Goal: Contribute content: Contribute content

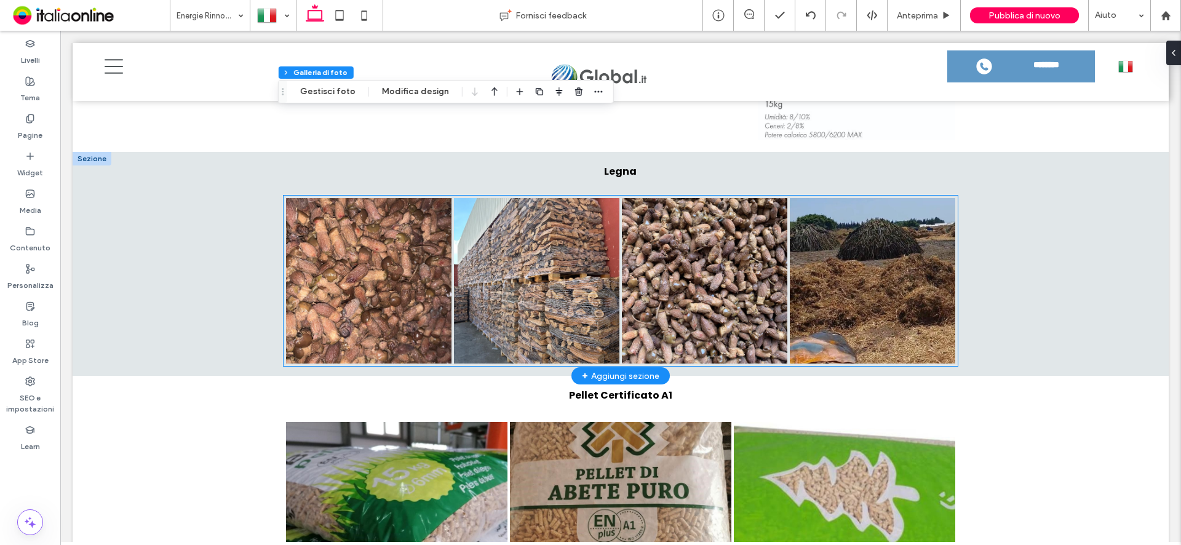
scroll to position [1480, 0]
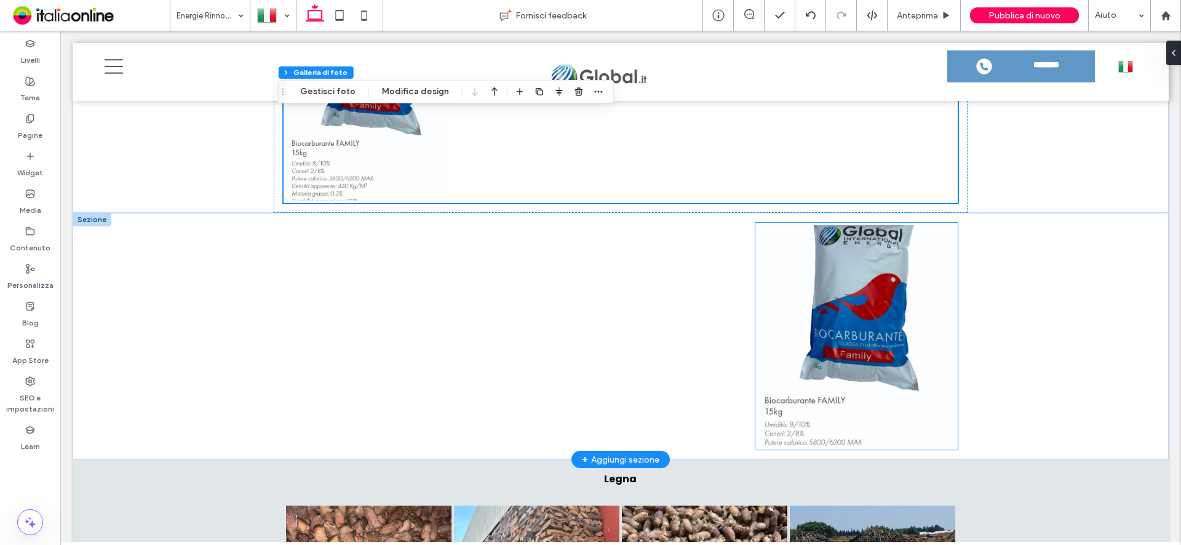
click at [837, 408] on link at bounding box center [856, 336] width 197 height 222
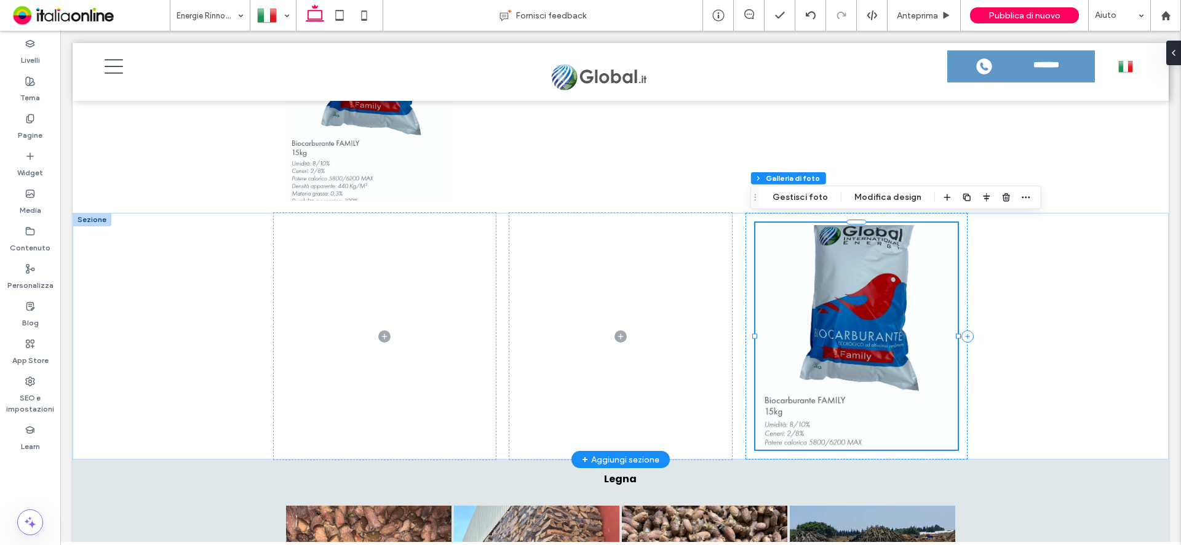
click at [837, 408] on link at bounding box center [856, 336] width 197 height 222
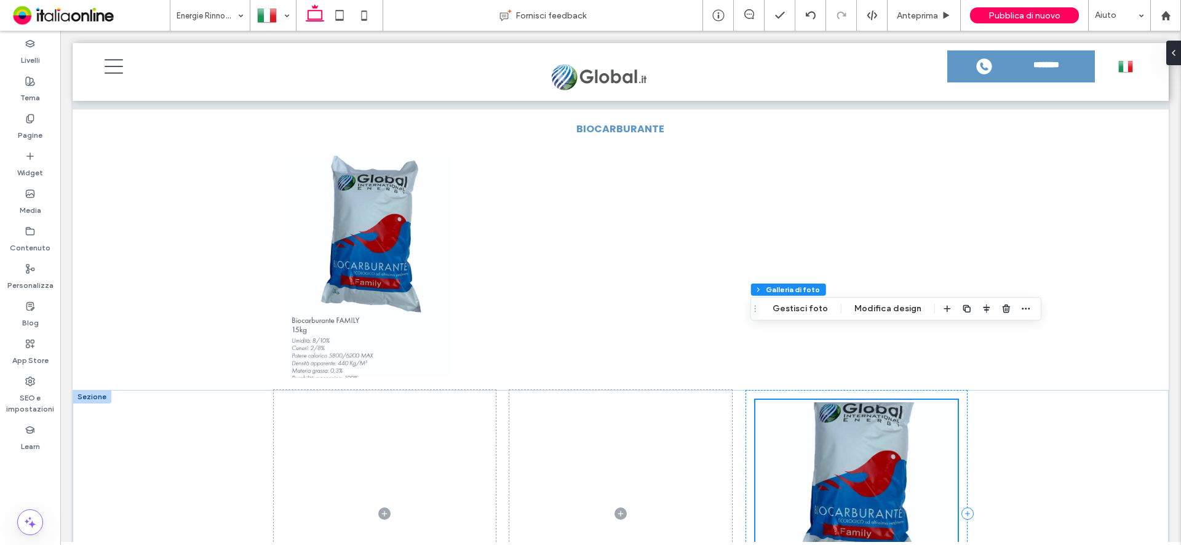
scroll to position [1295, 0]
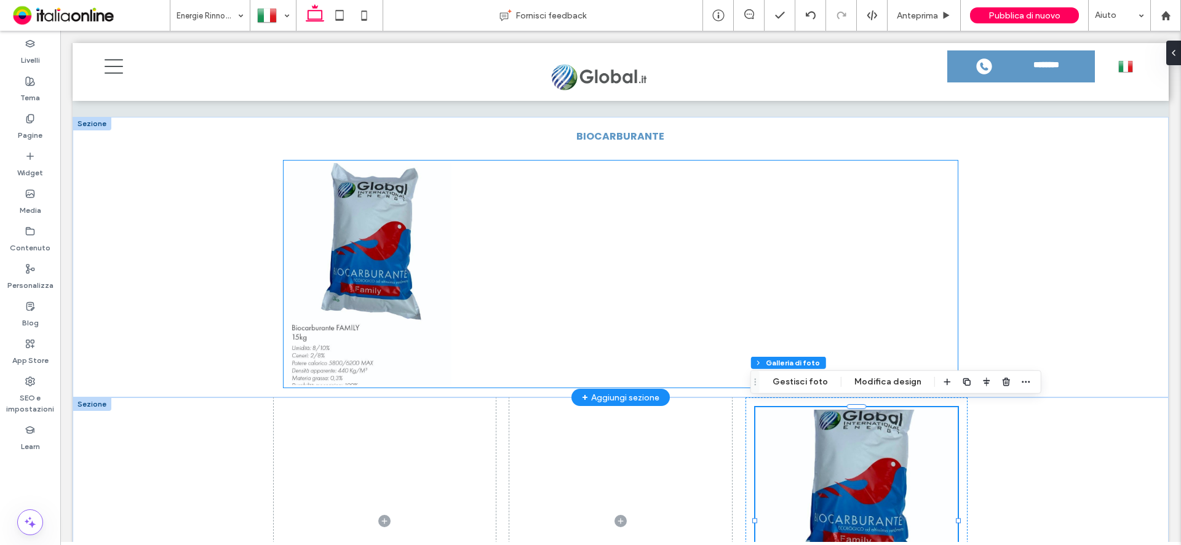
click at [356, 260] on link at bounding box center [368, 274] width 165 height 222
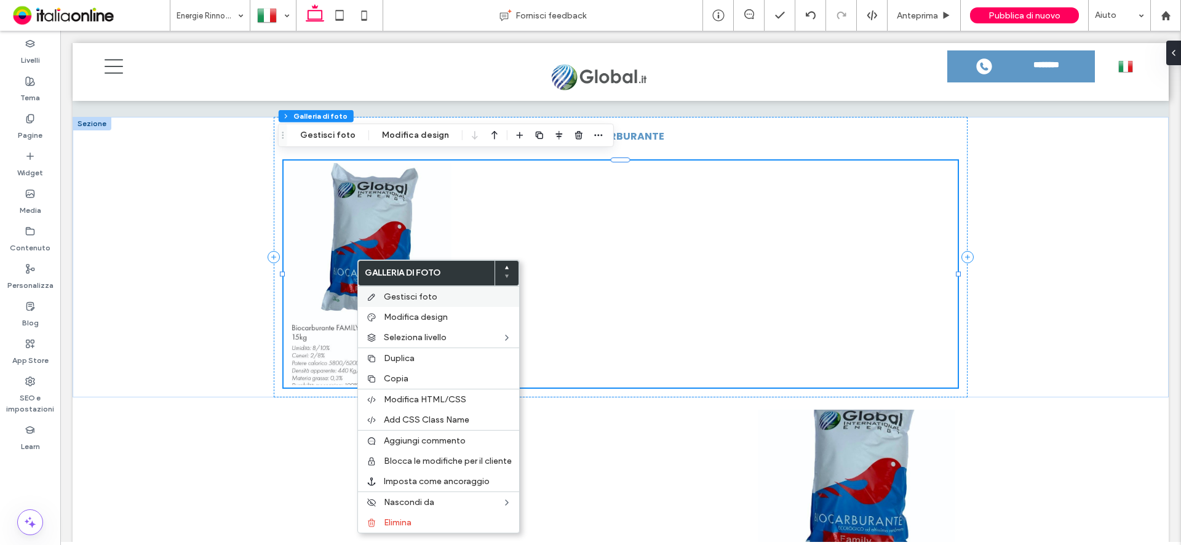
click at [407, 298] on span "Gestisci foto" at bounding box center [411, 297] width 54 height 10
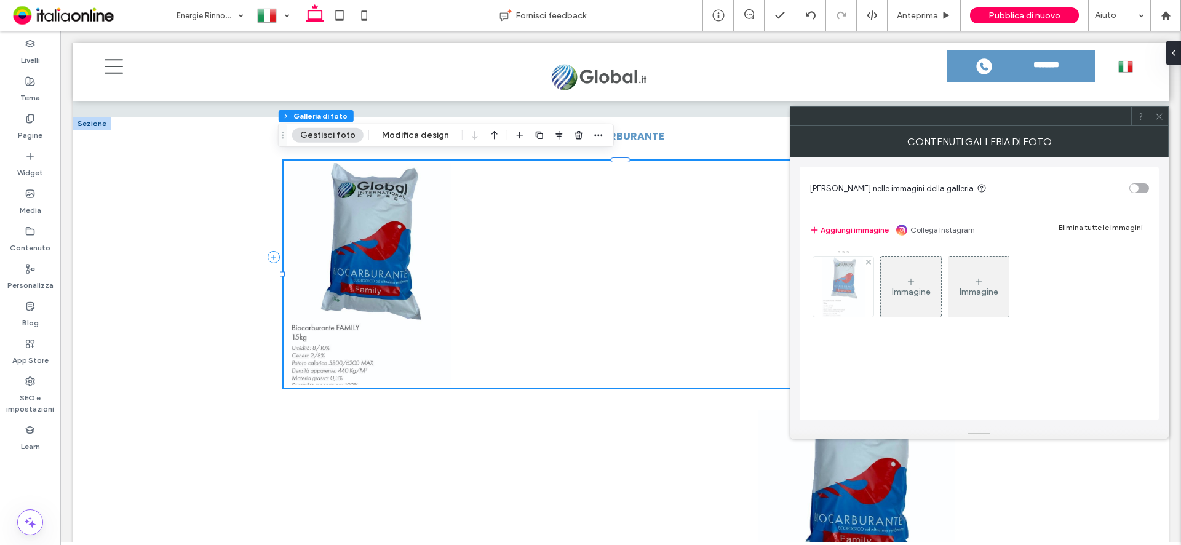
click at [870, 277] on div at bounding box center [843, 286] width 60 height 60
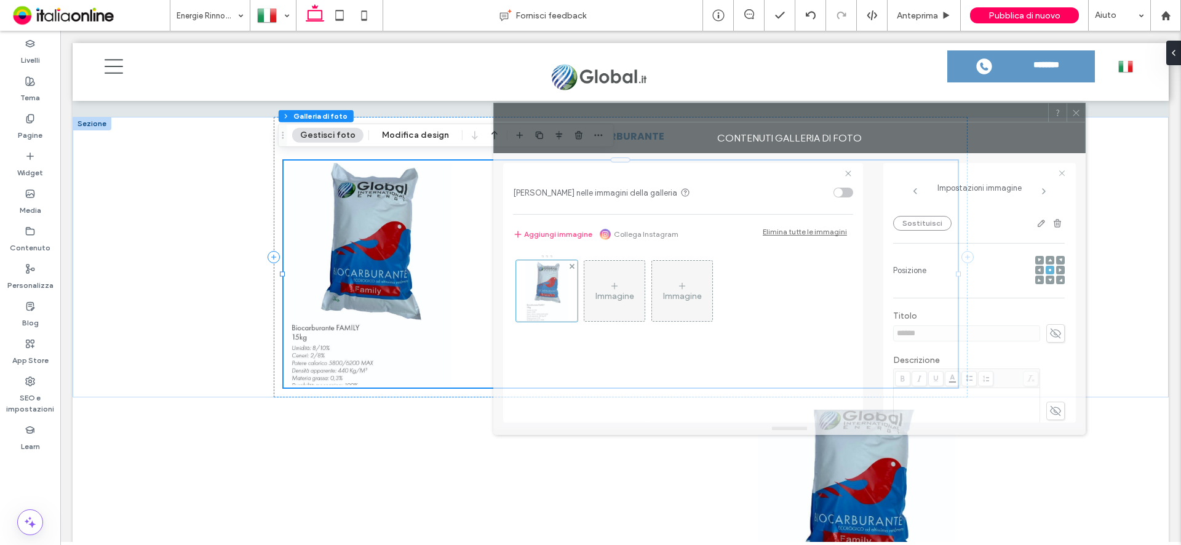
drag, startPoint x: 1114, startPoint y: 123, endPoint x: 1004, endPoint y: 131, distance: 110.4
click at [1009, 117] on div at bounding box center [771, 112] width 554 height 18
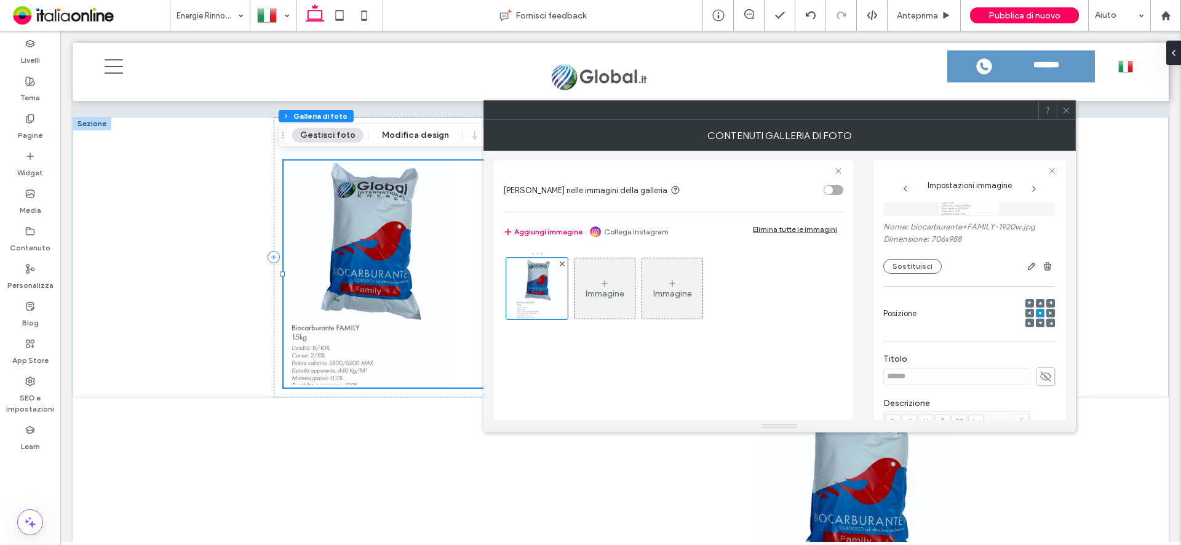
scroll to position [62, 0]
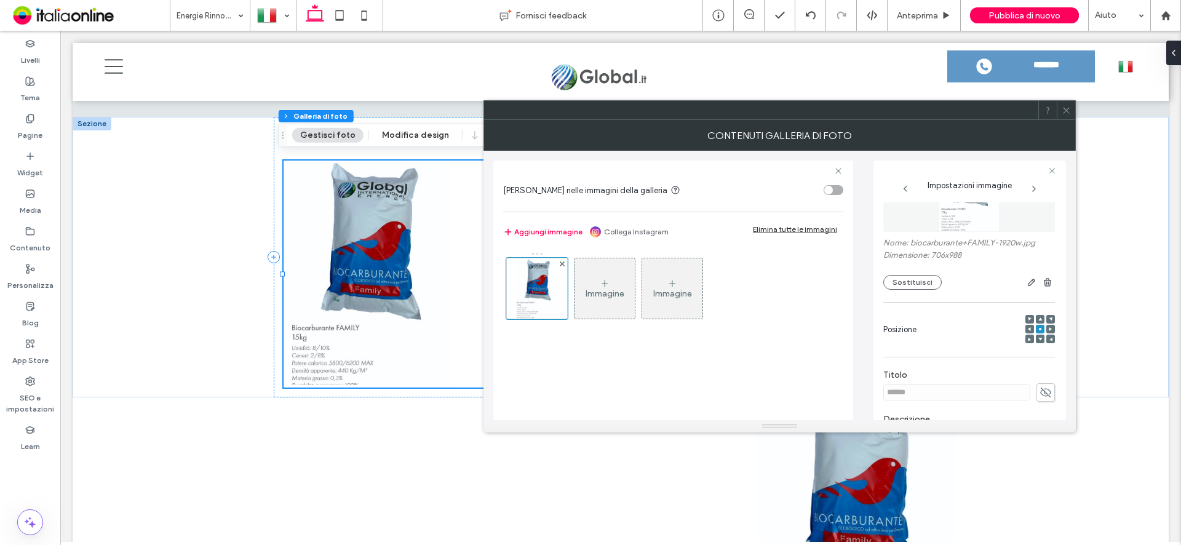
click at [1063, 112] on icon at bounding box center [1066, 110] width 9 height 9
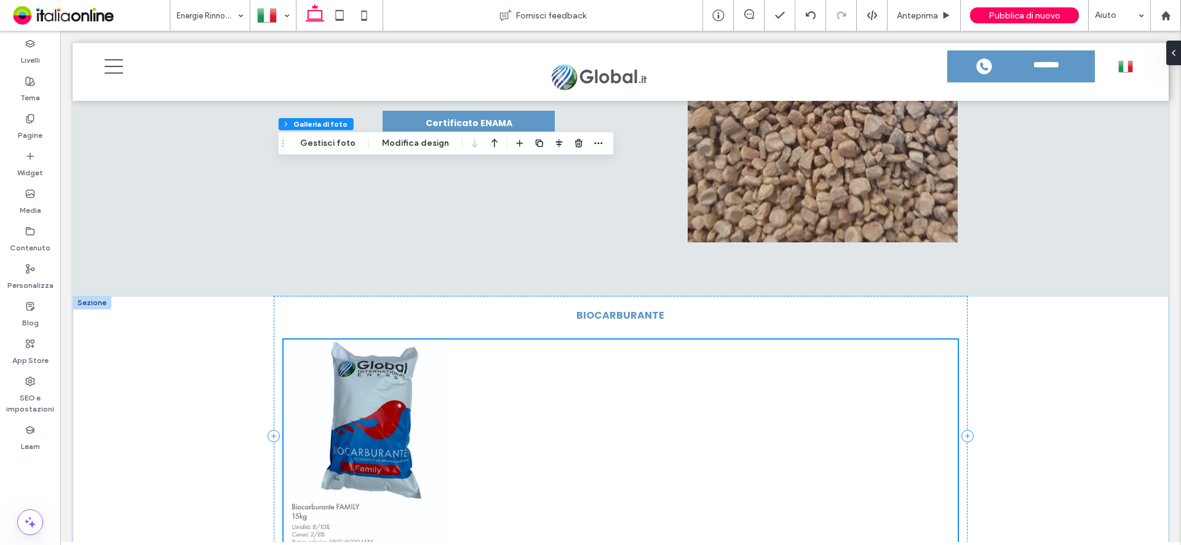
scroll to position [1295, 0]
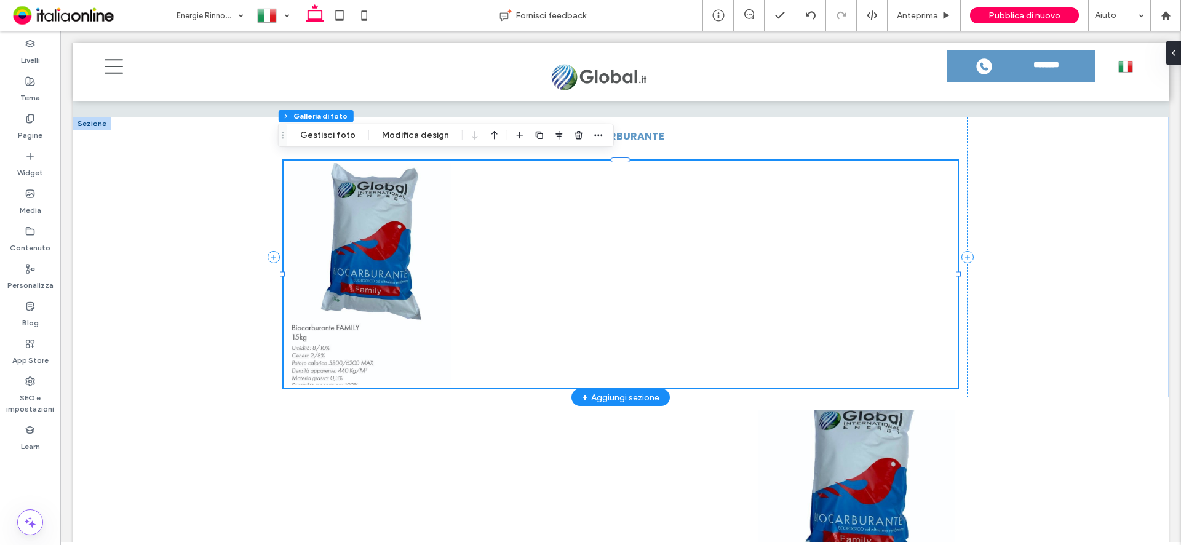
click at [368, 206] on link at bounding box center [368, 274] width 165 height 222
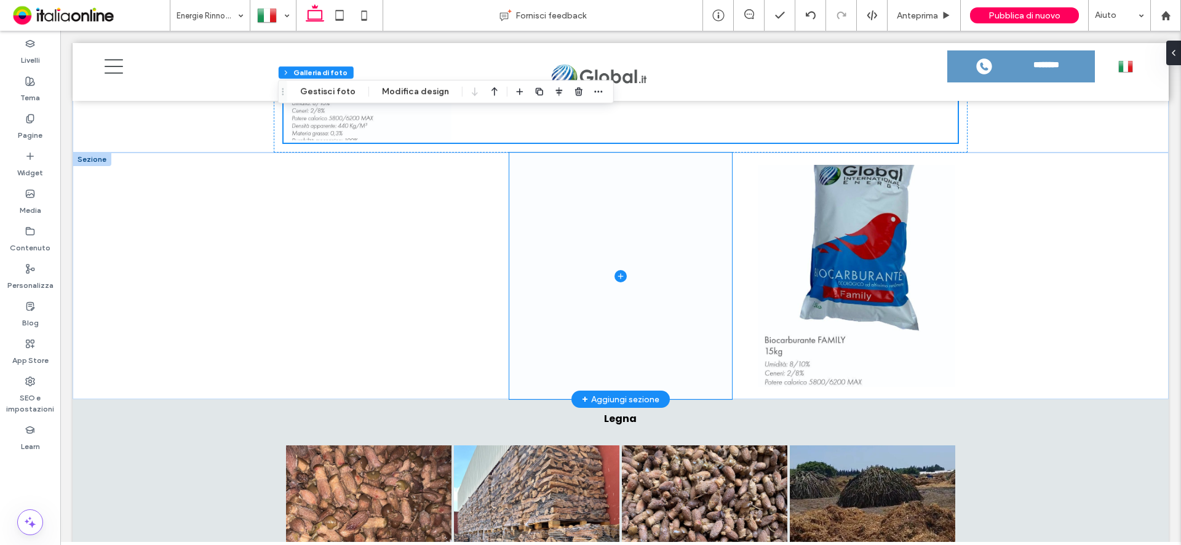
scroll to position [1541, 0]
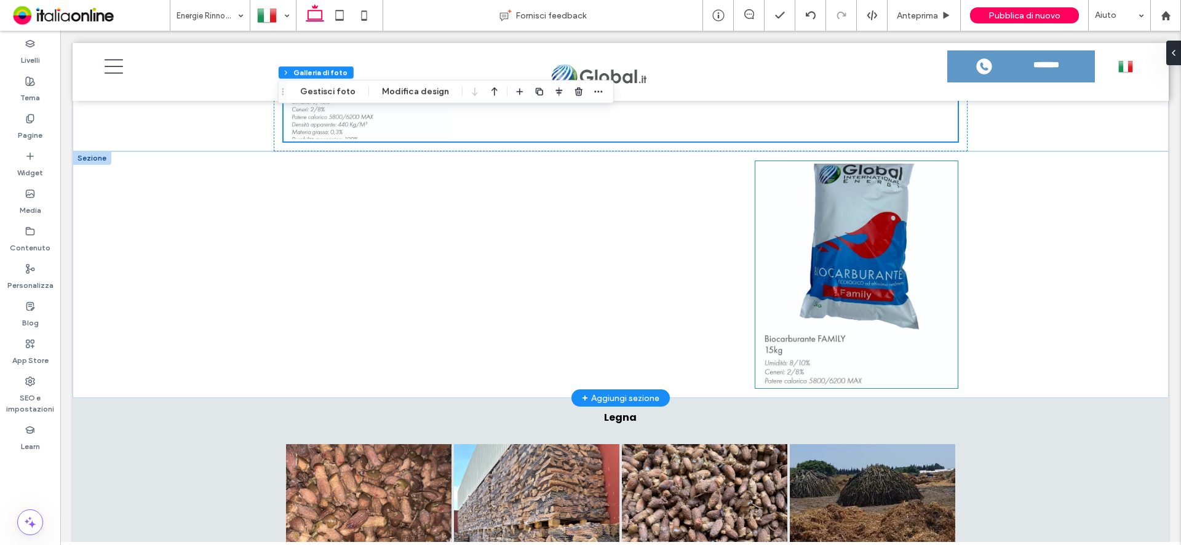
click at [835, 234] on link at bounding box center [856, 275] width 197 height 222
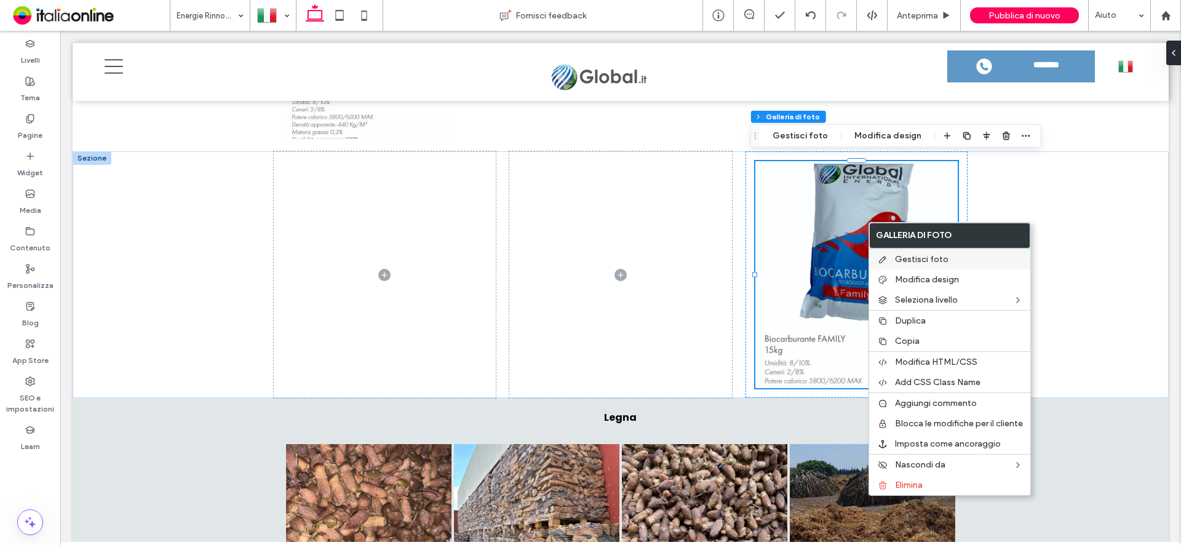
click at [924, 258] on span "Gestisci foto" at bounding box center [922, 259] width 54 height 10
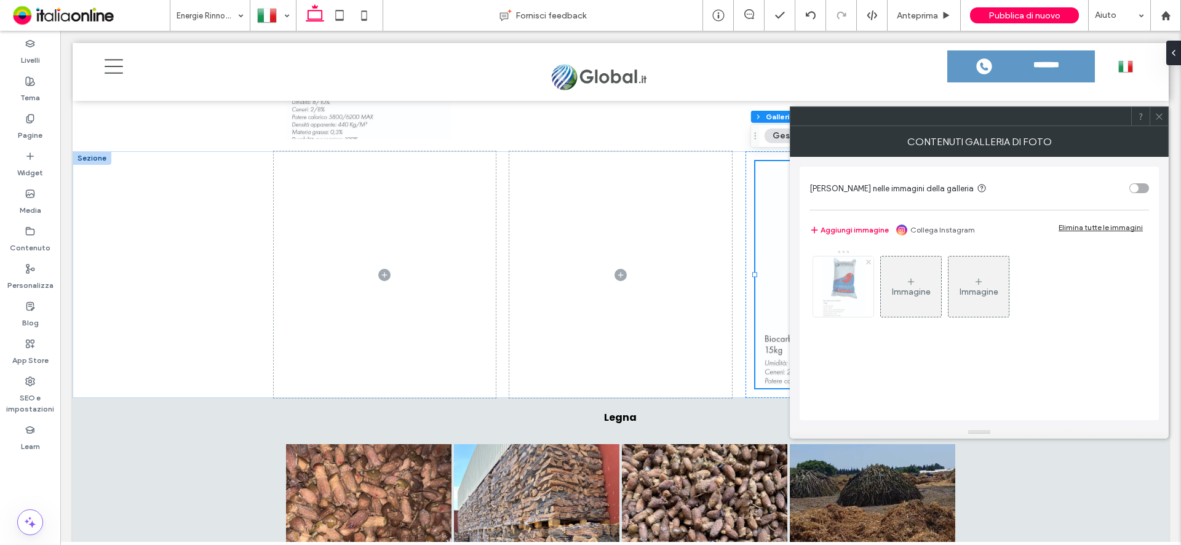
click at [869, 261] on use at bounding box center [867, 261] width 5 height 5
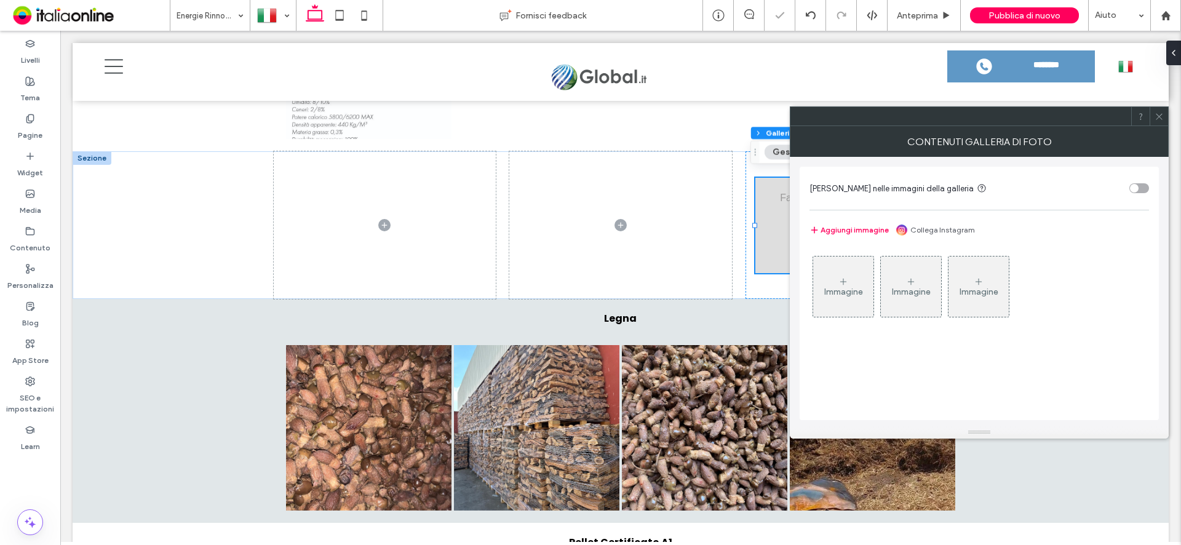
click at [860, 279] on div "Immagine" at bounding box center [843, 287] width 60 height 58
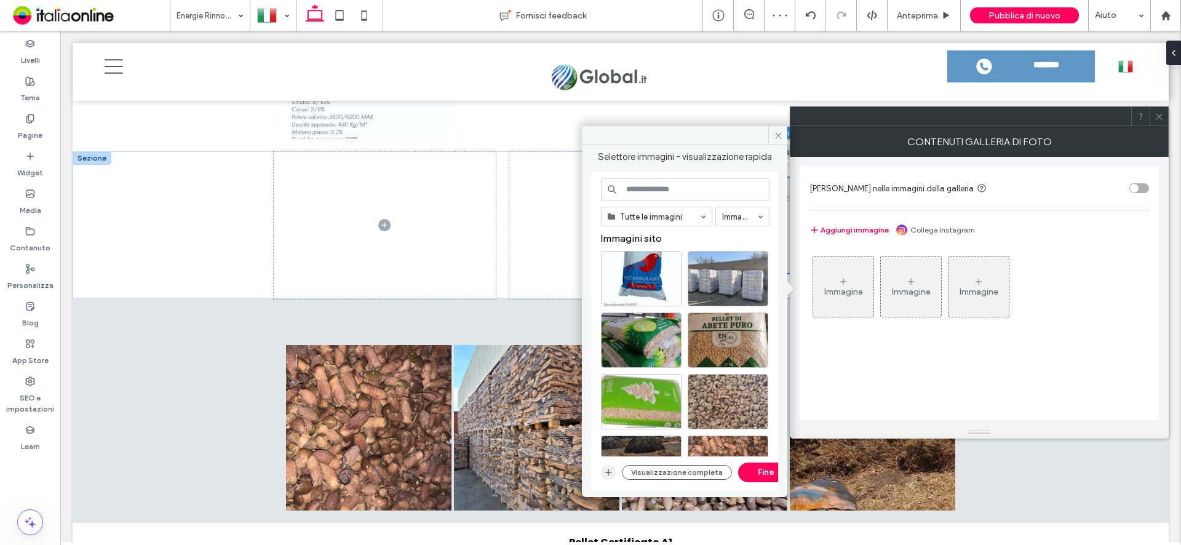
click at [610, 475] on icon "button" at bounding box center [608, 472] width 10 height 10
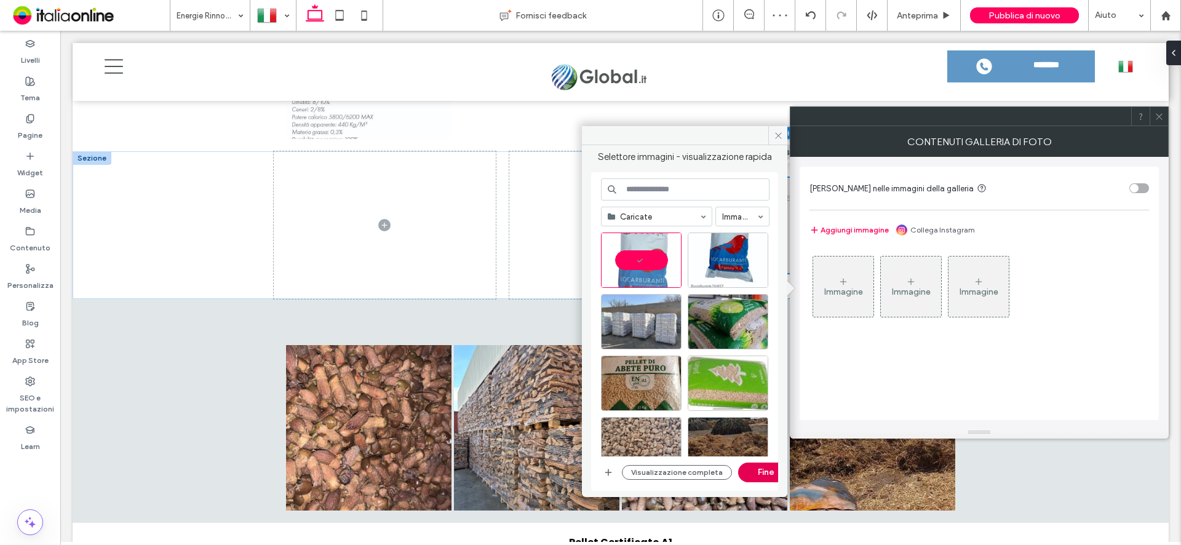
click at [759, 477] on button "Fine" at bounding box center [765, 473] width 55 height 20
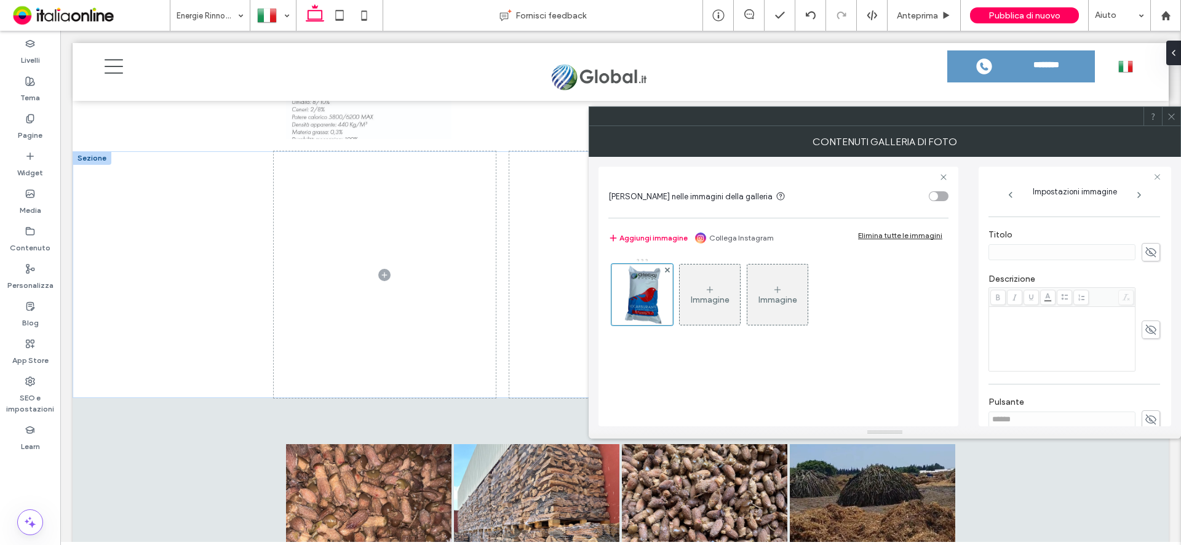
scroll to position [203, 0]
click at [1048, 338] on div "Rich Text Editor" at bounding box center [1062, 344] width 143 height 62
click at [1036, 328] on div "Rich Text Editor" at bounding box center [1062, 344] width 143 height 62
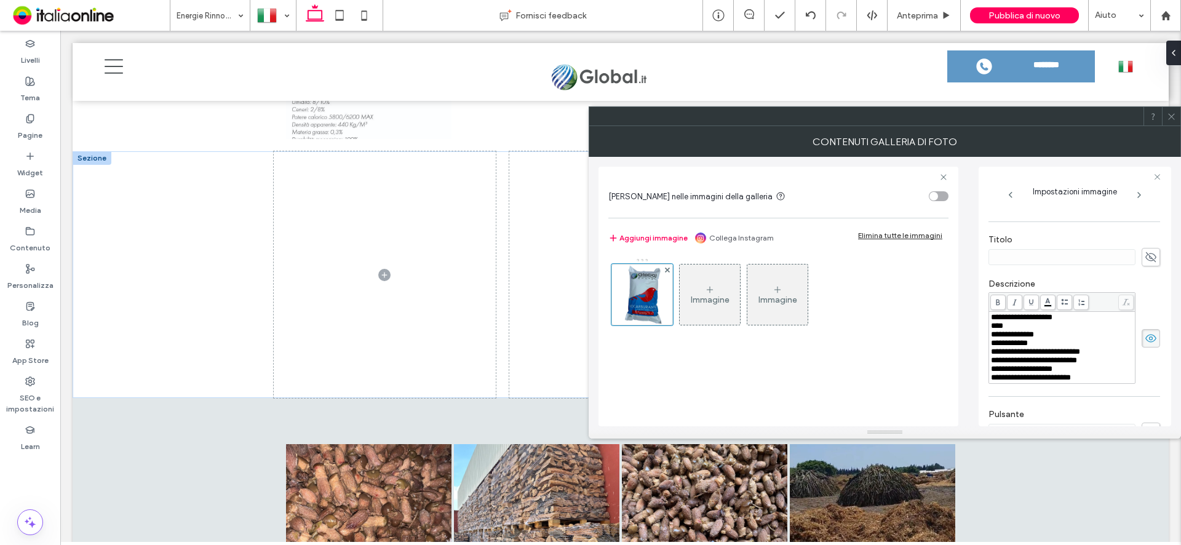
click at [1174, 115] on icon at bounding box center [1171, 116] width 9 height 9
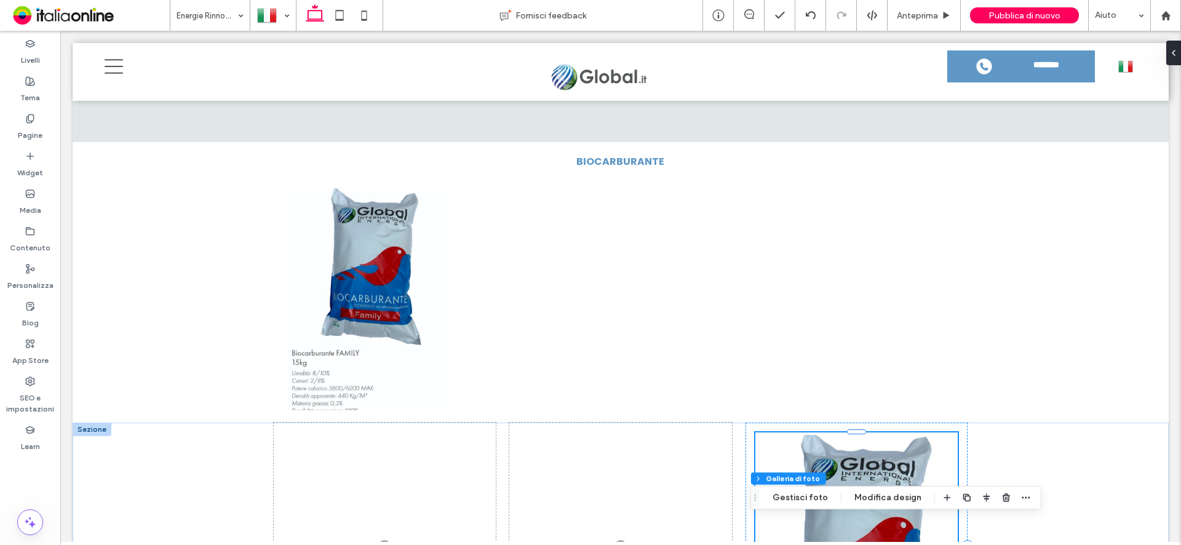
scroll to position [1111, 0]
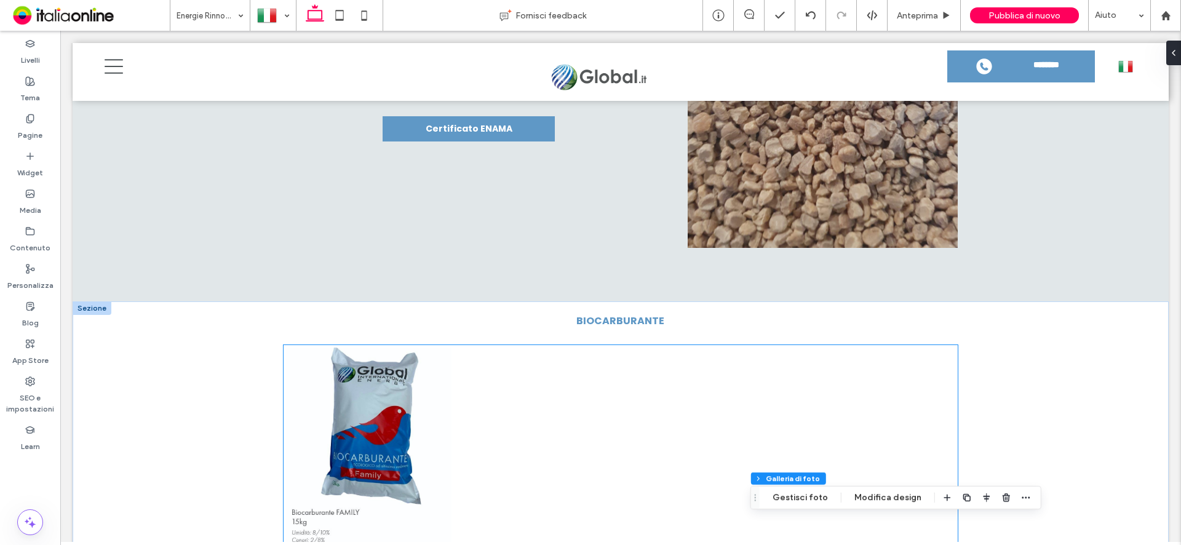
click at [589, 374] on div at bounding box center [537, 458] width 168 height 225
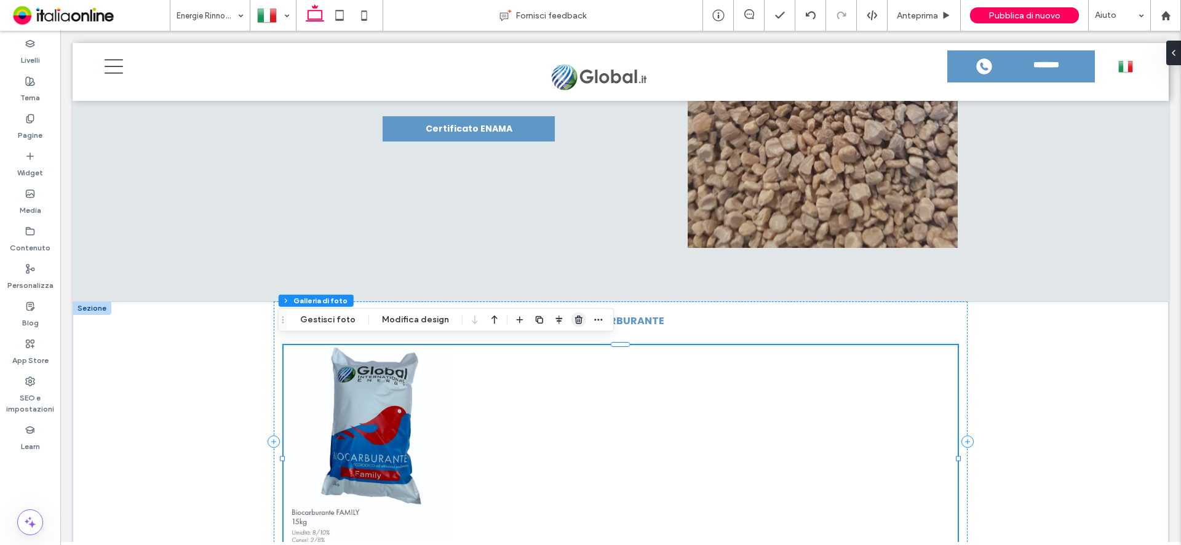
click at [575, 318] on use "button" at bounding box center [578, 320] width 7 height 8
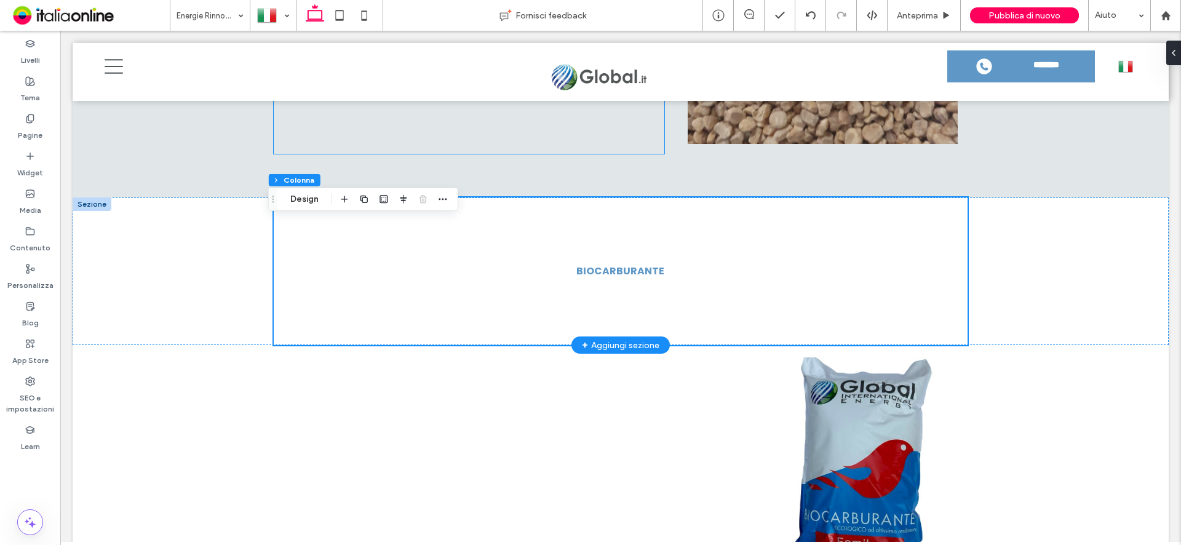
scroll to position [1234, 0]
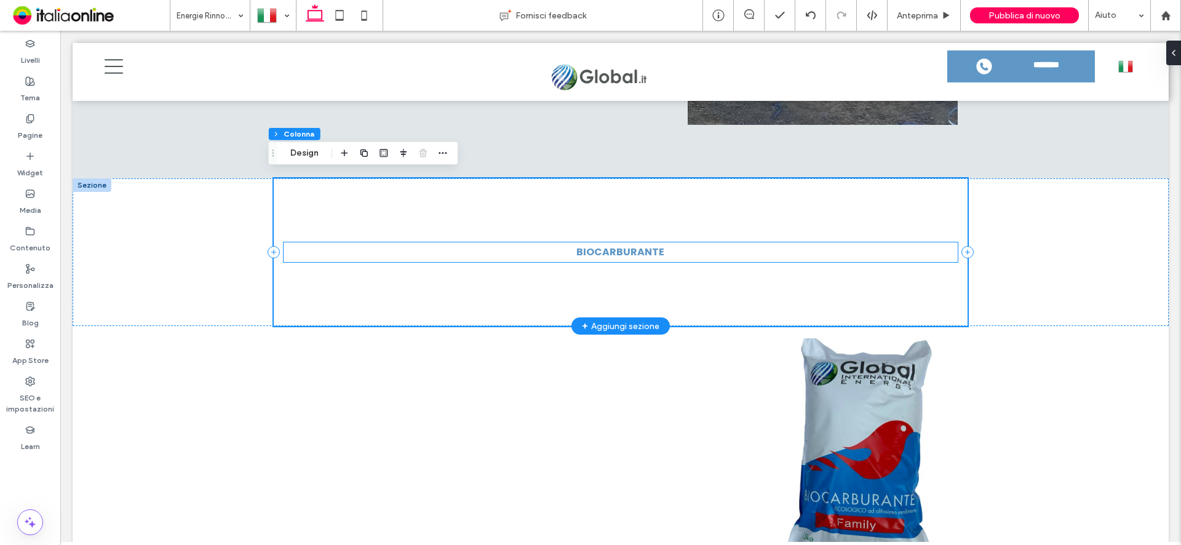
click at [655, 245] on strong "BIOCARBURANTE" at bounding box center [620, 252] width 88 height 14
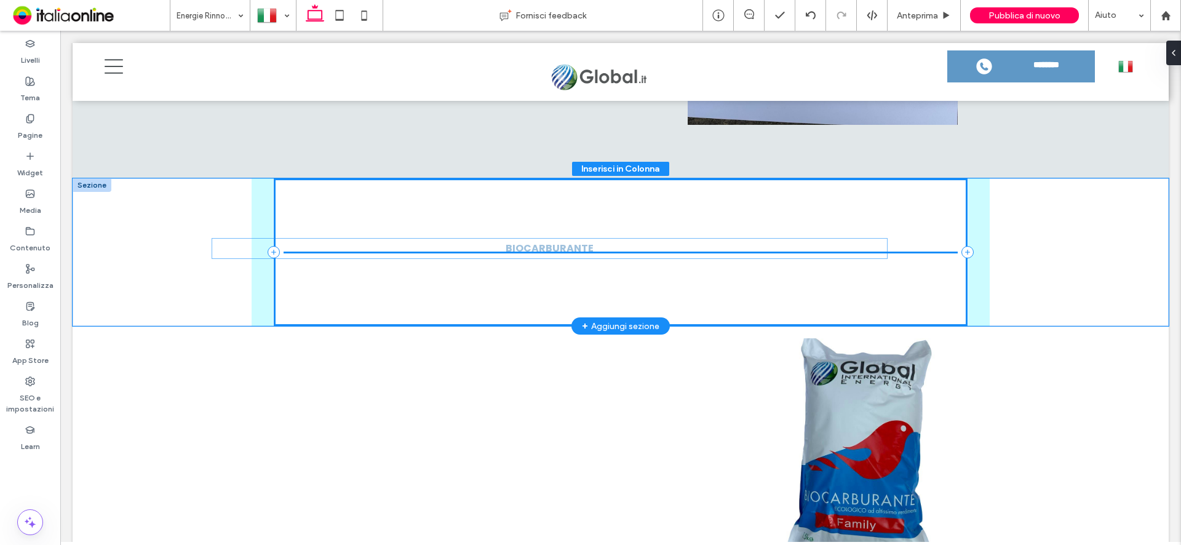
drag, startPoint x: 678, startPoint y: 256, endPoint x: 612, endPoint y: 257, distance: 65.8
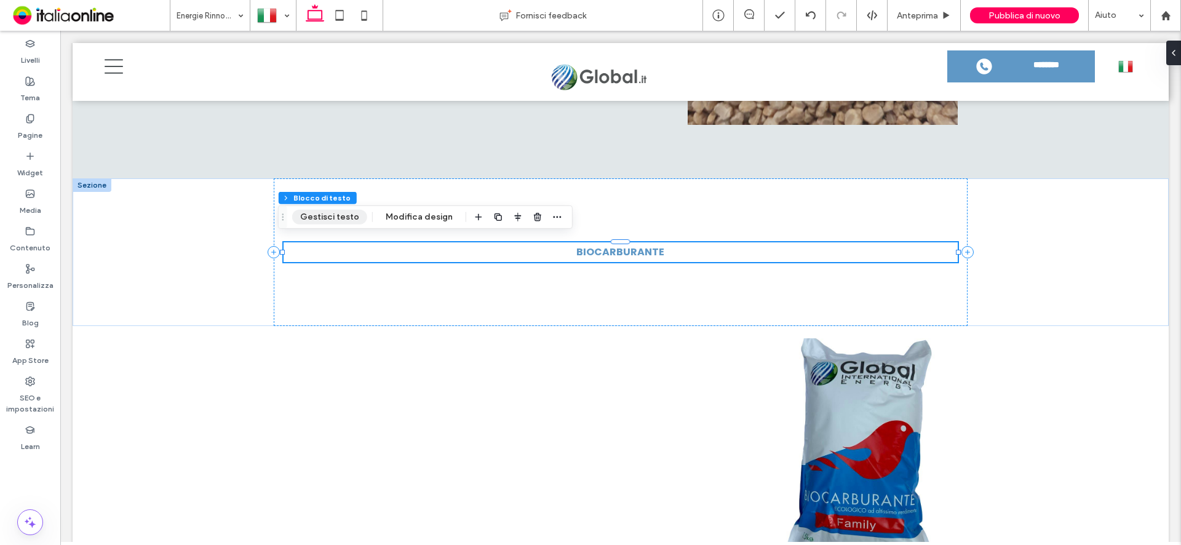
click at [337, 215] on button "Gestisci testo" at bounding box center [329, 217] width 75 height 15
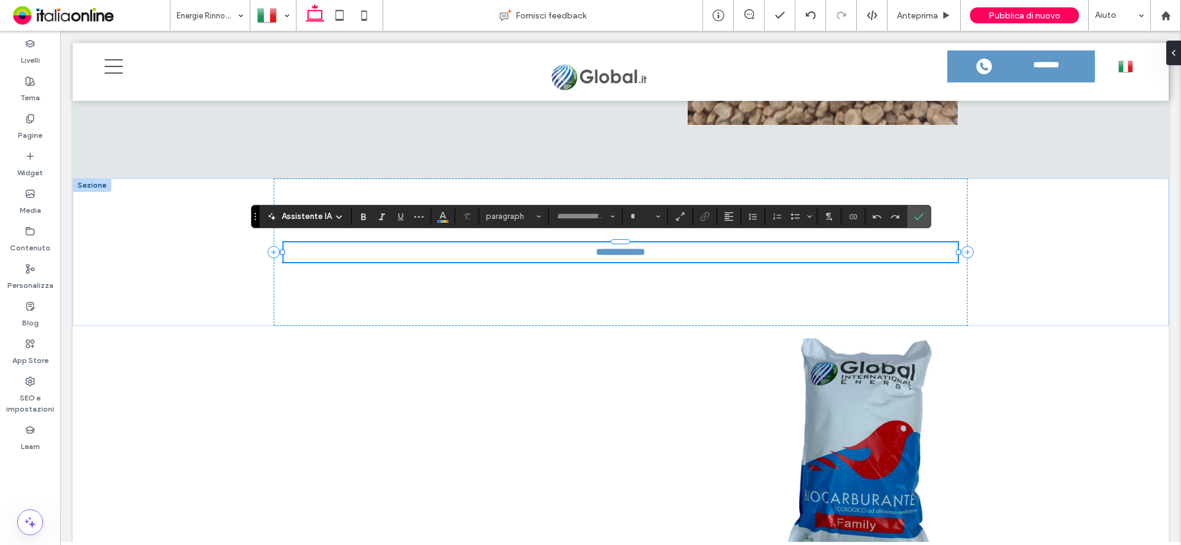
type input "*******"
type input "**"
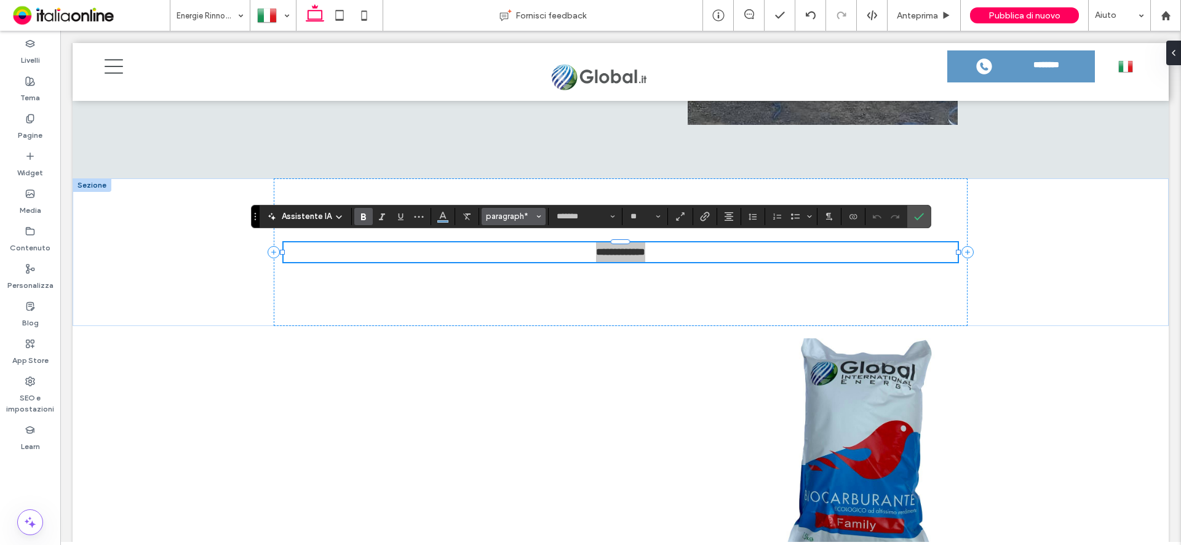
click at [536, 220] on span "Stili" at bounding box center [538, 217] width 5 height 16
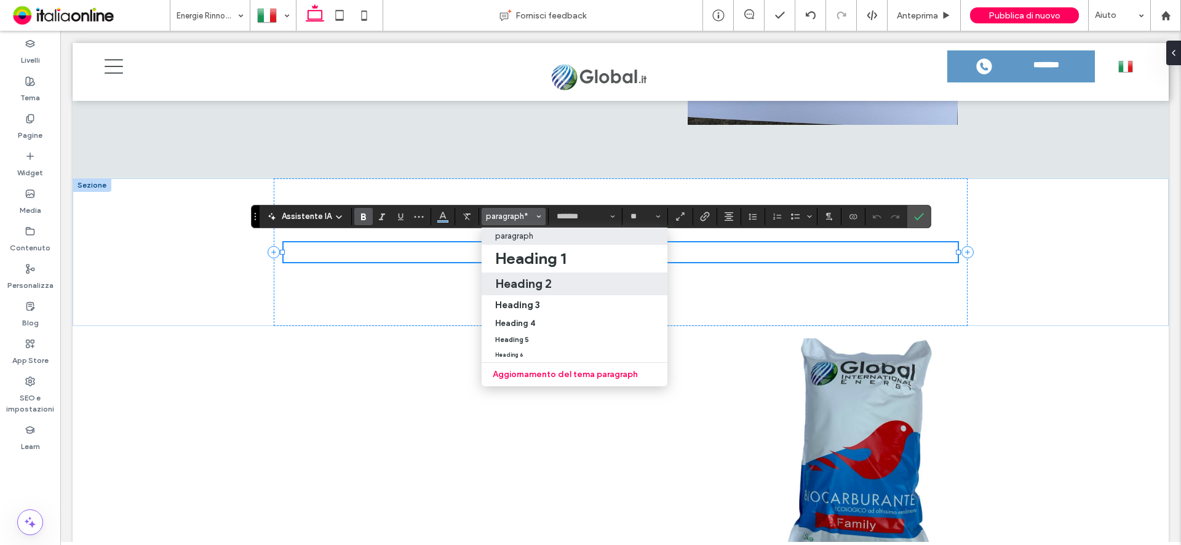
click at [533, 288] on h2 "Heading 2" at bounding box center [523, 283] width 57 height 15
type input "****"
type input "**"
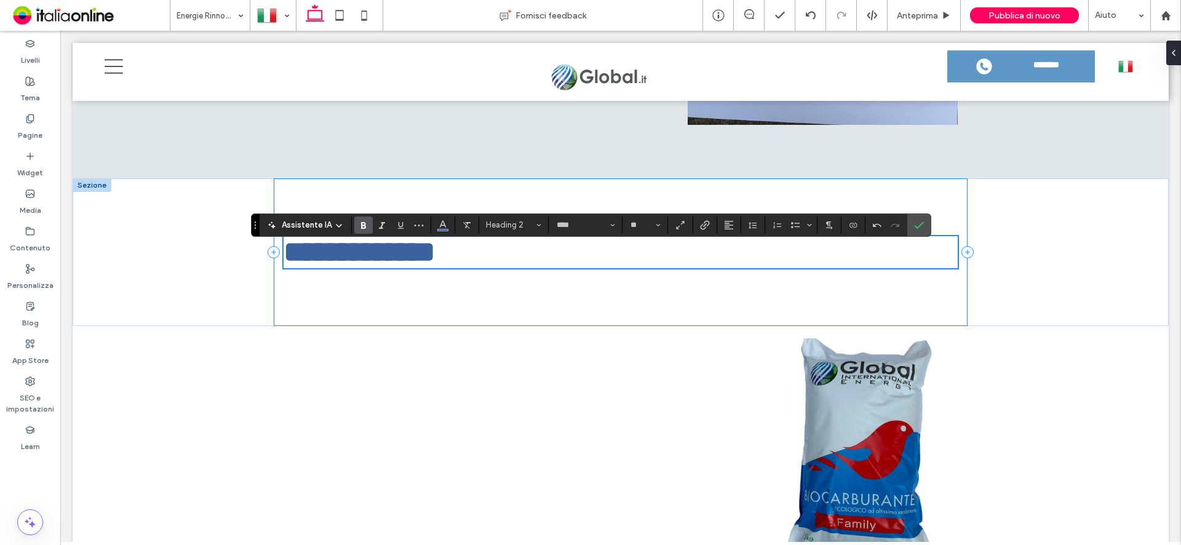
scroll to position [1225, 0]
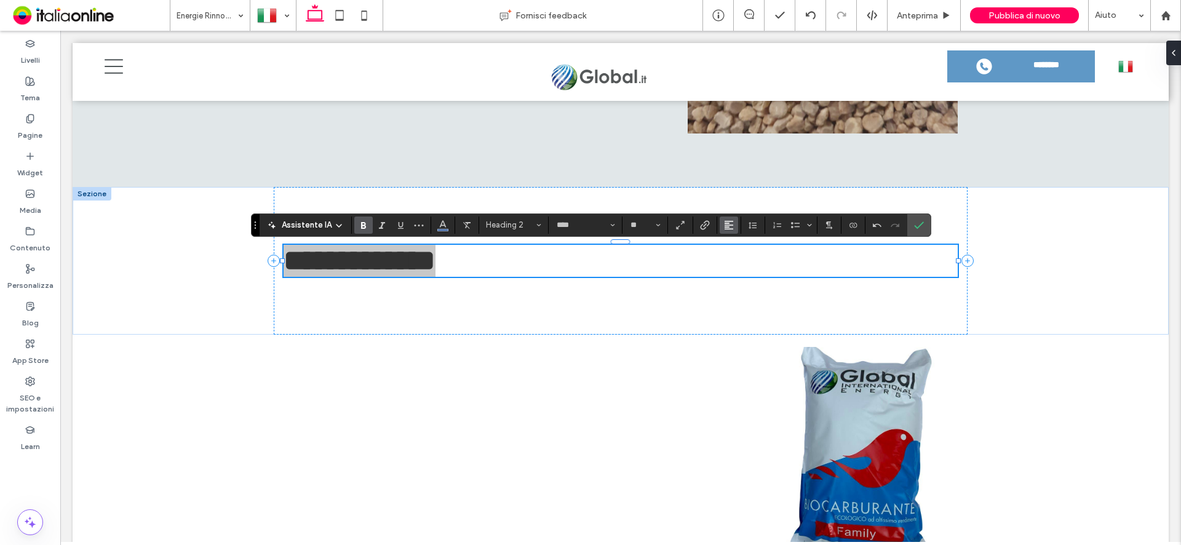
click at [726, 227] on use "Allineamento" at bounding box center [729, 225] width 9 height 9
click at [738, 264] on icon "ui.textEditor.alignment.center" at bounding box center [738, 263] width 10 height 10
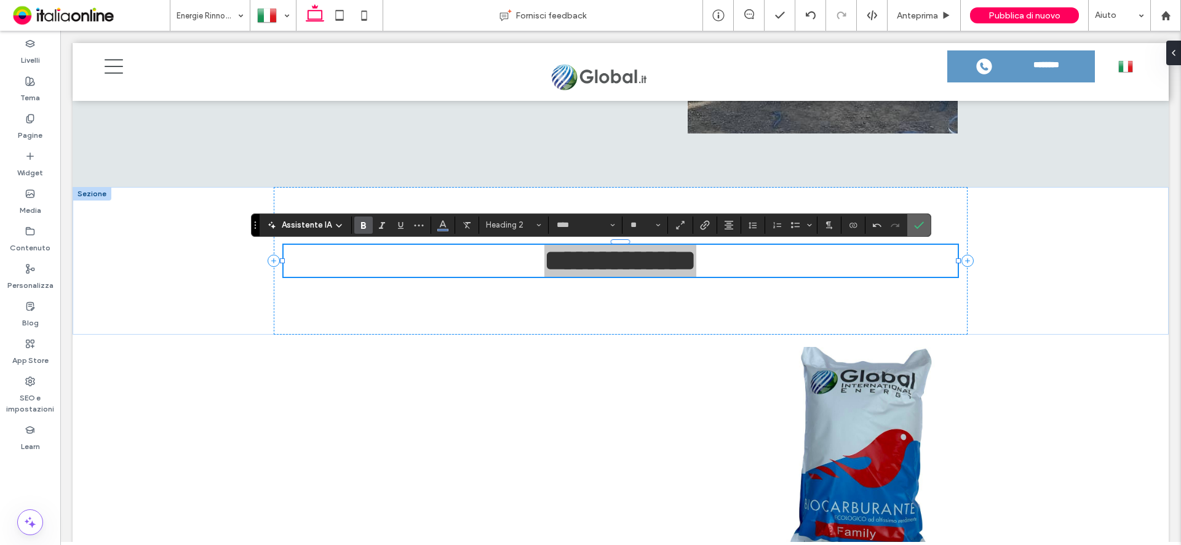
click at [920, 219] on span "Conferma" at bounding box center [919, 225] width 10 height 21
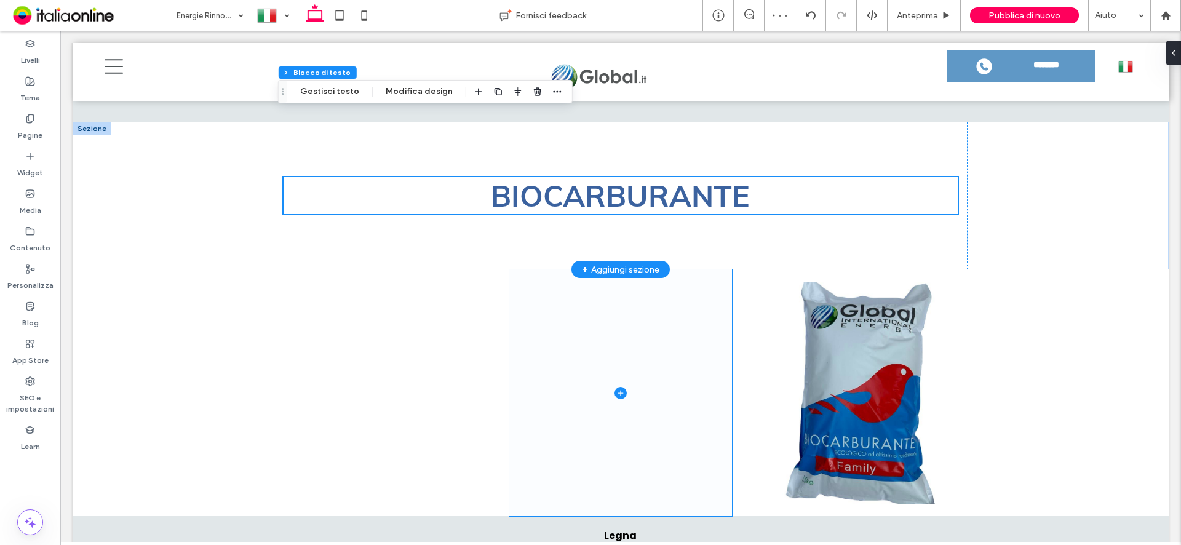
scroll to position [1287, 0]
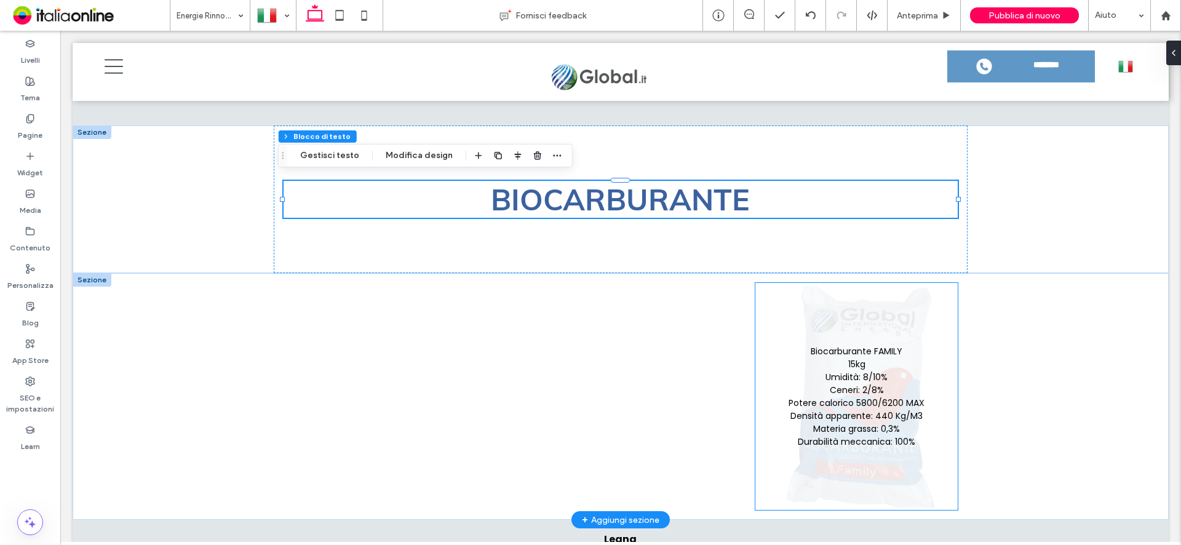
click at [866, 362] on link at bounding box center [856, 396] width 197 height 222
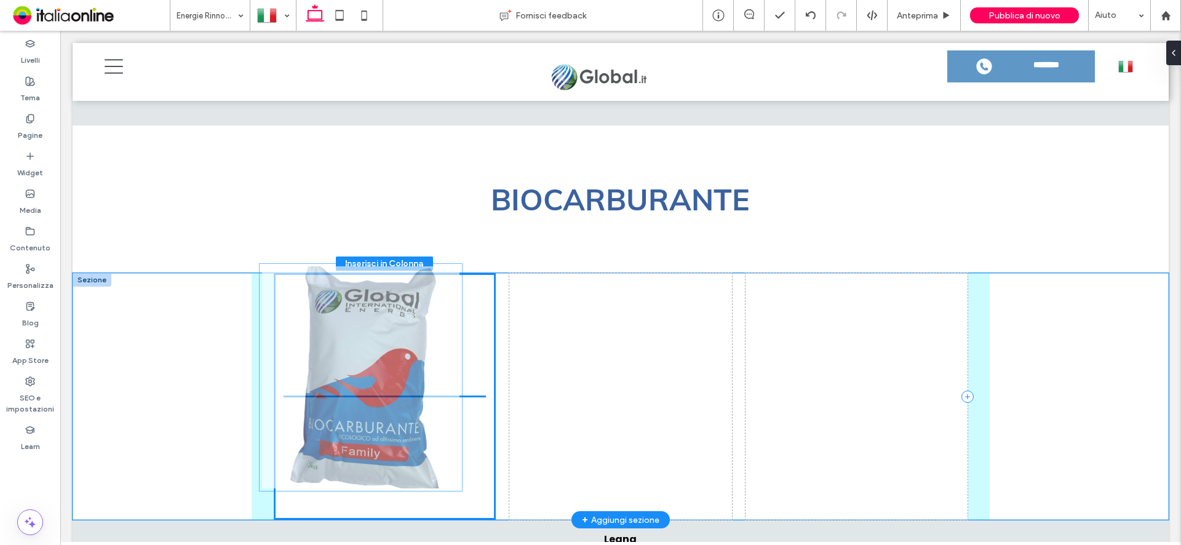
drag, startPoint x: 829, startPoint y: 344, endPoint x: 338, endPoint y: 330, distance: 491.0
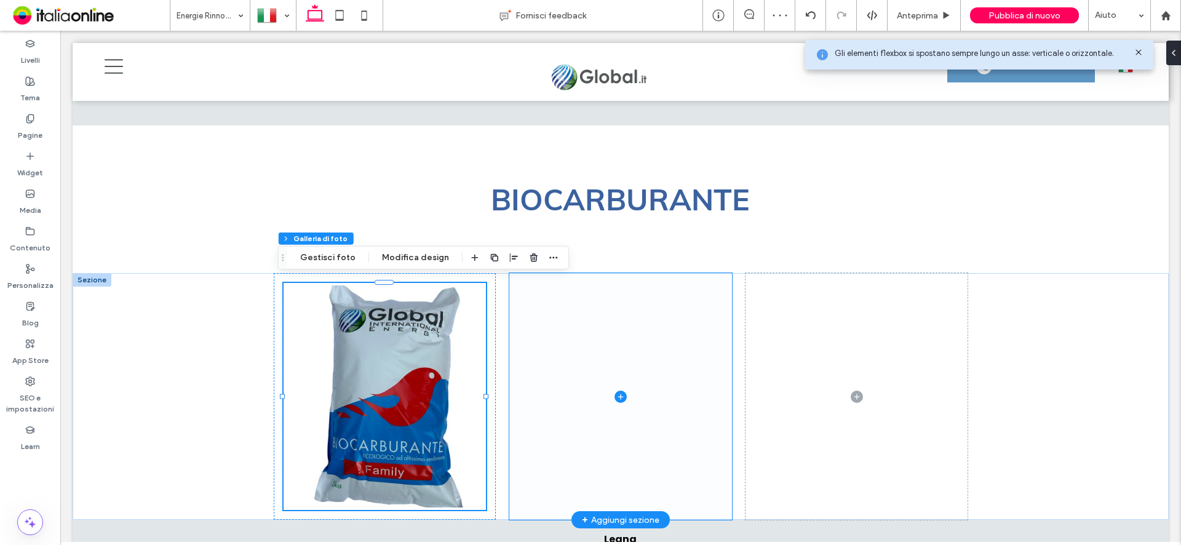
click at [620, 394] on icon at bounding box center [620, 397] width 1 height 6
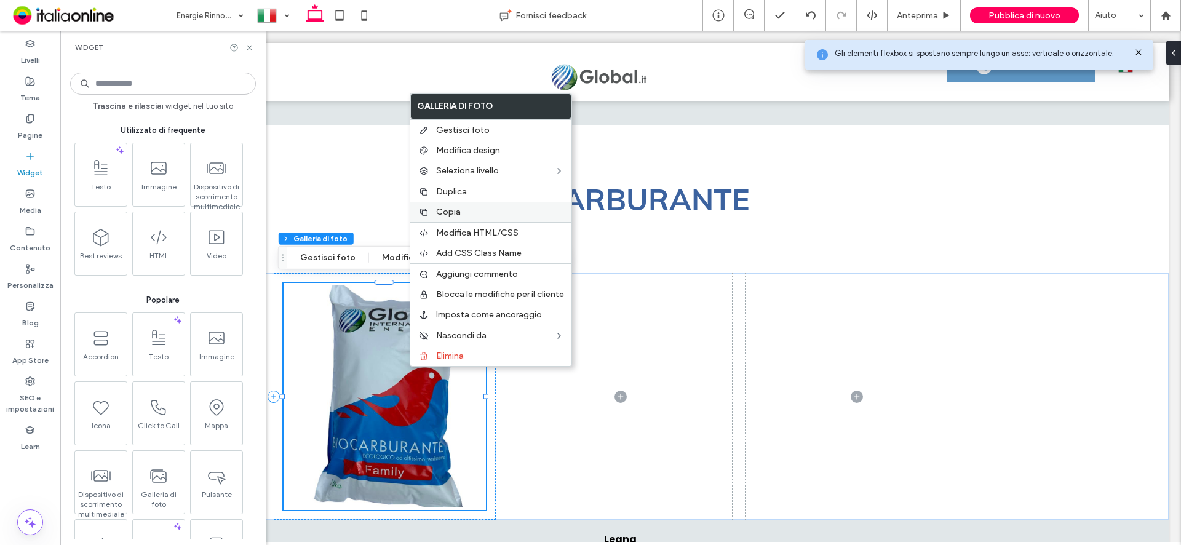
click at [471, 210] on label "Copia" at bounding box center [500, 212] width 128 height 10
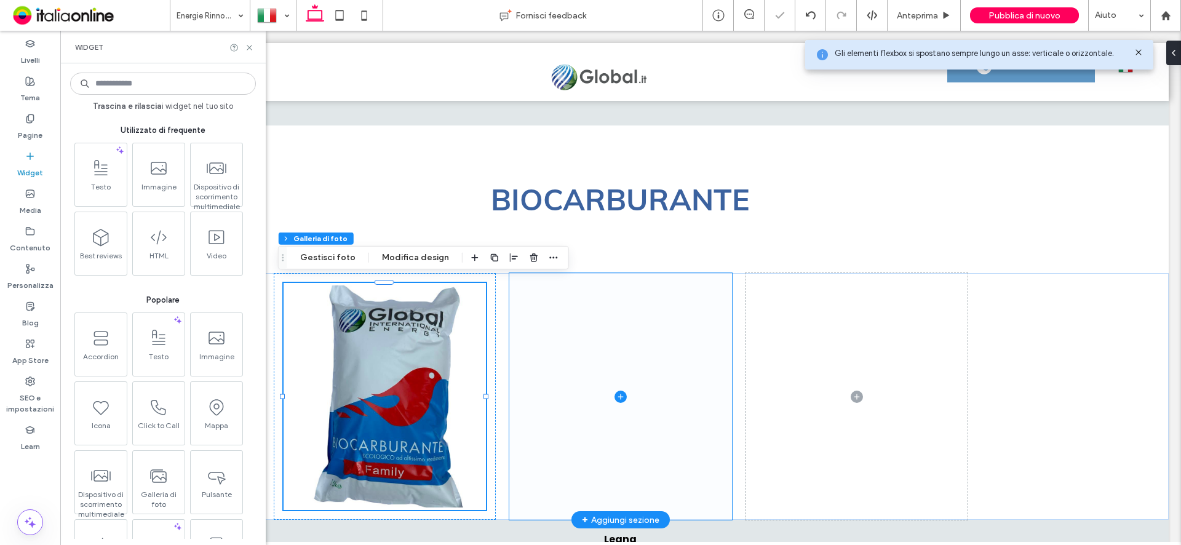
click at [622, 391] on span at bounding box center [620, 396] width 222 height 247
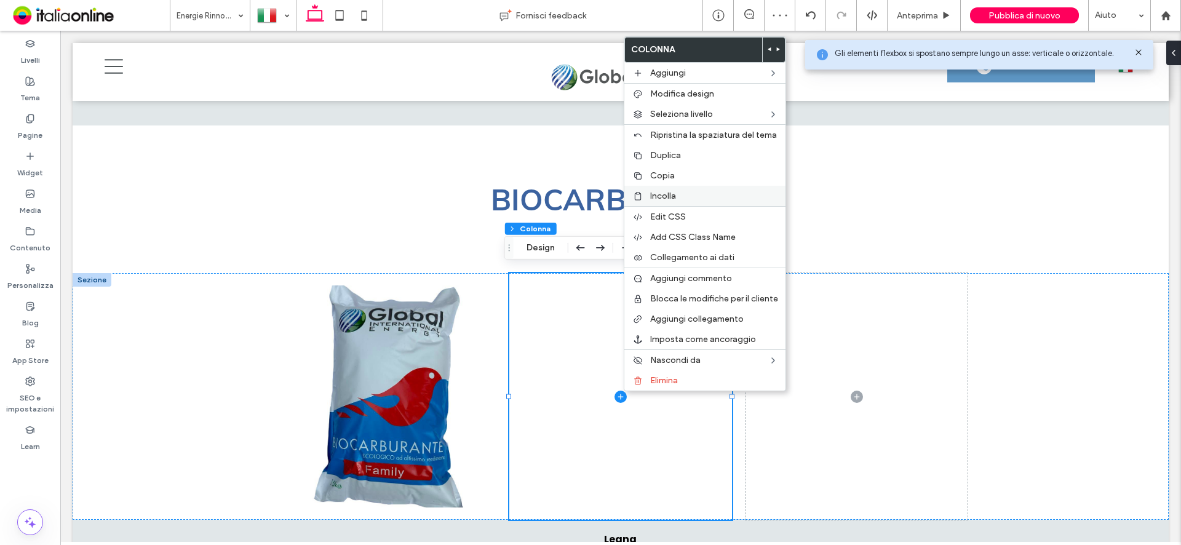
click at [666, 198] on span "Incolla" at bounding box center [663, 196] width 26 height 10
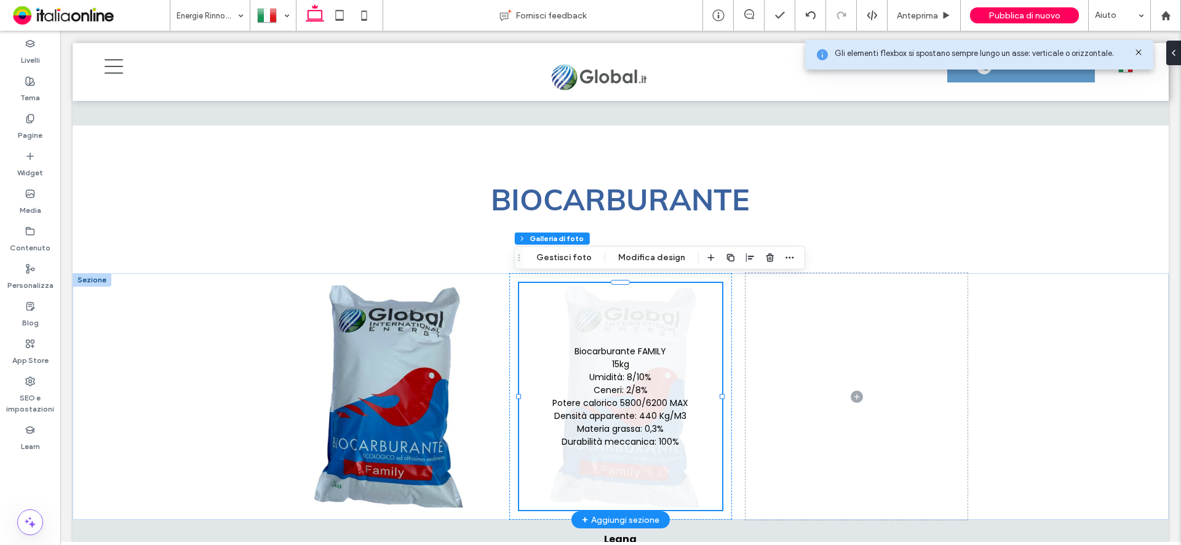
click at [621, 362] on link at bounding box center [620, 396] width 197 height 222
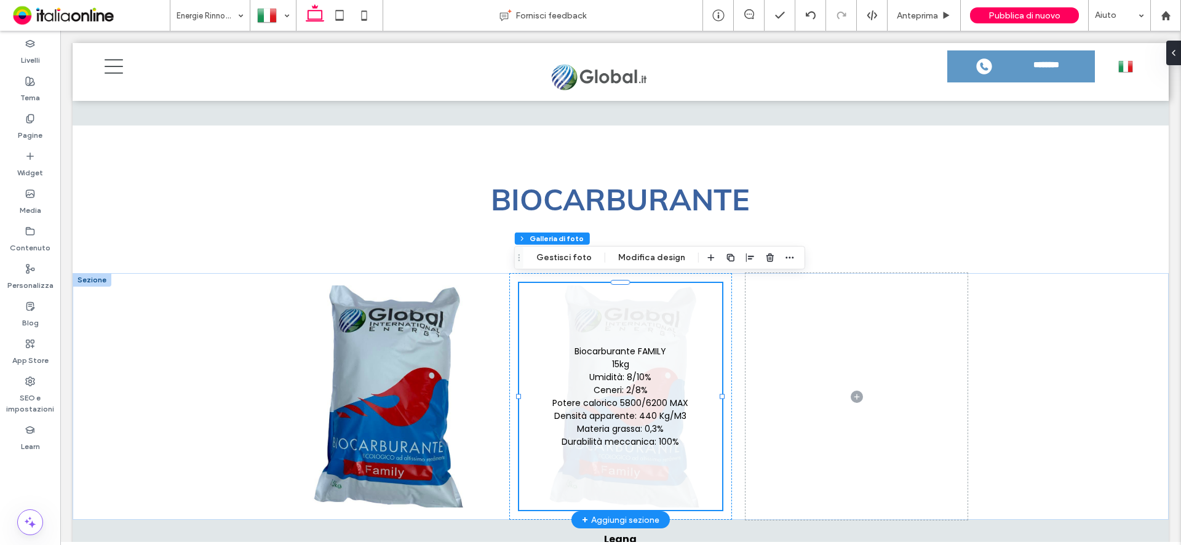
click at [603, 424] on link at bounding box center [620, 396] width 197 height 222
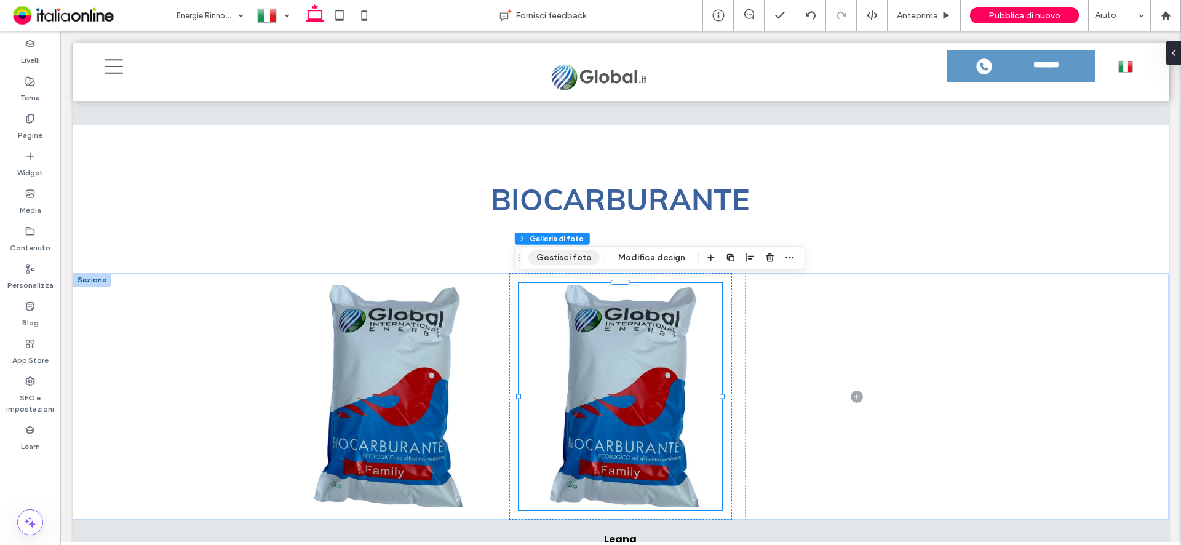
click at [543, 253] on button "Gestisci foto" at bounding box center [563, 257] width 71 height 15
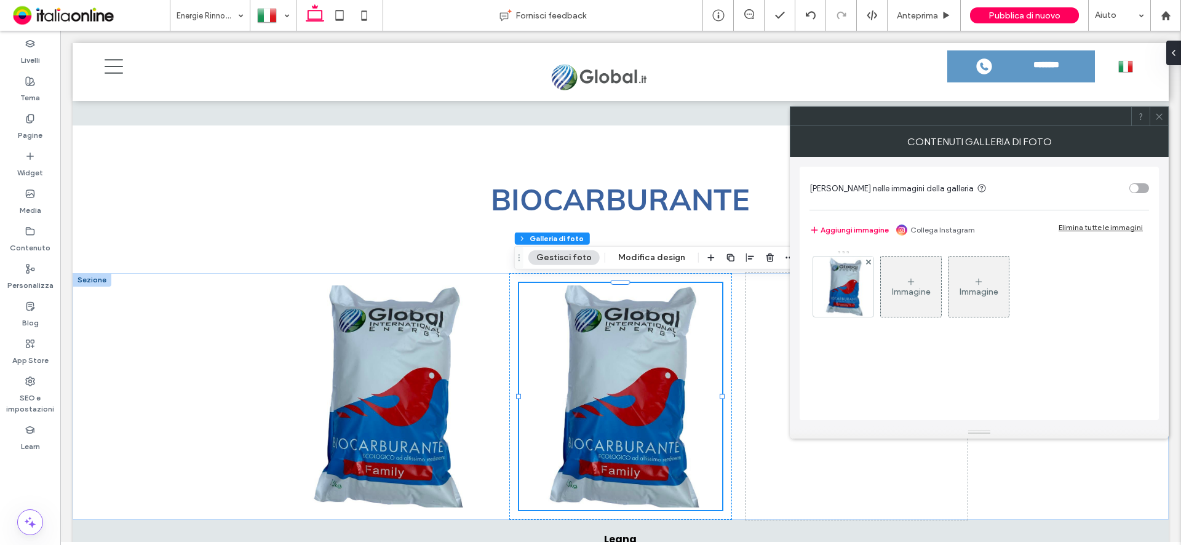
click at [912, 279] on icon at bounding box center [911, 282] width 10 height 10
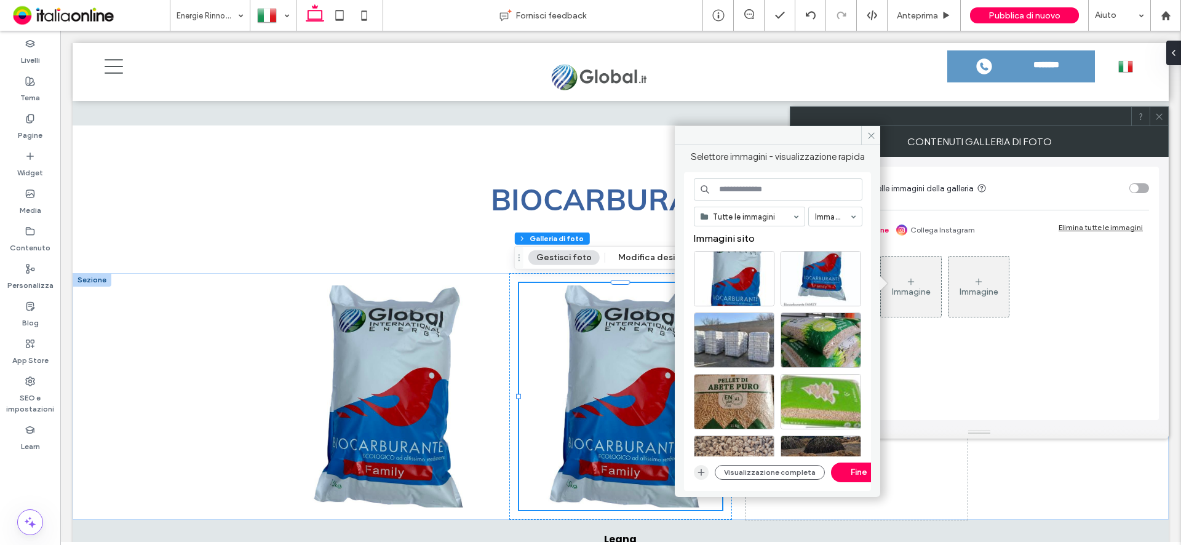
click at [697, 475] on icon "button" at bounding box center [701, 472] width 10 height 10
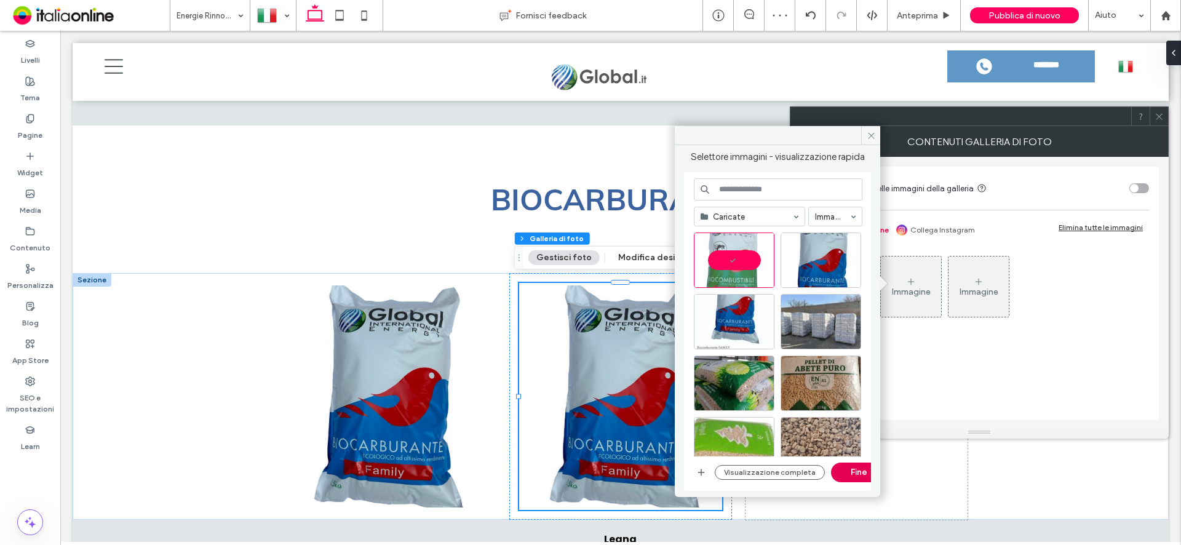
click at [848, 477] on button "Fine" at bounding box center [858, 473] width 55 height 20
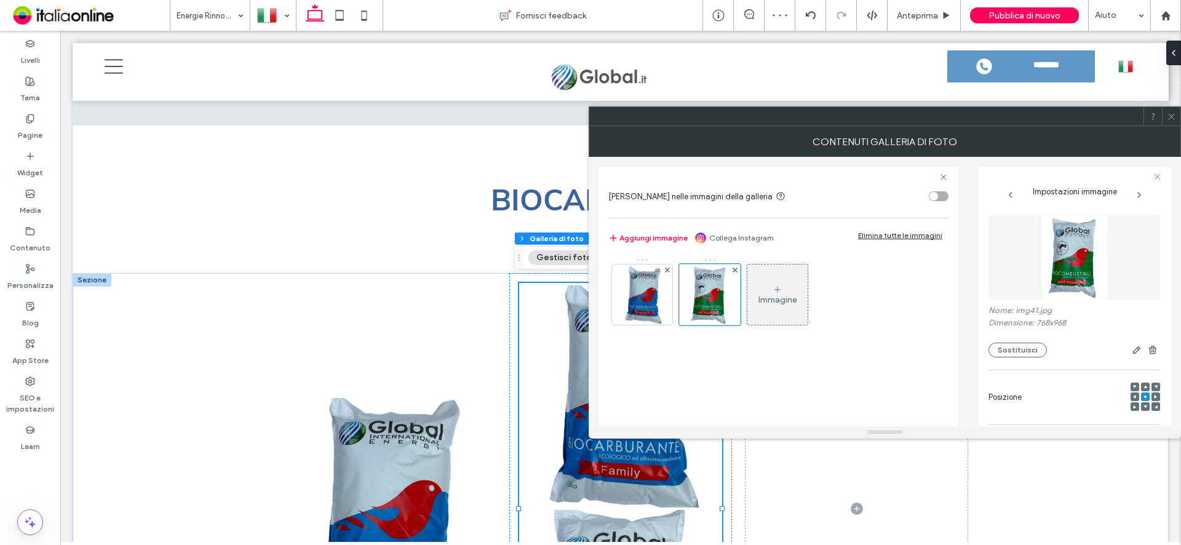
drag, startPoint x: 1170, startPoint y: 117, endPoint x: 1028, endPoint y: 194, distance: 161.0
click at [1170, 117] on icon at bounding box center [1171, 116] width 9 height 9
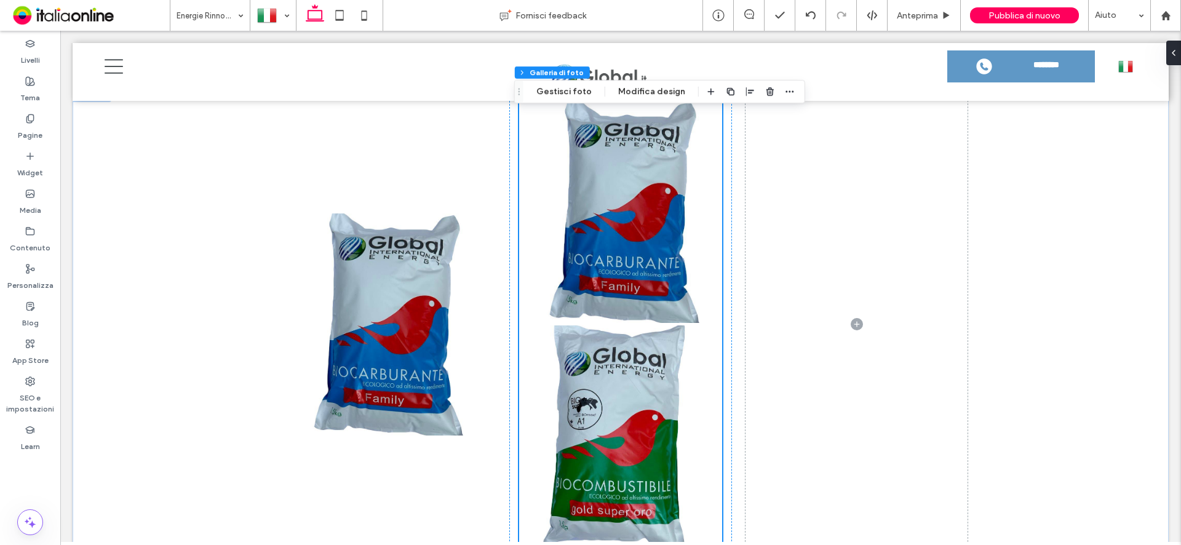
scroll to position [1410, 0]
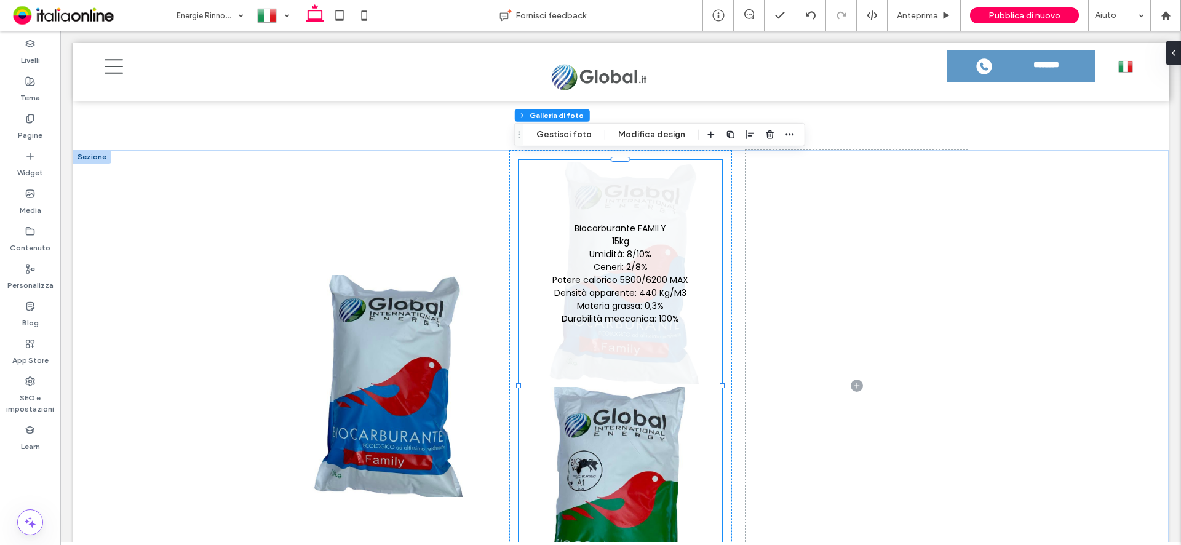
click at [624, 266] on link at bounding box center [620, 273] width 197 height 222
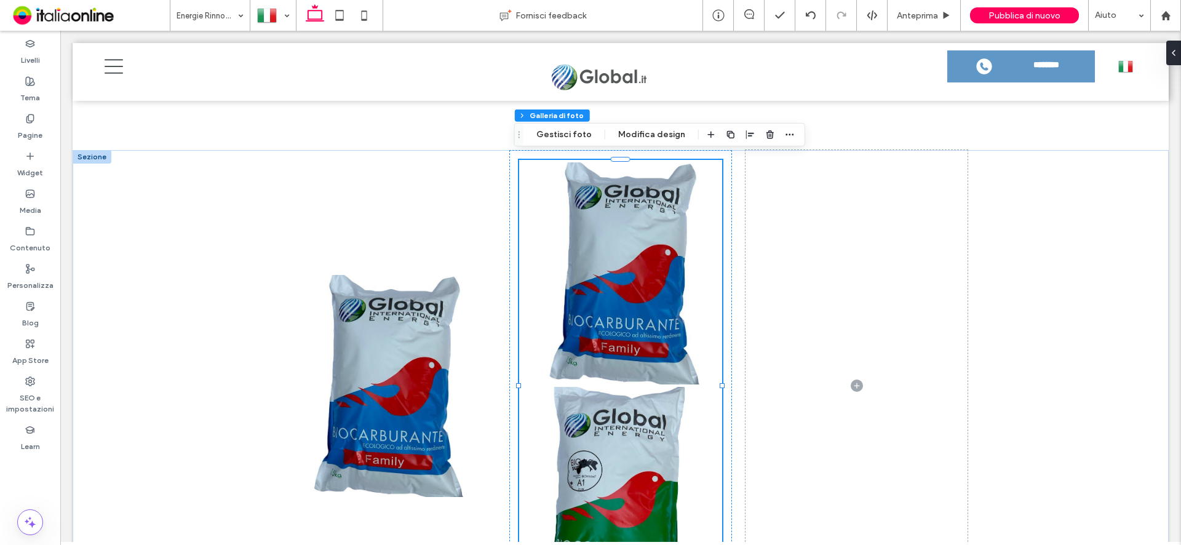
click at [632, 429] on link at bounding box center [620, 498] width 197 height 222
click at [554, 134] on button "Gestisci foto" at bounding box center [563, 134] width 71 height 15
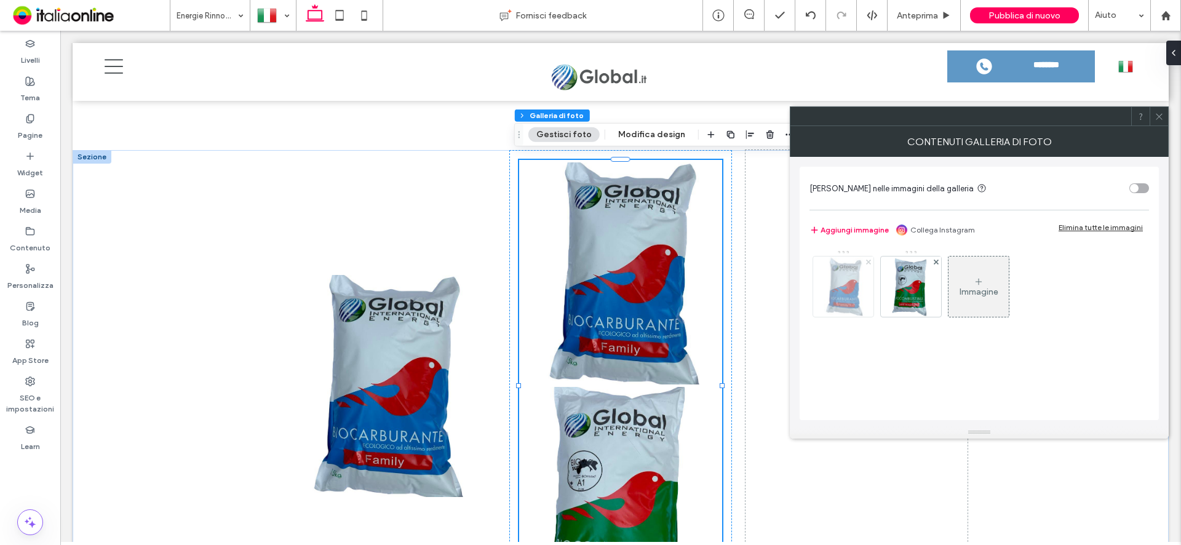
click at [868, 262] on use at bounding box center [867, 261] width 5 height 5
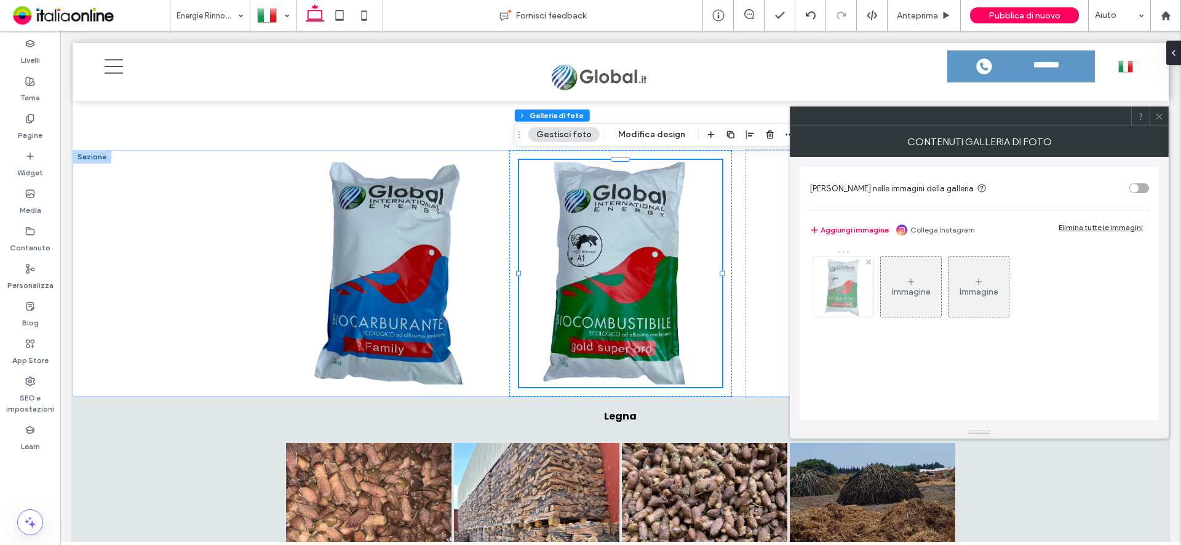
click at [846, 280] on img at bounding box center [843, 286] width 48 height 60
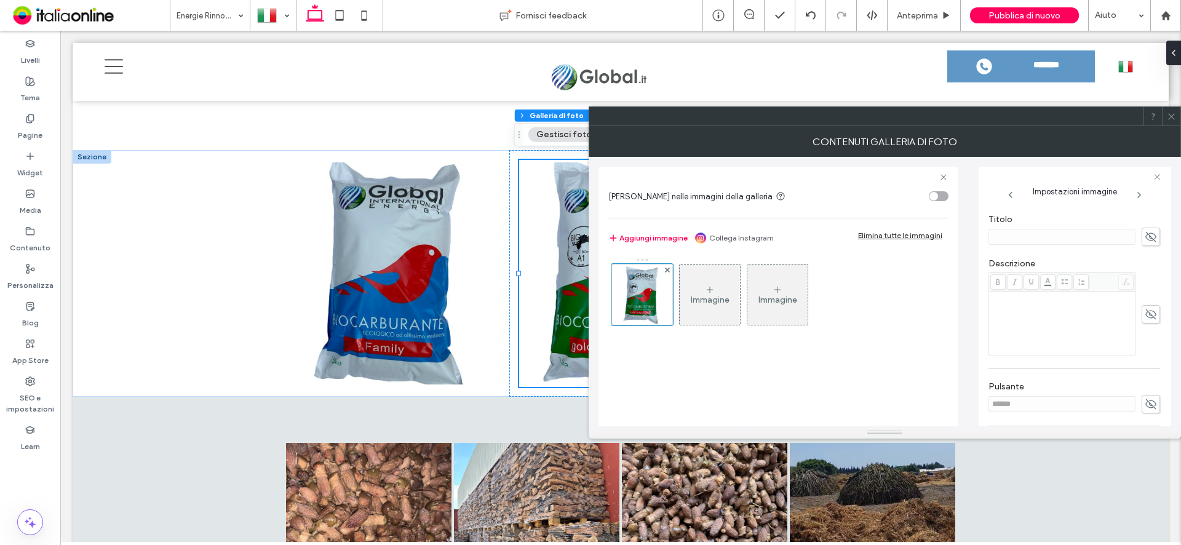
scroll to position [246, 0]
click at [1019, 284] on div "Rich Text Editor" at bounding box center [1062, 301] width 143 height 62
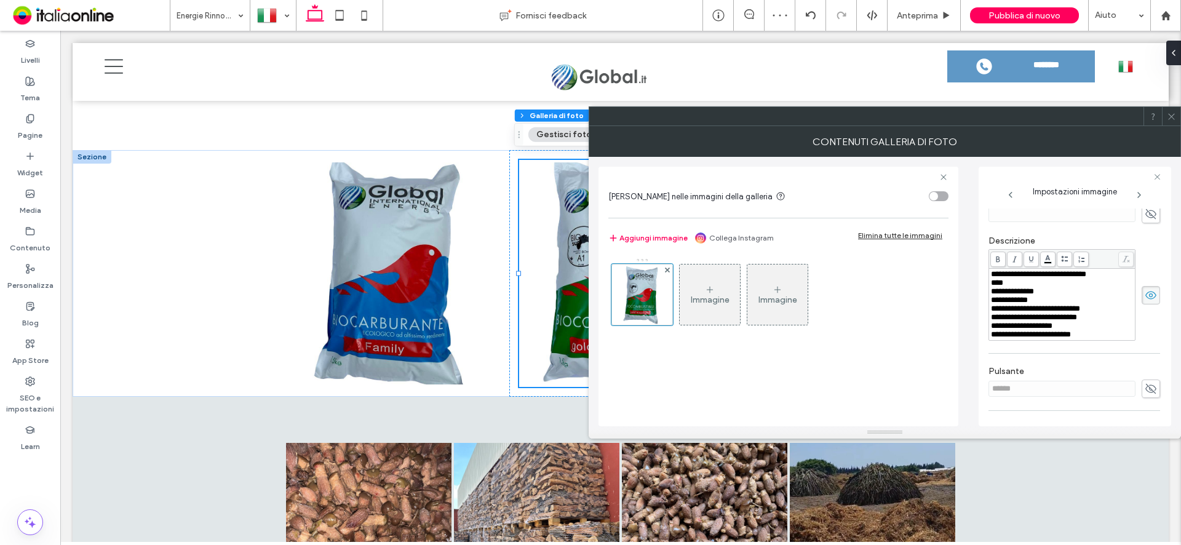
click at [1175, 117] on icon at bounding box center [1171, 116] width 9 height 9
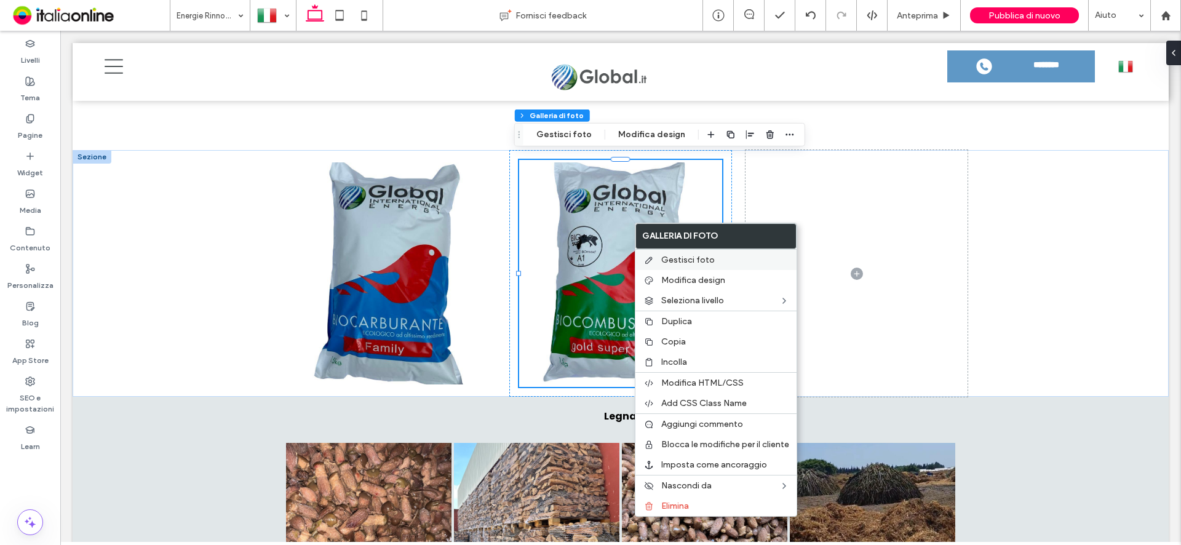
click at [683, 263] on span "Gestisci foto" at bounding box center [688, 260] width 54 height 10
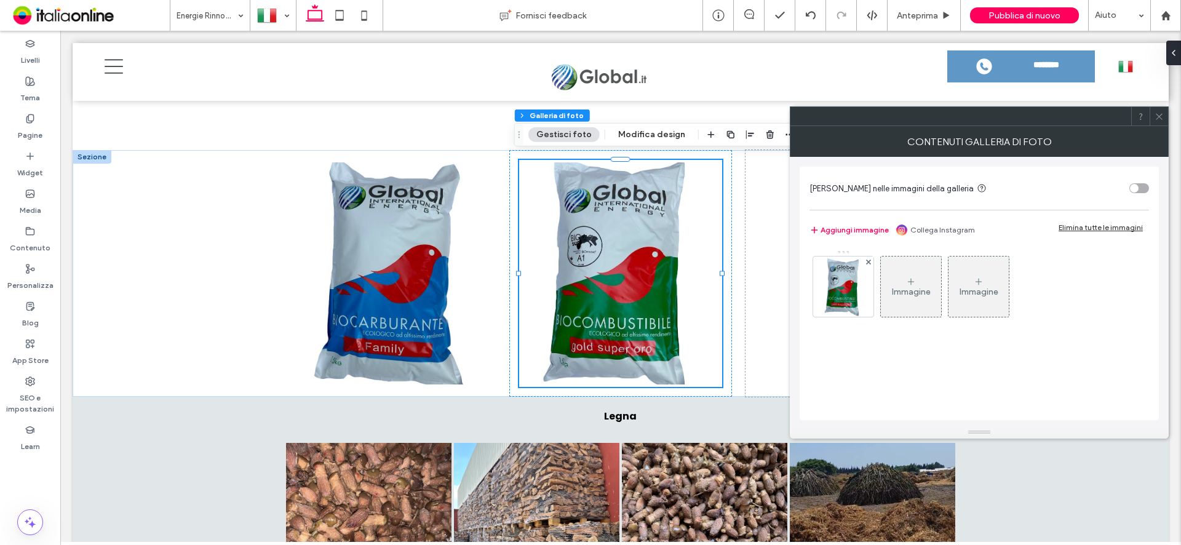
drag, startPoint x: 1162, startPoint y: 117, endPoint x: 1120, endPoint y: 122, distance: 42.2
click at [1162, 117] on icon at bounding box center [1159, 116] width 9 height 9
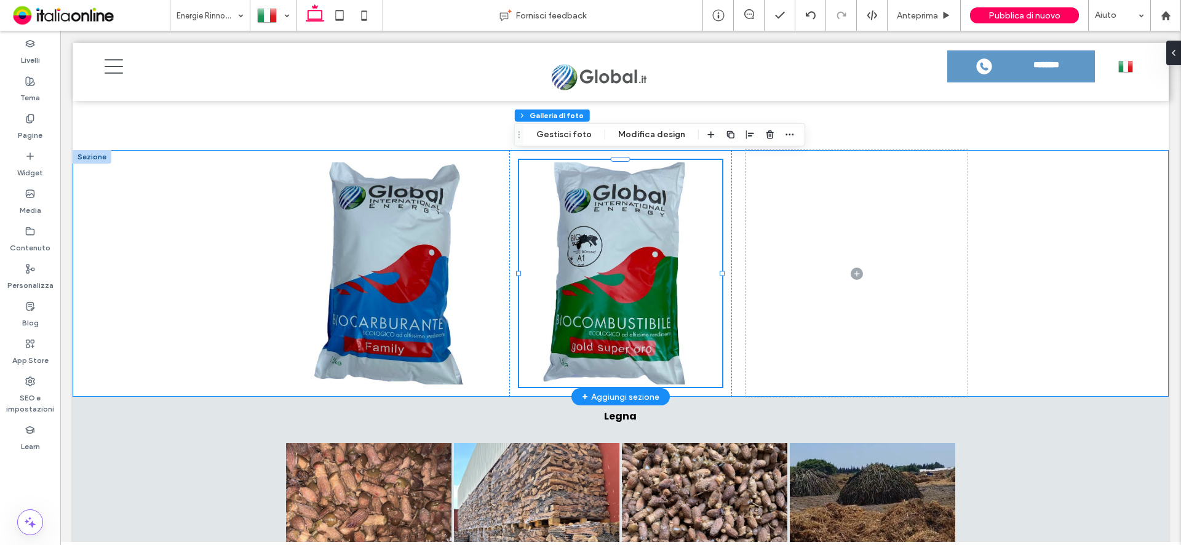
click at [964, 271] on div "Biocarburante FAMILY 15kg Umidità: 8/10% Ceneri: 2/8% Potere calorico 5800/6200…" at bounding box center [621, 273] width 738 height 247
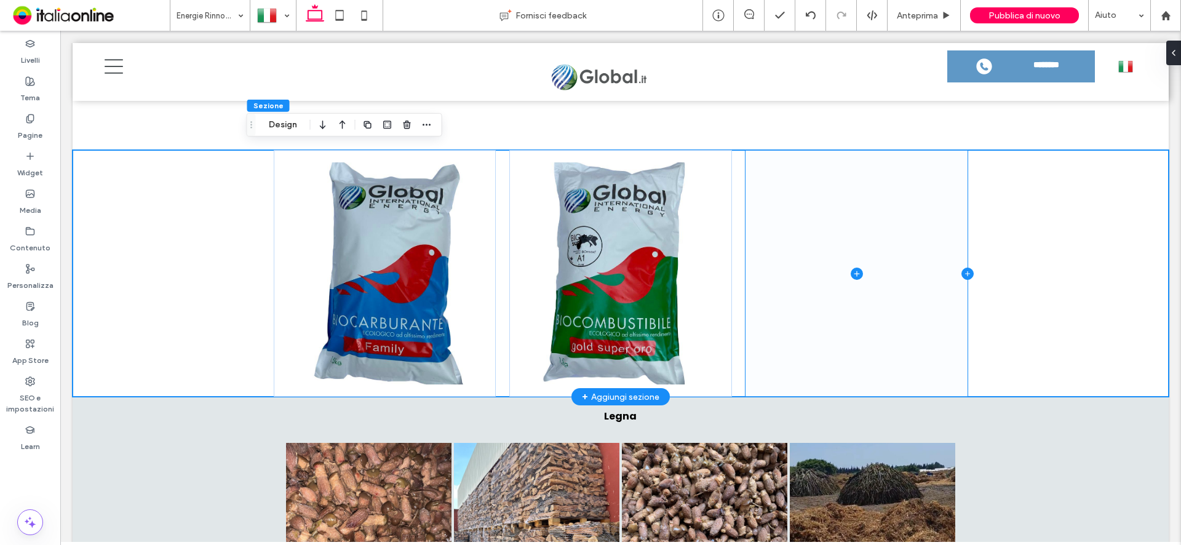
click at [968, 271] on icon at bounding box center [968, 273] width 1 height 5
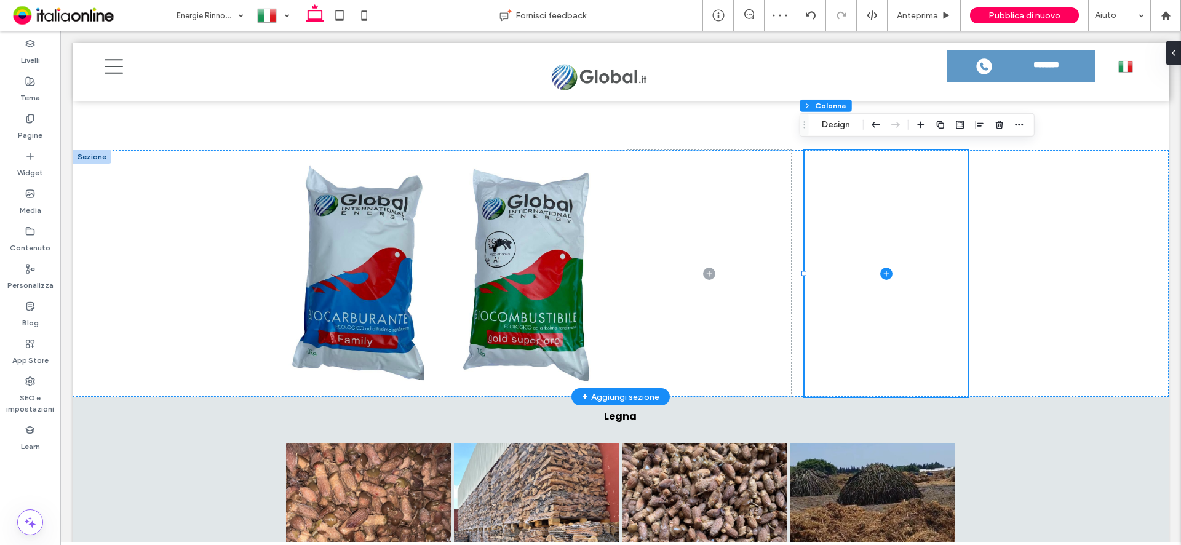
click at [89, 156] on div at bounding box center [92, 157] width 39 height 14
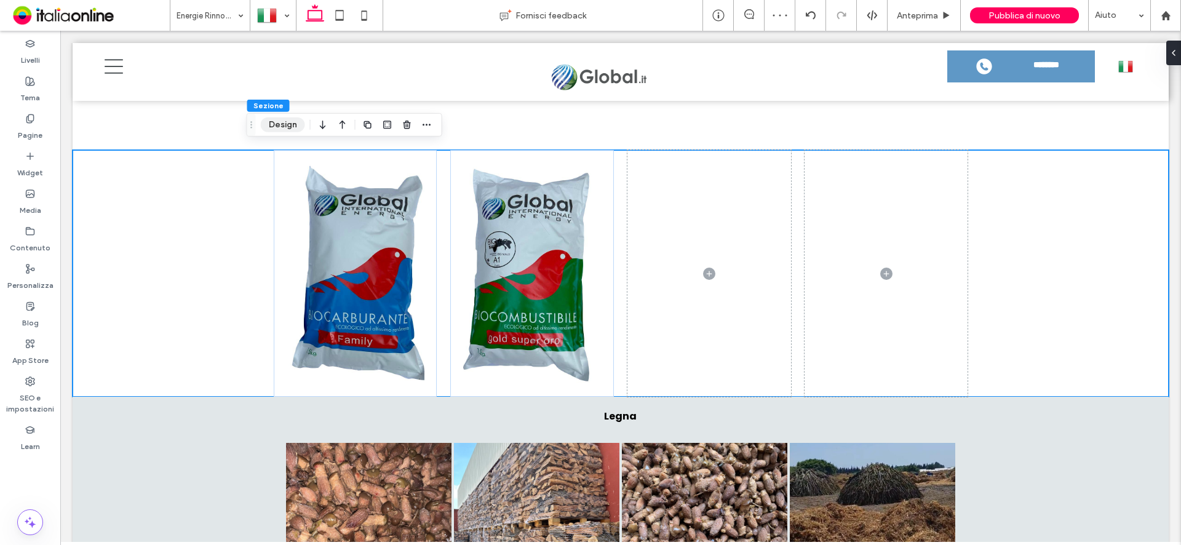
click at [279, 126] on button "Design" at bounding box center [283, 124] width 44 height 15
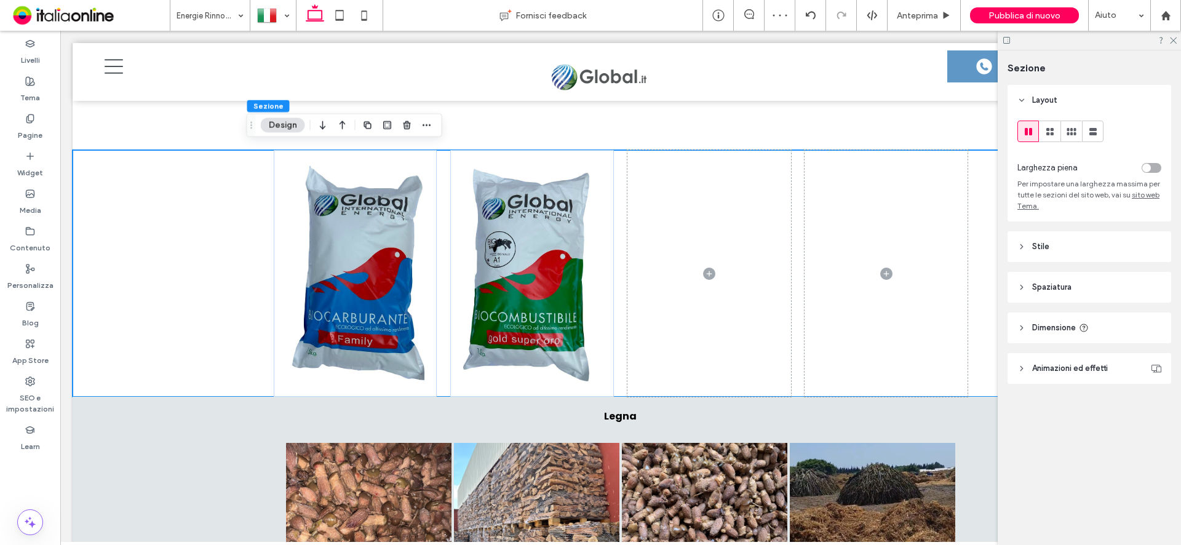
scroll to position [1410, 0]
click at [1155, 167] on div "toggle" at bounding box center [1152, 168] width 20 height 10
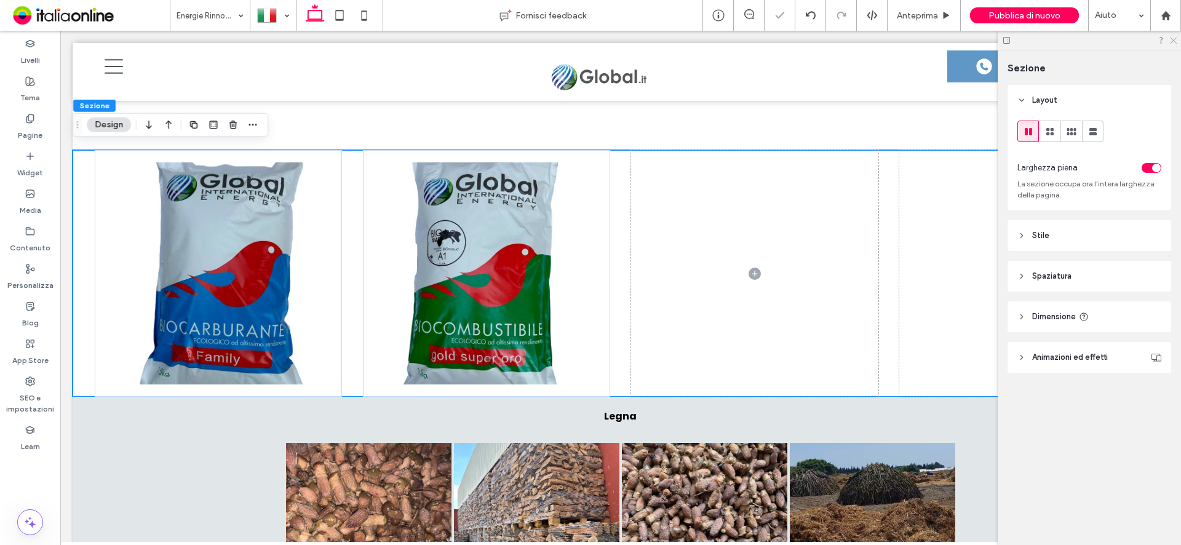
drag, startPoint x: 1173, startPoint y: 43, endPoint x: 1158, endPoint y: 70, distance: 30.6
click at [1173, 43] on icon at bounding box center [1173, 40] width 8 height 8
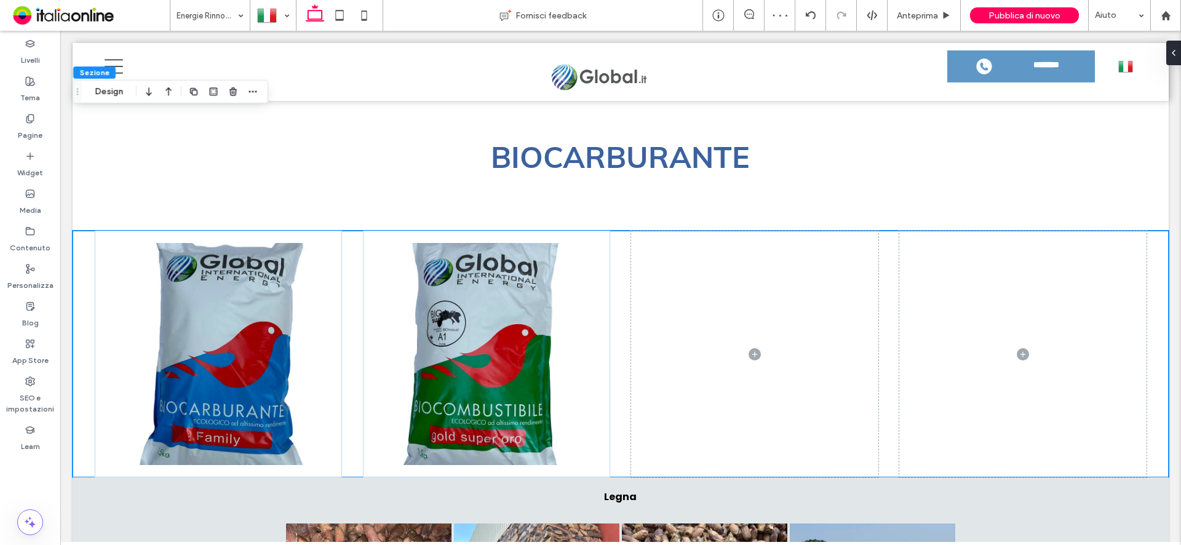
scroll to position [1287, 0]
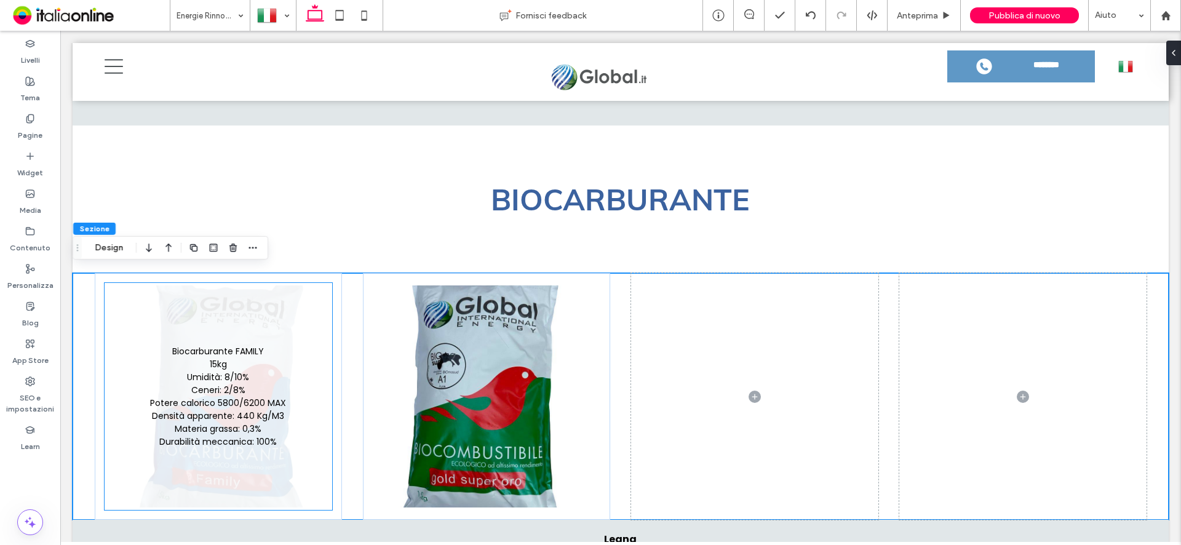
click at [256, 385] on link at bounding box center [218, 396] width 223 height 222
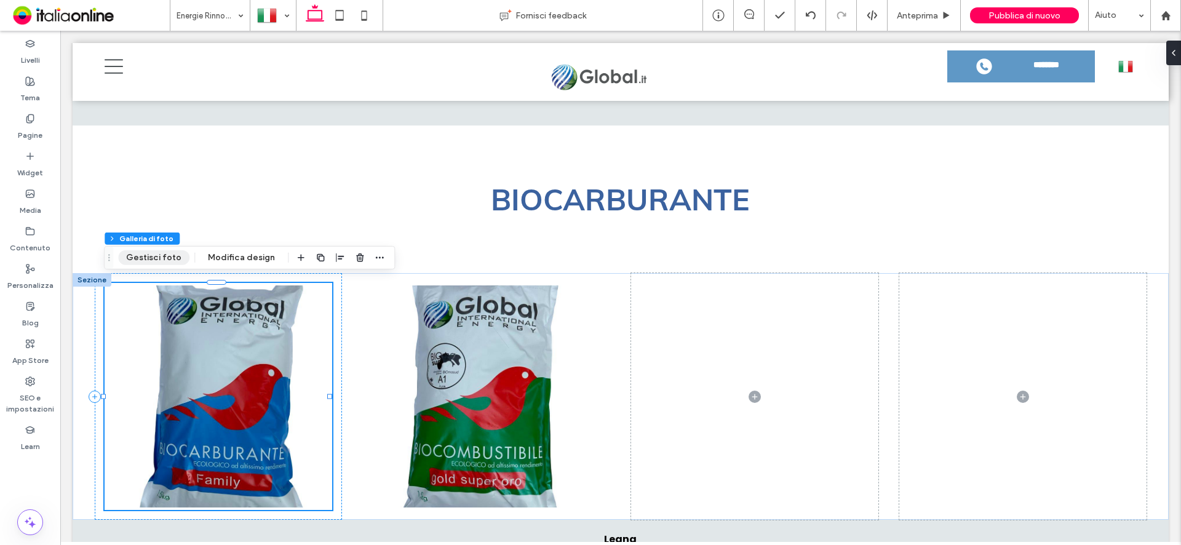
click at [154, 262] on button "Gestisci foto" at bounding box center [153, 257] width 71 height 15
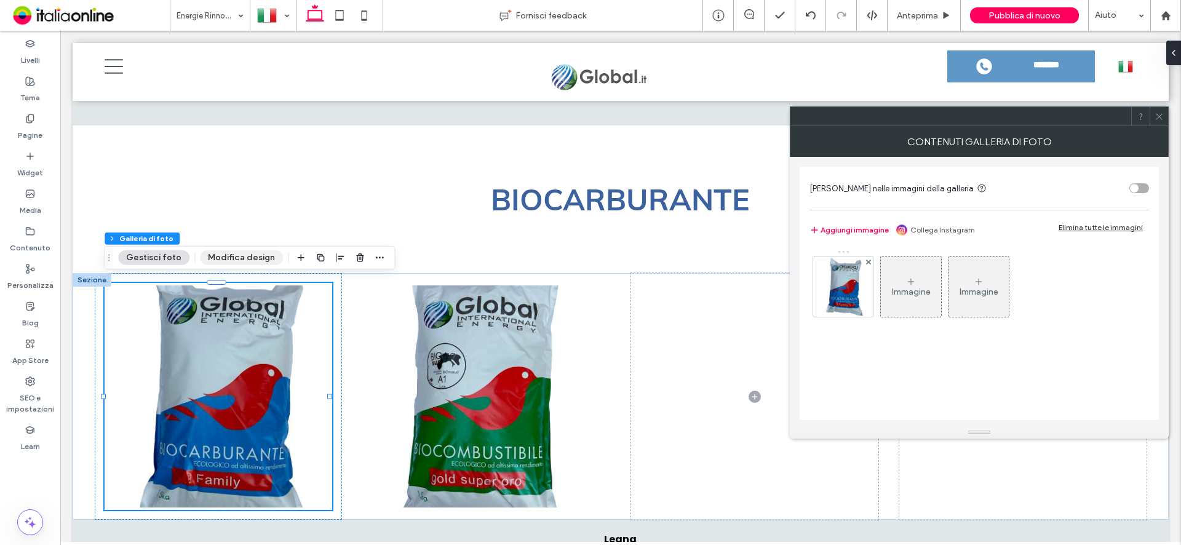
click at [243, 258] on button "Modifica design" at bounding box center [241, 257] width 83 height 15
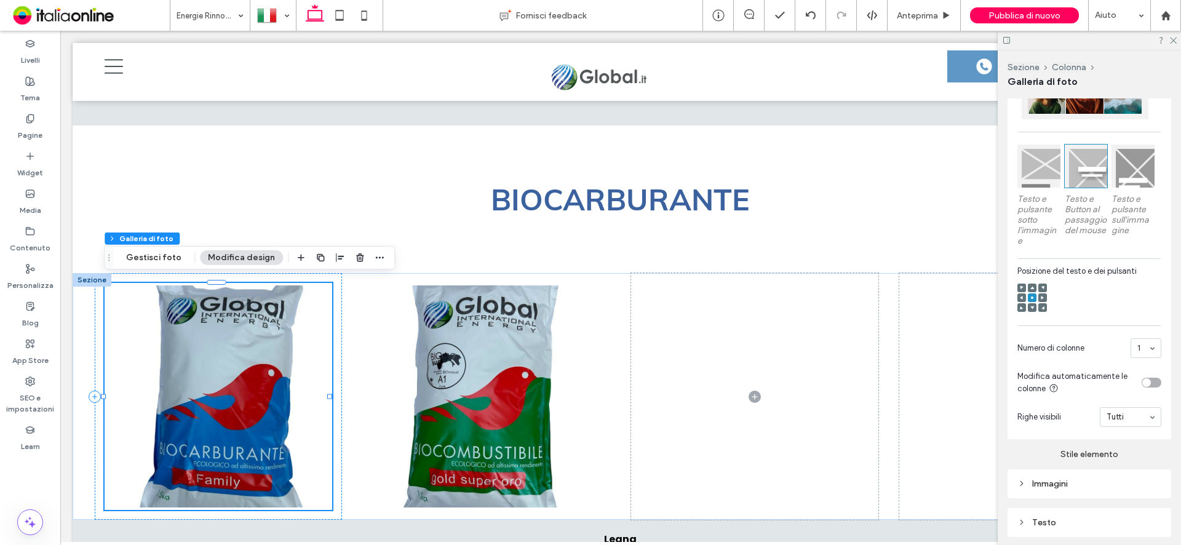
scroll to position [369, 0]
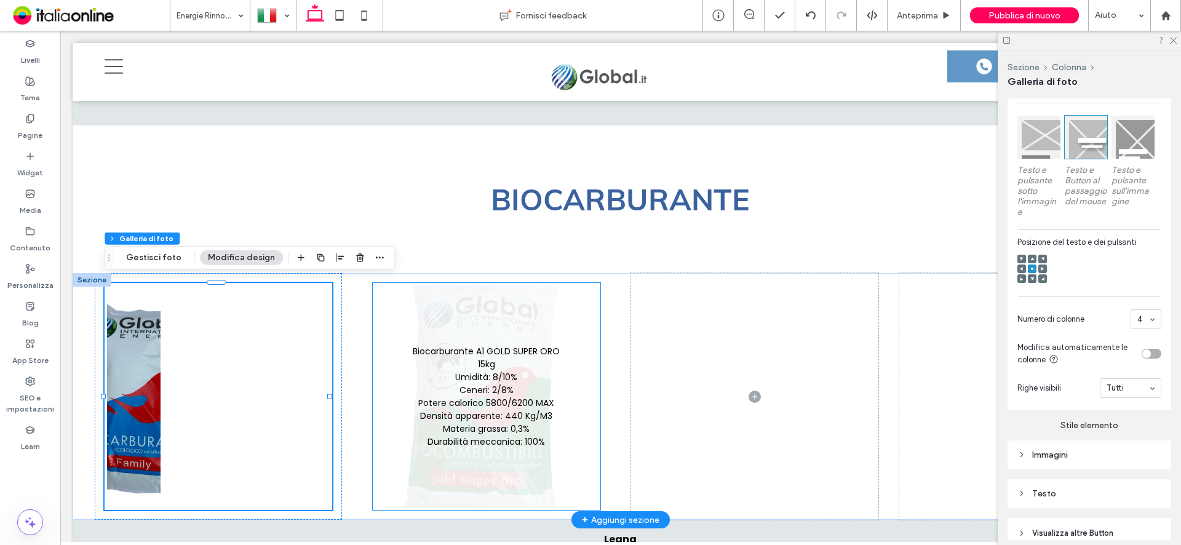
click at [543, 355] on link at bounding box center [486, 396] width 223 height 222
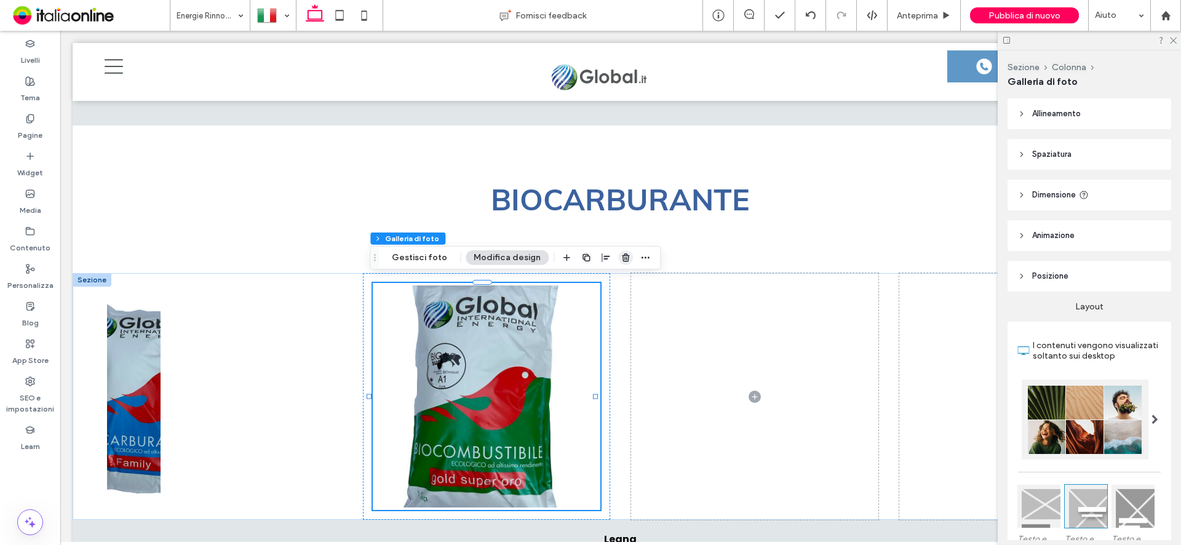
click at [622, 261] on use "button" at bounding box center [625, 257] width 7 height 8
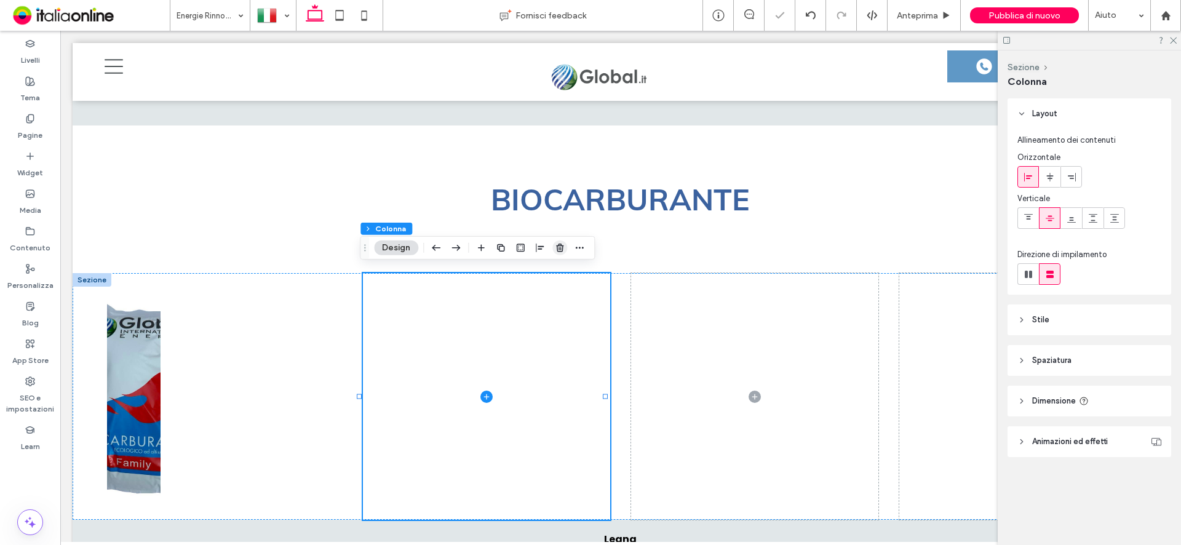
click at [558, 249] on icon "button" at bounding box center [560, 248] width 10 height 10
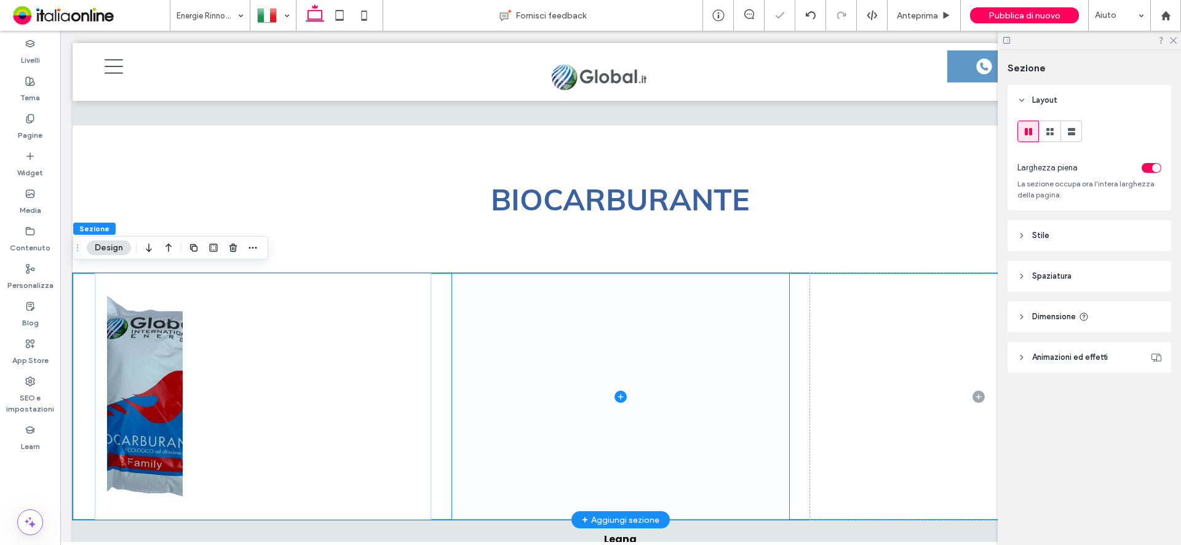
click at [698, 377] on span at bounding box center [620, 396] width 336 height 247
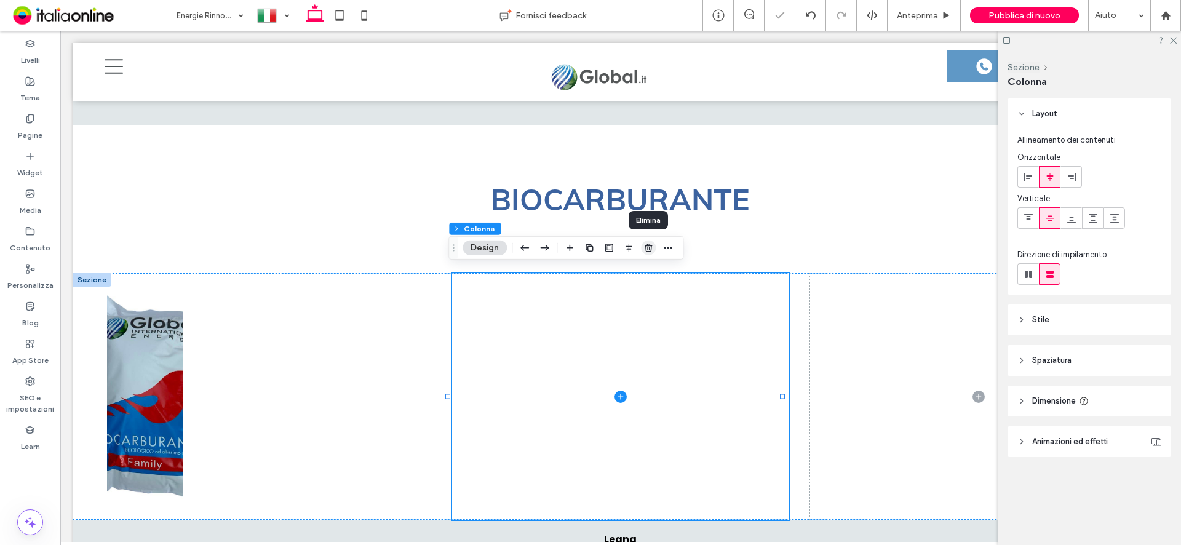
click at [645, 249] on icon "button" at bounding box center [648, 248] width 10 height 10
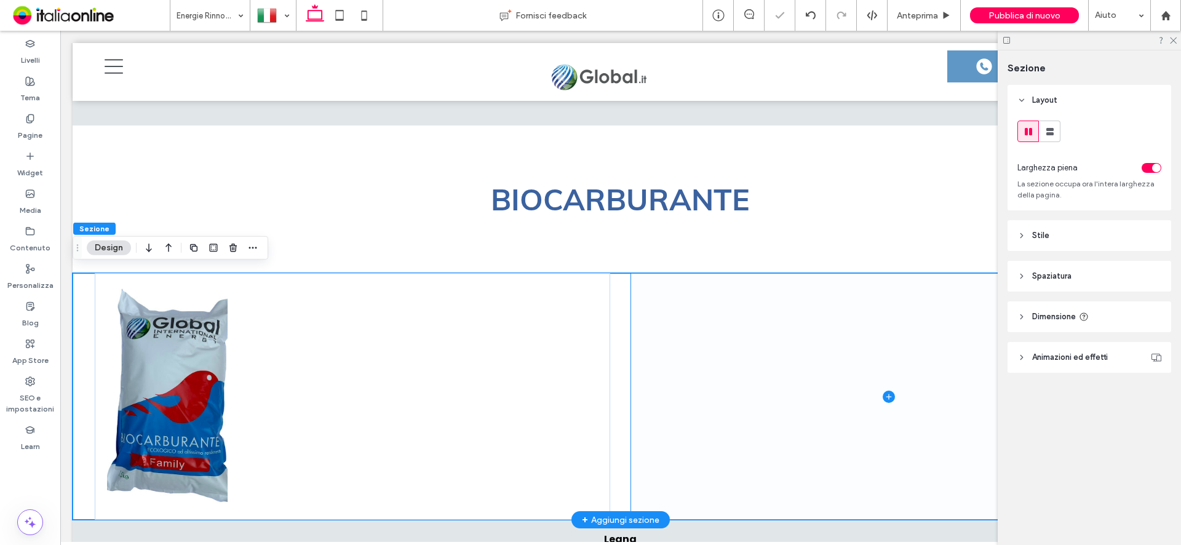
click at [874, 385] on span at bounding box center [888, 396] width 515 height 247
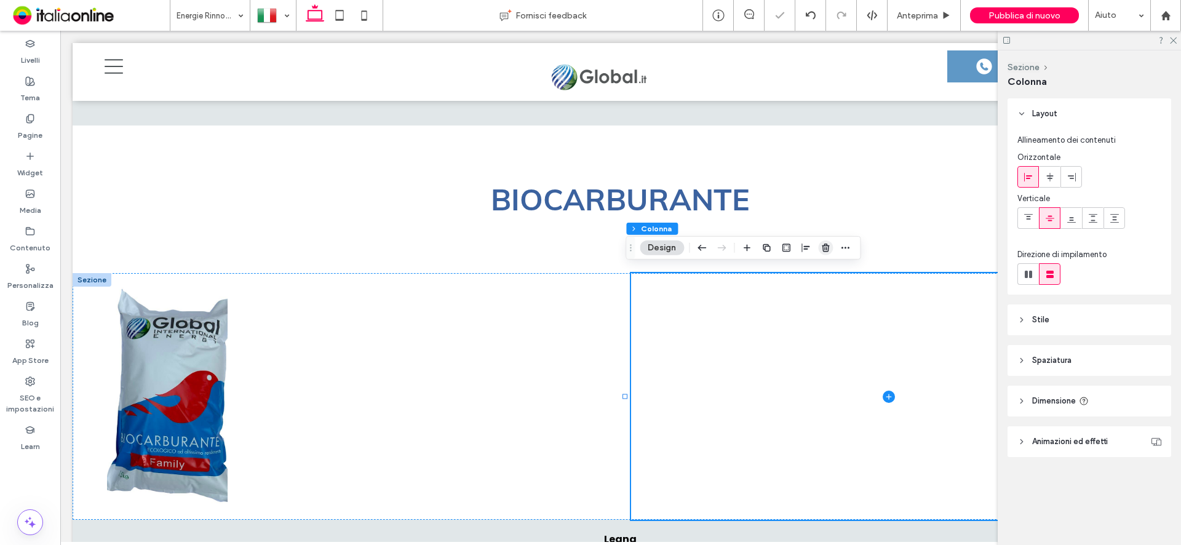
click at [823, 247] on use "button" at bounding box center [825, 248] width 7 height 8
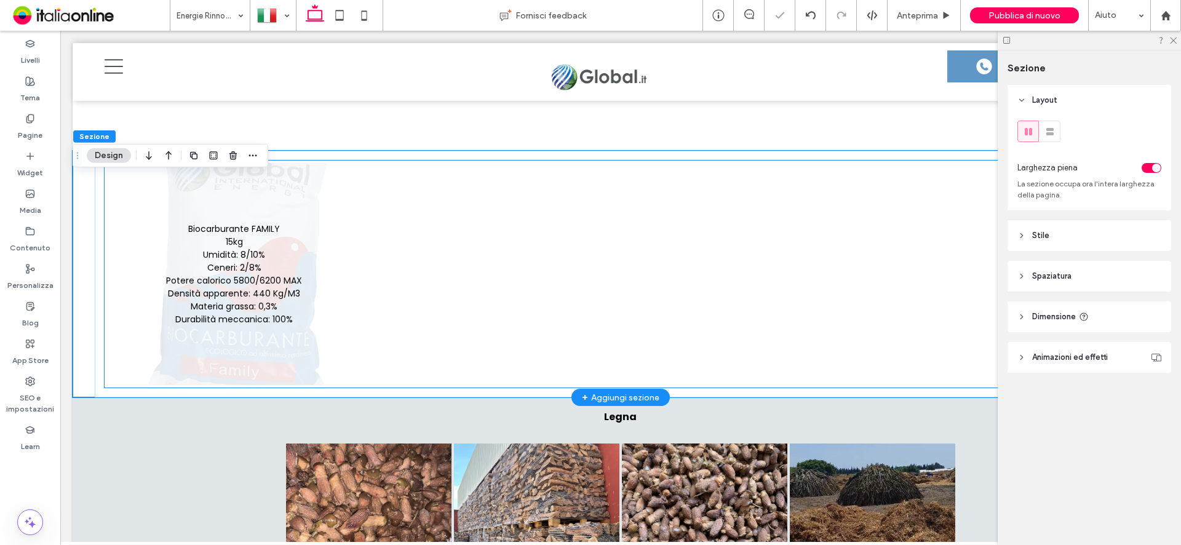
scroll to position [1410, 0]
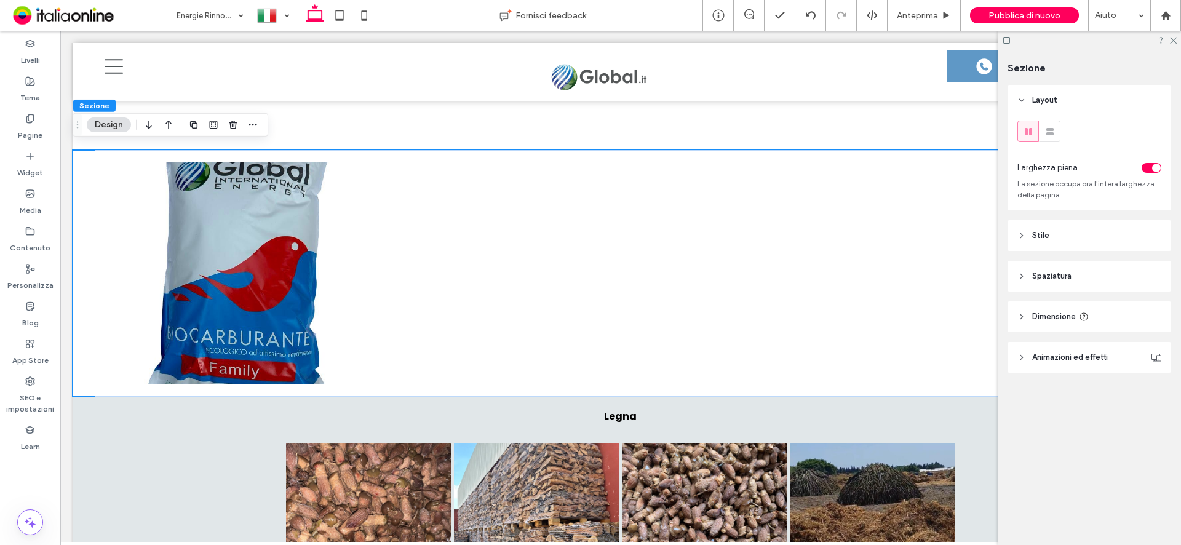
click at [114, 124] on button "Design" at bounding box center [109, 124] width 44 height 15
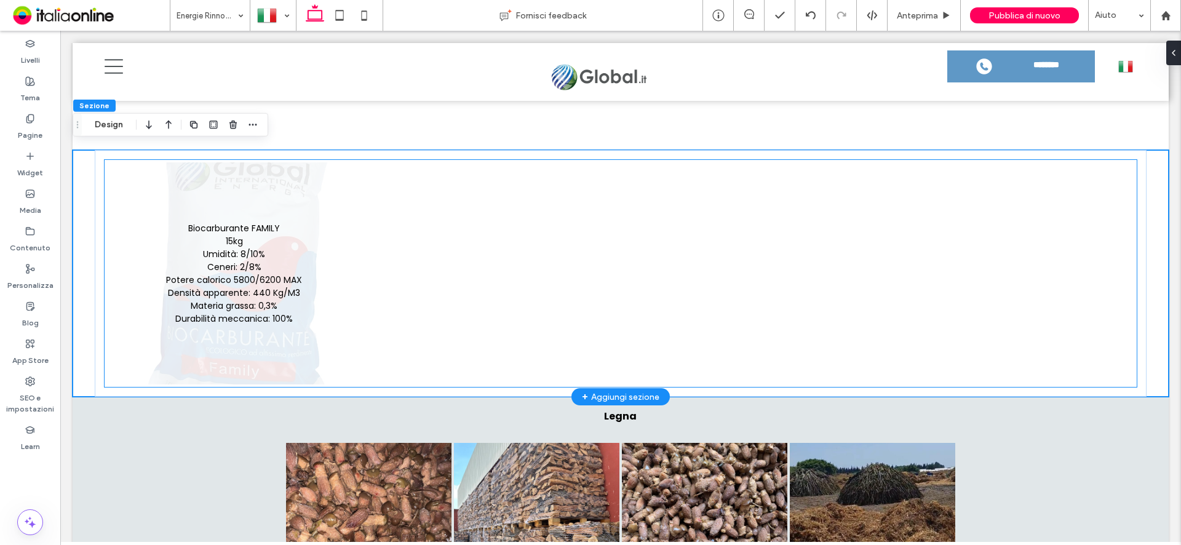
click at [256, 232] on link at bounding box center [234, 273] width 255 height 222
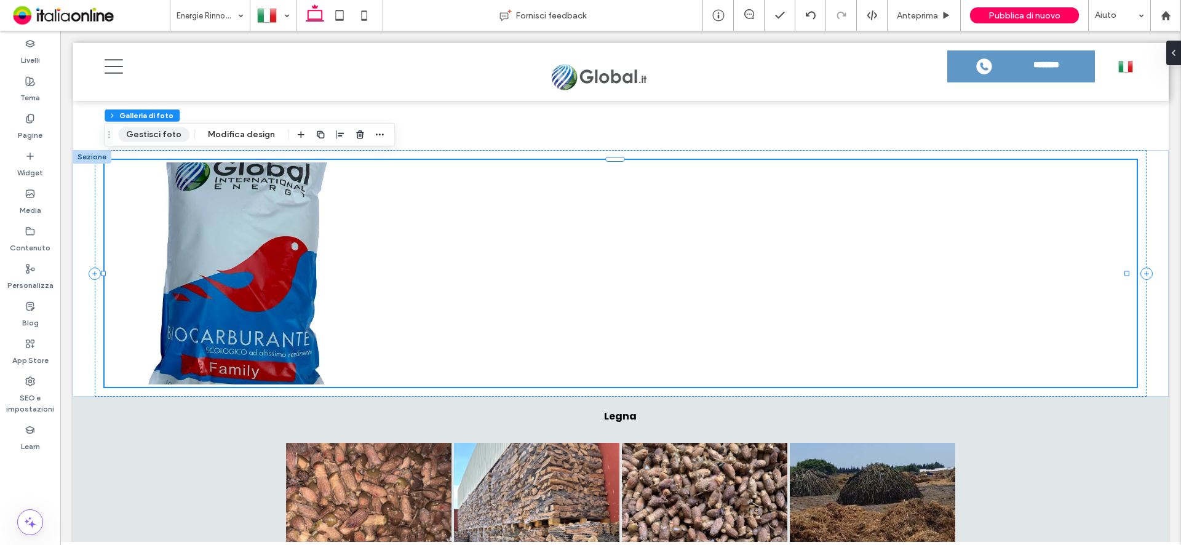
click at [154, 136] on button "Gestisci foto" at bounding box center [153, 134] width 71 height 15
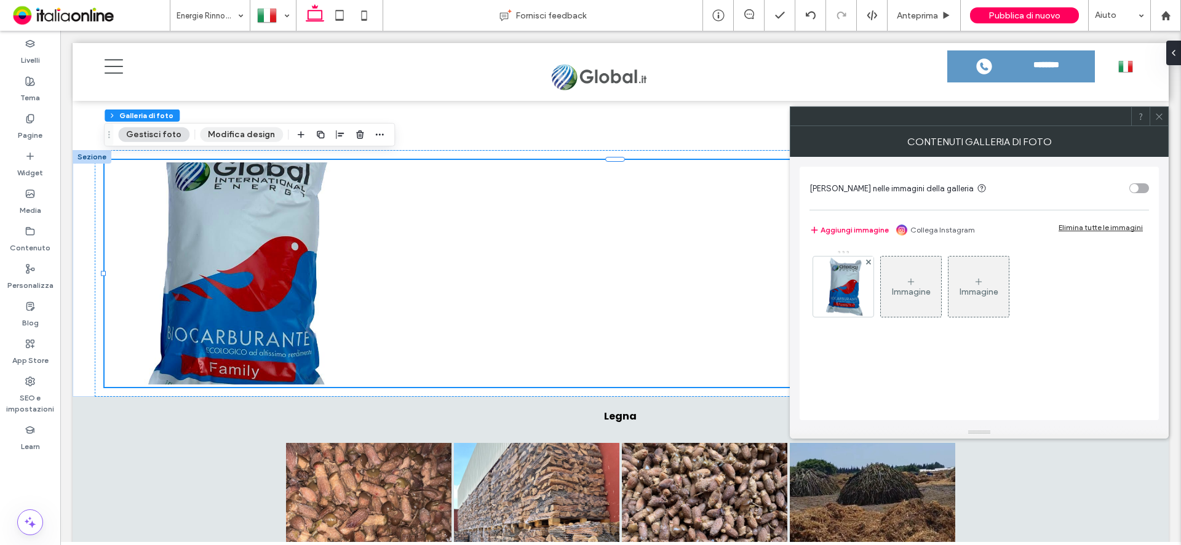
click at [239, 134] on button "Modifica design" at bounding box center [241, 134] width 83 height 15
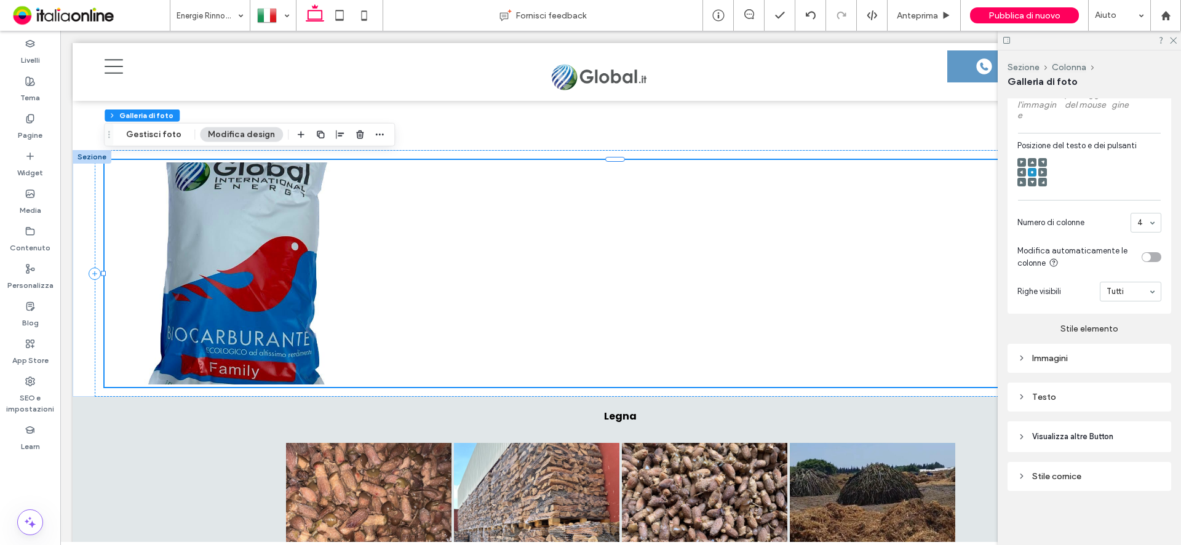
scroll to position [474, 0]
click at [1057, 357] on div "Immagini" at bounding box center [1089, 358] width 144 height 10
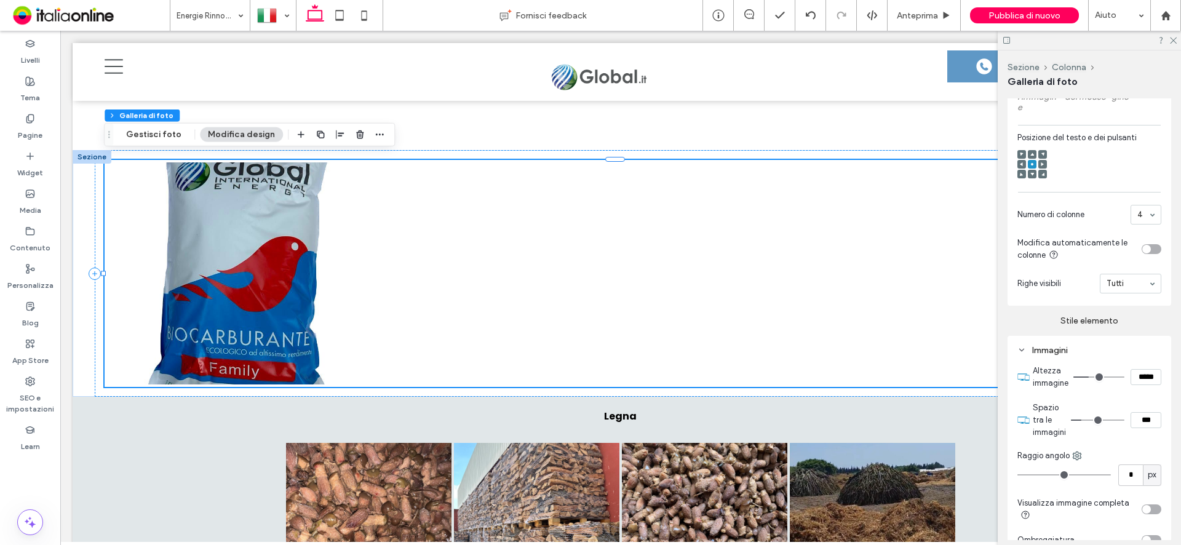
scroll to position [535, 0]
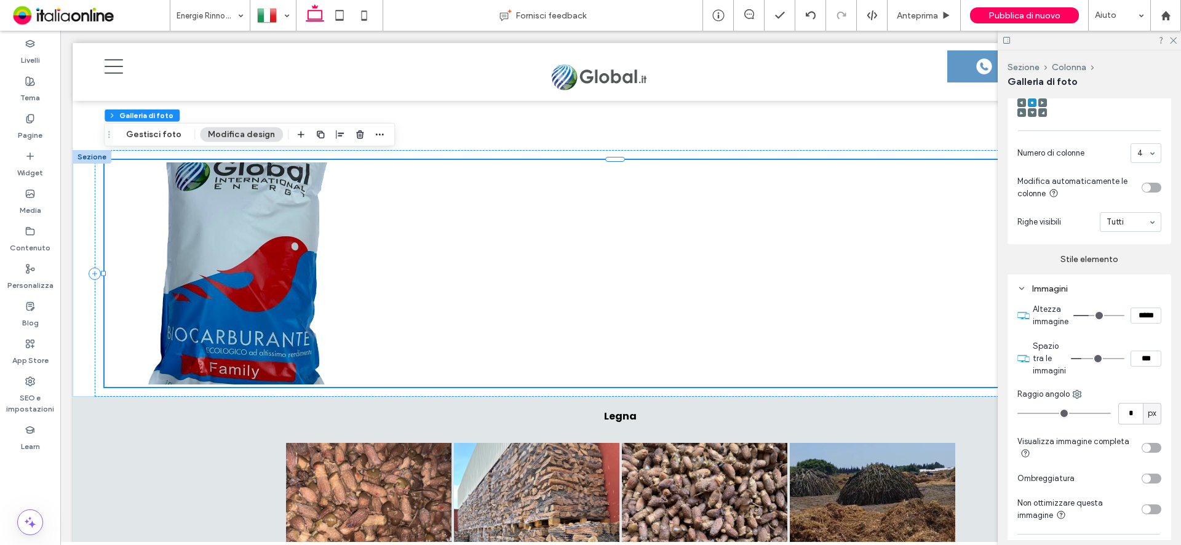
click at [1150, 453] on div "toggle" at bounding box center [1152, 448] width 20 height 10
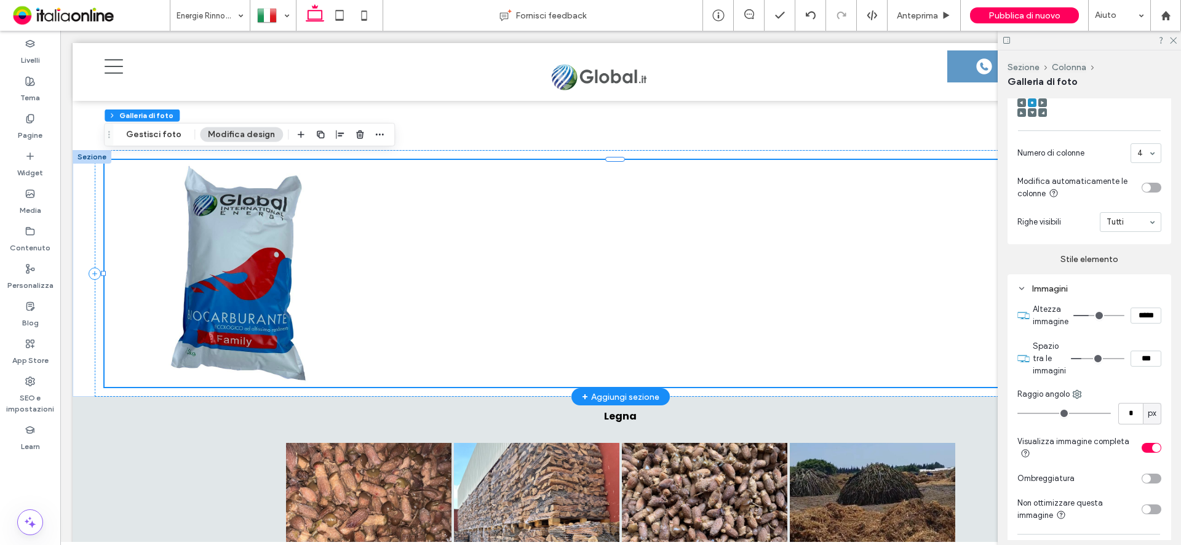
click at [428, 246] on div at bounding box center [492, 273] width 258 height 225
click at [1173, 42] on icon at bounding box center [1173, 40] width 8 height 8
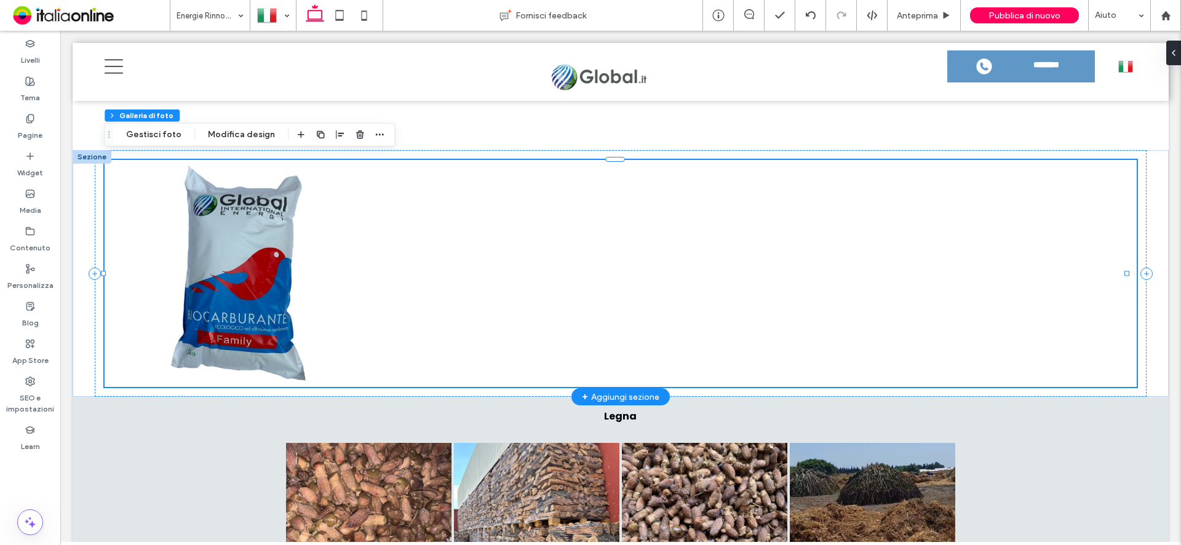
click at [397, 245] on div at bounding box center [492, 273] width 258 height 225
click at [127, 138] on button "Gestisci foto" at bounding box center [153, 134] width 71 height 15
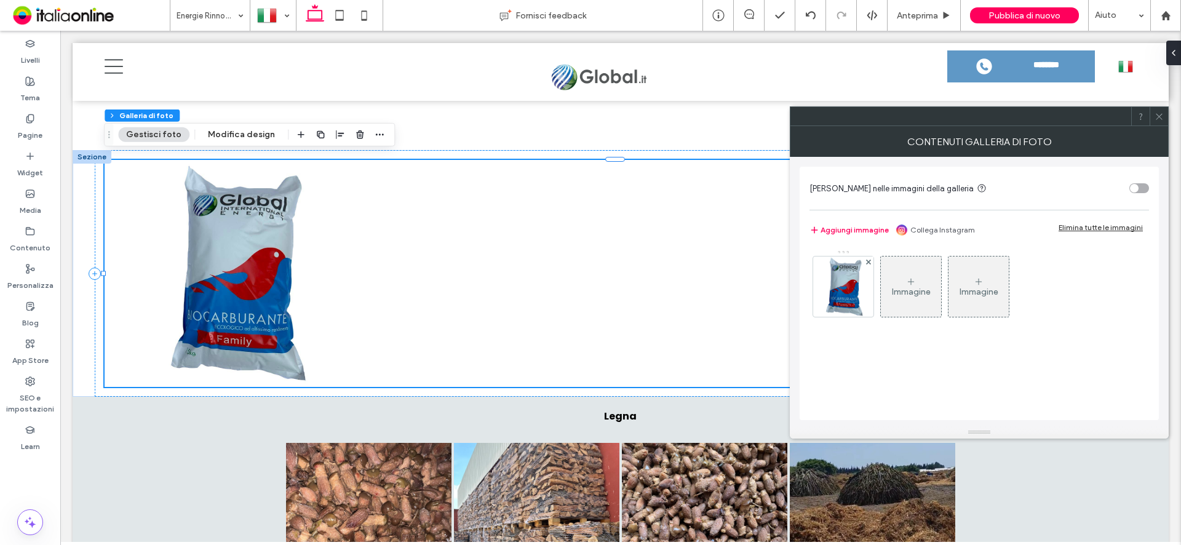
click at [929, 285] on div "Immagine" at bounding box center [911, 287] width 60 height 58
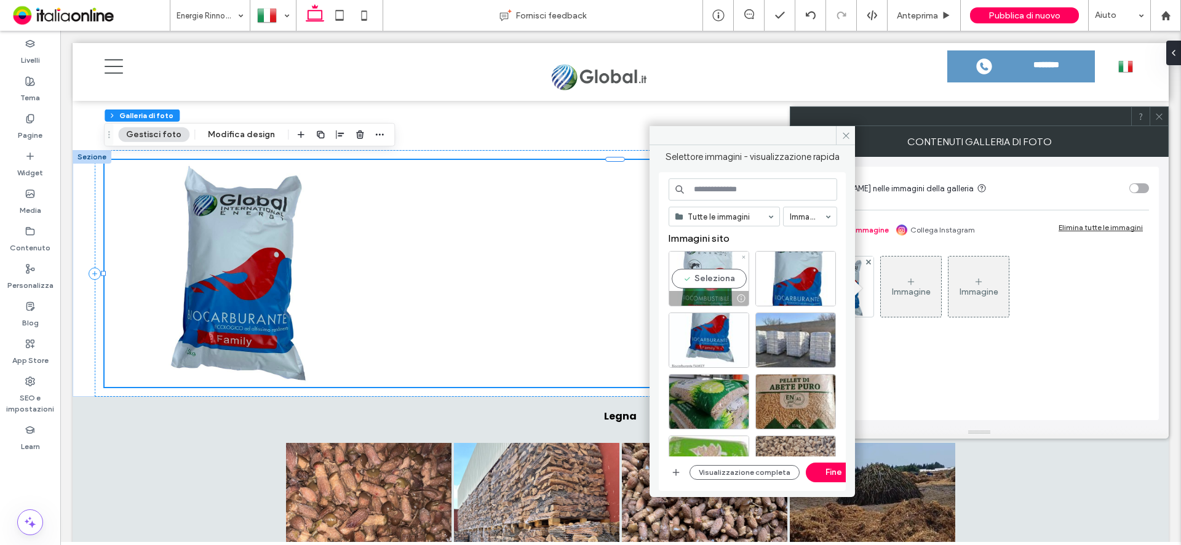
click at [710, 280] on div "Seleziona" at bounding box center [709, 278] width 81 height 55
click at [825, 474] on button "Fine" at bounding box center [833, 473] width 55 height 20
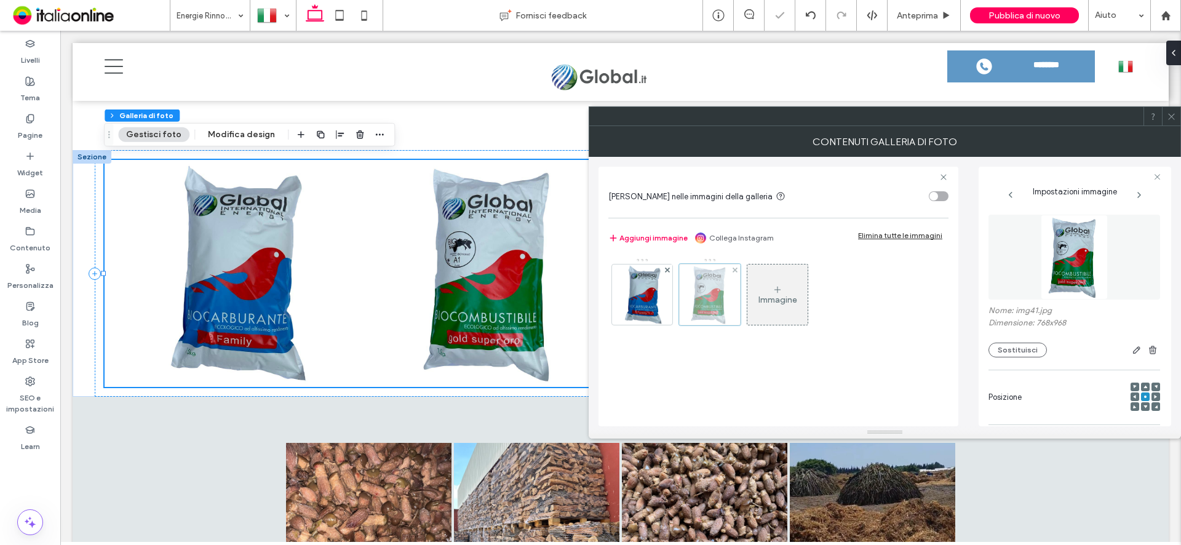
click at [725, 279] on div at bounding box center [710, 295] width 62 height 62
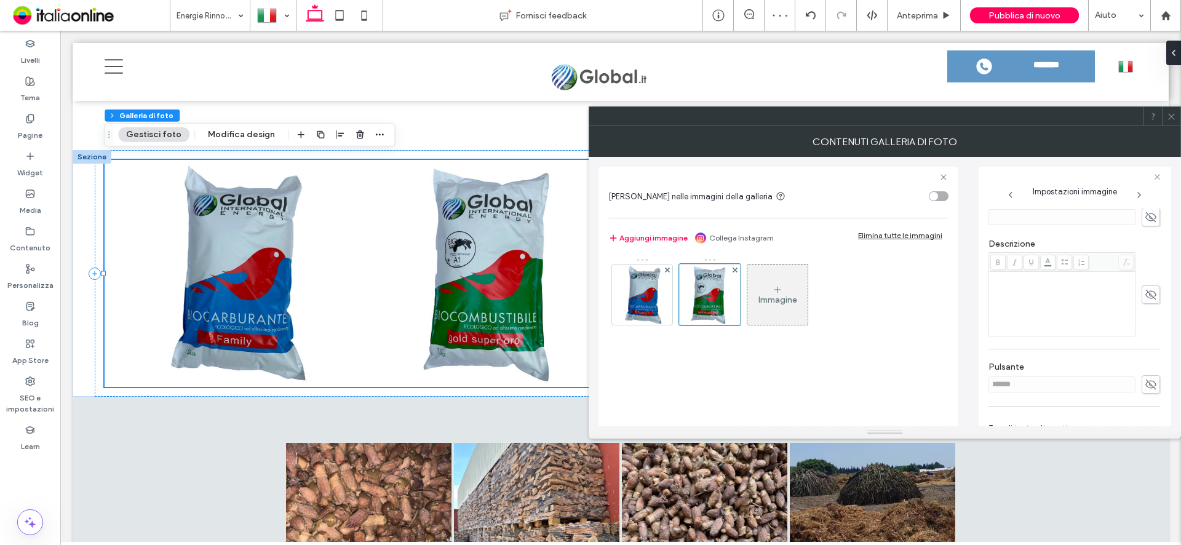
scroll to position [246, 0]
click at [1022, 298] on div "Rich Text Editor" at bounding box center [1062, 301] width 143 height 62
click at [790, 306] on div "Immagine" at bounding box center [777, 295] width 60 height 58
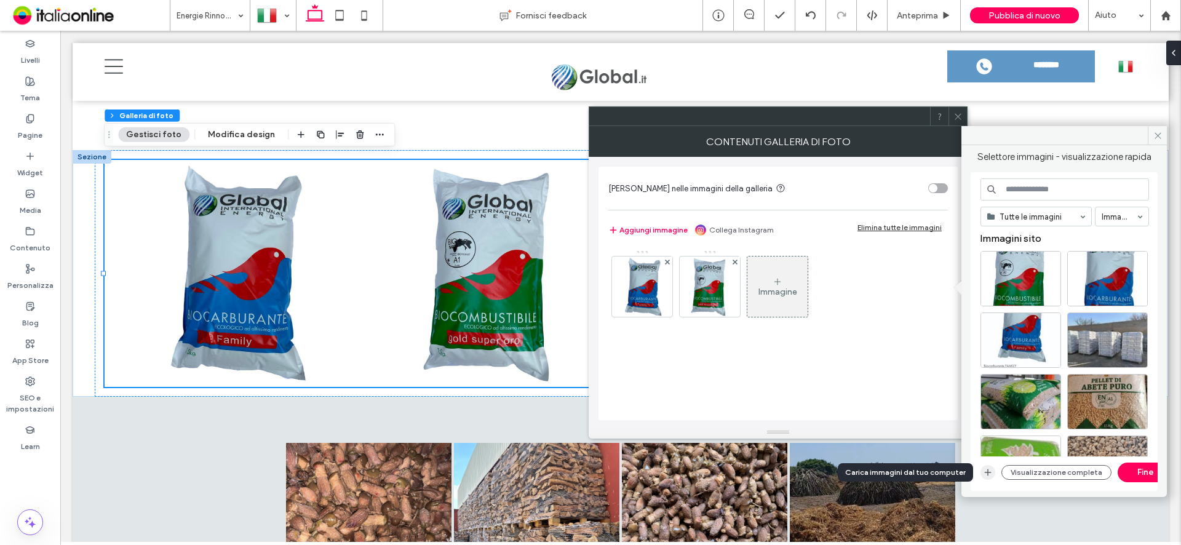
click at [985, 476] on icon "button" at bounding box center [988, 472] width 10 height 10
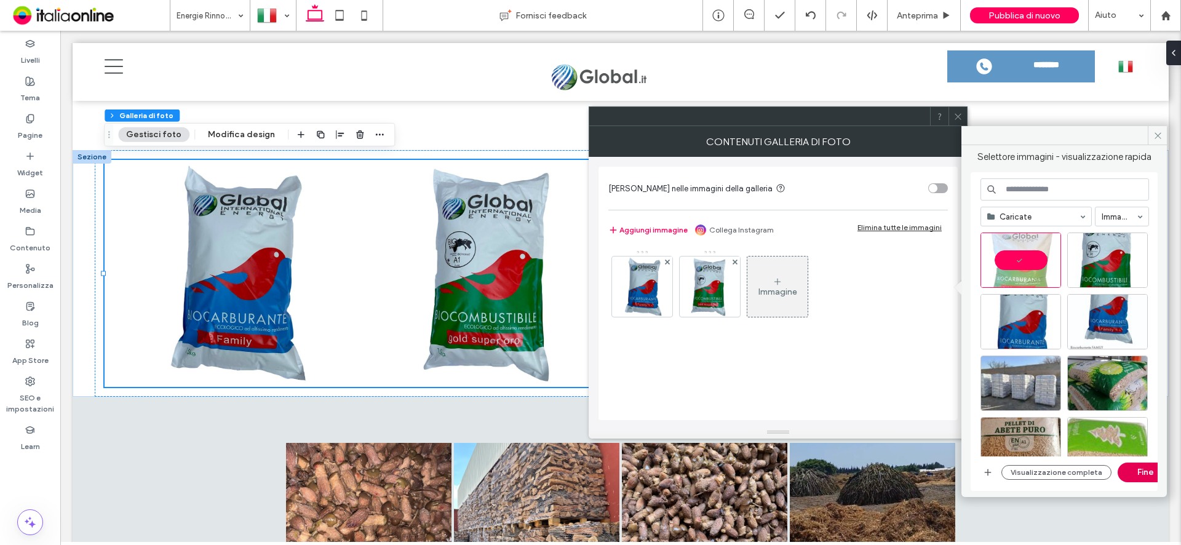
click at [1131, 470] on button "Fine" at bounding box center [1145, 473] width 55 height 20
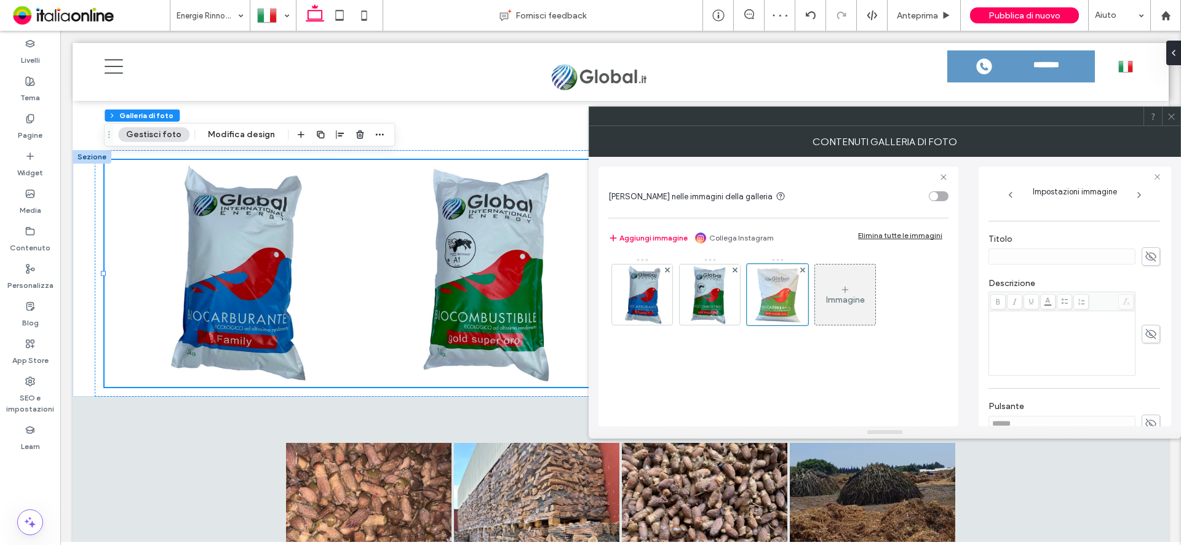
scroll to position [203, 0]
click at [1023, 336] on div "Rich Text Editor" at bounding box center [1062, 344] width 143 height 62
click at [845, 300] on div "Immagine" at bounding box center [845, 300] width 39 height 10
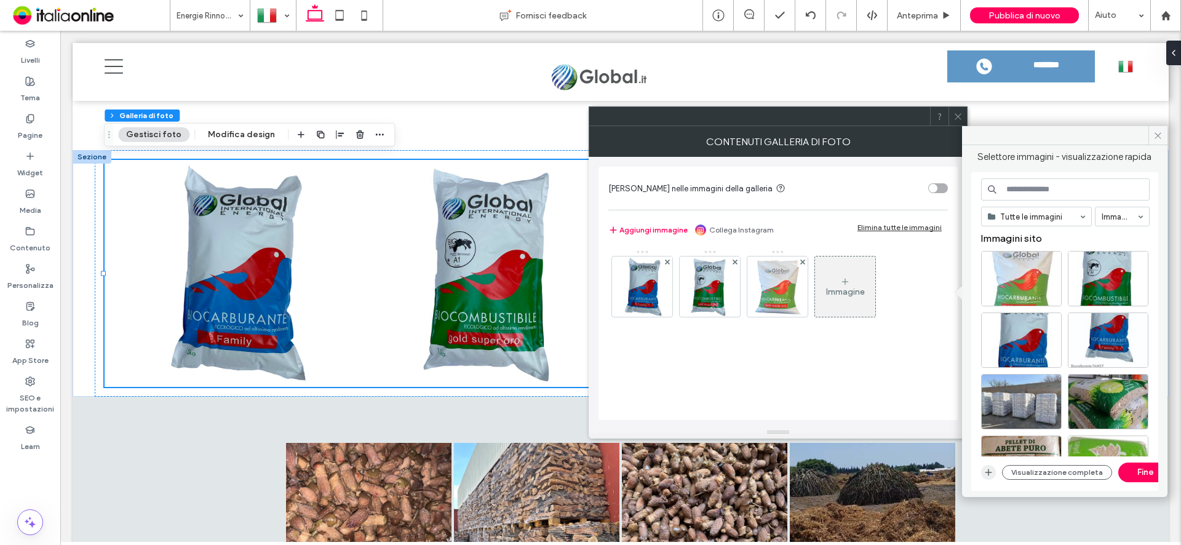
click at [989, 476] on icon "button" at bounding box center [989, 472] width 10 height 10
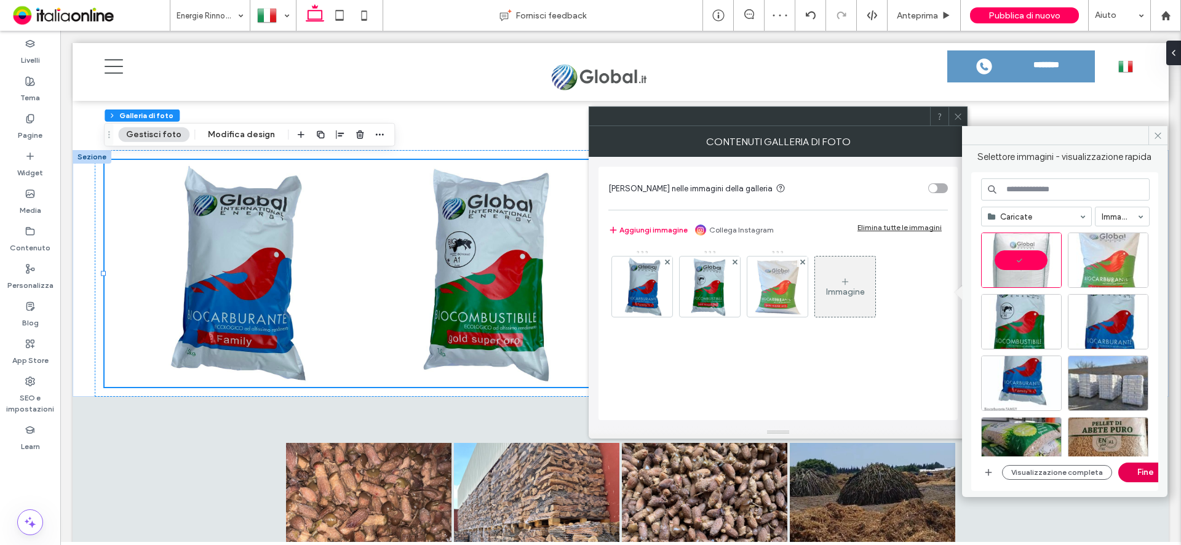
click at [1150, 475] on button "Fine" at bounding box center [1145, 473] width 55 height 20
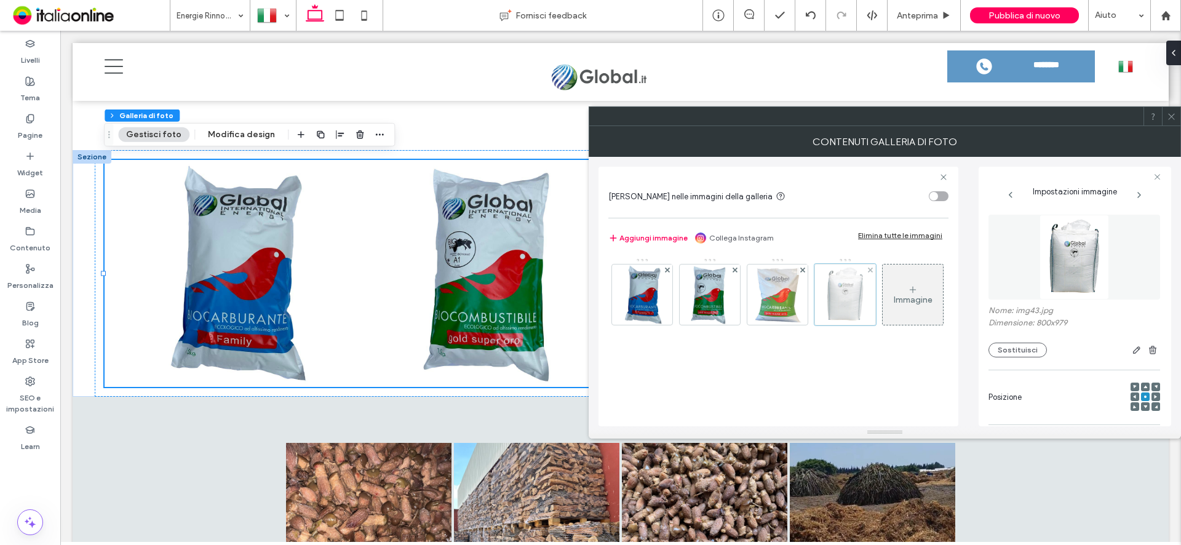
click at [849, 301] on div at bounding box center [845, 295] width 62 height 62
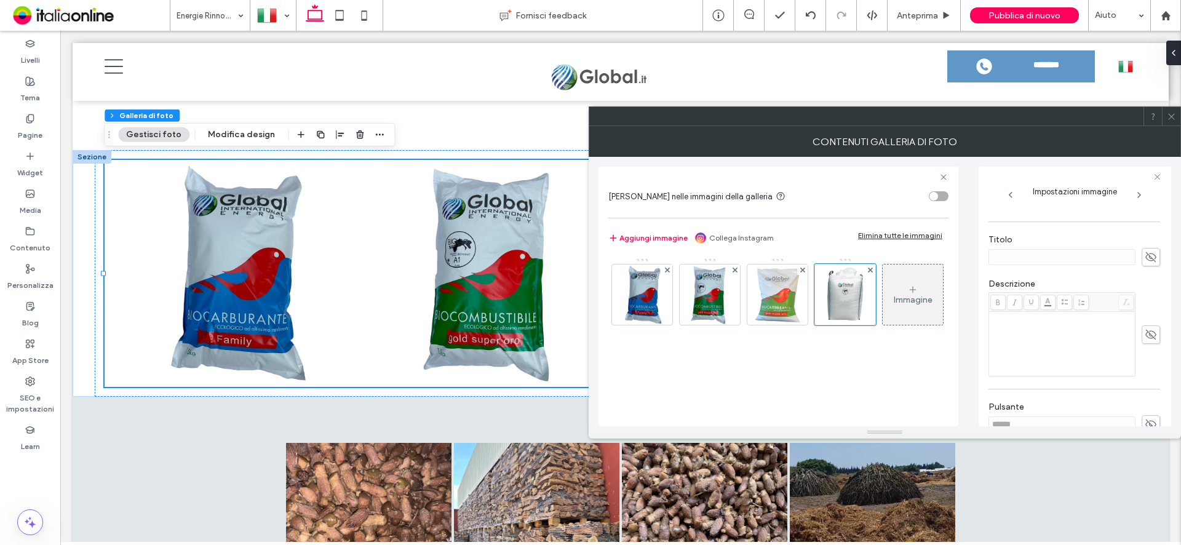
click at [1043, 341] on div "Rich Text Editor" at bounding box center [1062, 344] width 143 height 62
click at [1047, 343] on div "Rich Text Editor" at bounding box center [1062, 344] width 143 height 62
click at [1173, 117] on icon at bounding box center [1171, 116] width 9 height 9
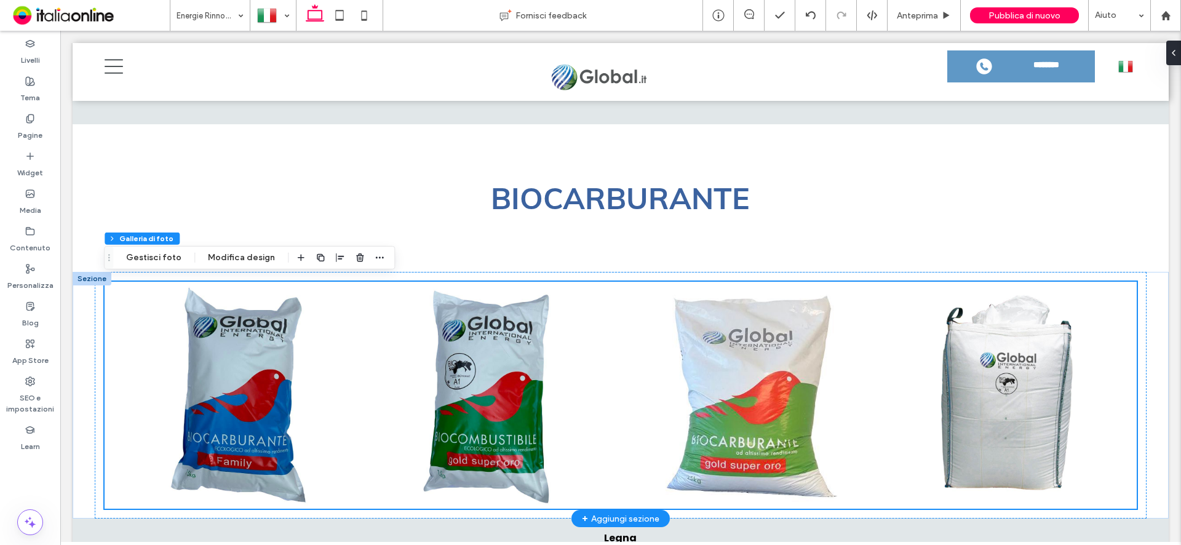
scroll to position [1287, 0]
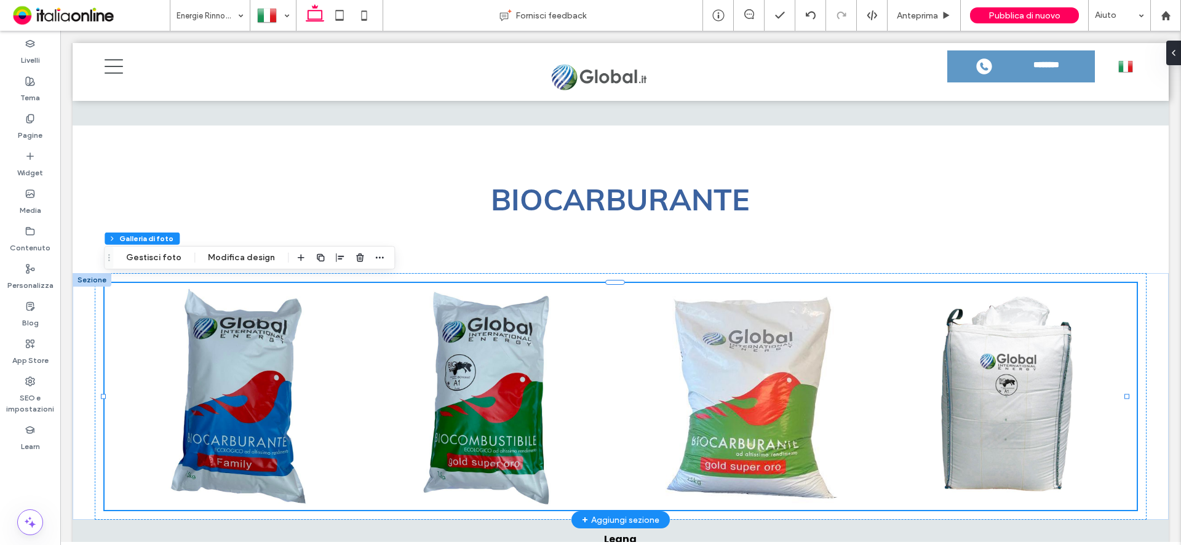
click at [85, 273] on div at bounding box center [92, 280] width 39 height 14
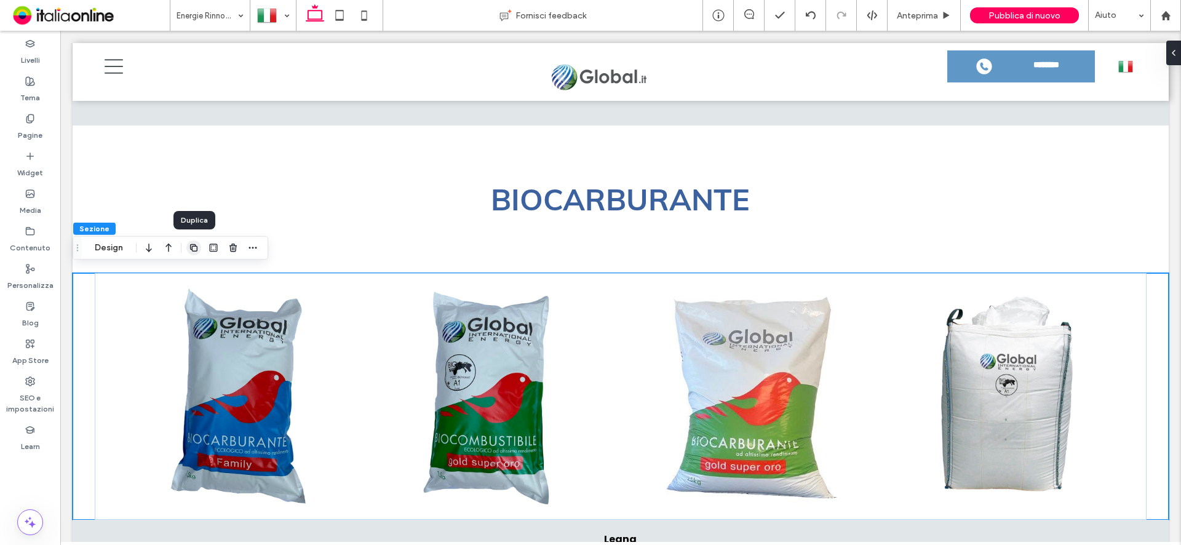
click at [193, 247] on icon "button" at bounding box center [194, 248] width 10 height 10
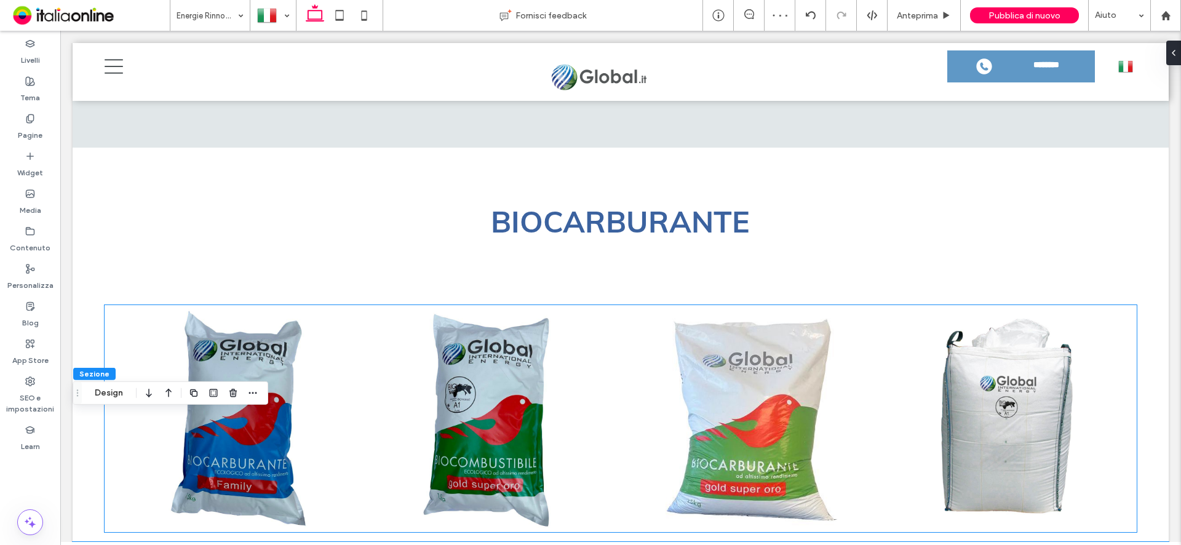
scroll to position [1225, 0]
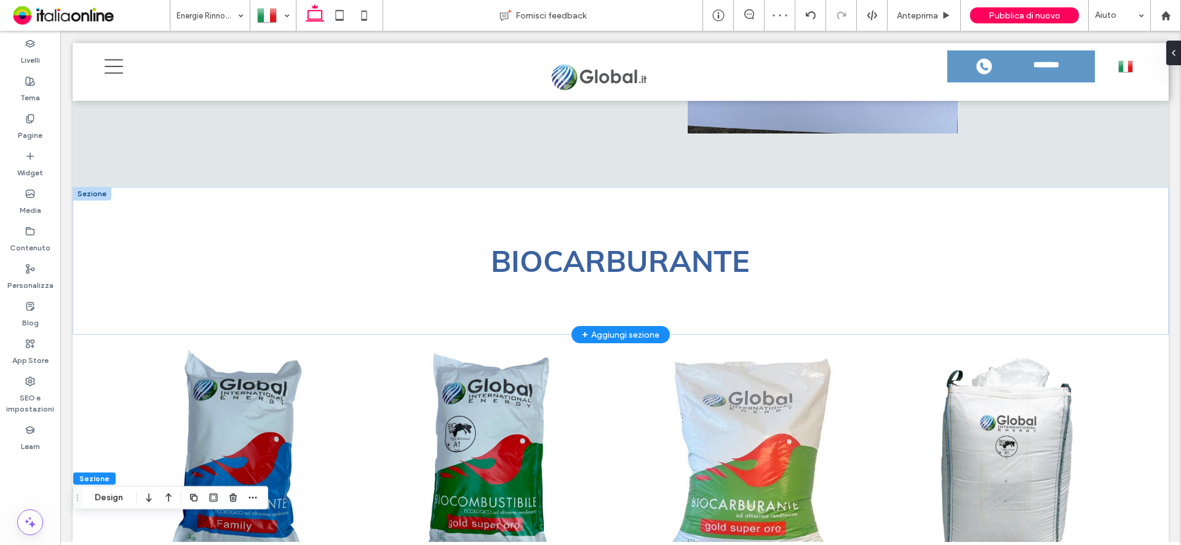
click at [92, 189] on div at bounding box center [92, 194] width 39 height 14
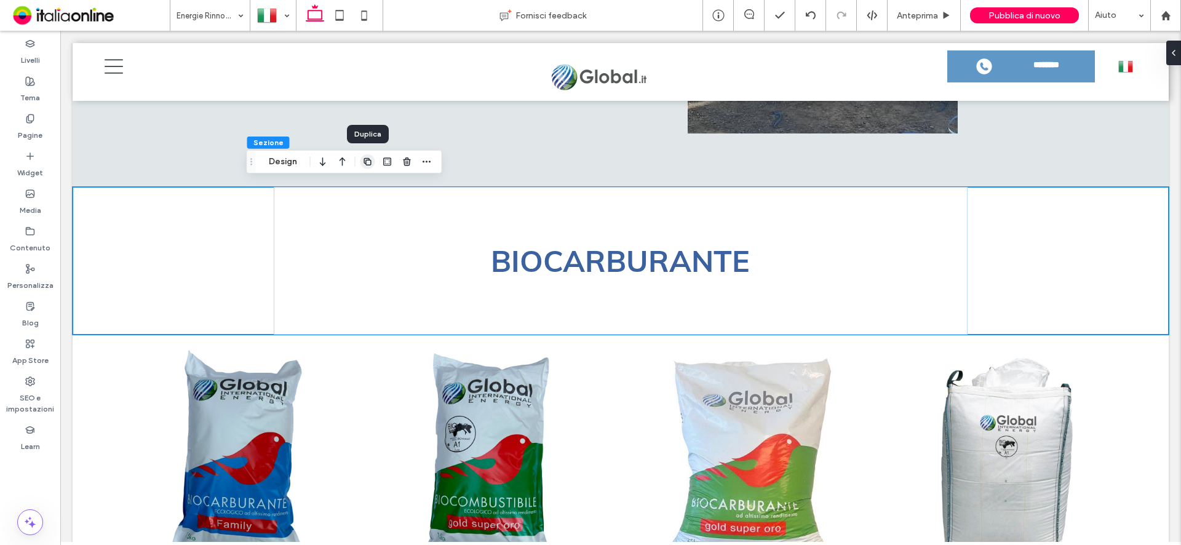
click at [367, 162] on icon "button" at bounding box center [368, 162] width 10 height 10
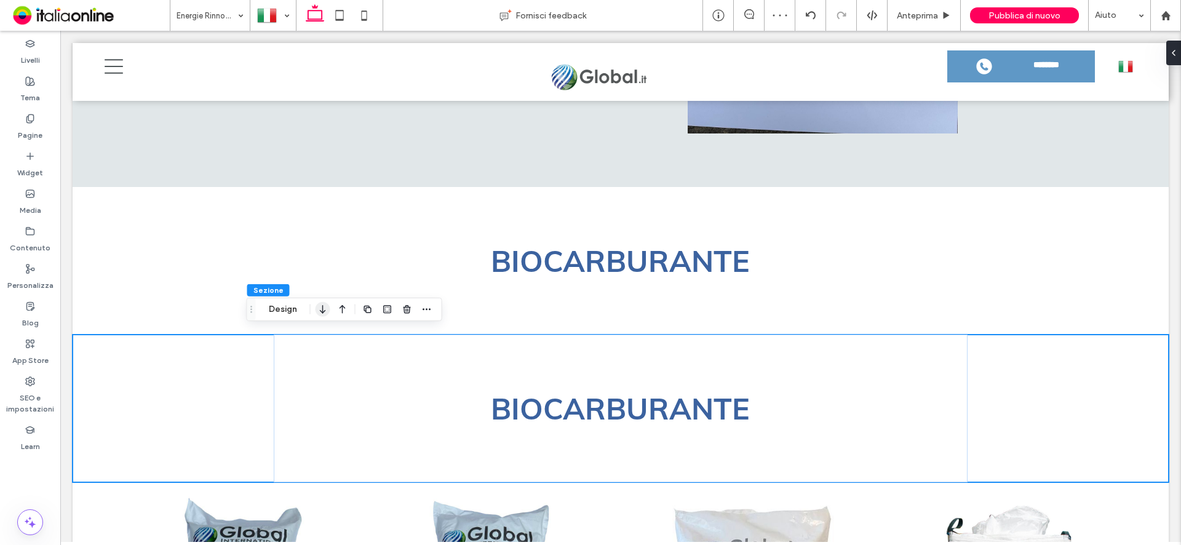
click at [324, 313] on icon "button" at bounding box center [323, 309] width 15 height 22
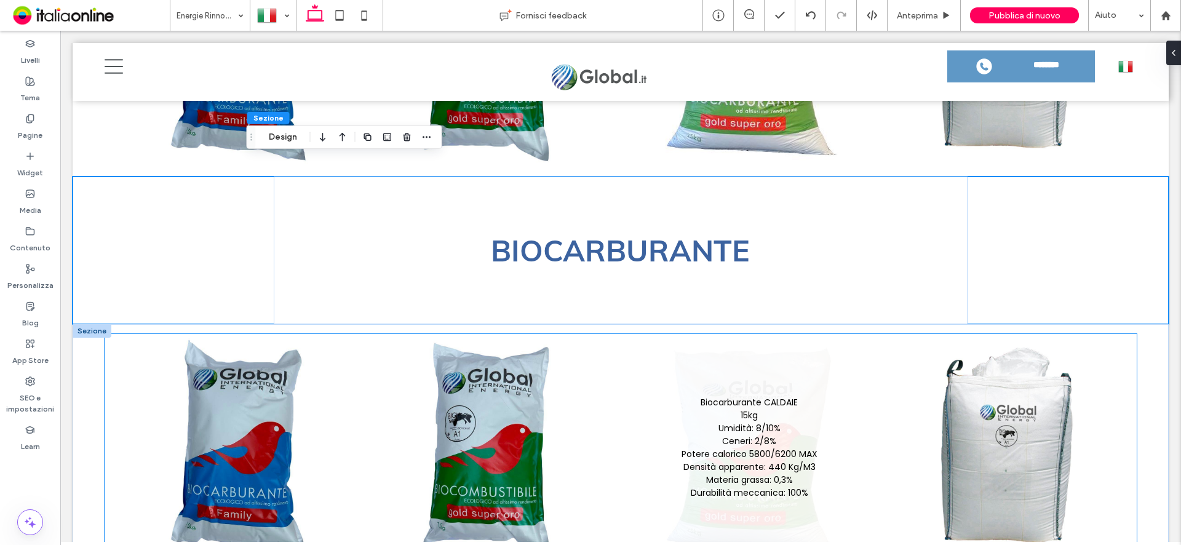
scroll to position [1626, 0]
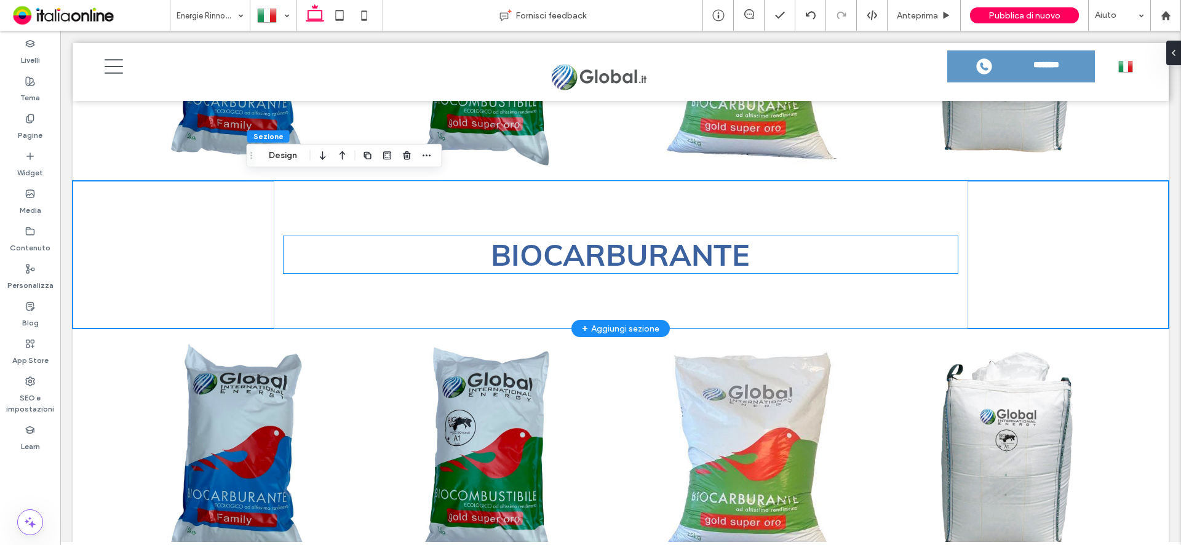
click at [726, 255] on span "BIOCARBURANTE" at bounding box center [620, 254] width 259 height 37
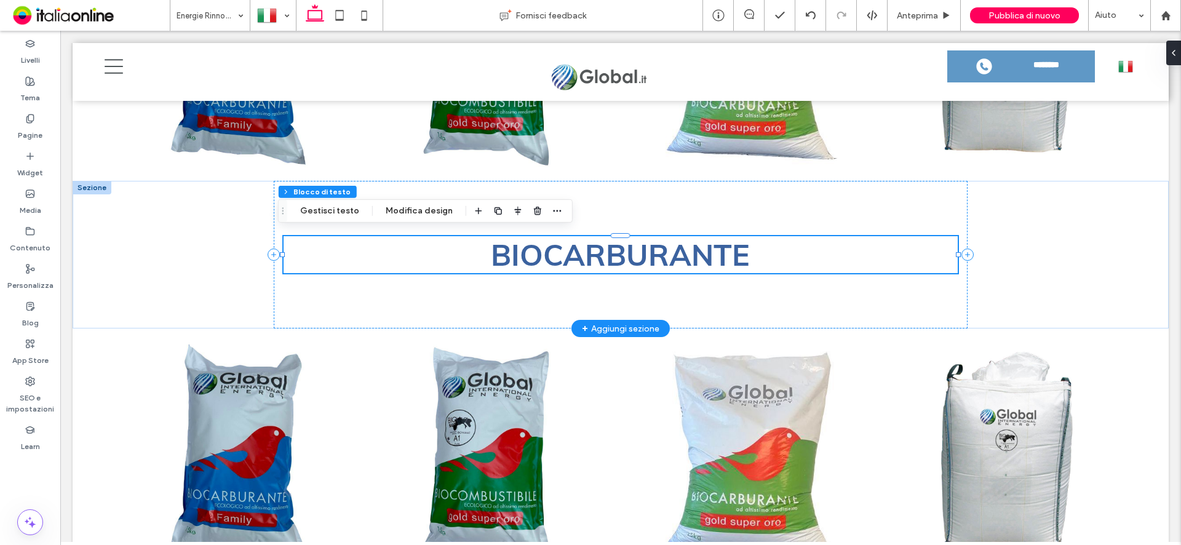
click at [748, 255] on h2 "BIOCARBURANTE" at bounding box center [621, 254] width 675 height 37
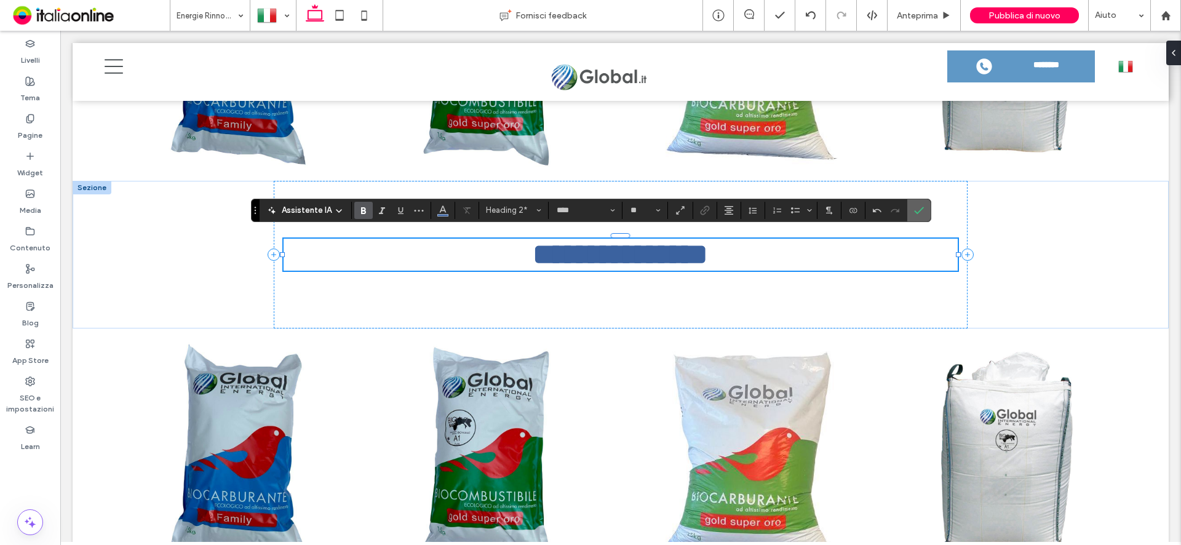
click at [918, 212] on use "Conferma" at bounding box center [919, 210] width 10 height 7
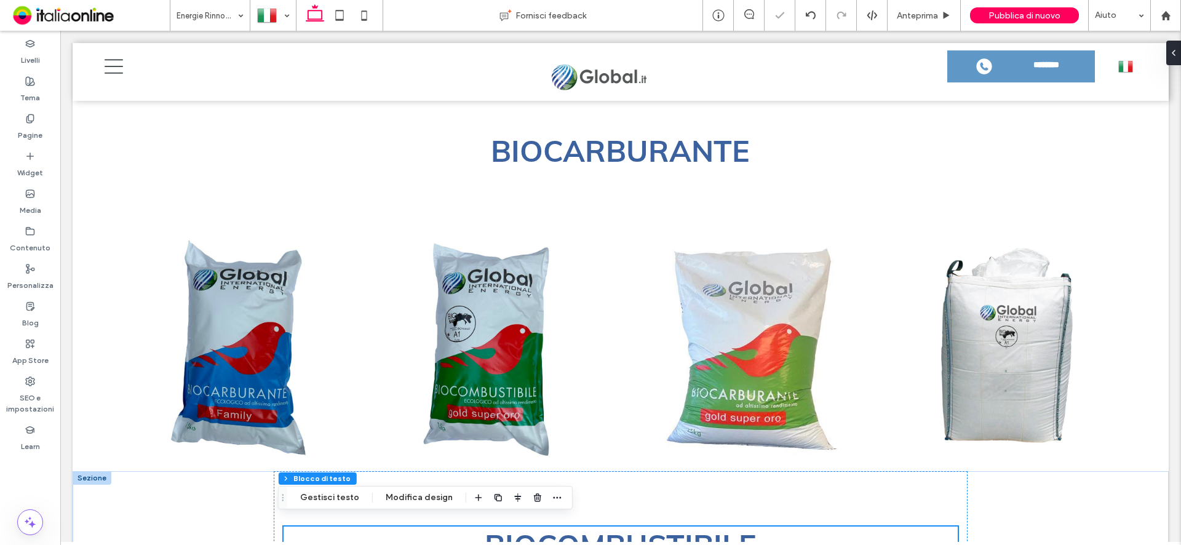
scroll to position [1318, 0]
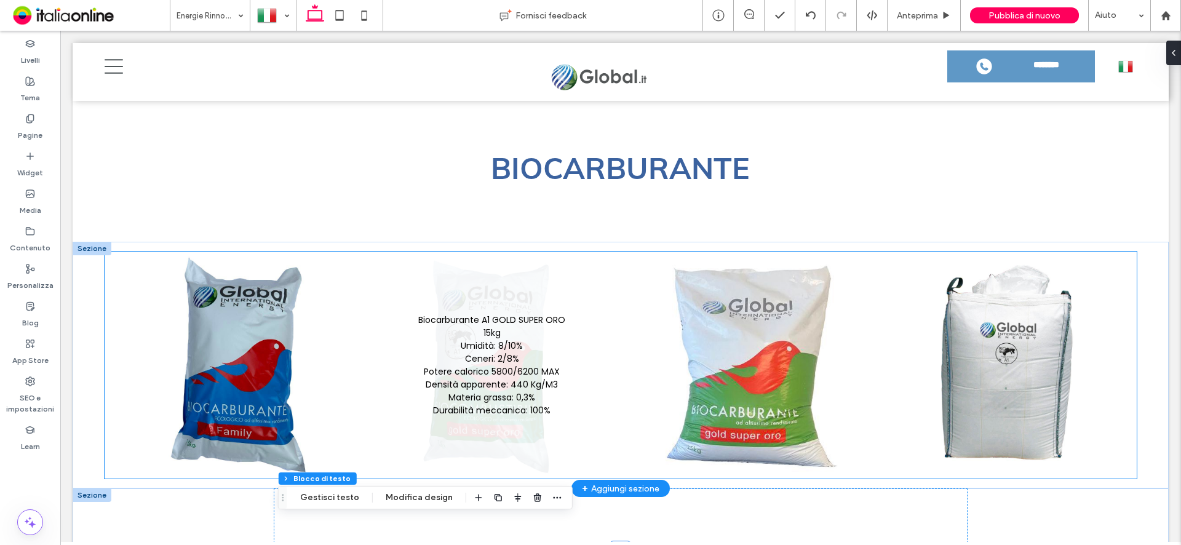
click at [517, 383] on link at bounding box center [491, 365] width 255 height 222
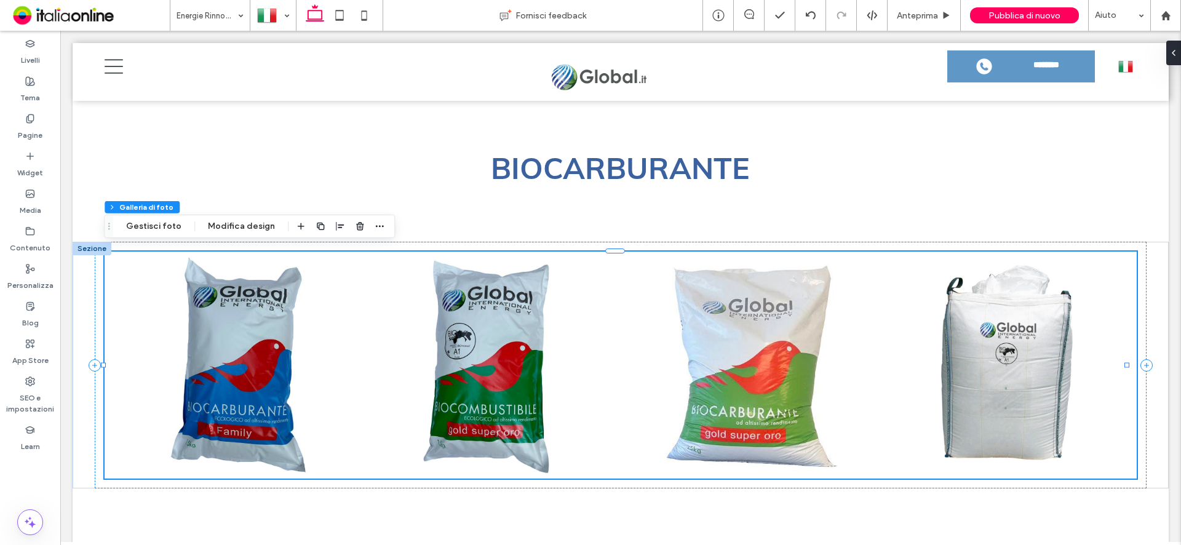
drag, startPoint x: 152, startPoint y: 226, endPoint x: 164, endPoint y: 236, distance: 15.3
click at [152, 226] on button "Gestisci foto" at bounding box center [153, 226] width 71 height 15
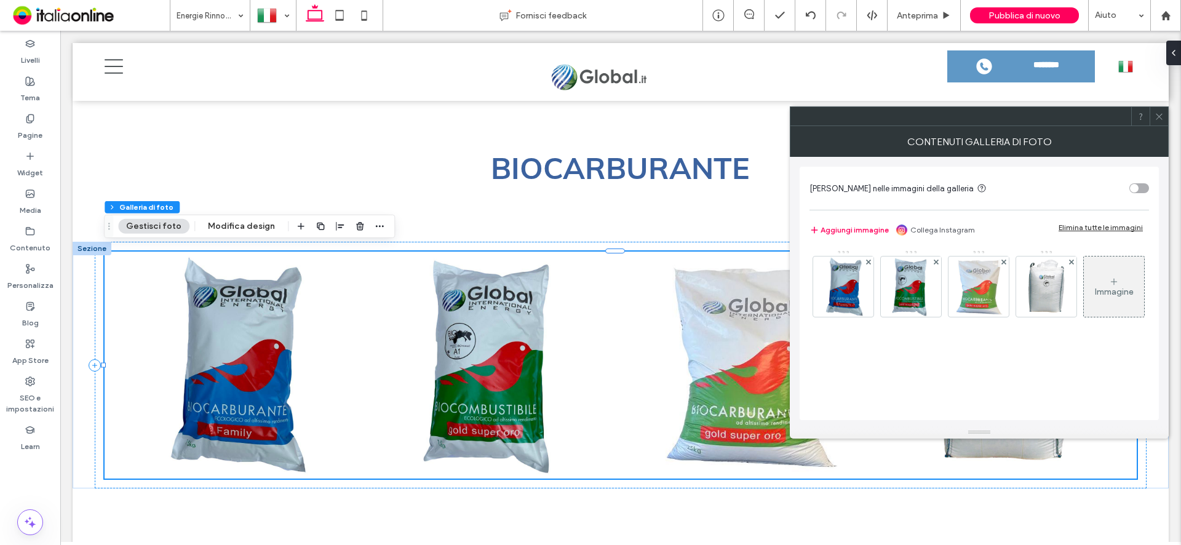
click at [1095, 297] on div "Immagine" at bounding box center [1114, 292] width 39 height 10
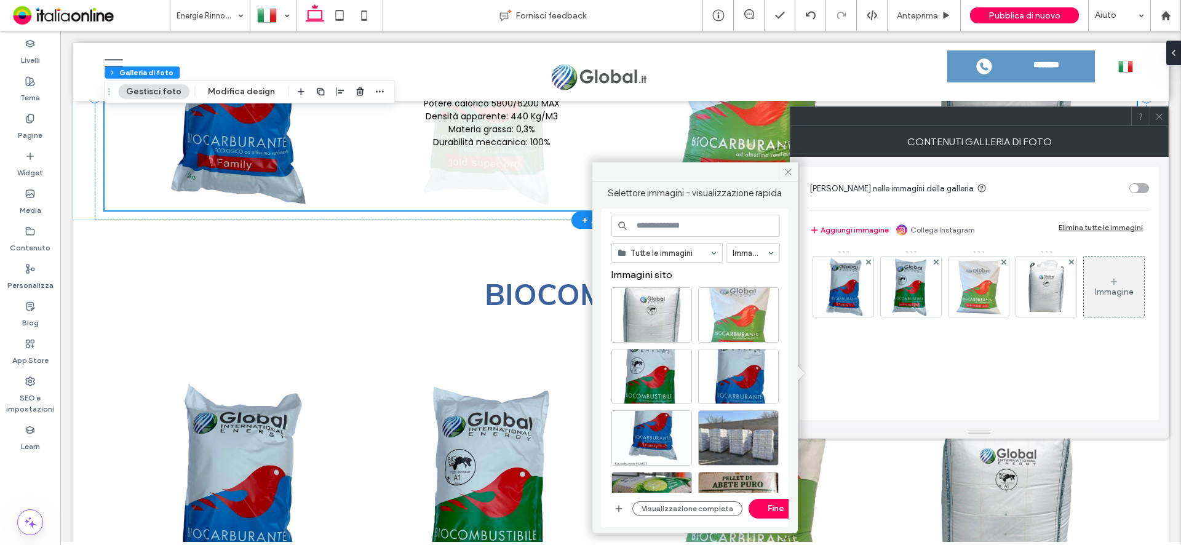
scroll to position [1564, 0]
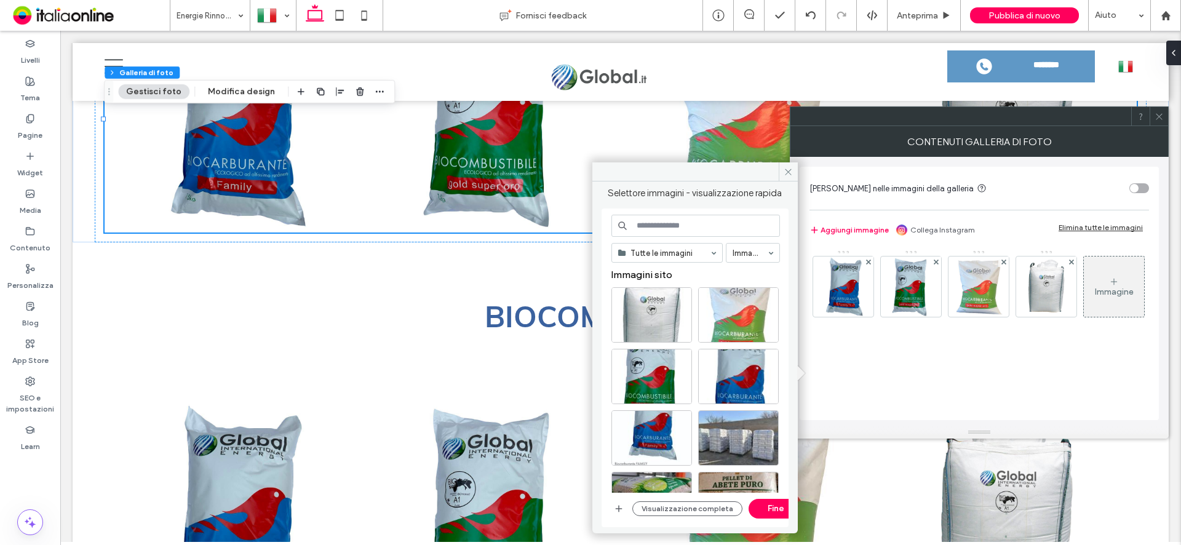
click at [1084, 316] on div "Immagine" at bounding box center [1114, 287] width 60 height 58
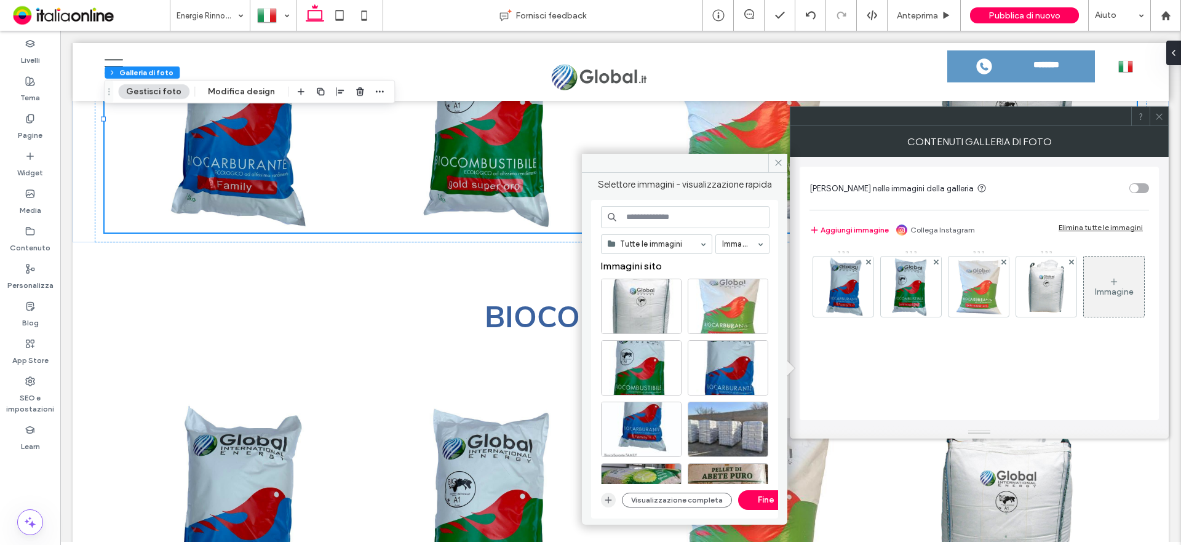
click at [602, 502] on span "button" at bounding box center [608, 500] width 15 height 15
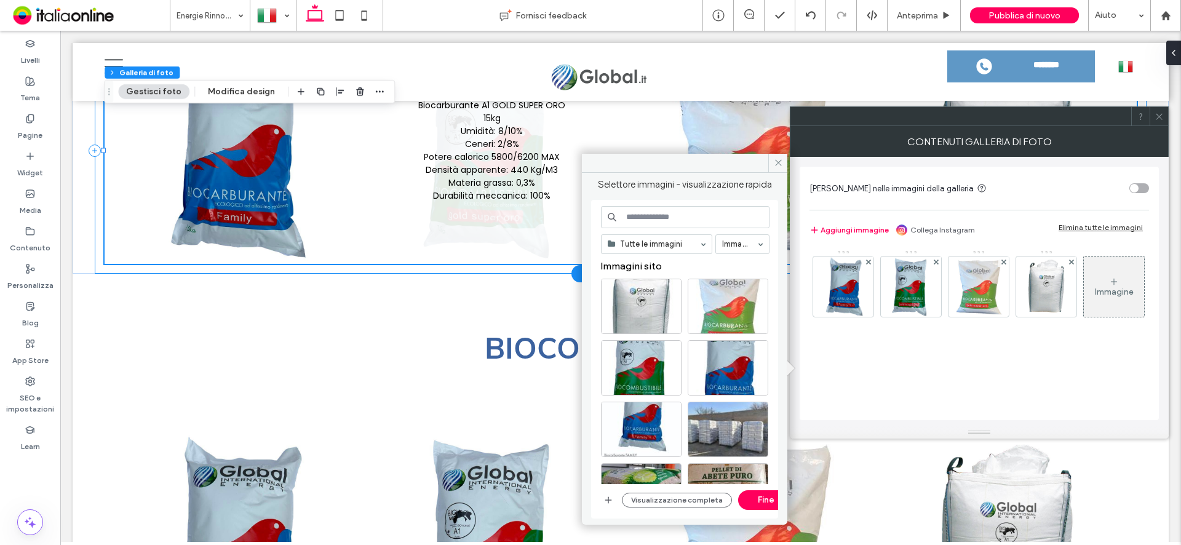
scroll to position [1503, 0]
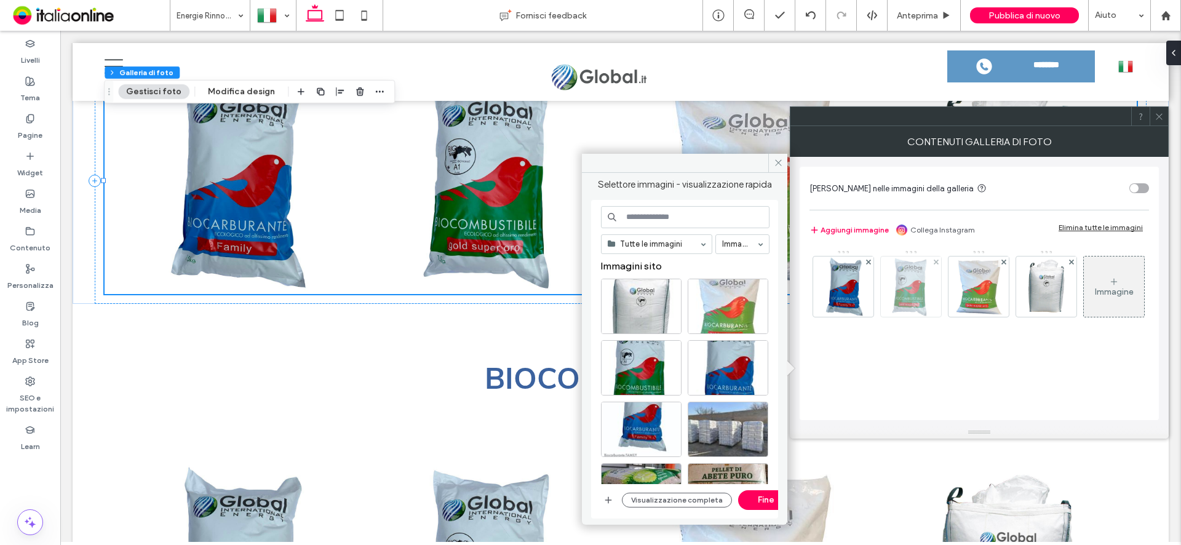
click at [910, 297] on img at bounding box center [911, 286] width 48 height 60
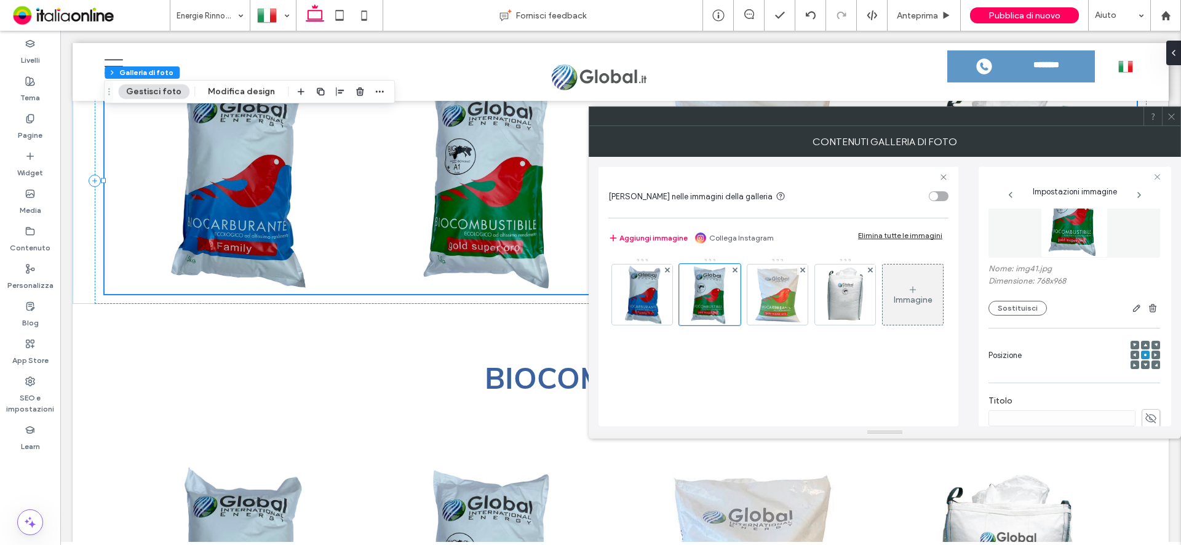
scroll to position [185, 0]
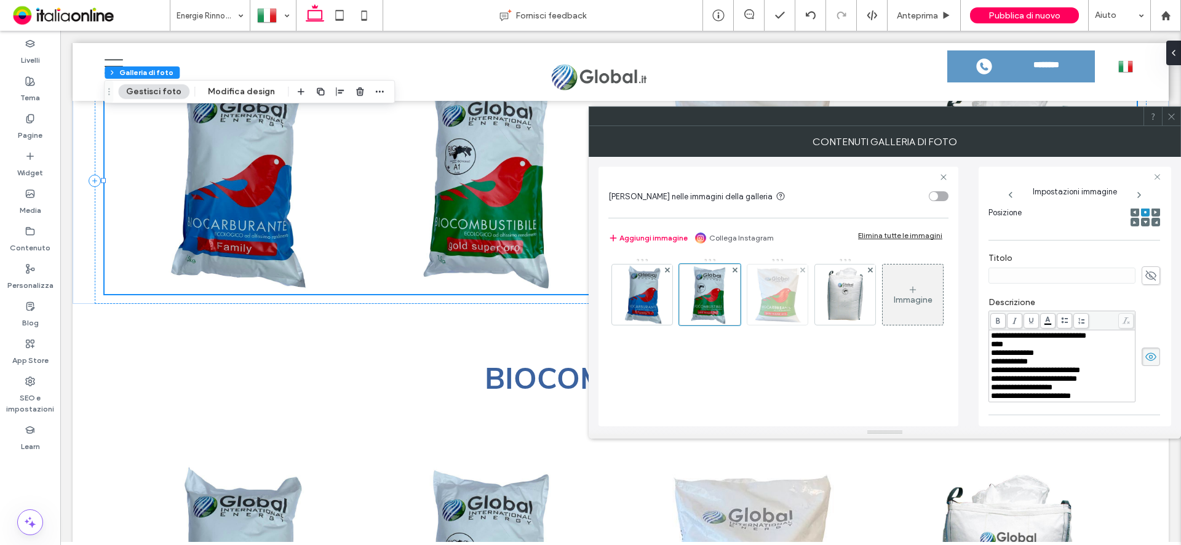
click at [787, 283] on img at bounding box center [778, 294] width 54 height 60
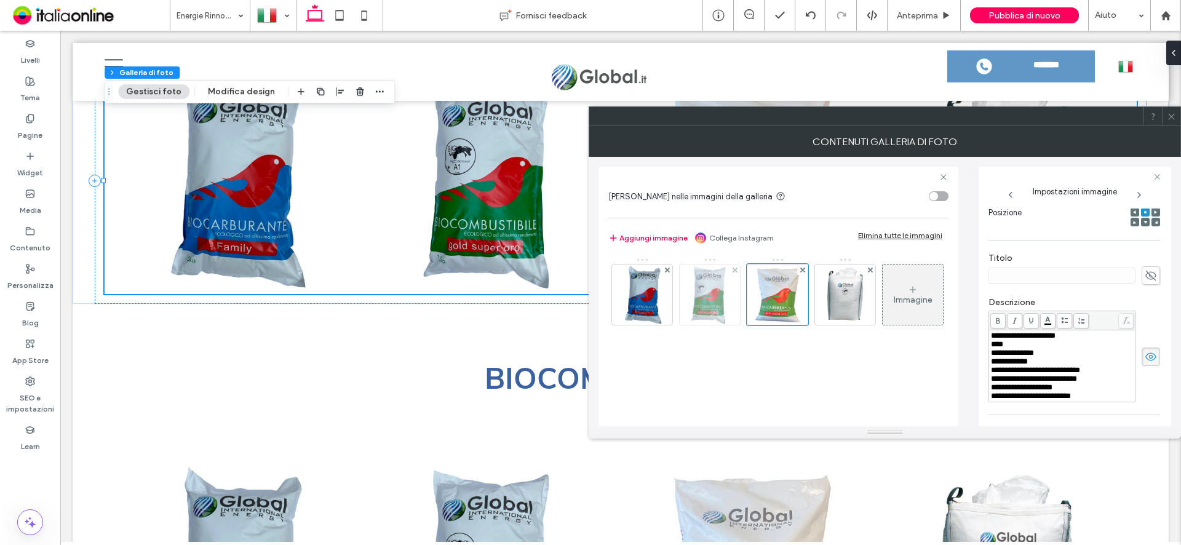
click at [715, 306] on img at bounding box center [710, 294] width 48 height 60
click at [734, 270] on use at bounding box center [734, 269] width 5 height 5
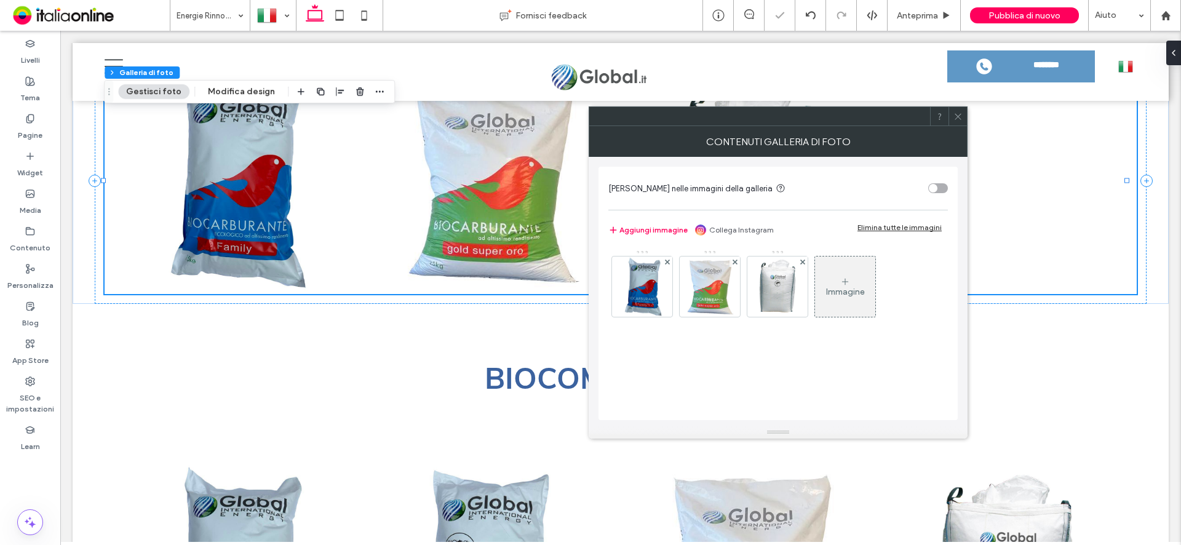
click at [834, 288] on div "Immagine" at bounding box center [845, 292] width 39 height 10
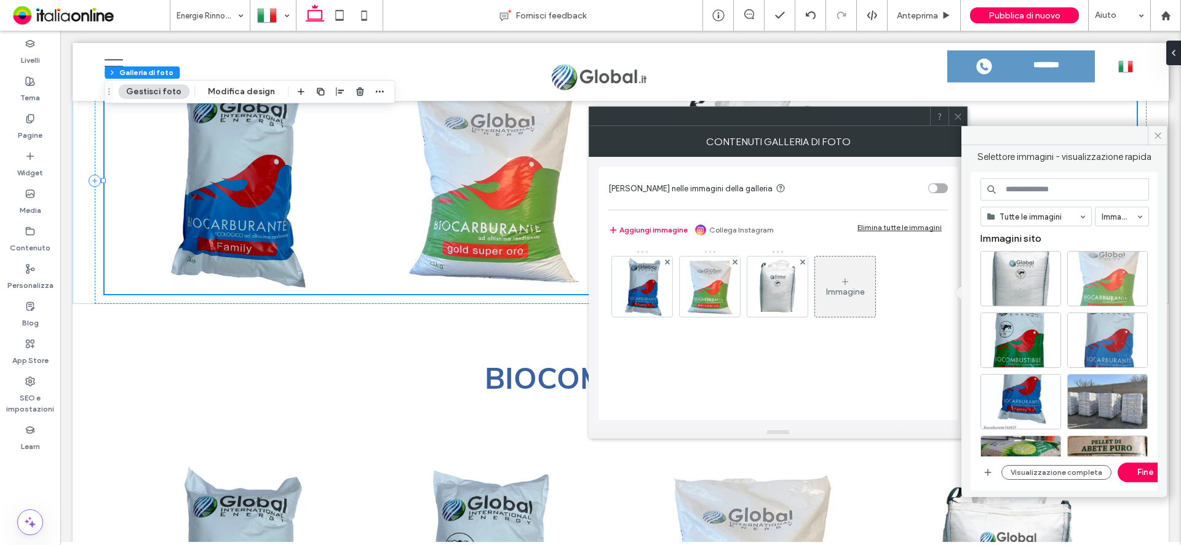
drag, startPoint x: 1141, startPoint y: 300, endPoint x: 1111, endPoint y: 330, distance: 41.8
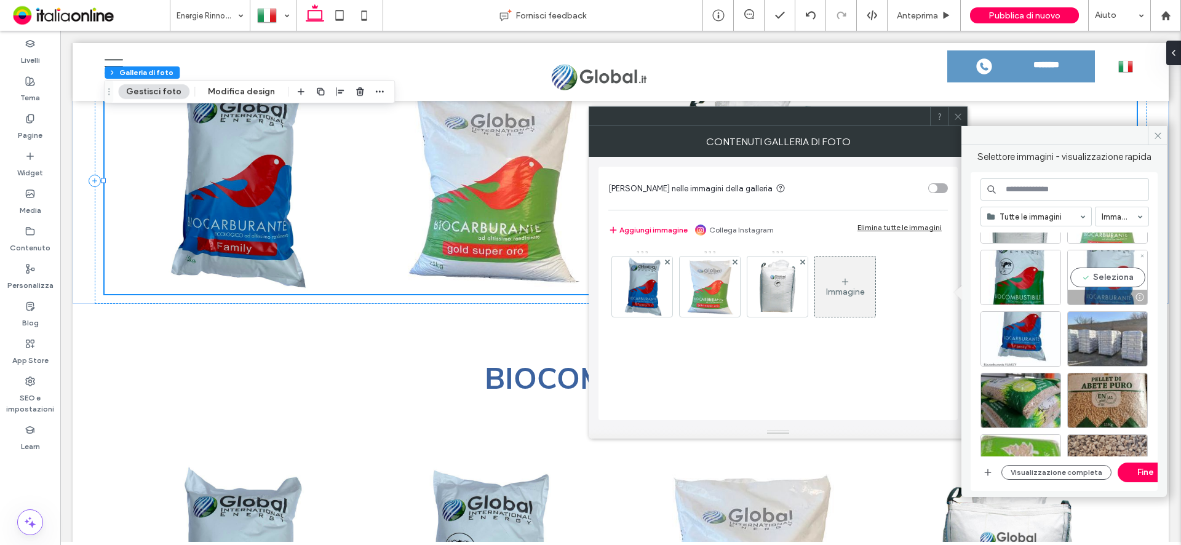
scroll to position [123, 0]
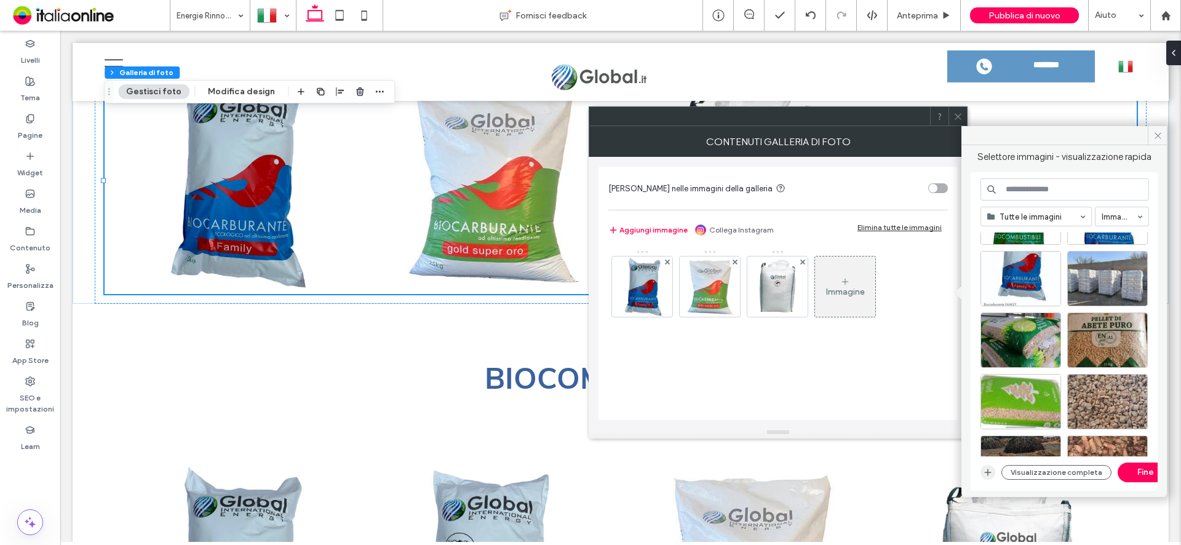
click at [987, 473] on icon "button" at bounding box center [988, 472] width 10 height 10
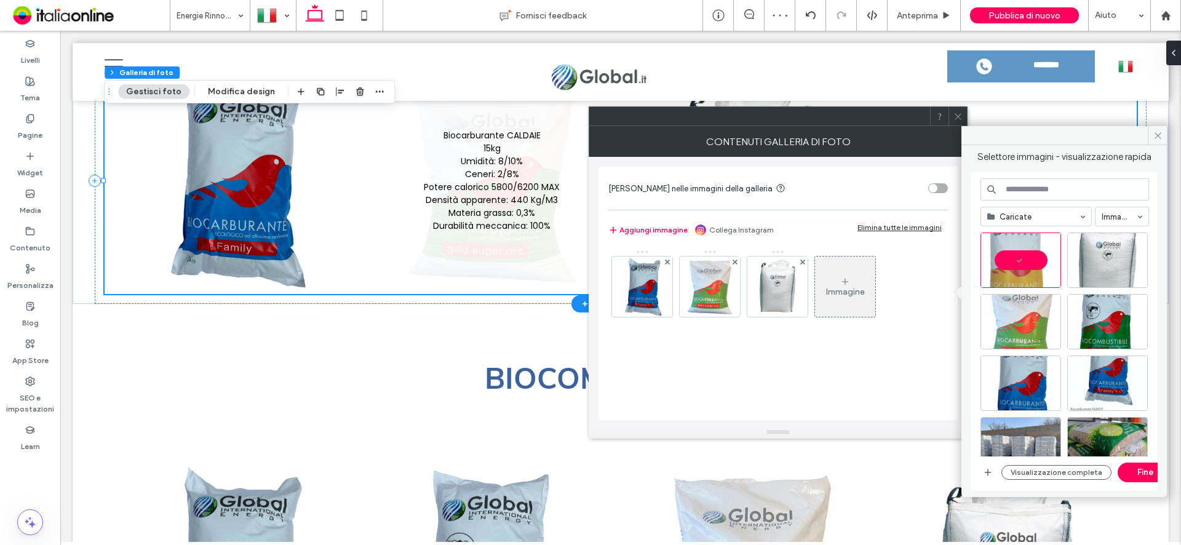
scroll to position [0, 0]
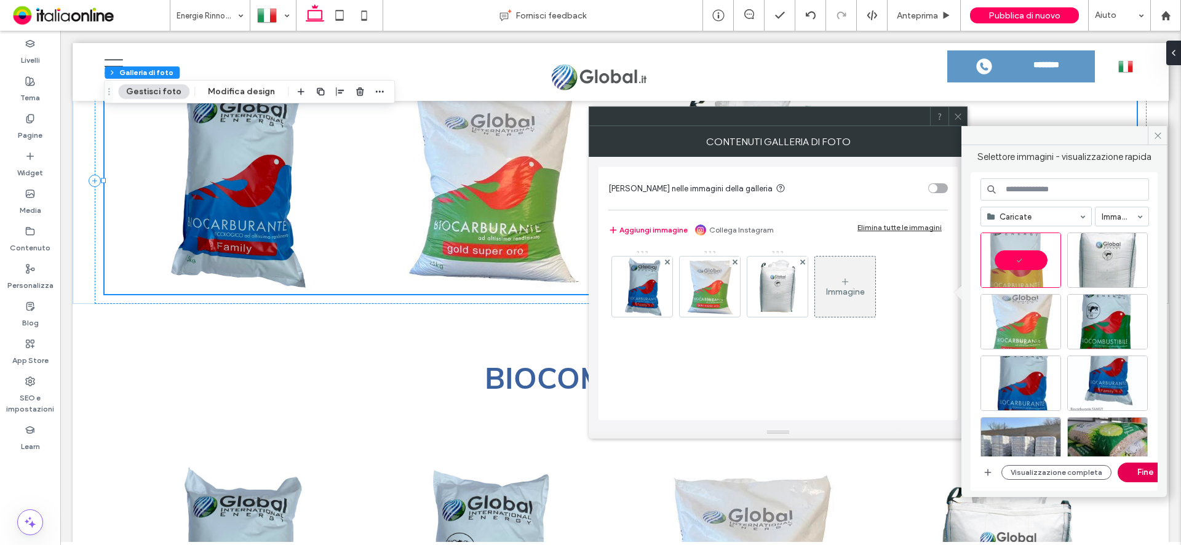
click at [1146, 476] on button "Fine" at bounding box center [1145, 473] width 55 height 20
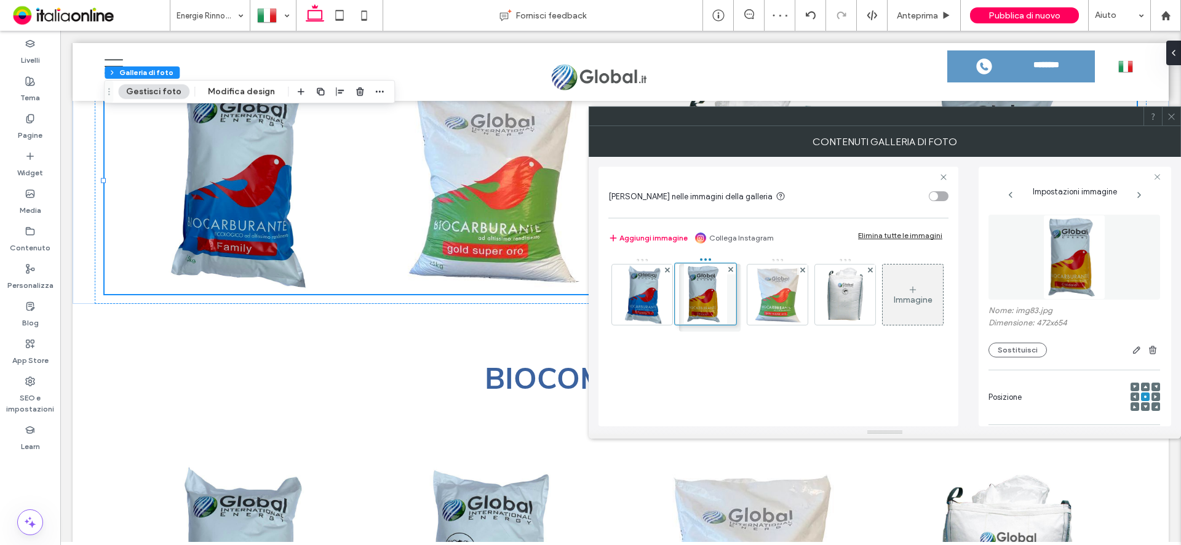
drag, startPoint x: 850, startPoint y: 301, endPoint x: 707, endPoint y: 300, distance: 142.7
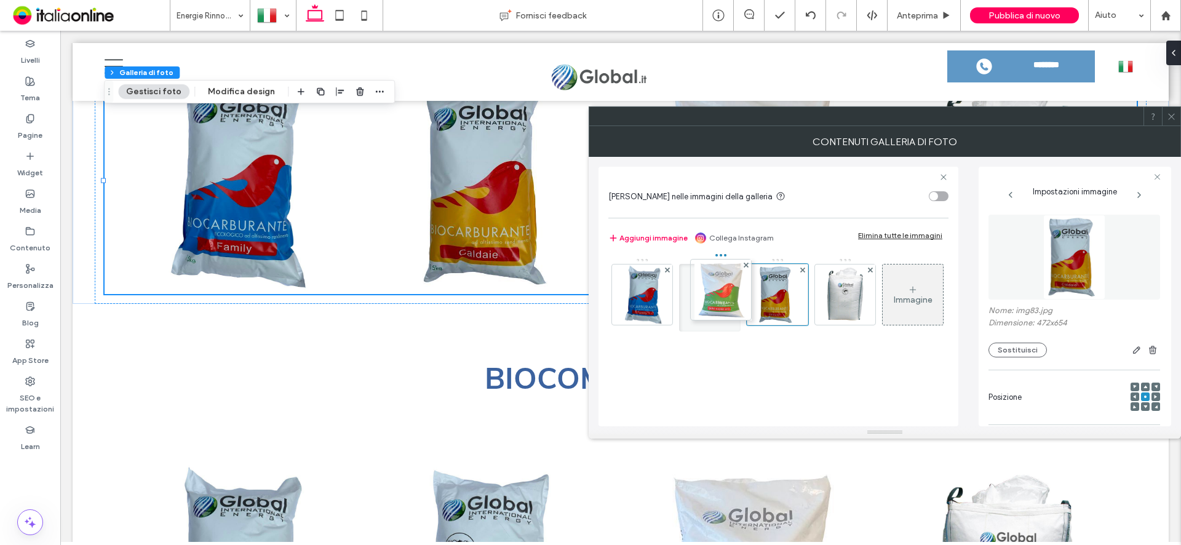
drag, startPoint x: 781, startPoint y: 303, endPoint x: 718, endPoint y: 297, distance: 63.7
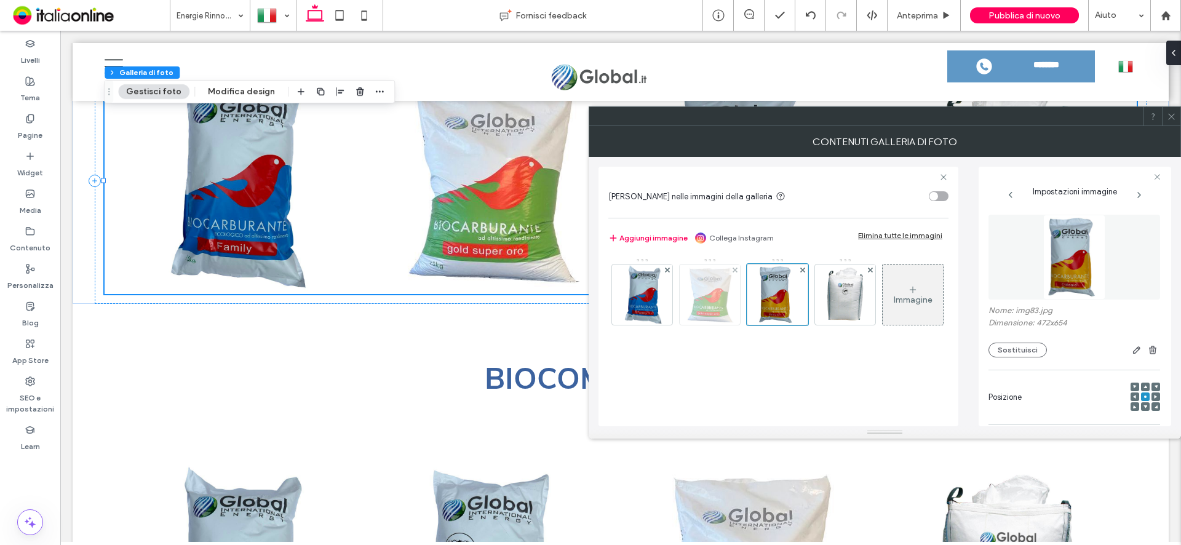
click at [720, 306] on img at bounding box center [710, 294] width 54 height 60
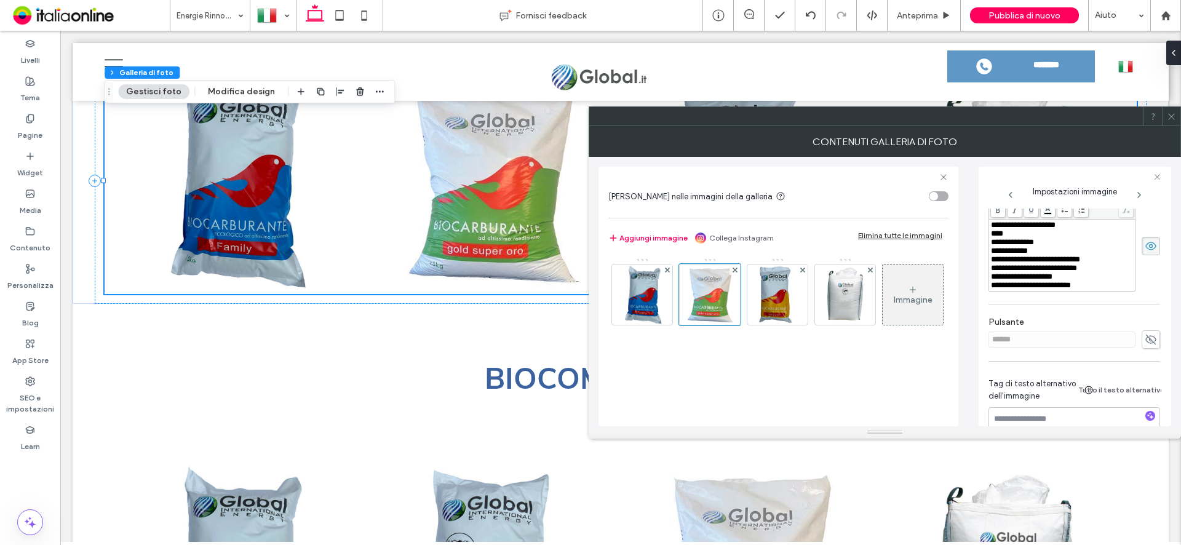
scroll to position [308, 0]
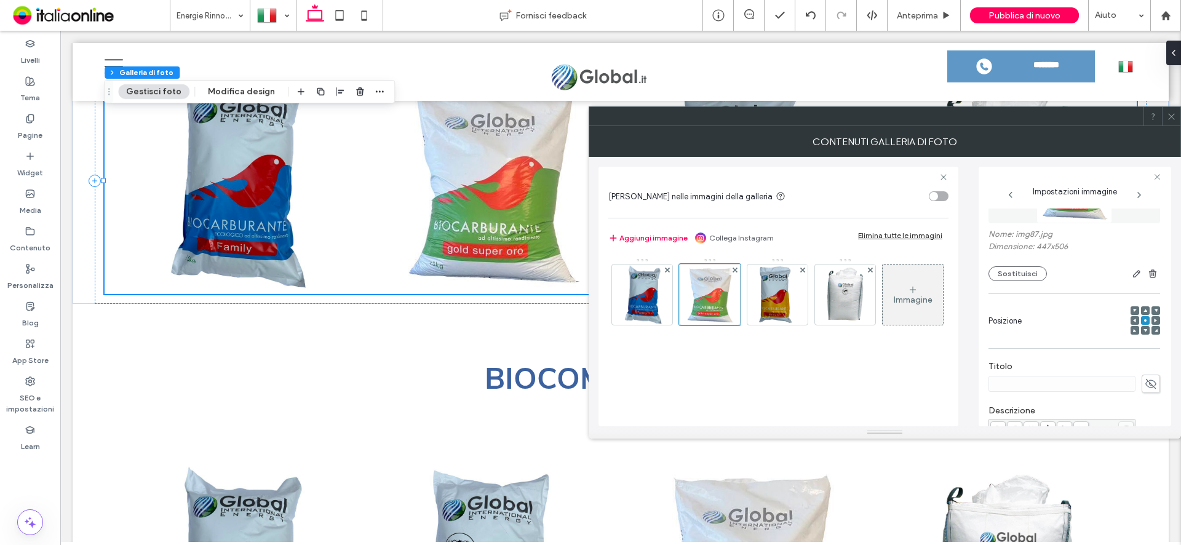
drag, startPoint x: 1110, startPoint y: 303, endPoint x: 984, endPoint y: 213, distance: 155.3
click at [984, 213] on div "**********" at bounding box center [1075, 297] width 193 height 260
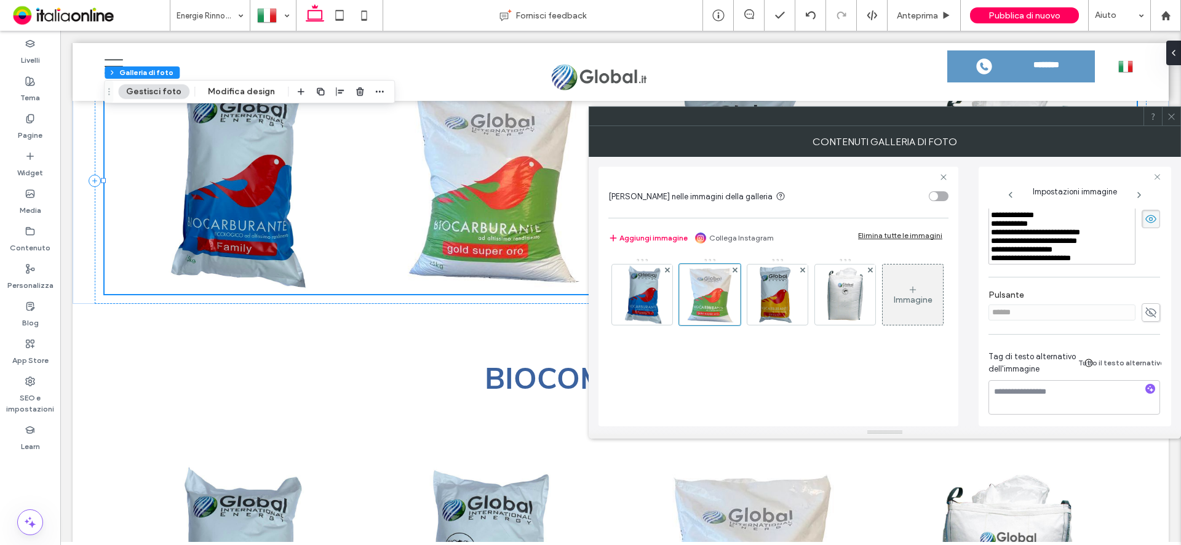
scroll to position [261, 0]
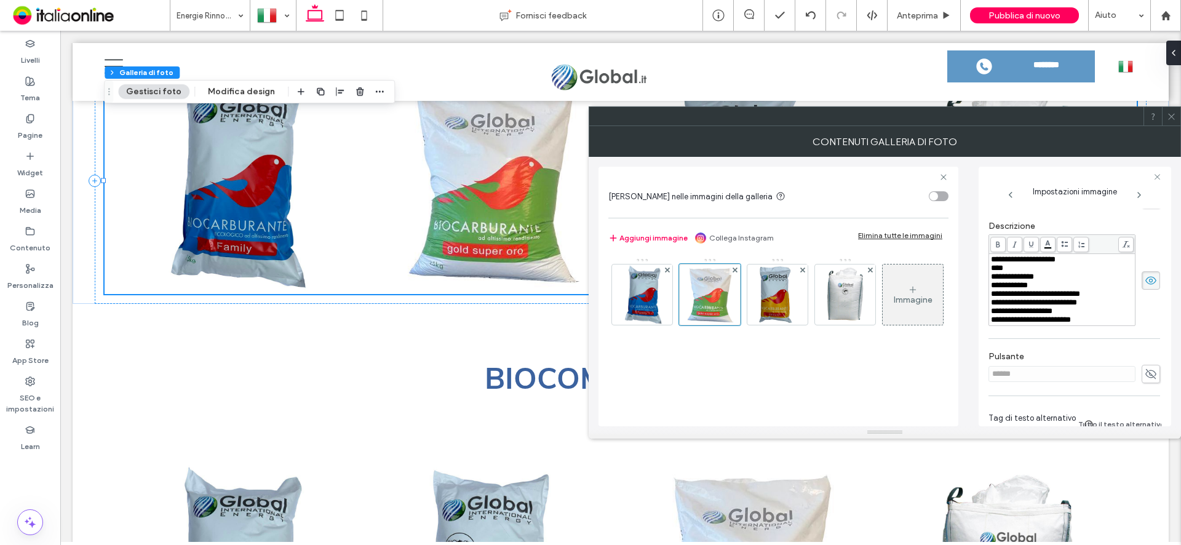
drag, startPoint x: 990, startPoint y: 262, endPoint x: 1014, endPoint y: 272, distance: 26.2
click at [1014, 272] on div "**********" at bounding box center [1062, 289] width 146 height 71
copy div "**********"
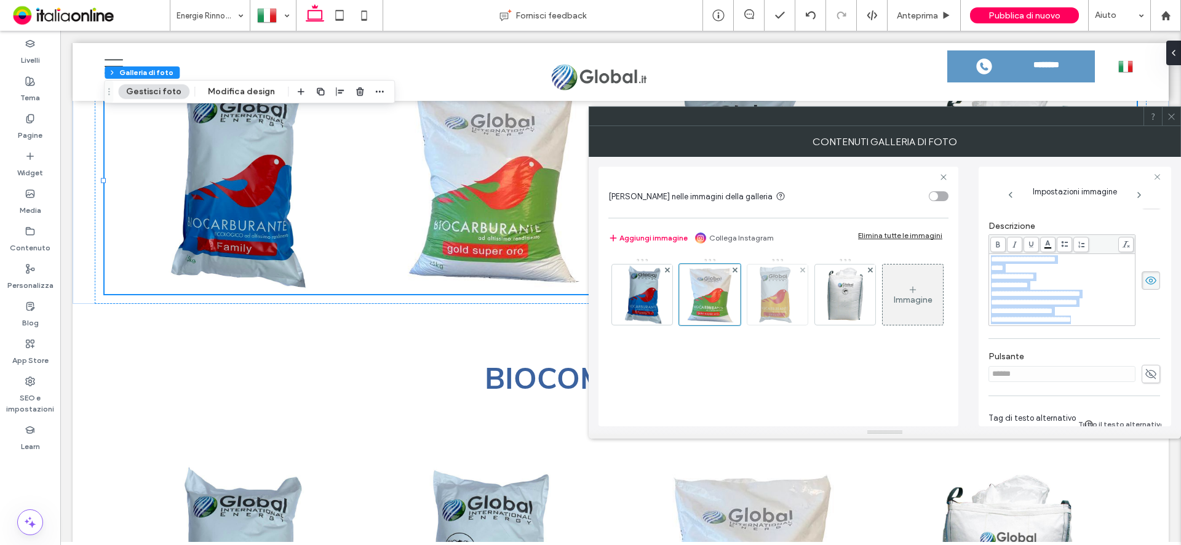
click at [774, 299] on img at bounding box center [778, 294] width 44 height 60
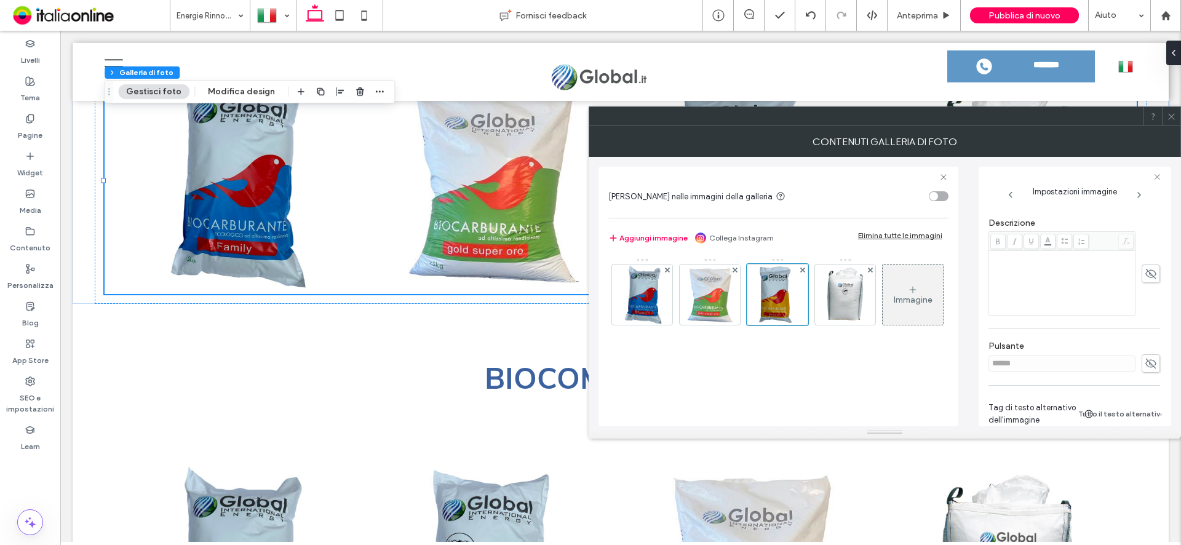
scroll to position [285, 0]
click at [1019, 248] on div "Rich Text Editor" at bounding box center [1062, 262] width 143 height 62
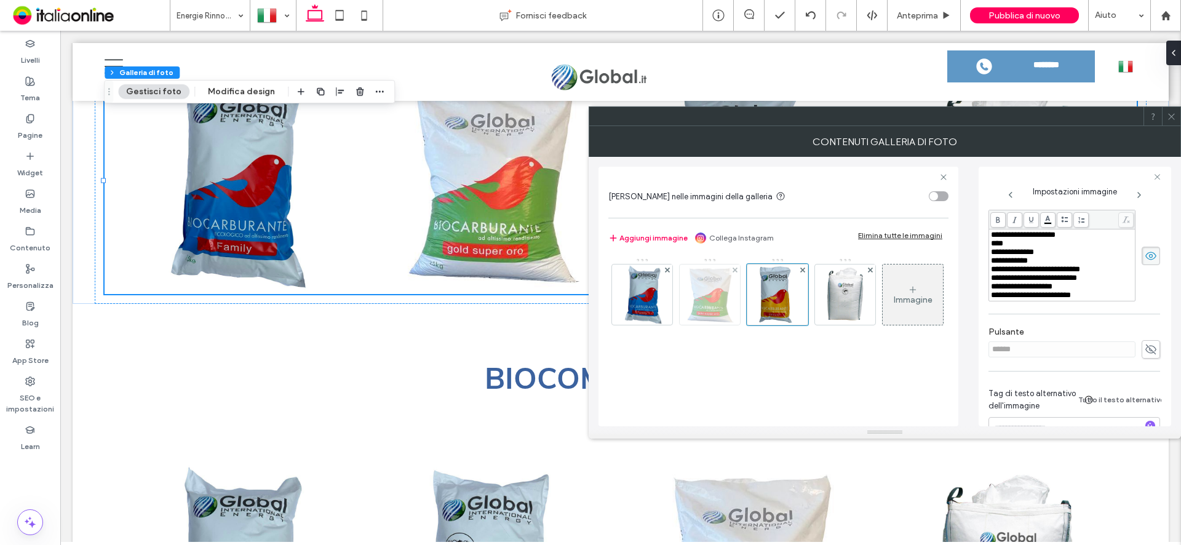
click at [714, 292] on img at bounding box center [710, 294] width 54 height 60
click at [717, 279] on div at bounding box center [710, 295] width 62 height 62
click at [990, 237] on div "**********" at bounding box center [1061, 265] width 143 height 69
click at [995, 236] on span "**********" at bounding box center [1023, 235] width 65 height 8
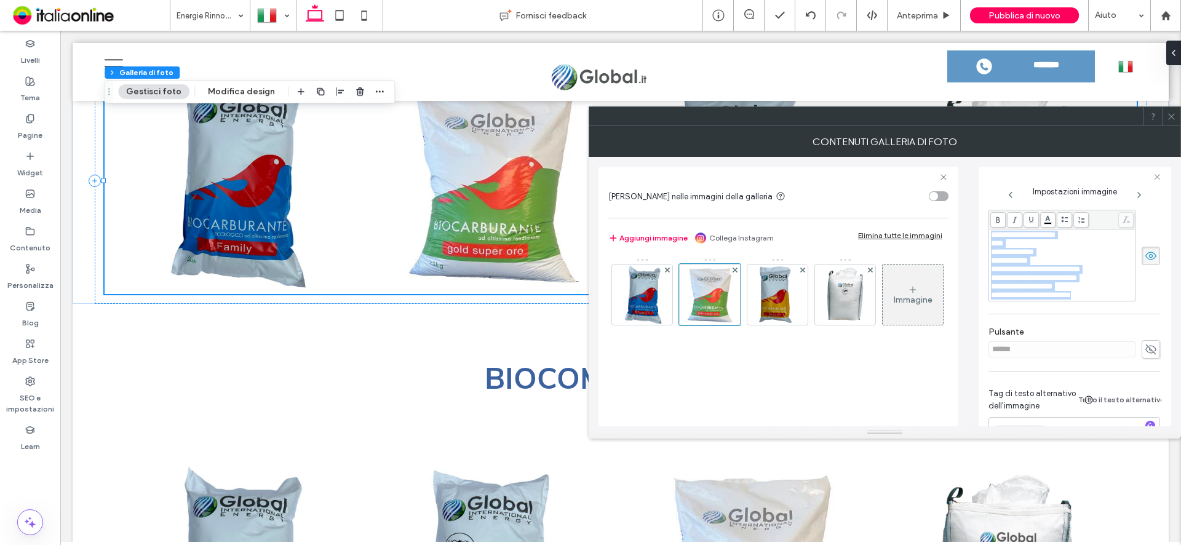
drag, startPoint x: 992, startPoint y: 236, endPoint x: 1117, endPoint y: 360, distance: 176.1
click at [1117, 360] on div "**********" at bounding box center [1074, 194] width 172 height 543
click at [1167, 118] on icon at bounding box center [1171, 116] width 9 height 9
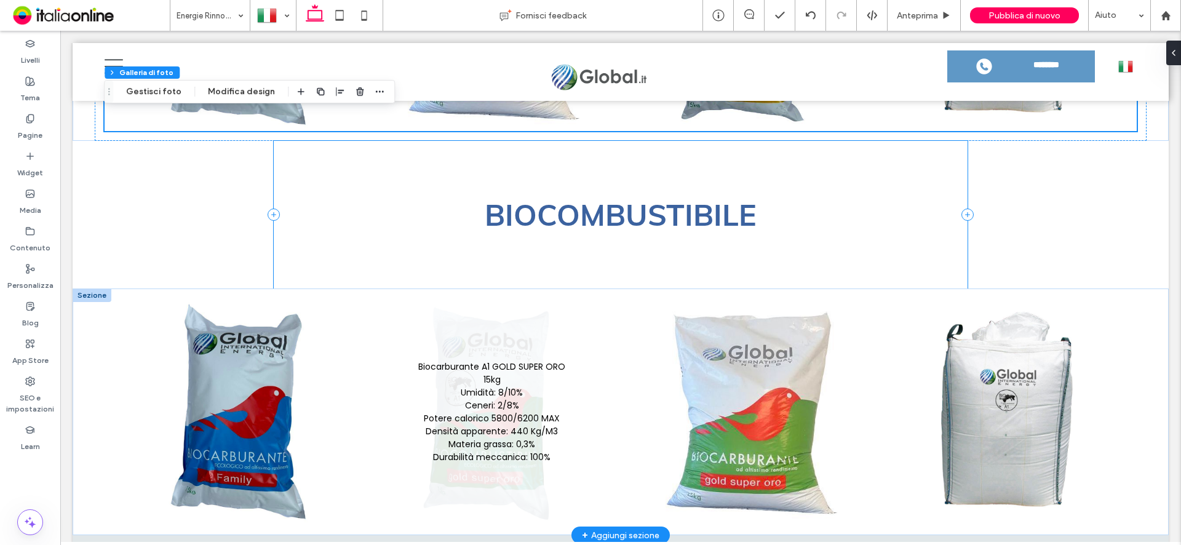
scroll to position [1687, 0]
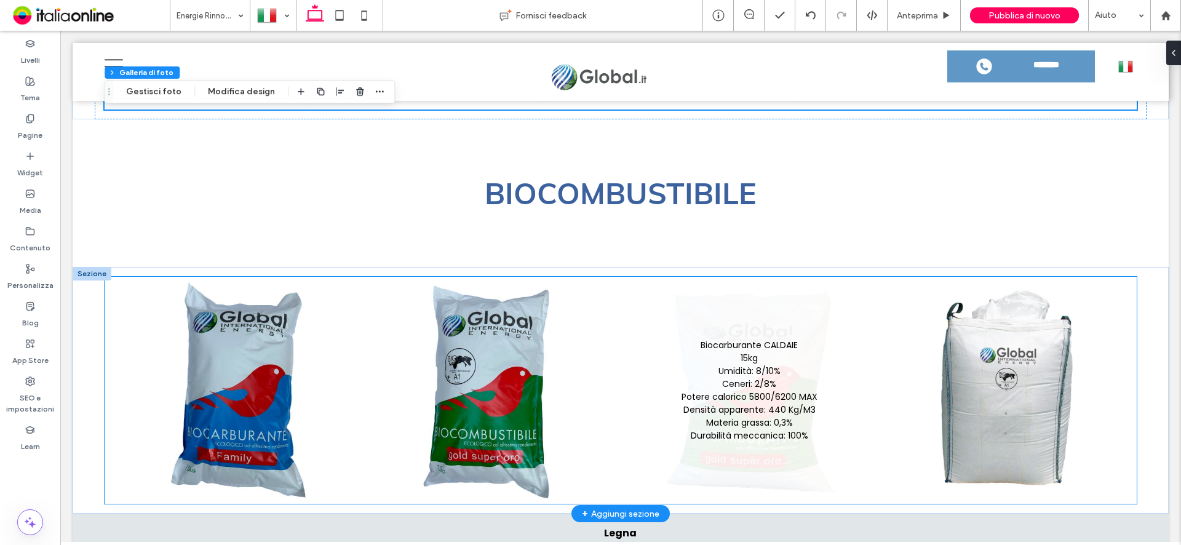
click at [739, 396] on link at bounding box center [749, 390] width 255 height 222
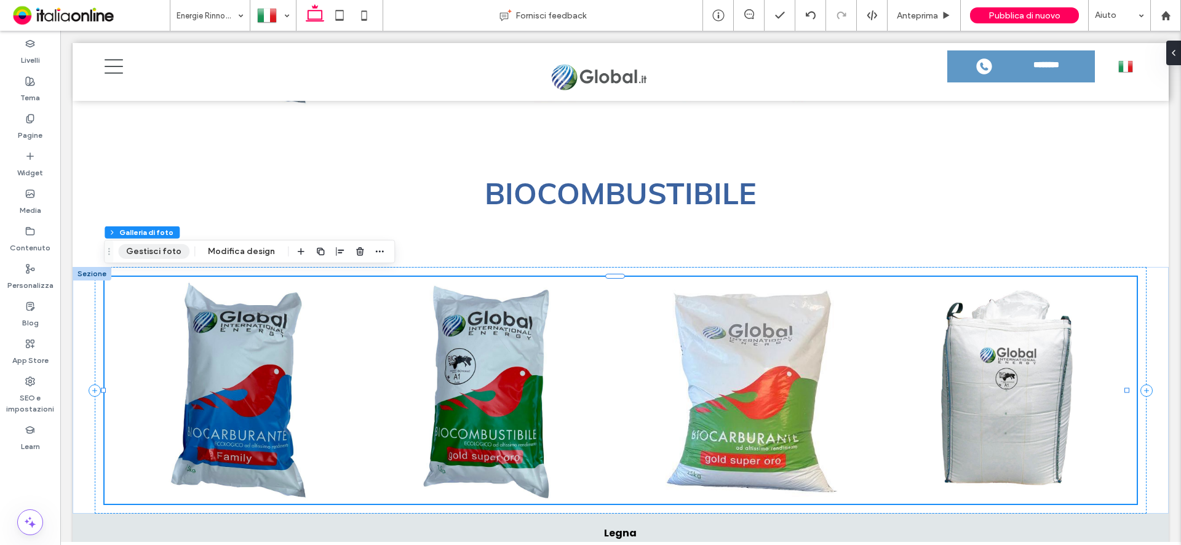
click at [153, 256] on button "Gestisci foto" at bounding box center [153, 251] width 71 height 15
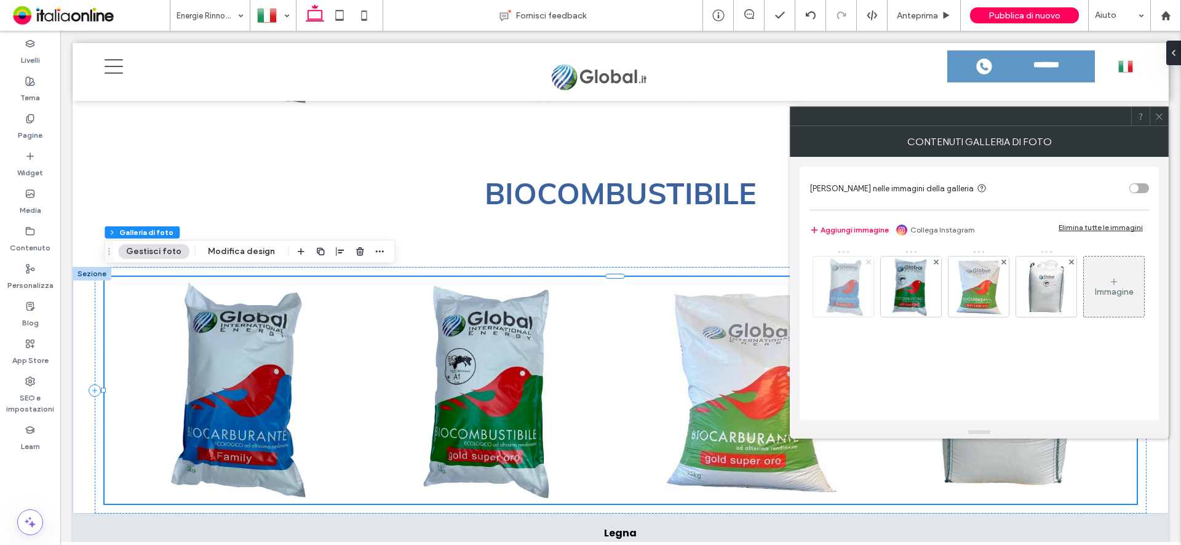
click at [868, 261] on use at bounding box center [867, 261] width 5 height 5
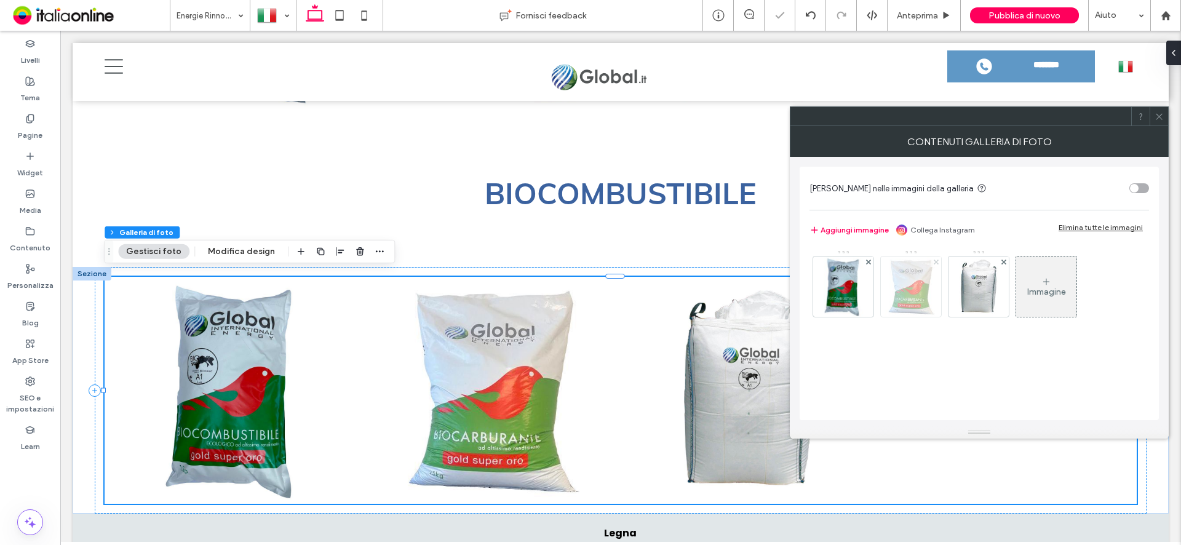
click at [937, 263] on use at bounding box center [935, 261] width 5 height 5
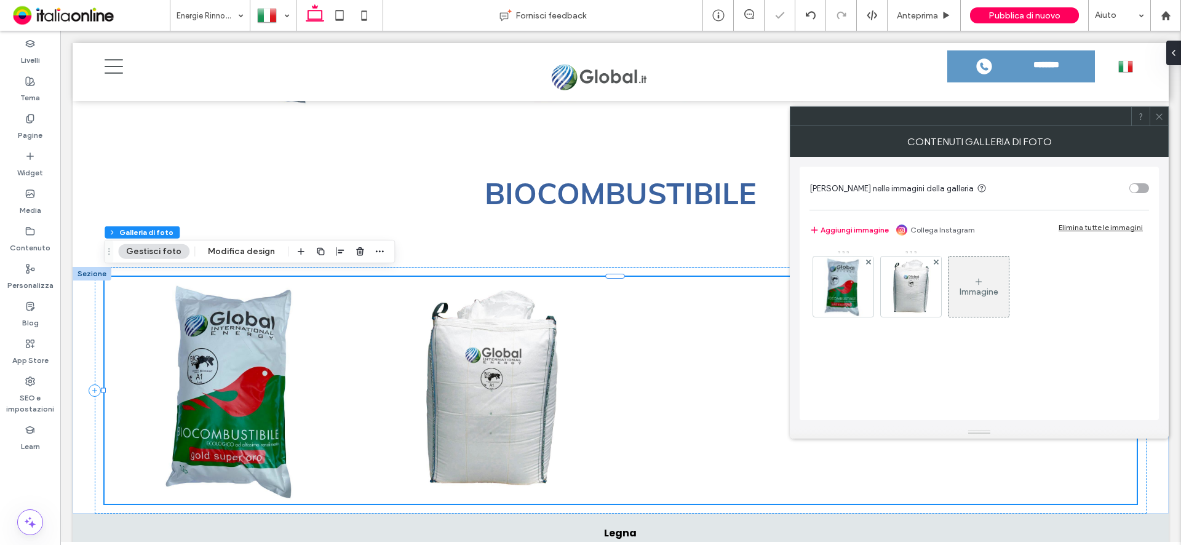
click at [937, 263] on use at bounding box center [935, 261] width 5 height 5
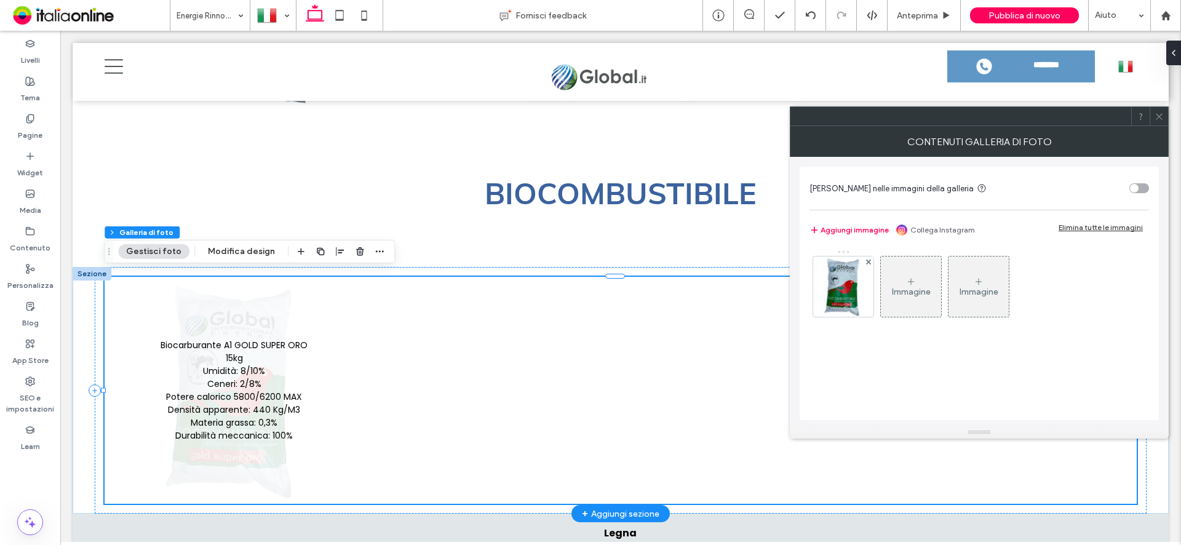
click at [251, 408] on link at bounding box center [234, 390] width 255 height 222
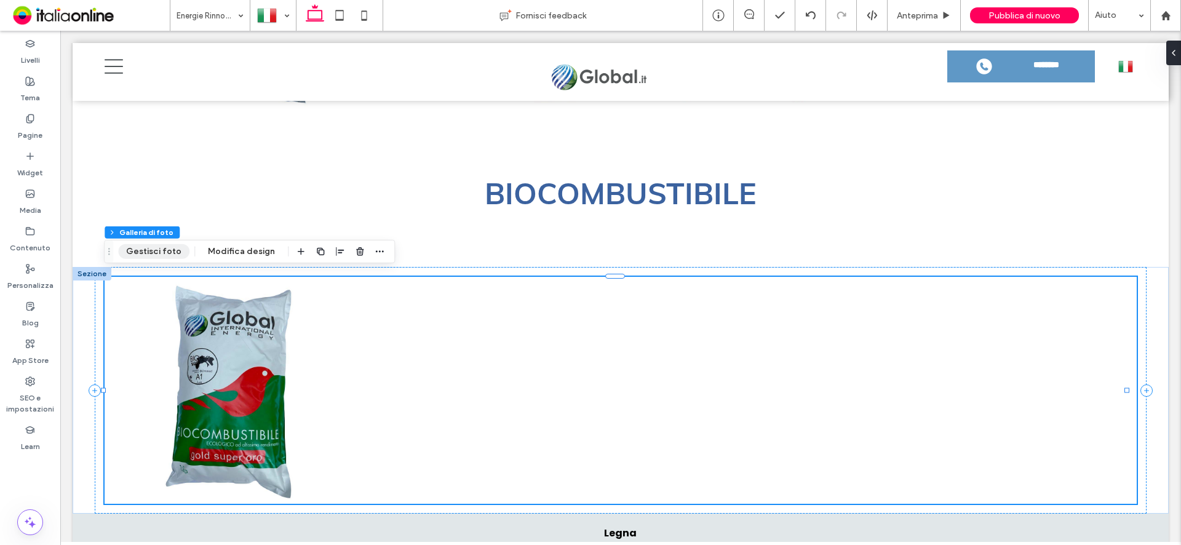
drag, startPoint x: 151, startPoint y: 253, endPoint x: 157, endPoint y: 257, distance: 8.0
click at [151, 253] on button "Gestisci foto" at bounding box center [153, 251] width 71 height 15
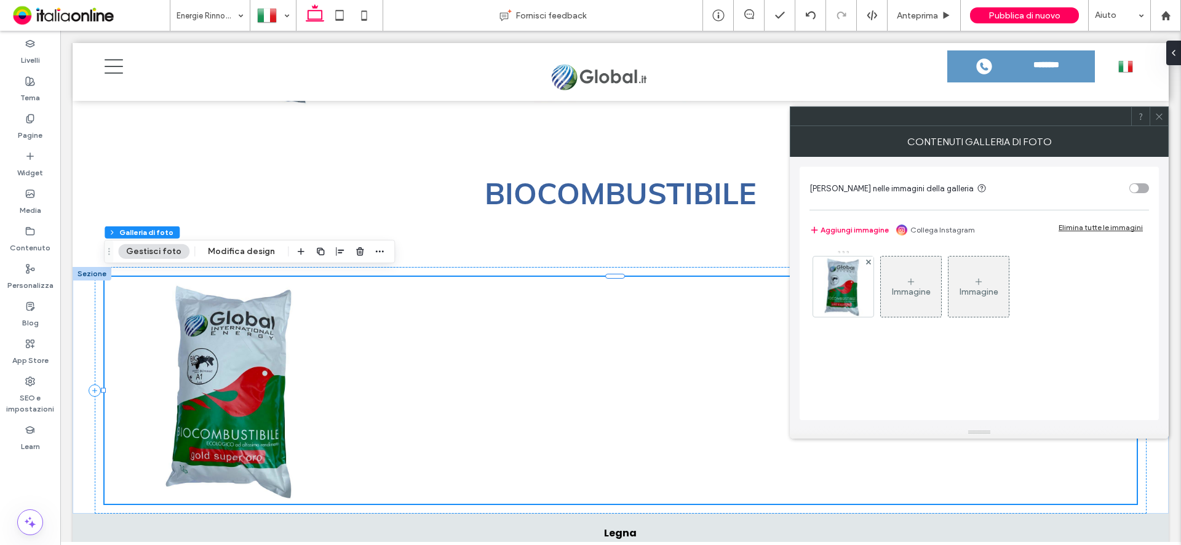
click at [907, 273] on div "Immagine" at bounding box center [911, 287] width 60 height 58
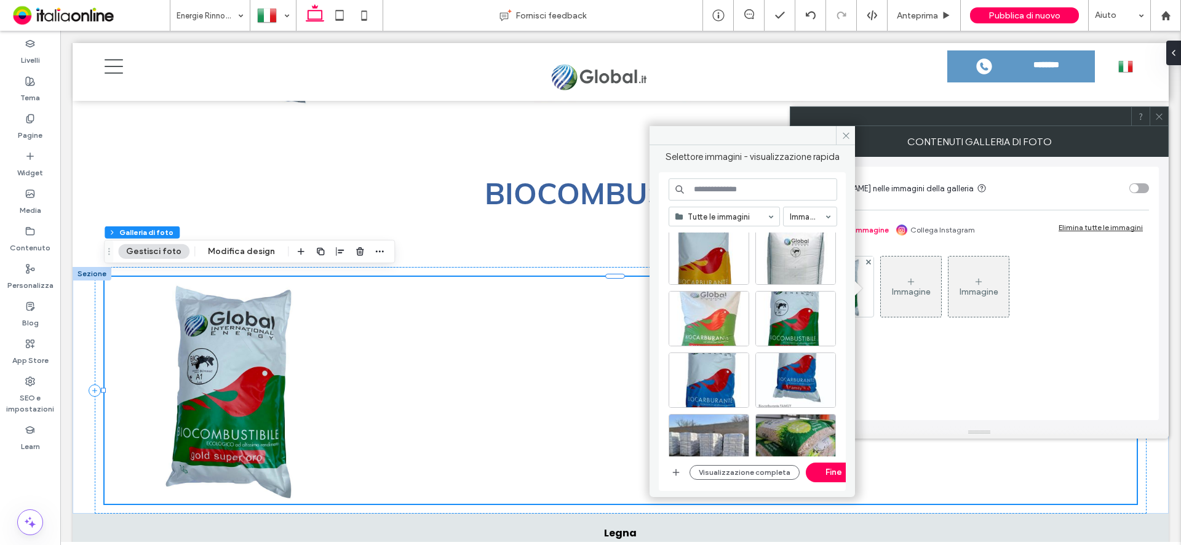
scroll to position [0, 0]
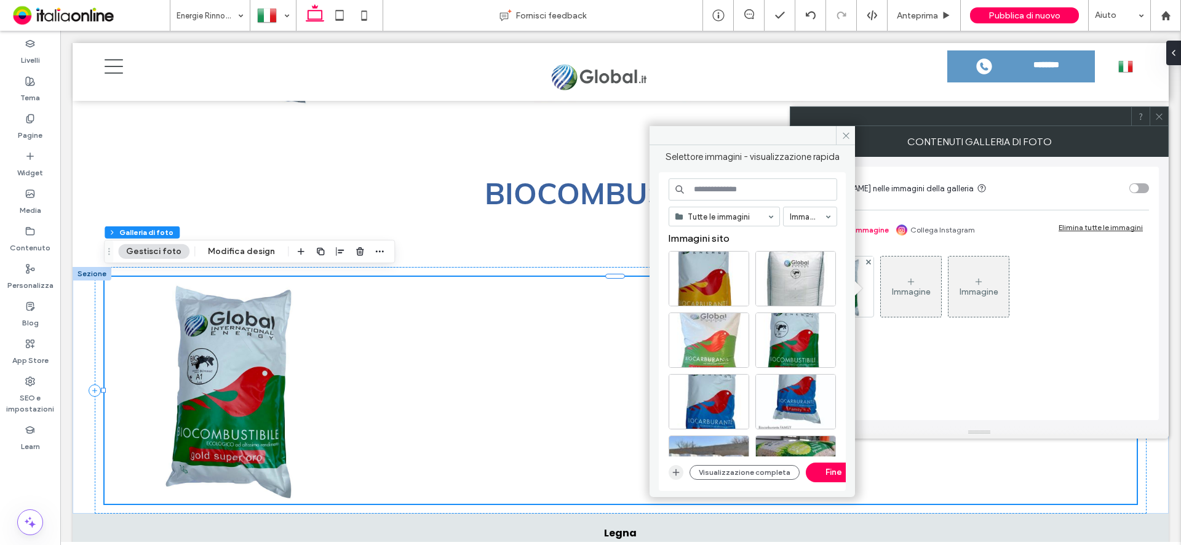
click at [676, 472] on use "button" at bounding box center [676, 472] width 7 height 7
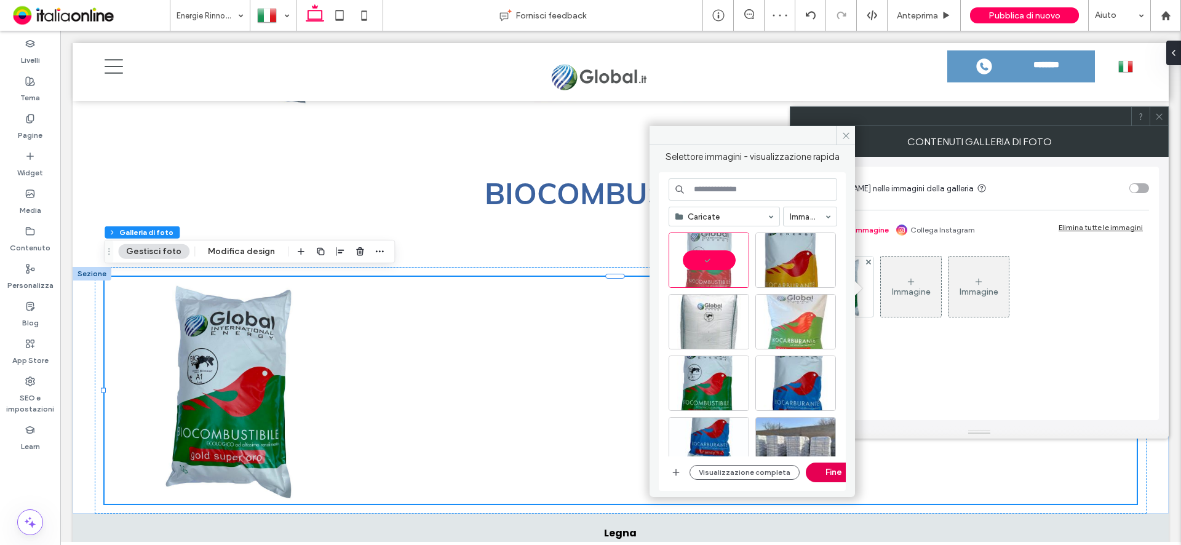
click at [821, 472] on button "Fine" at bounding box center [833, 473] width 55 height 20
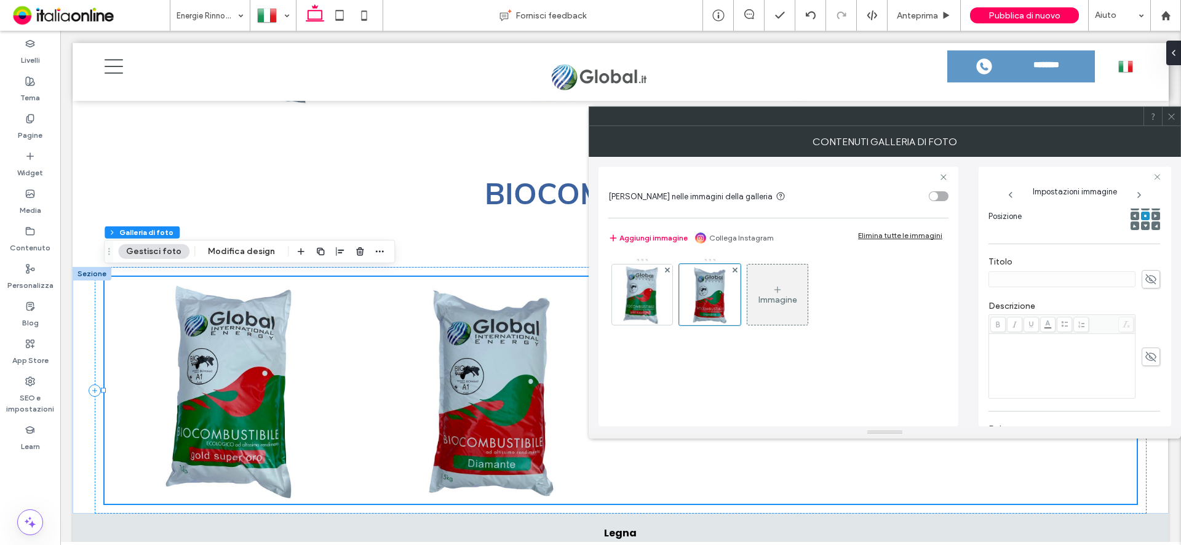
scroll to position [203, 0]
click at [1016, 338] on div "Rich Text Editor" at bounding box center [1062, 344] width 143 height 62
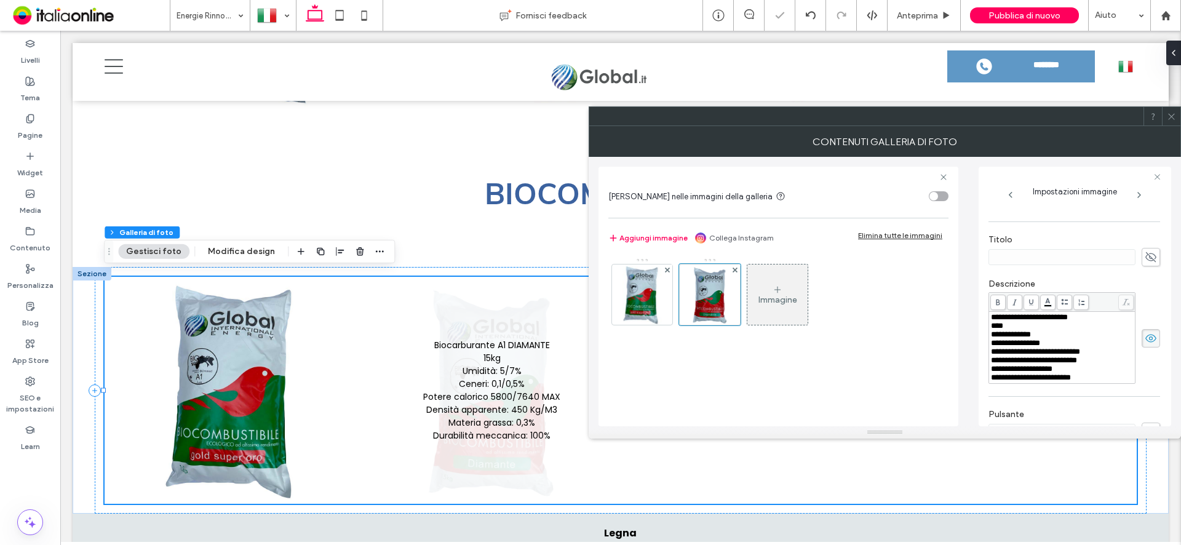
click at [1171, 117] on use at bounding box center [1171, 116] width 6 height 6
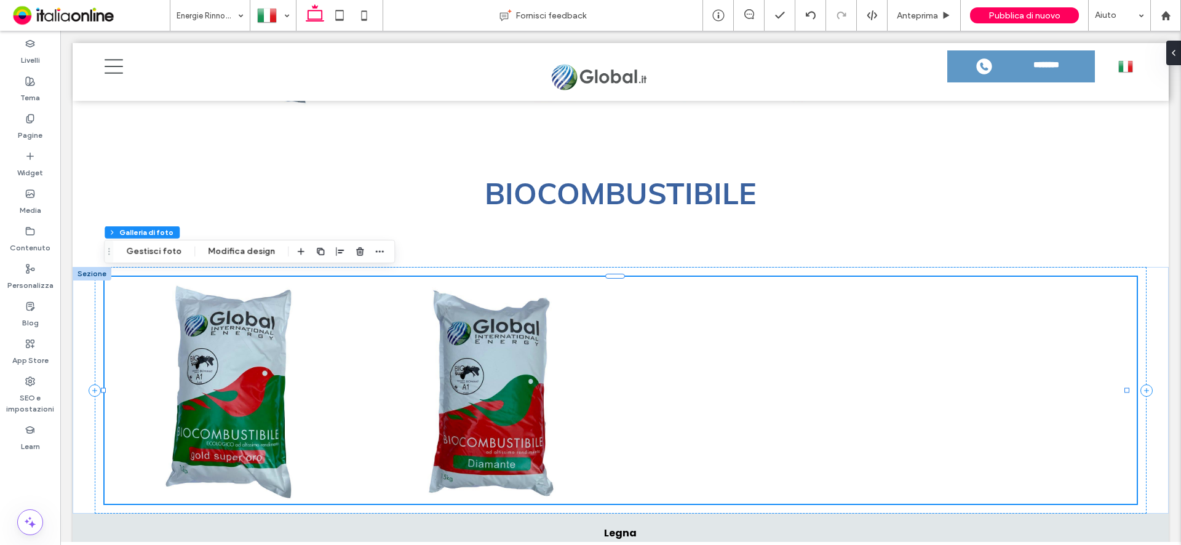
scroll to position [1687, 0]
click at [639, 377] on div at bounding box center [750, 390] width 258 height 225
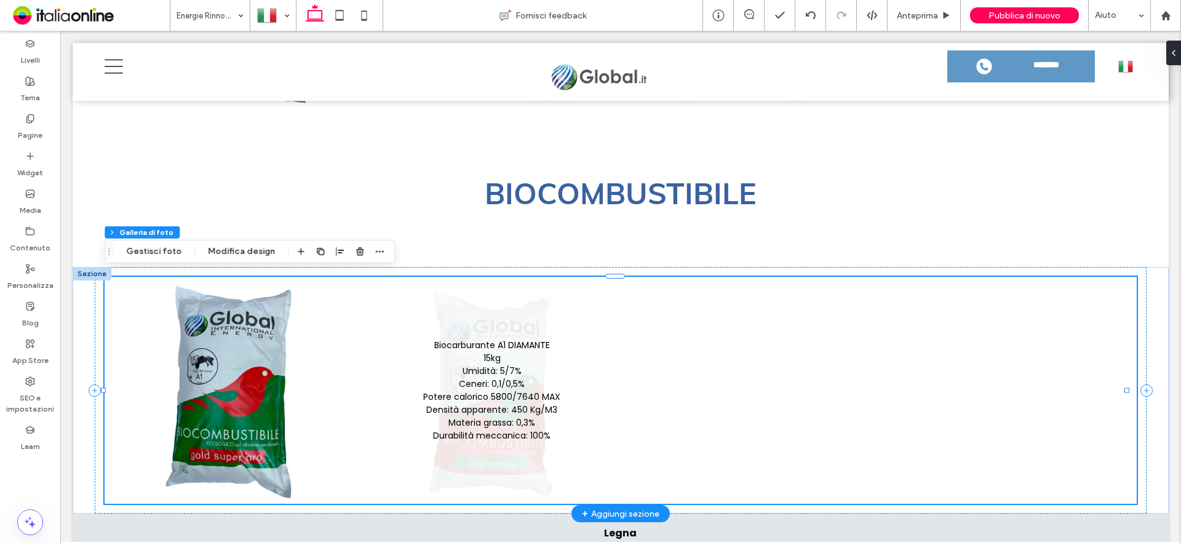
click at [514, 371] on link at bounding box center [491, 390] width 255 height 222
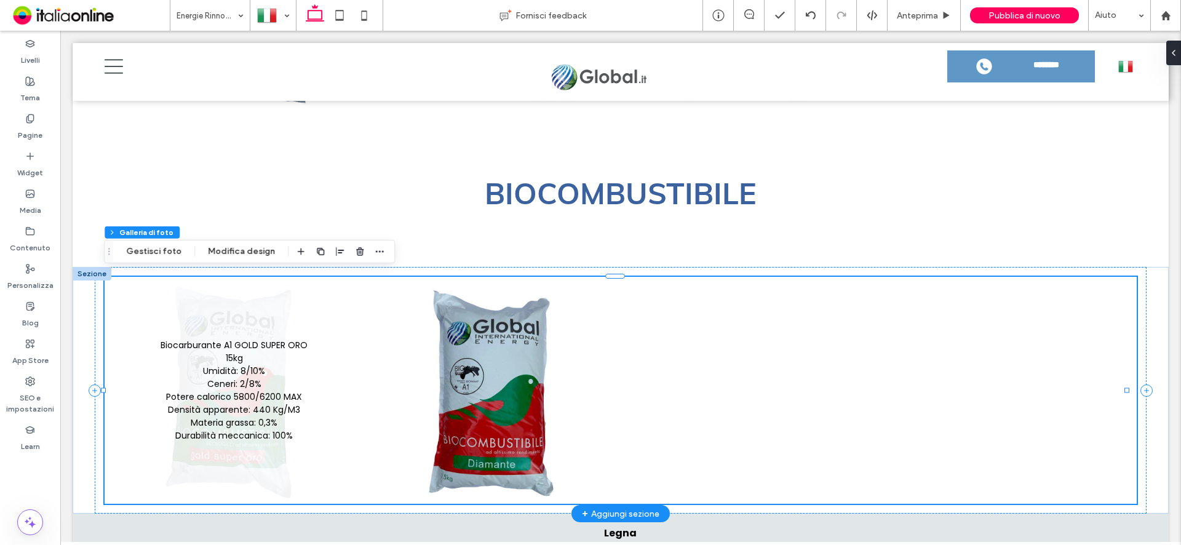
click at [255, 355] on link at bounding box center [234, 390] width 255 height 222
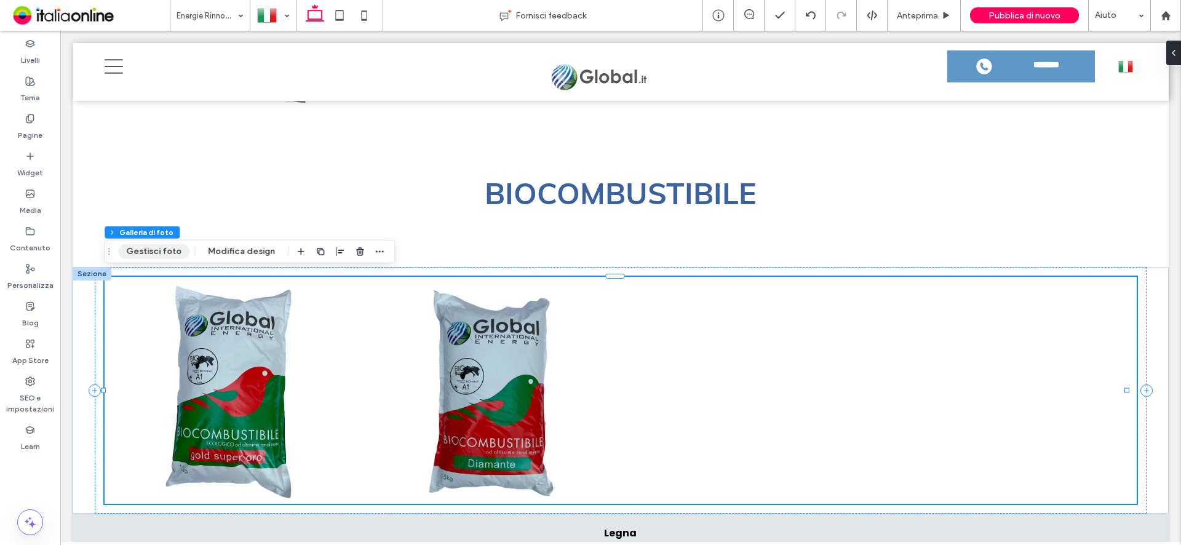
click at [150, 250] on button "Gestisci foto" at bounding box center [153, 251] width 71 height 15
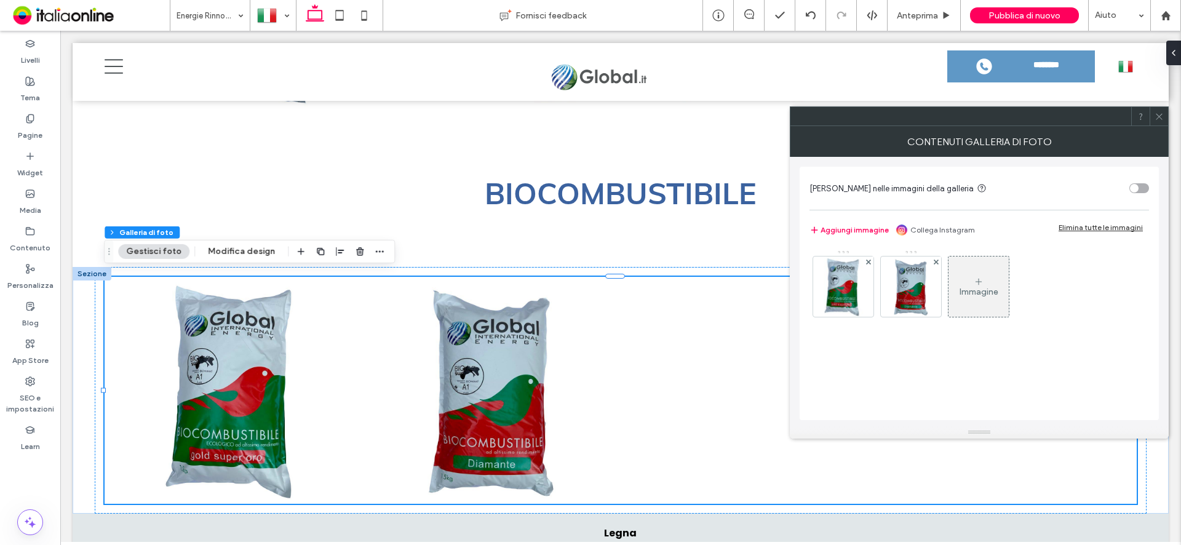
click at [973, 277] on div "Immagine" at bounding box center [978, 287] width 60 height 58
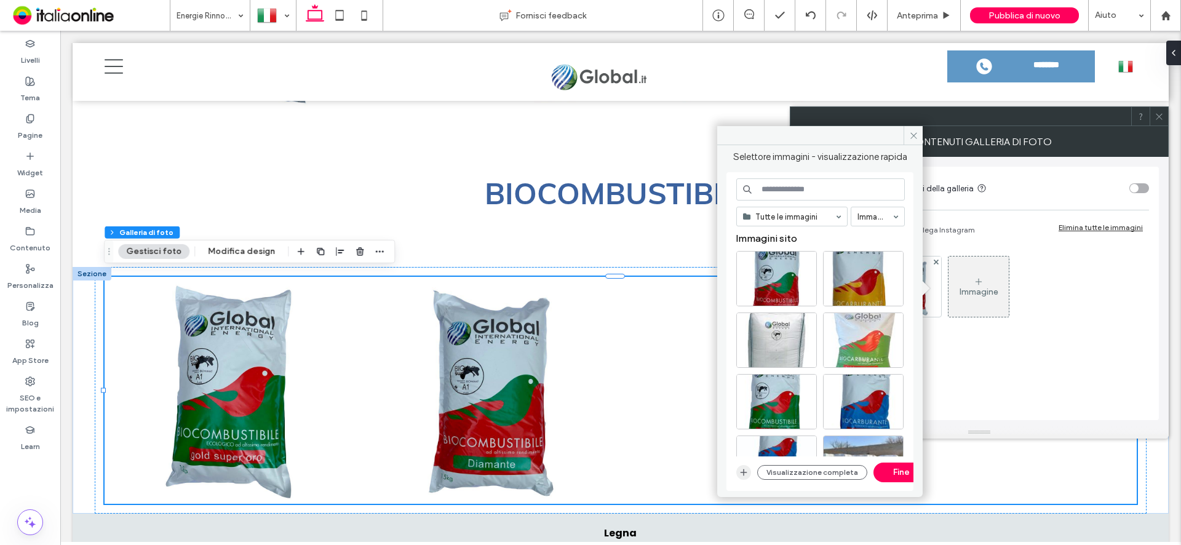
click at [747, 473] on icon "button" at bounding box center [744, 472] width 10 height 10
click at [742, 476] on icon "button" at bounding box center [744, 472] width 10 height 10
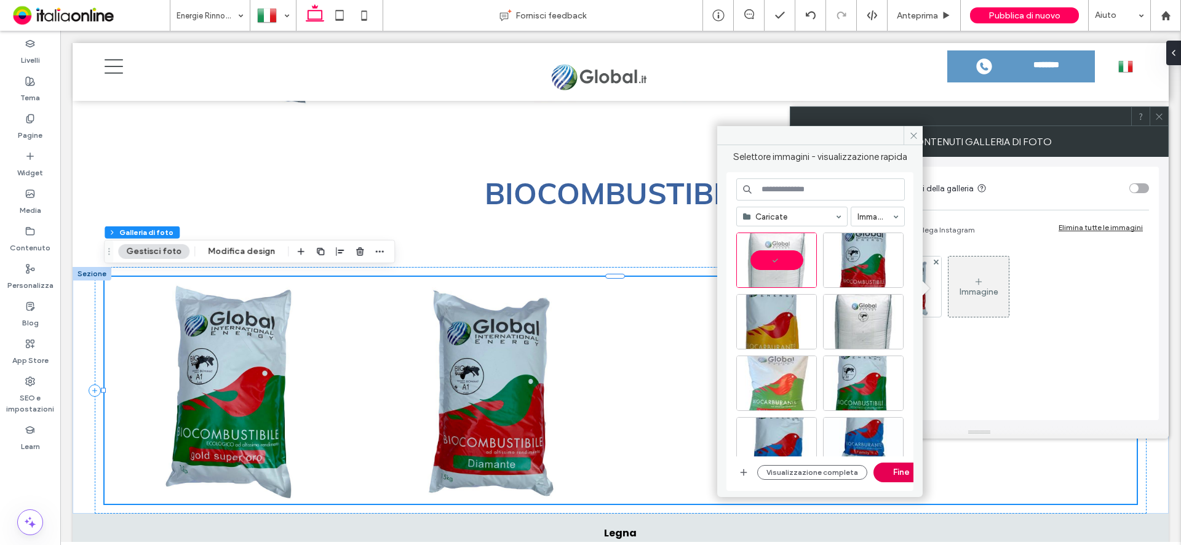
click at [903, 474] on button "Fine" at bounding box center [900, 473] width 55 height 20
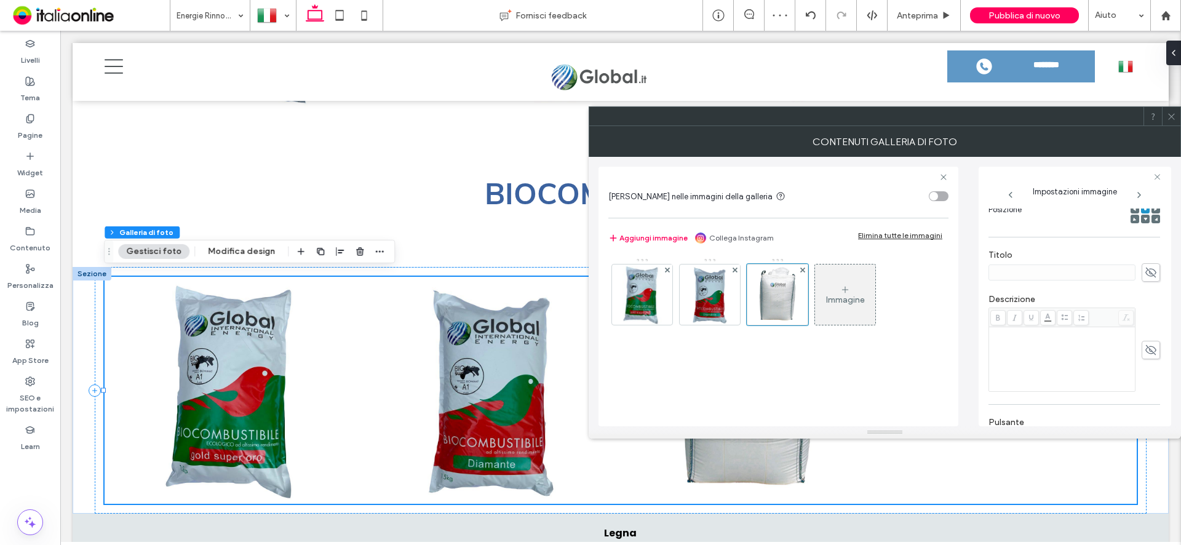
scroll to position [185, 0]
click at [1019, 349] on div "Rich Text Editor" at bounding box center [1062, 363] width 143 height 62
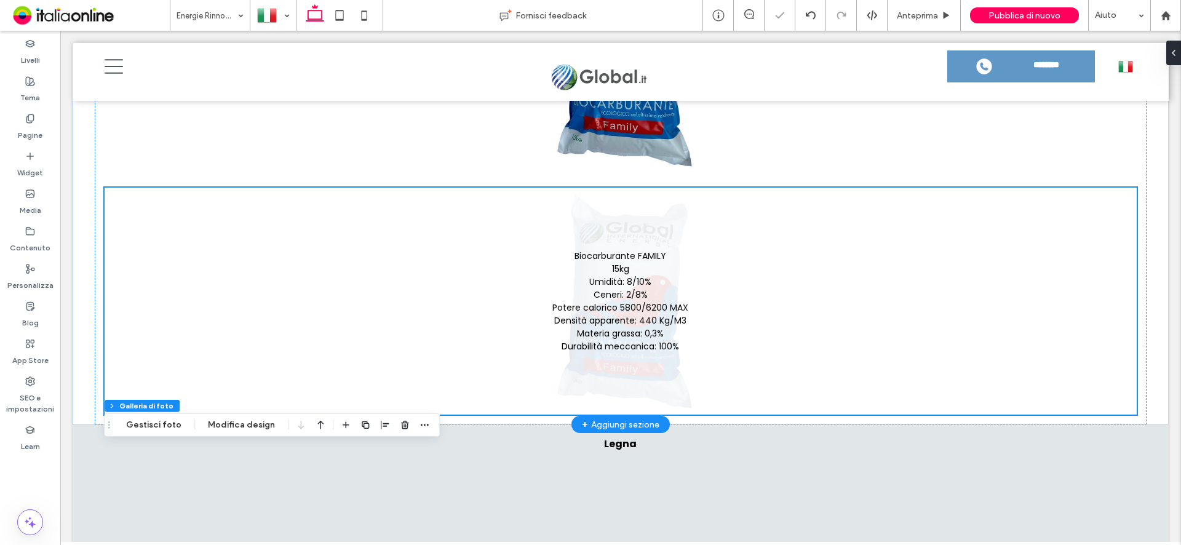
scroll to position [2270, 0]
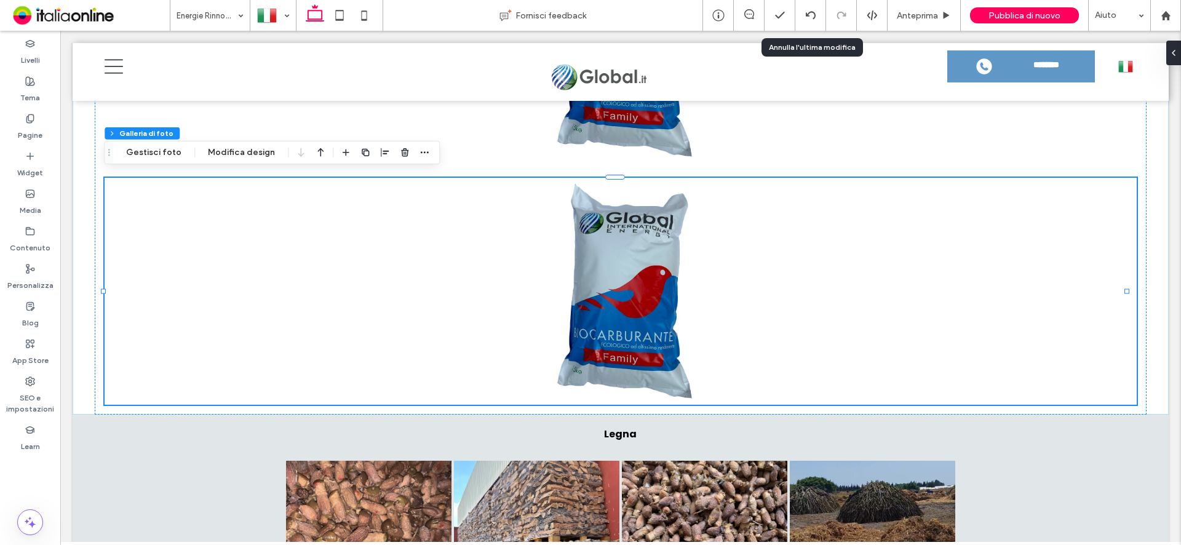
drag, startPoint x: 817, startPoint y: 18, endPoint x: 827, endPoint y: 76, distance: 58.5
click at [817, 18] on div at bounding box center [810, 15] width 30 height 10
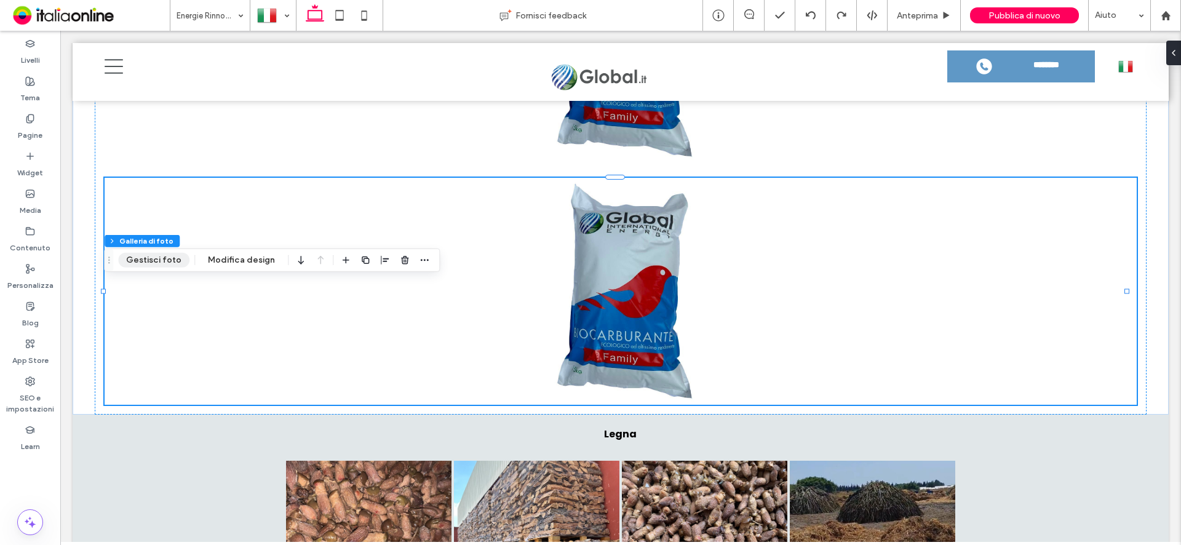
click at [153, 261] on button "Gestisci foto" at bounding box center [153, 260] width 71 height 15
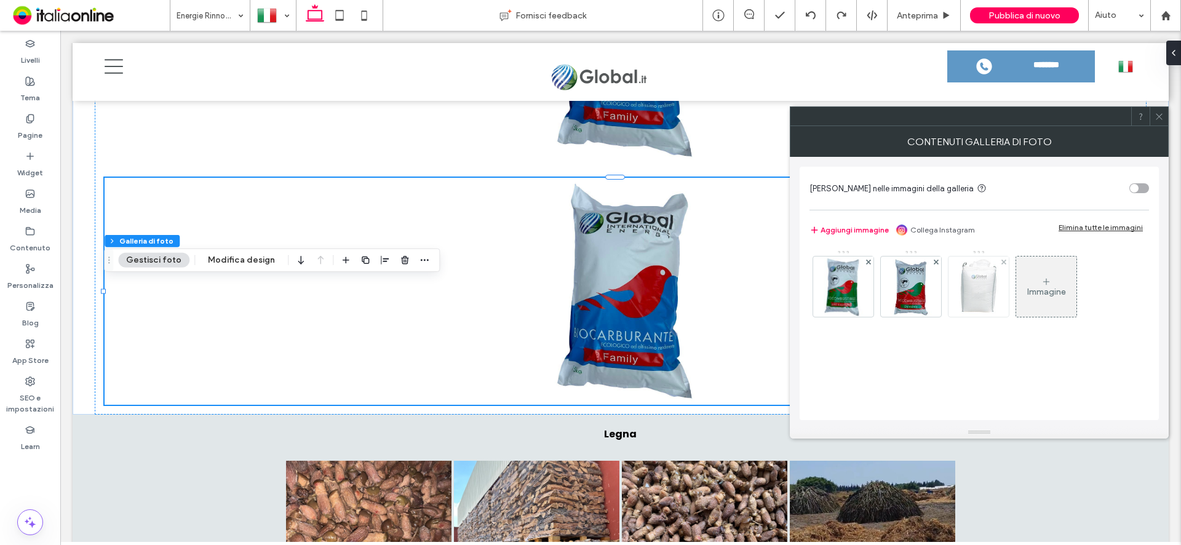
click at [990, 282] on img at bounding box center [979, 286] width 50 height 60
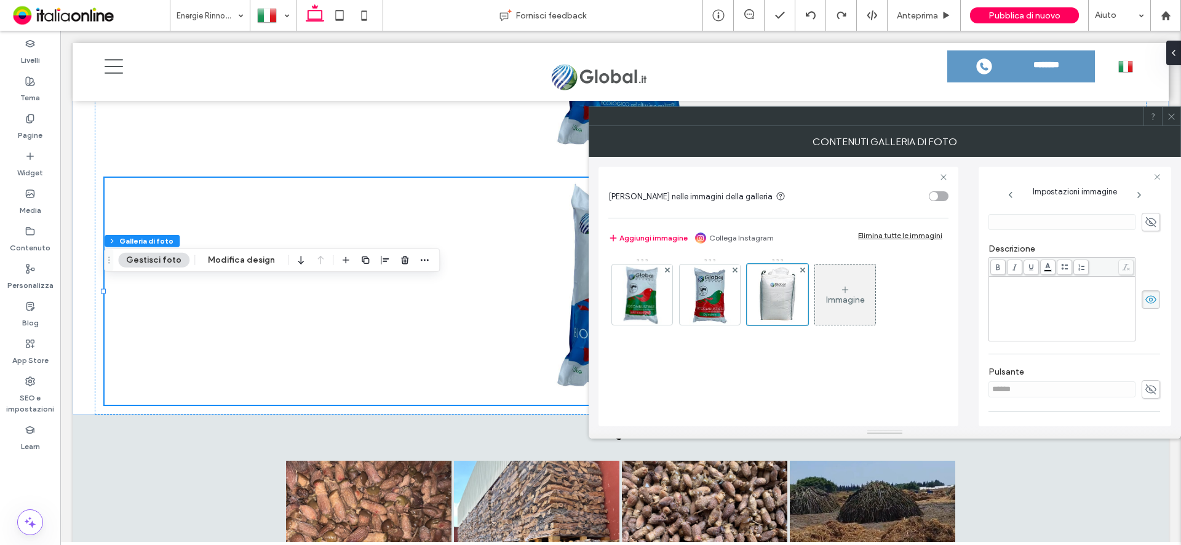
scroll to position [246, 0]
click at [1014, 279] on div "Rich Text Editor" at bounding box center [1062, 274] width 143 height 9
drag, startPoint x: 1168, startPoint y: 116, endPoint x: 1153, endPoint y: 131, distance: 21.3
click at [1168, 116] on icon at bounding box center [1171, 116] width 9 height 9
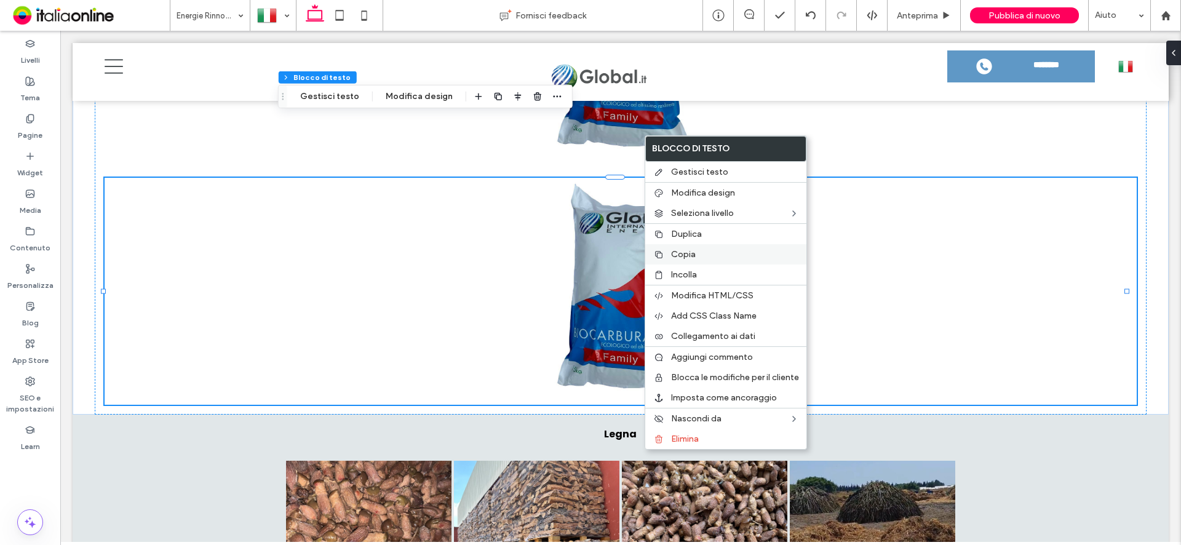
click at [689, 258] on span "Copia" at bounding box center [683, 254] width 25 height 10
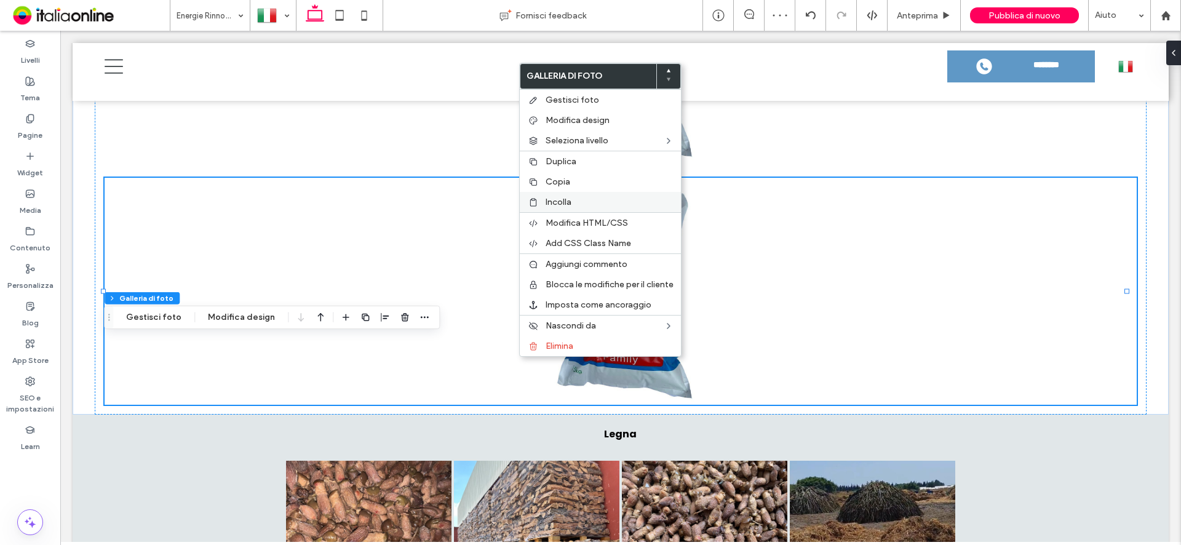
click at [563, 199] on span "Incolla" at bounding box center [559, 202] width 26 height 10
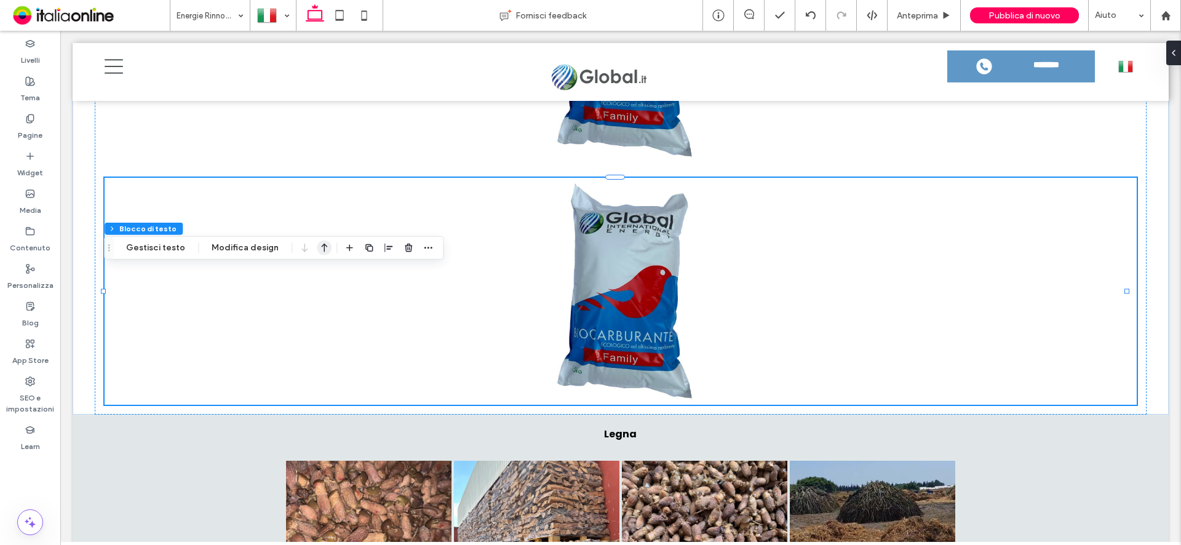
click at [317, 247] on icon "button" at bounding box center [324, 248] width 15 height 22
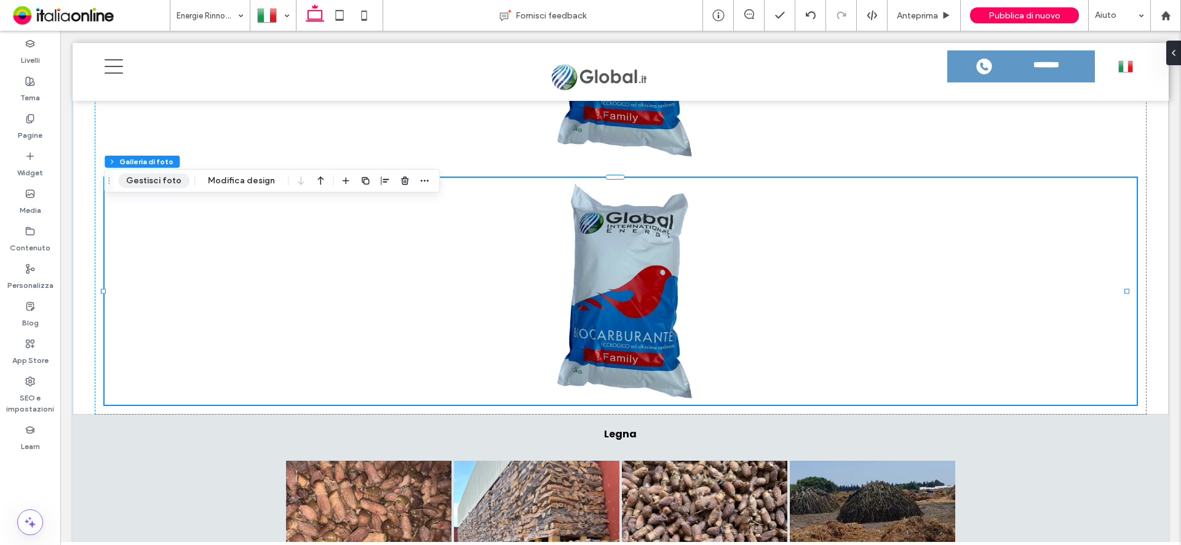
click at [169, 188] on button "Gestisci foto" at bounding box center [153, 180] width 71 height 15
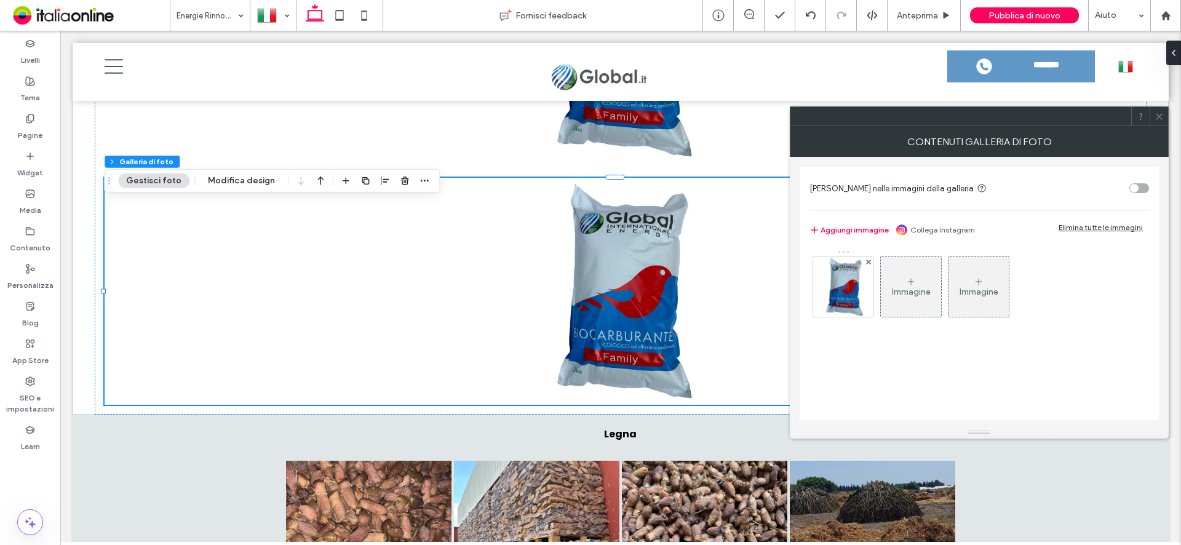
click at [900, 298] on div "Immagine" at bounding box center [911, 287] width 60 height 58
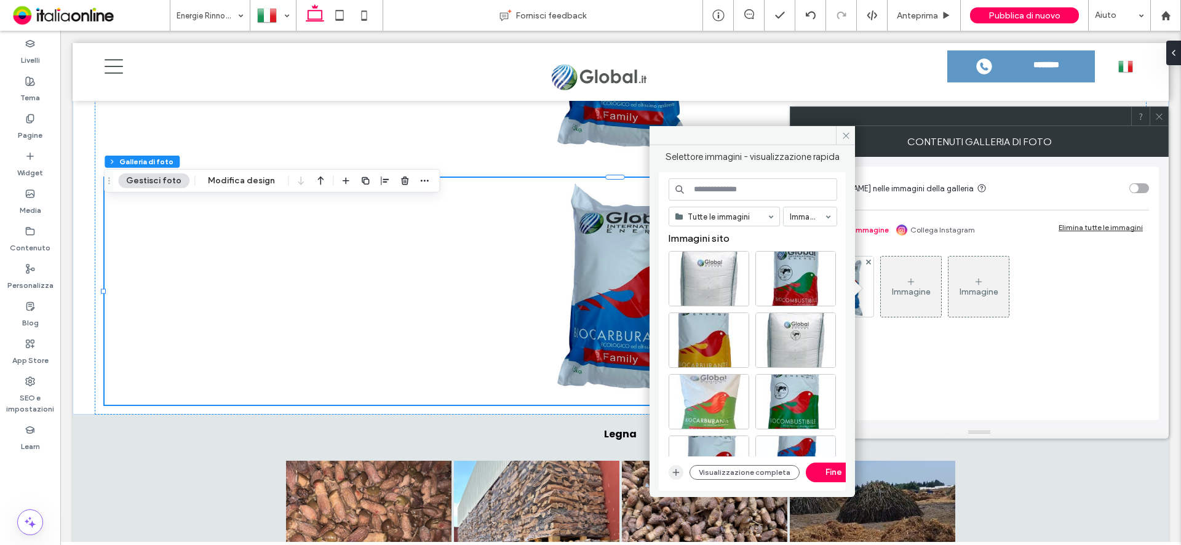
click at [677, 471] on icon "button" at bounding box center [676, 472] width 10 height 10
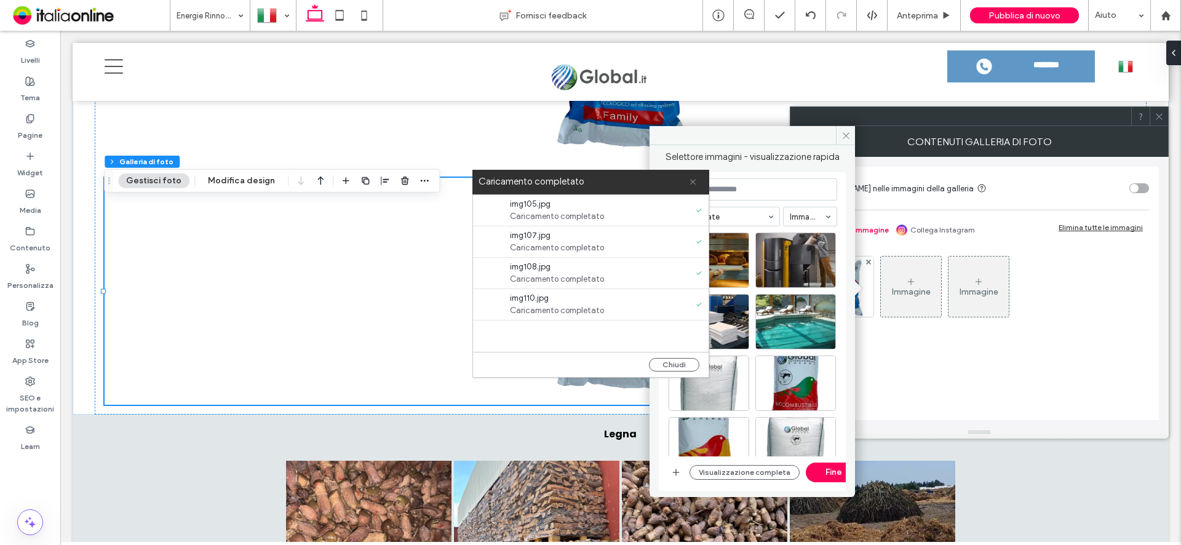
click at [693, 181] on icon at bounding box center [693, 182] width 8 height 8
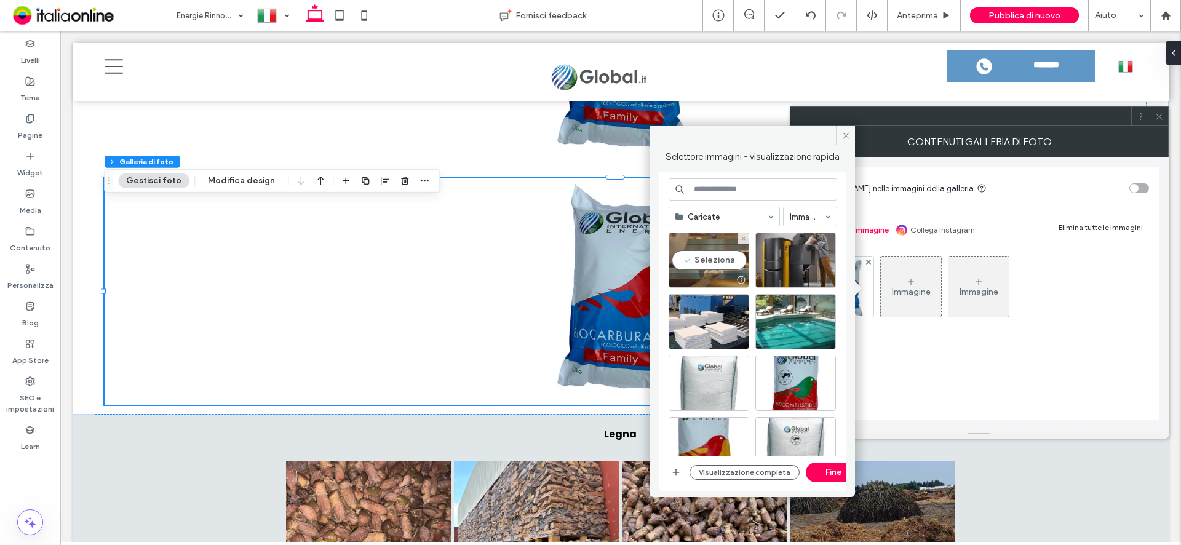
click at [707, 261] on div "Seleziona" at bounding box center [709, 260] width 81 height 55
click at [789, 255] on div "Seleziona" at bounding box center [795, 260] width 81 height 55
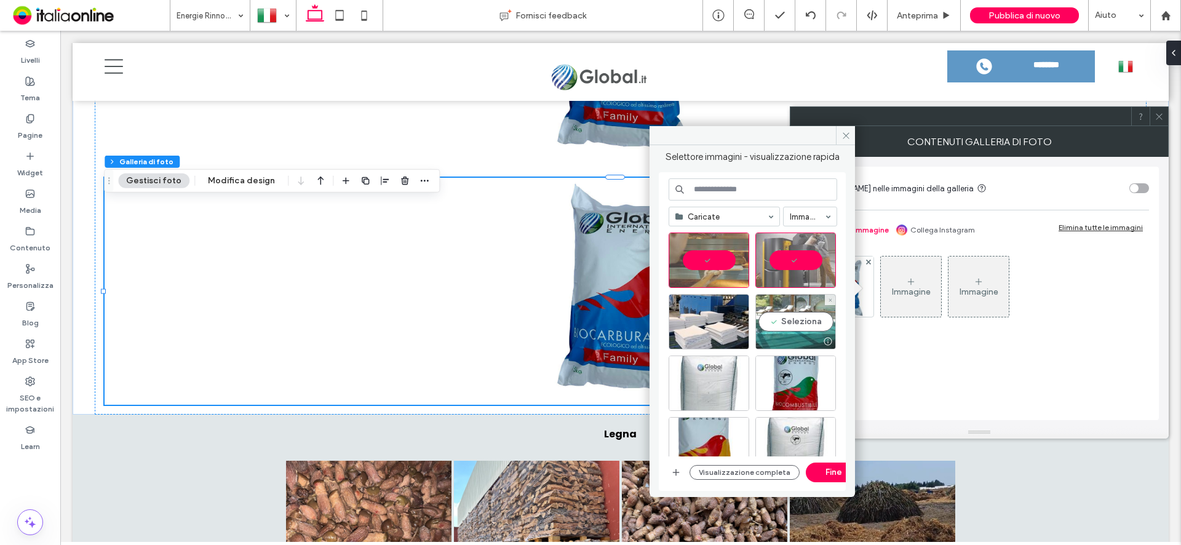
click at [802, 325] on div "Seleziona" at bounding box center [795, 321] width 81 height 55
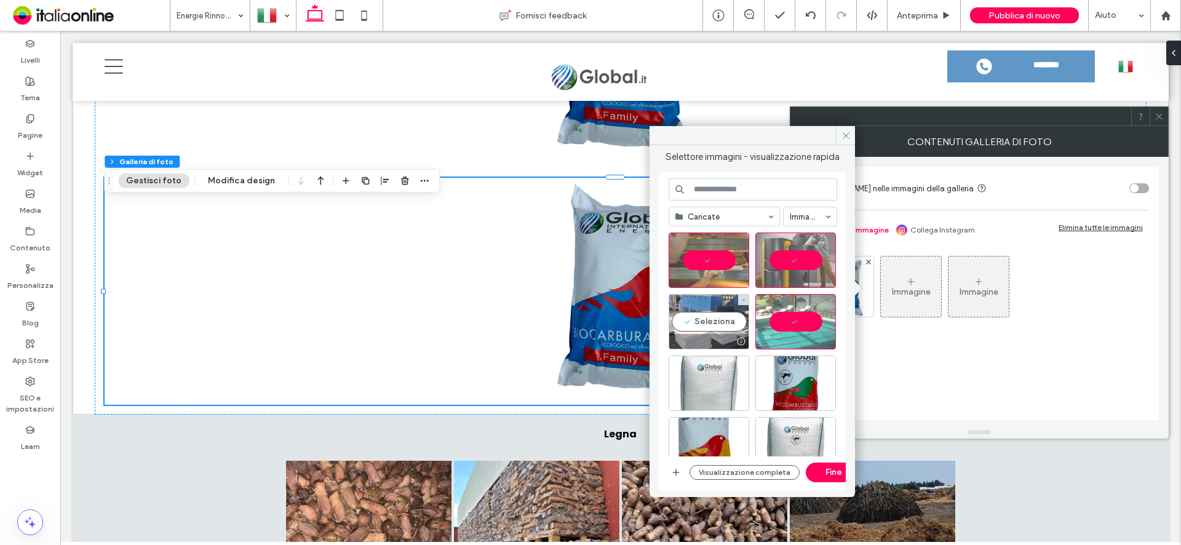
click at [731, 325] on div "Seleziona" at bounding box center [709, 321] width 81 height 55
click at [823, 478] on button "Fine" at bounding box center [833, 473] width 55 height 20
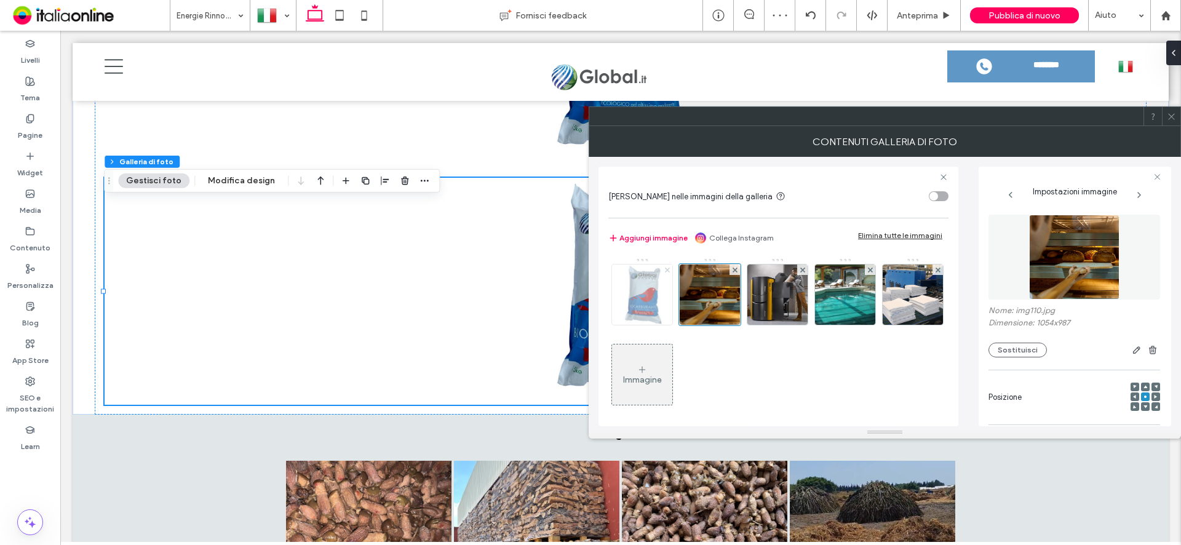
click at [669, 271] on icon at bounding box center [667, 270] width 5 height 5
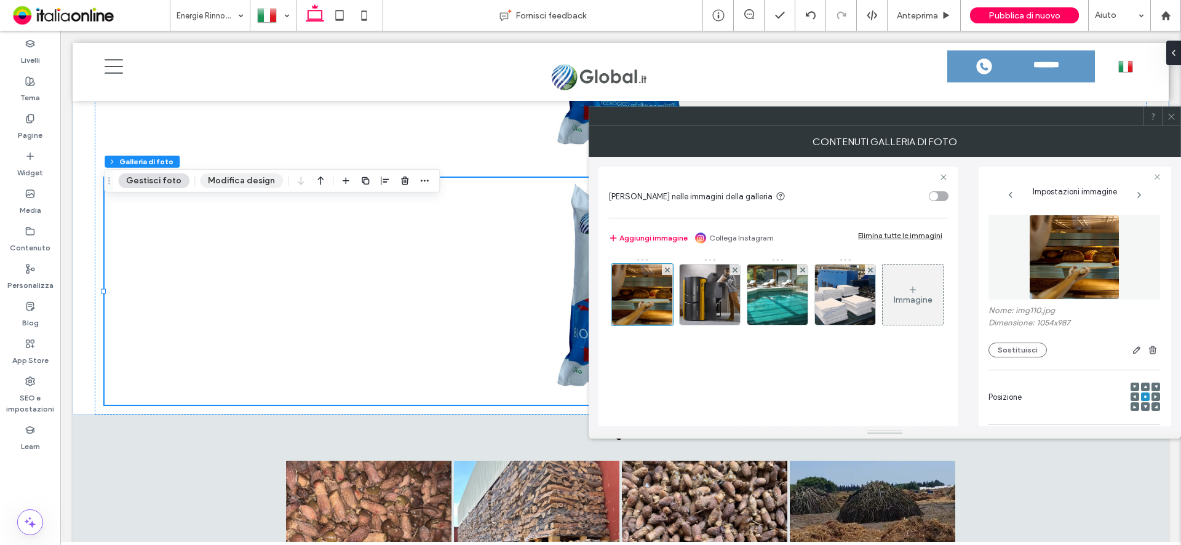
click at [231, 178] on button "Modifica design" at bounding box center [241, 180] width 83 height 15
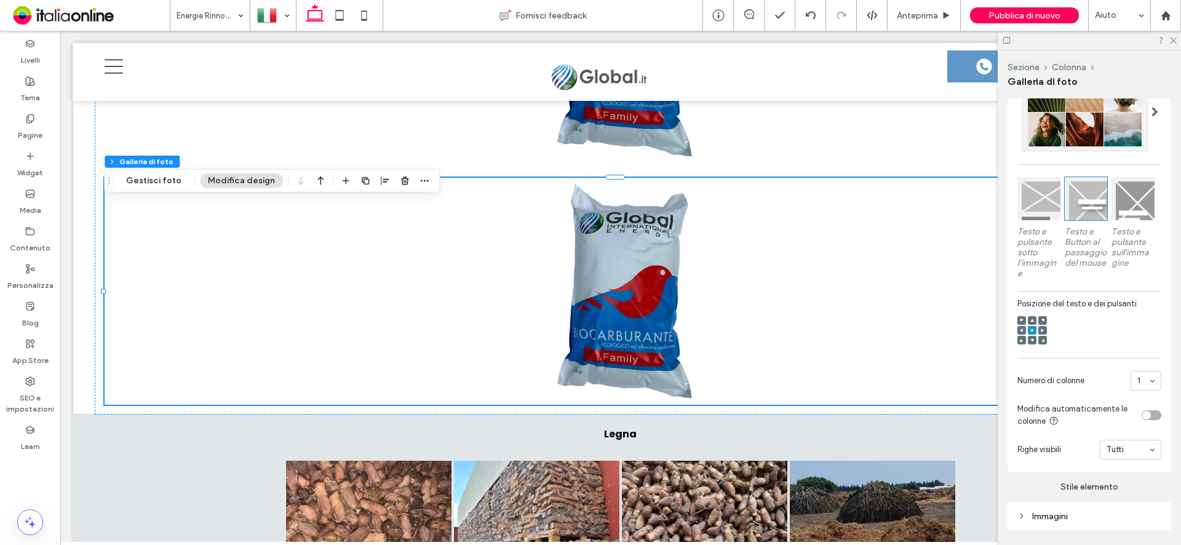
scroll to position [474, 0]
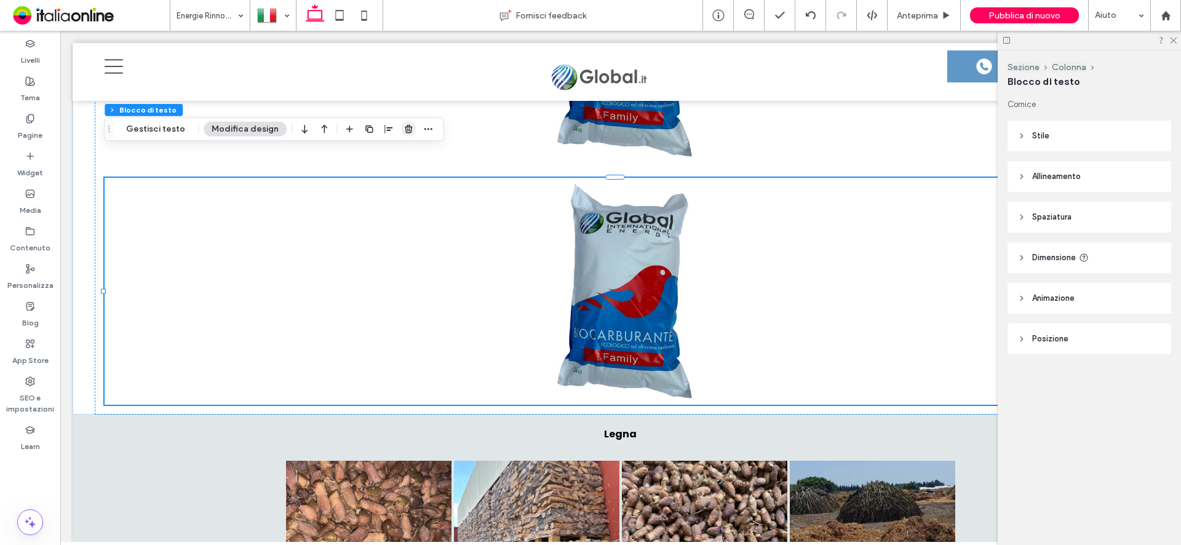
click at [407, 130] on icon "button" at bounding box center [408, 129] width 10 height 10
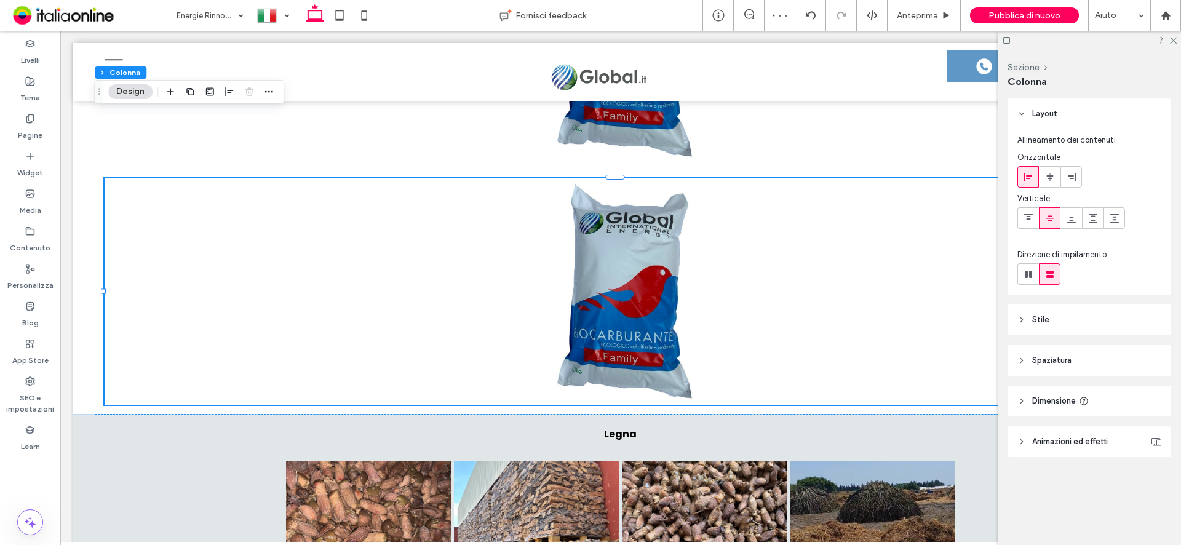
drag, startPoint x: 1175, startPoint y: 41, endPoint x: 1171, endPoint y: 50, distance: 9.9
click at [1175, 41] on icon at bounding box center [1173, 40] width 8 height 8
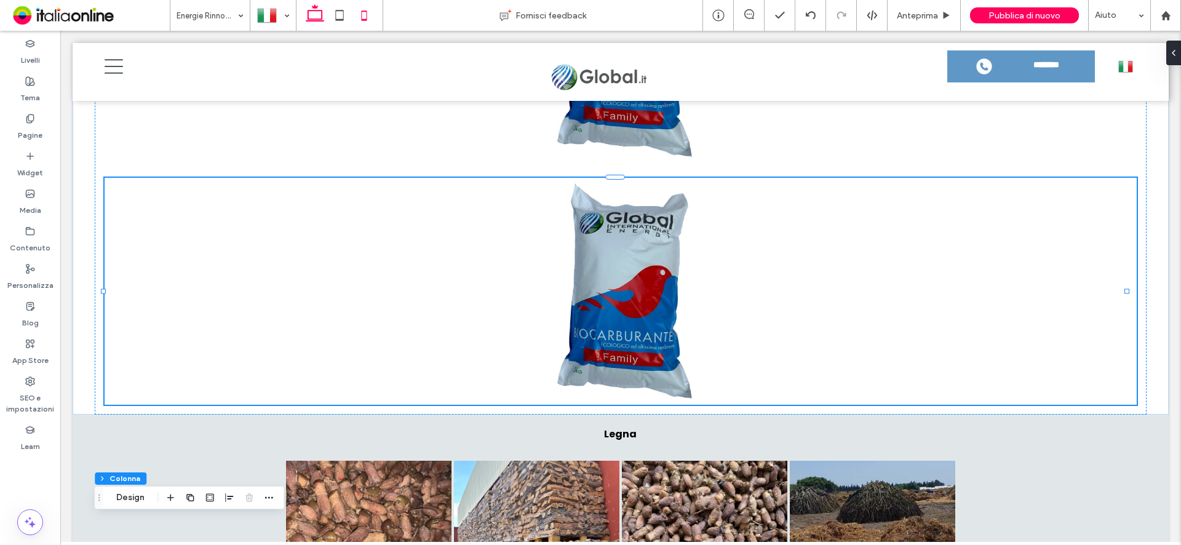
click at [370, 18] on icon at bounding box center [364, 15] width 25 height 25
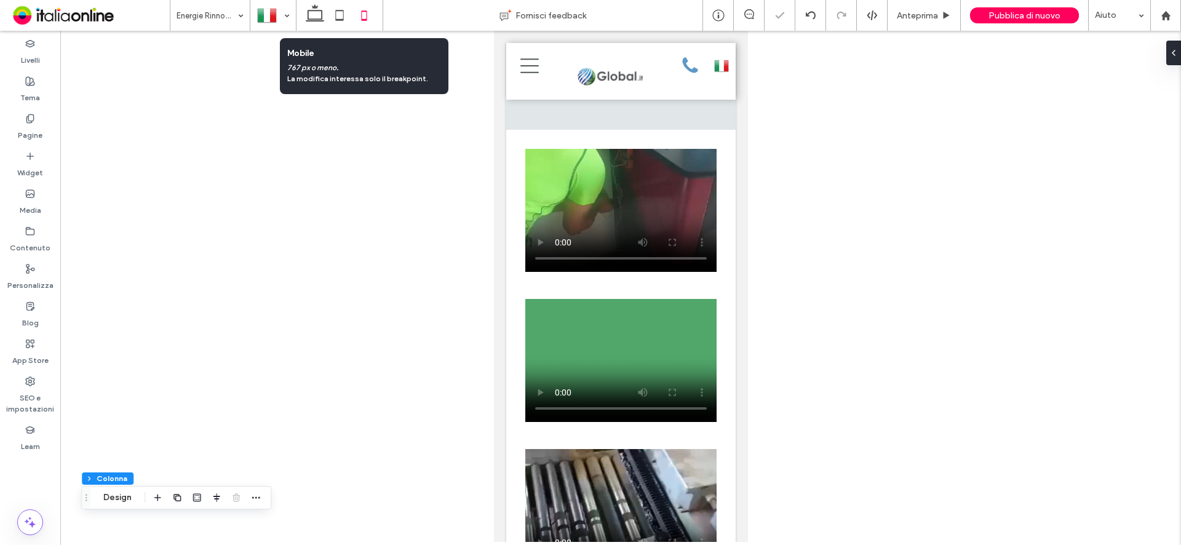
type input "**"
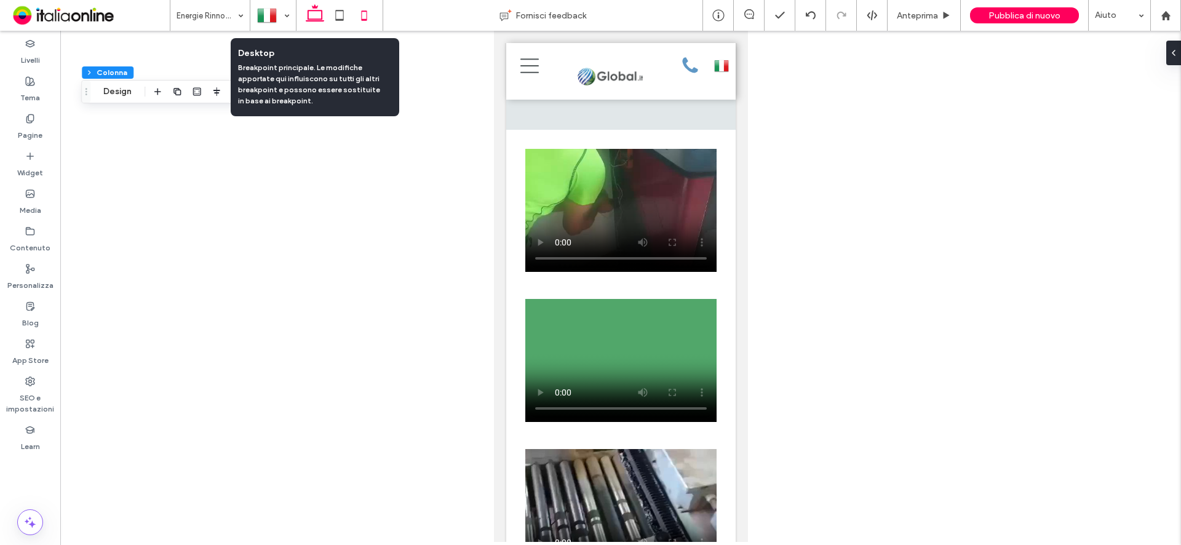
click at [311, 18] on icon at bounding box center [315, 15] width 25 height 25
type input "***"
type input "****"
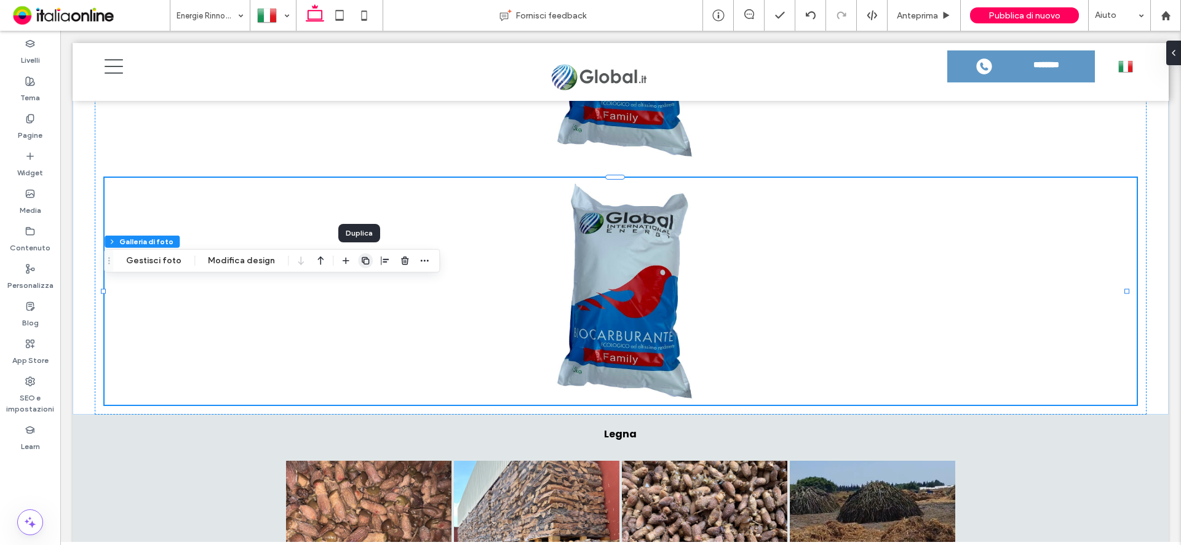
click at [362, 262] on use "button" at bounding box center [365, 260] width 7 height 7
click at [149, 261] on button "Gestisci foto" at bounding box center [153, 256] width 71 height 15
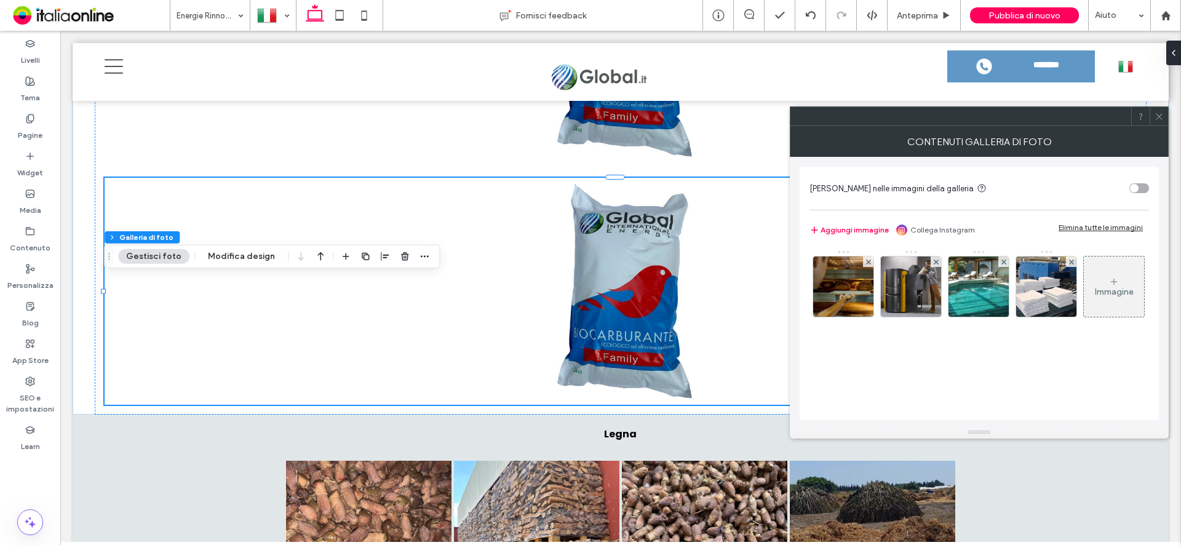
click at [1084, 316] on div "Immagine" at bounding box center [1114, 287] width 60 height 58
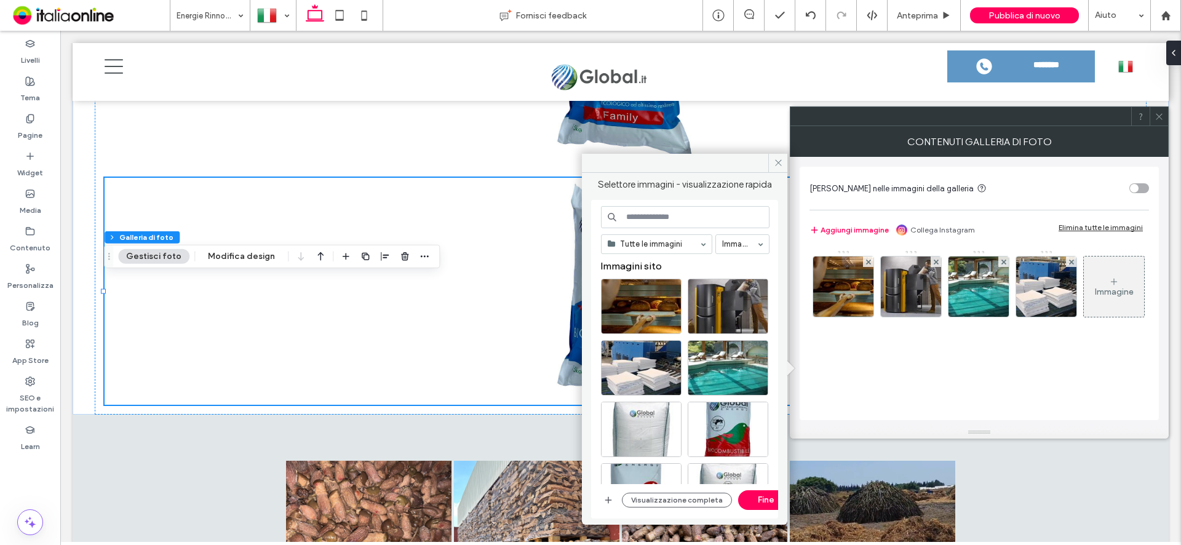
click at [617, 494] on div "Visualizzazione completa Fine" at bounding box center [685, 500] width 169 height 20
click at [606, 497] on icon "button" at bounding box center [608, 500] width 10 height 10
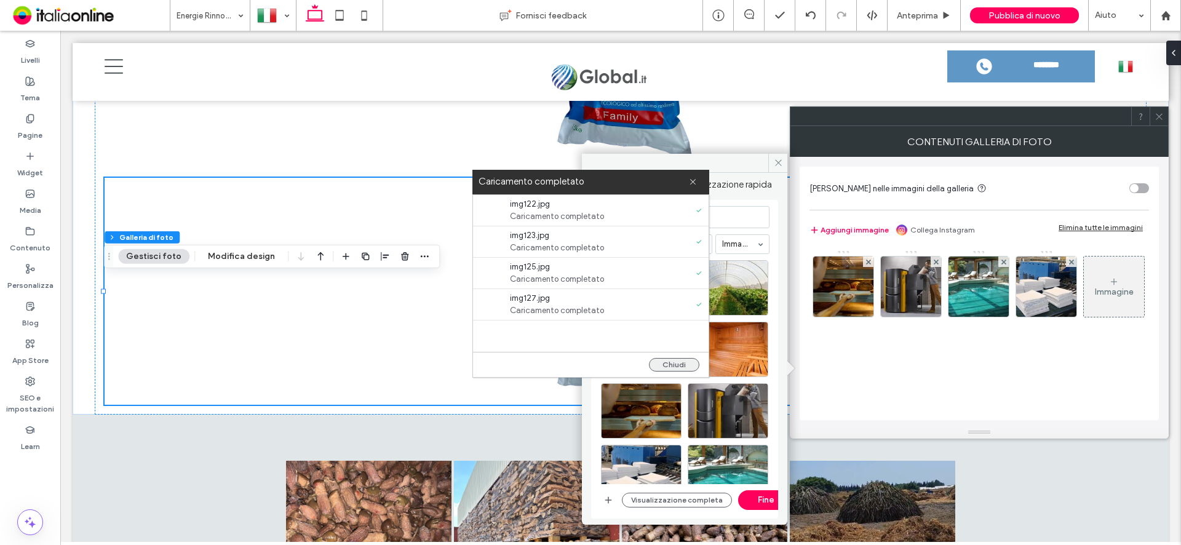
click at [670, 363] on button "Chiudi" at bounding box center [674, 365] width 50 height 14
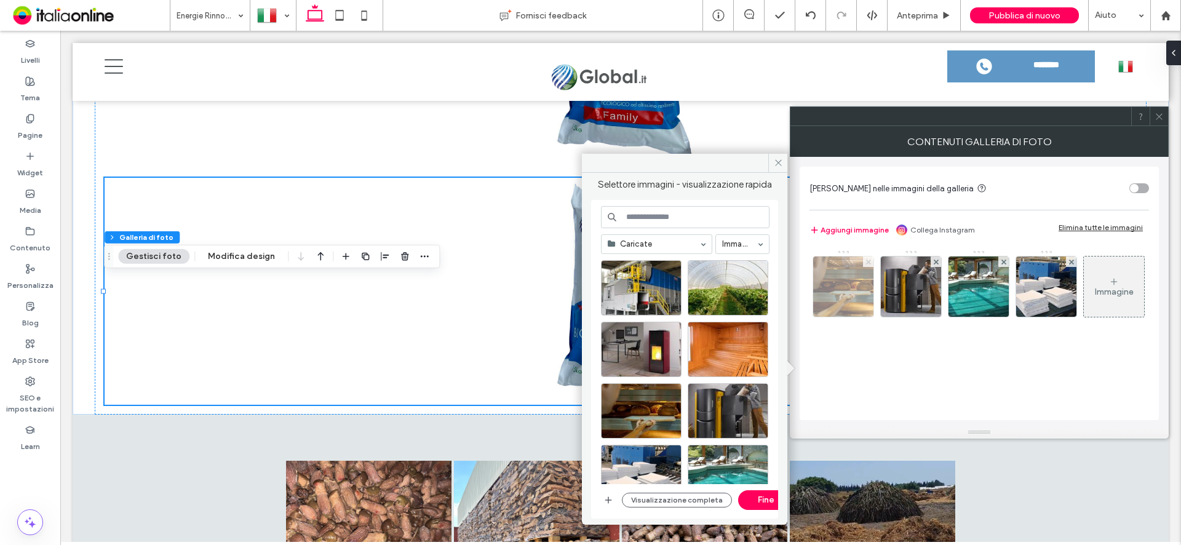
click at [869, 264] on span at bounding box center [868, 261] width 5 height 10
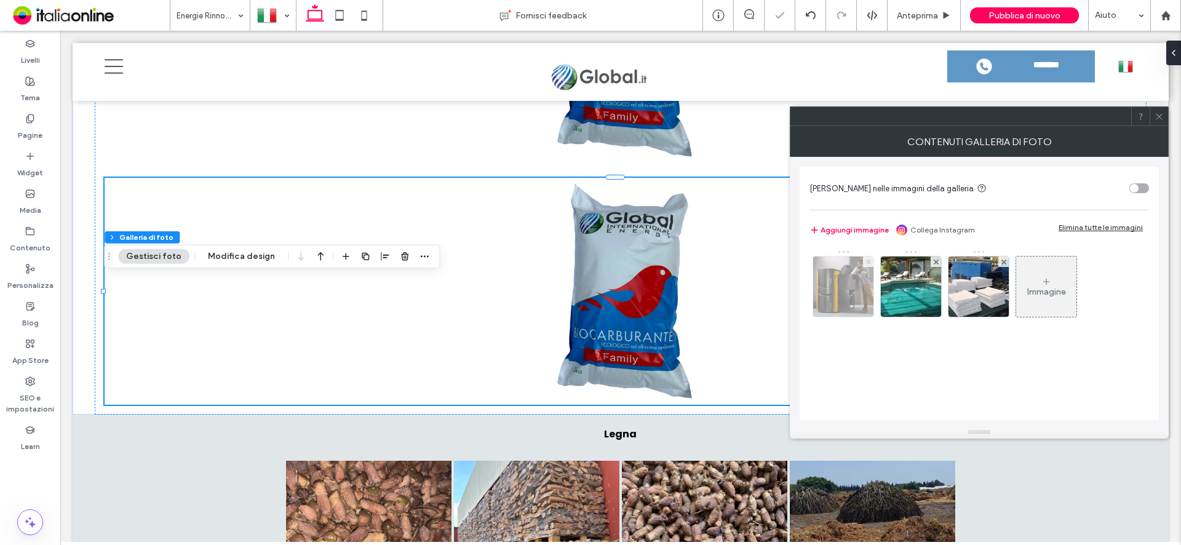
click at [869, 264] on span at bounding box center [868, 261] width 5 height 10
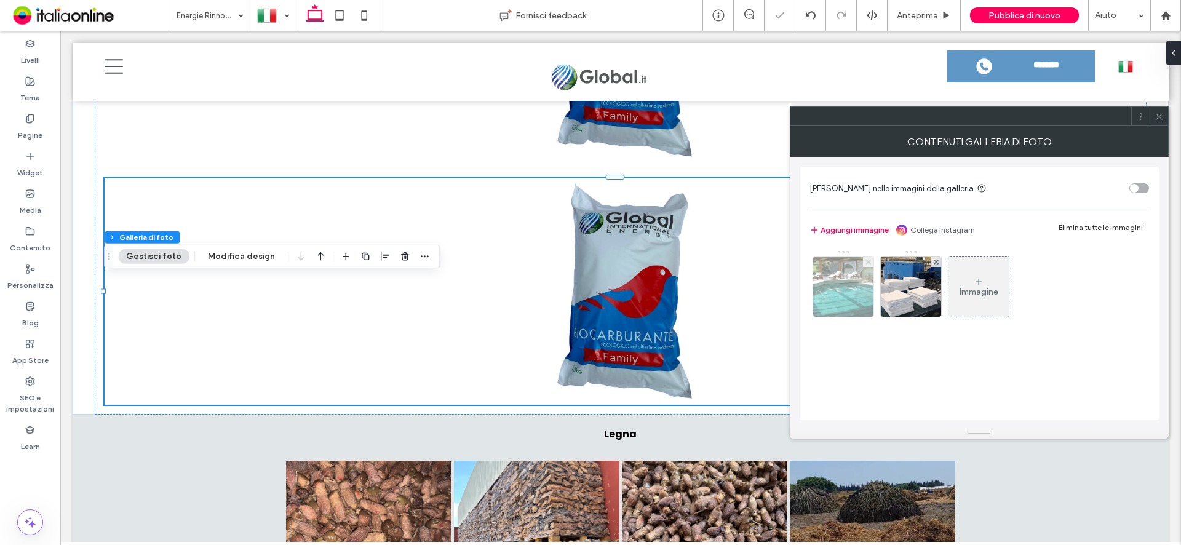
click at [869, 264] on span at bounding box center [868, 261] width 5 height 10
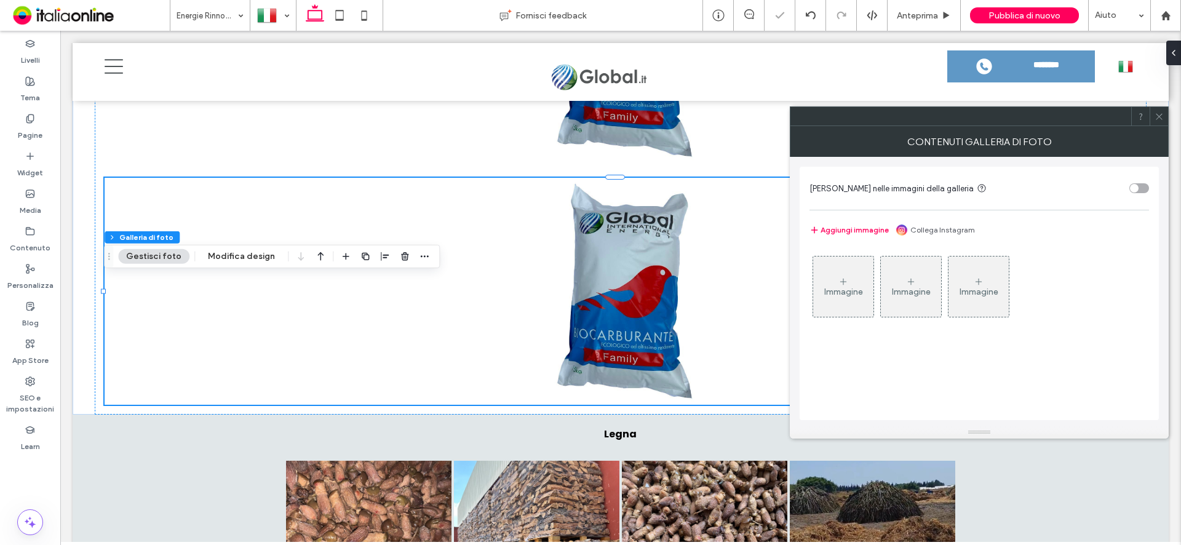
click at [859, 274] on div "Immagine" at bounding box center [843, 287] width 60 height 58
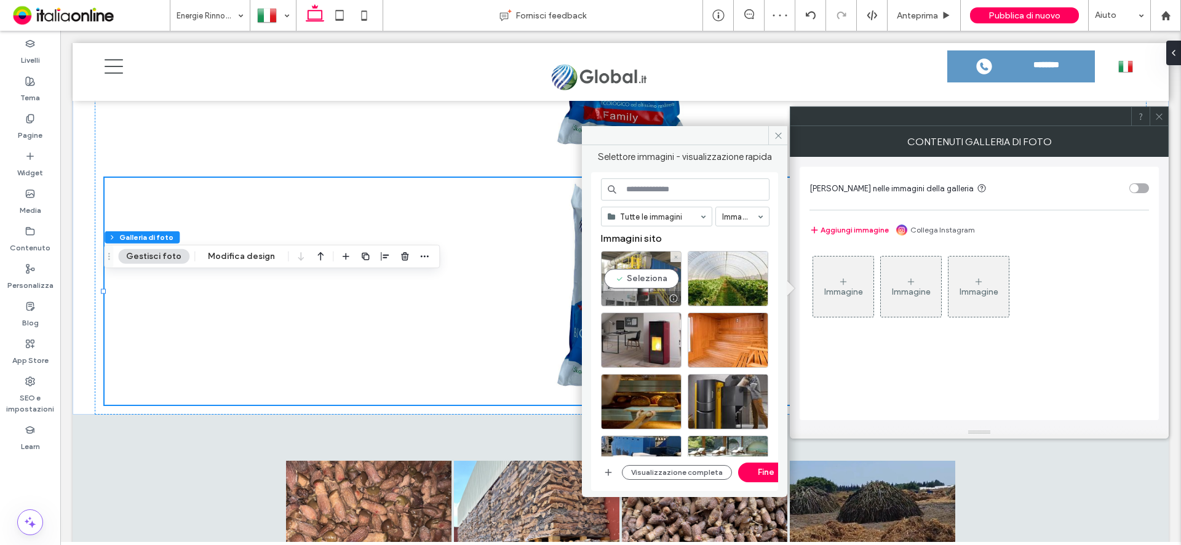
drag, startPoint x: 646, startPoint y: 284, endPoint x: 657, endPoint y: 284, distance: 11.1
click at [646, 284] on div "Seleziona" at bounding box center [641, 278] width 81 height 55
click at [640, 281] on div at bounding box center [641, 278] width 81 height 55
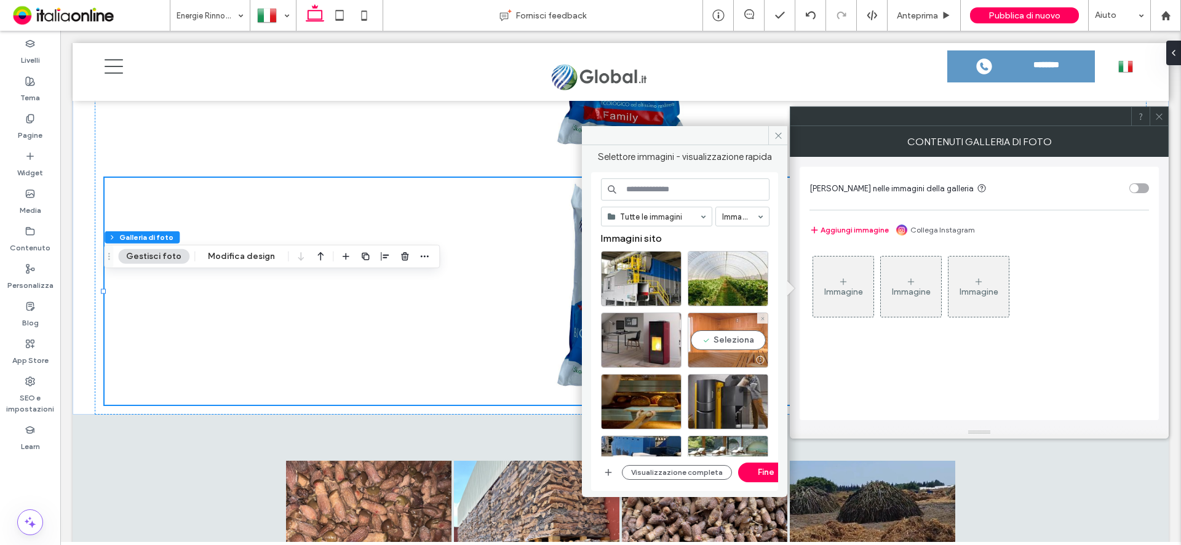
drag, startPoint x: 736, startPoint y: 348, endPoint x: 688, endPoint y: 347, distance: 48.0
click at [736, 348] on div "Seleziona" at bounding box center [728, 339] width 81 height 55
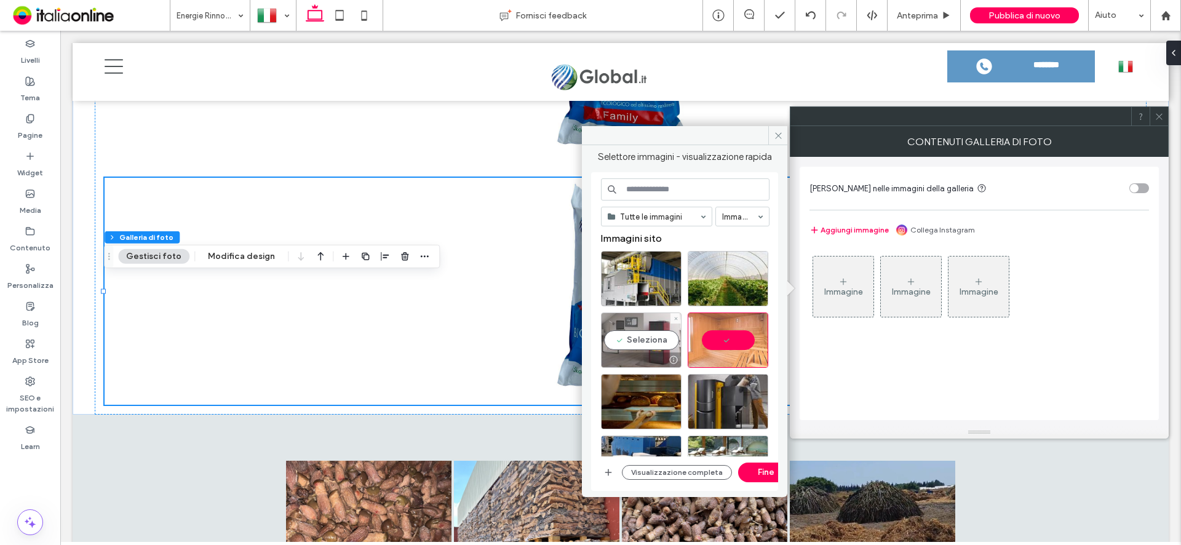
click at [646, 344] on div "Seleziona" at bounding box center [641, 339] width 81 height 55
click at [733, 274] on div "Seleziona" at bounding box center [728, 278] width 81 height 55
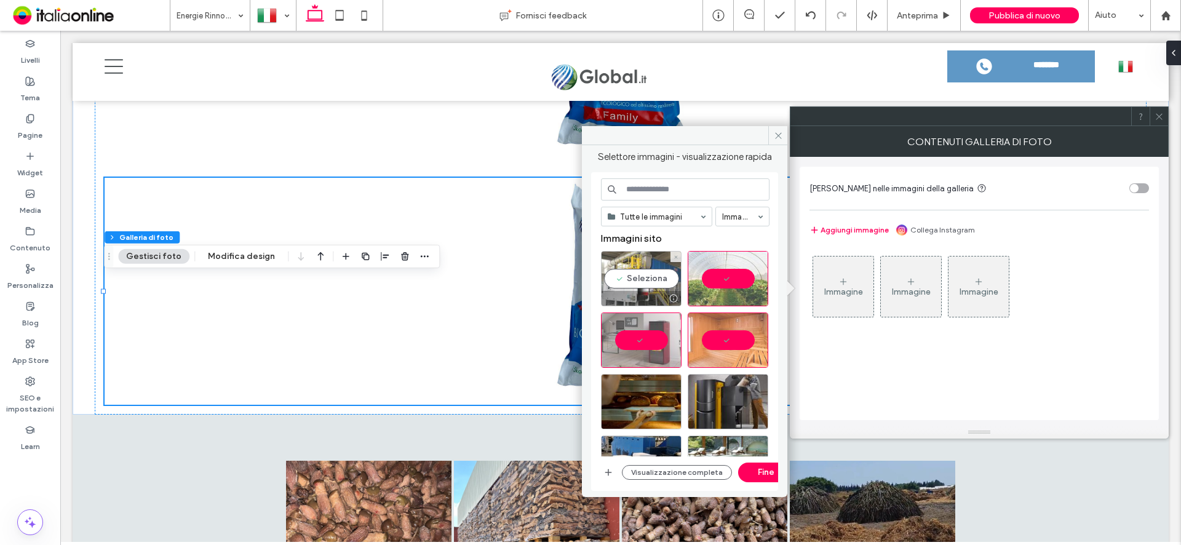
click at [646, 290] on div "Seleziona" at bounding box center [641, 278] width 81 height 55
click at [755, 475] on button "Fine" at bounding box center [765, 473] width 55 height 20
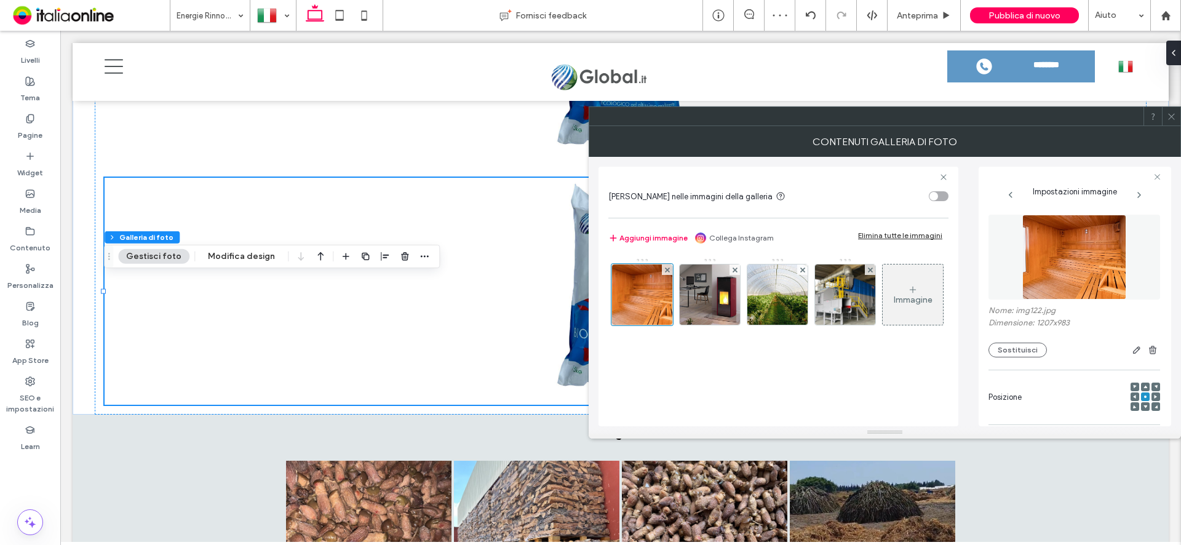
click at [1175, 114] on icon at bounding box center [1171, 116] width 9 height 9
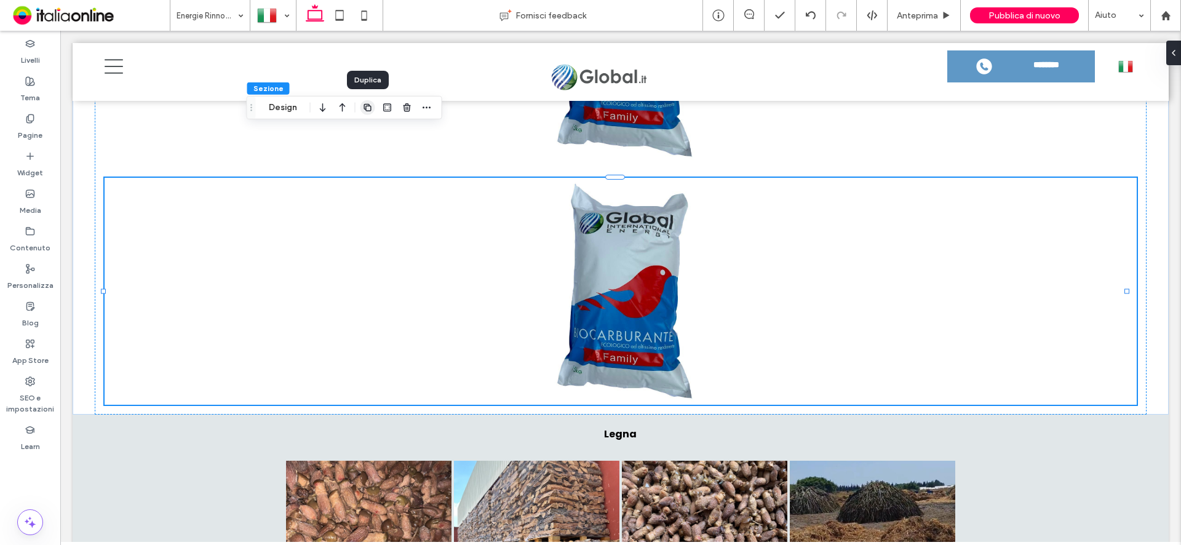
click at [372, 108] on icon "button" at bounding box center [368, 108] width 10 height 10
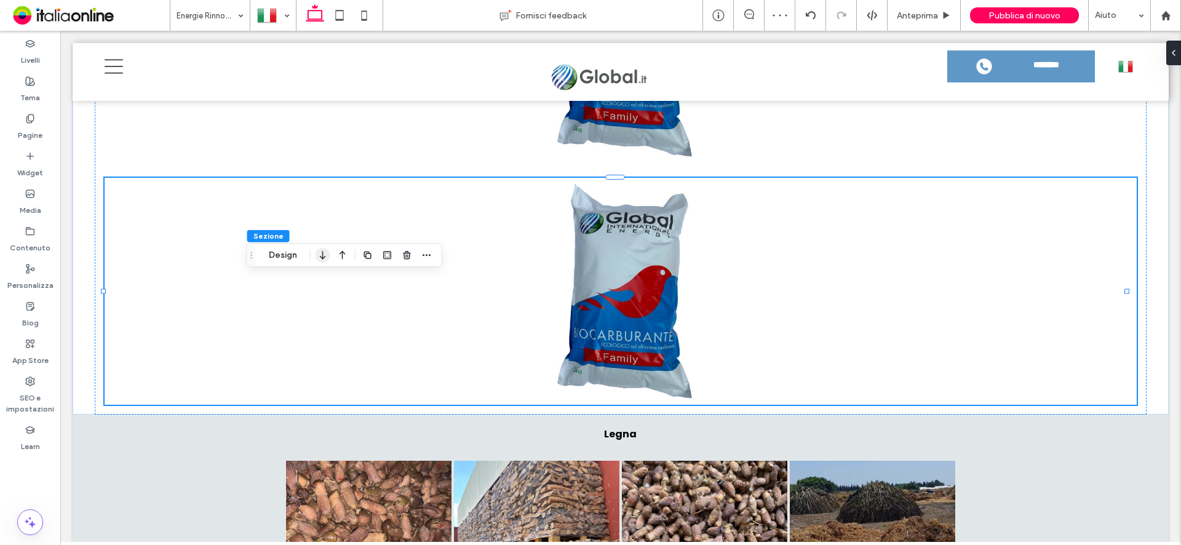
click at [318, 259] on icon "button" at bounding box center [323, 255] width 15 height 22
click at [340, 381] on icon "button" at bounding box center [342, 377] width 15 height 22
type input "****"
type input "**"
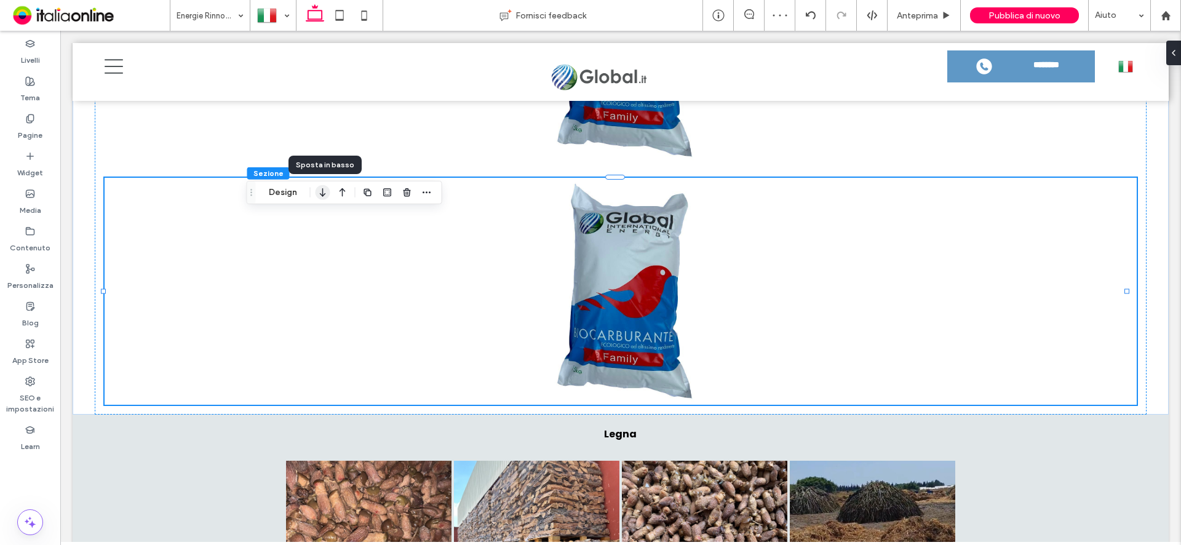
click at [323, 196] on use "button" at bounding box center [323, 192] width 6 height 9
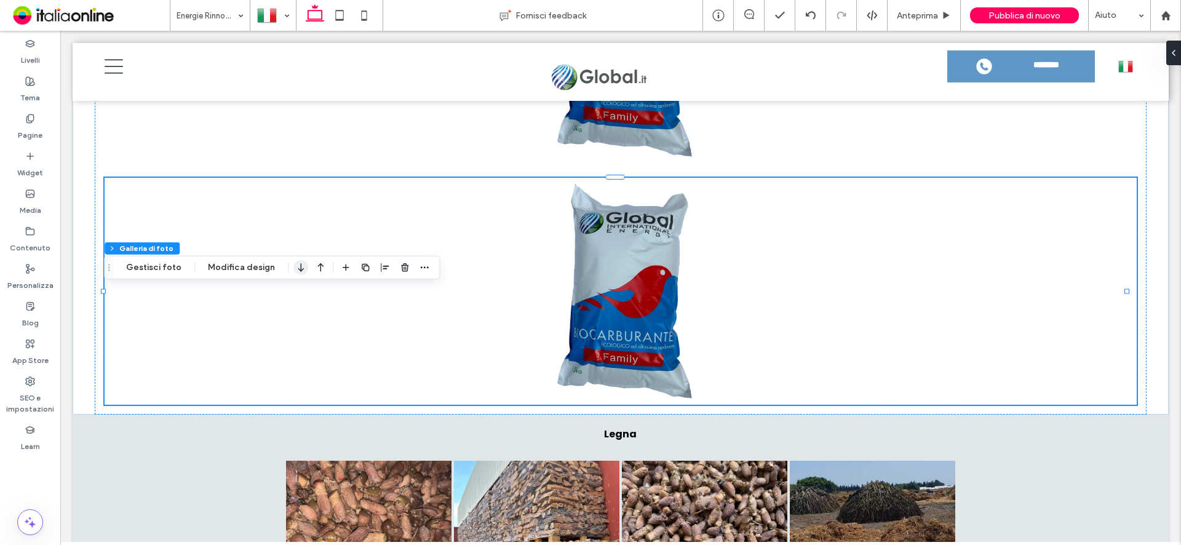
click at [298, 270] on icon "button" at bounding box center [300, 267] width 15 height 22
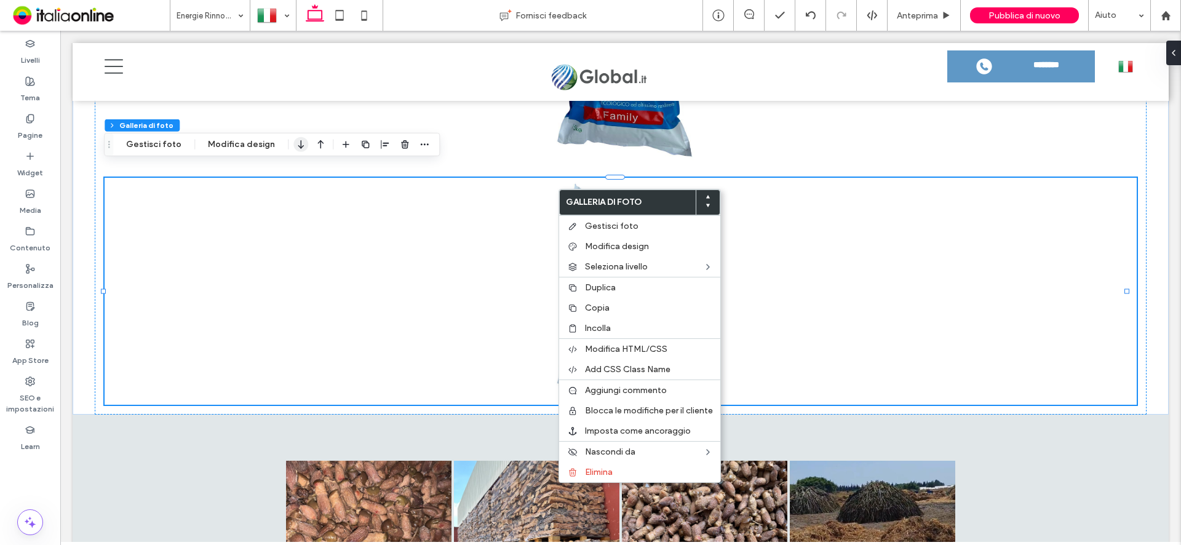
click at [296, 149] on icon "button" at bounding box center [300, 144] width 15 height 22
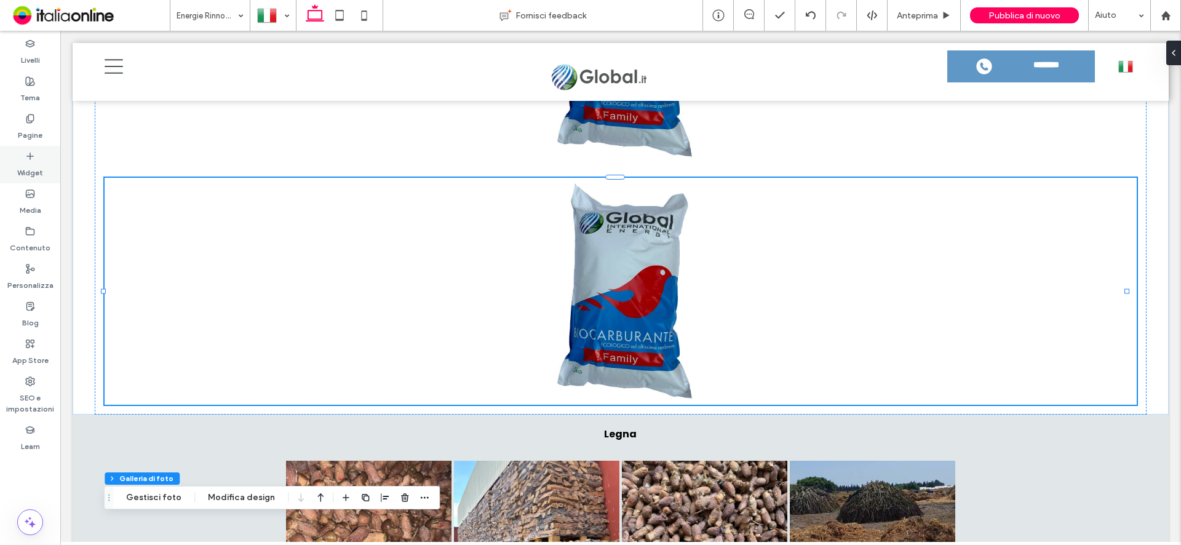
click at [34, 162] on label "Widget" at bounding box center [30, 169] width 26 height 17
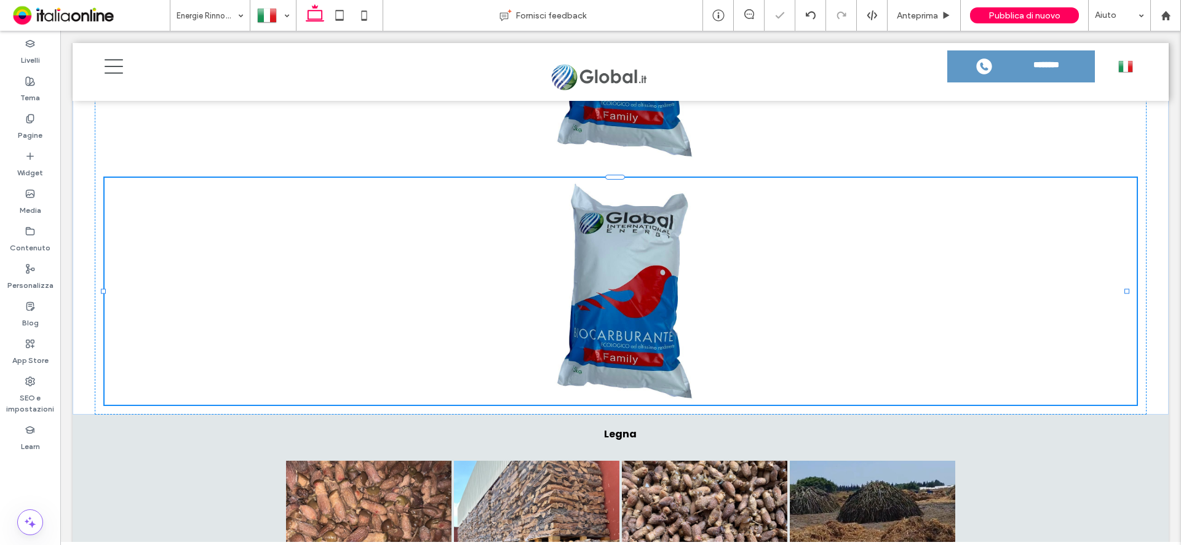
type input "*******"
type input "**"
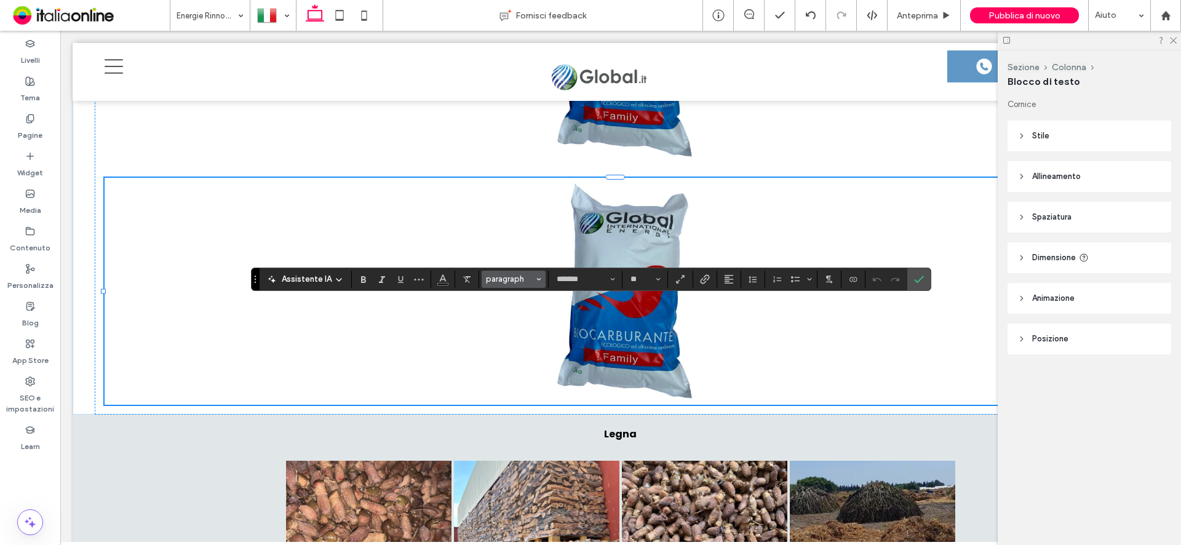
click at [538, 282] on span "Stili" at bounding box center [538, 279] width 5 height 16
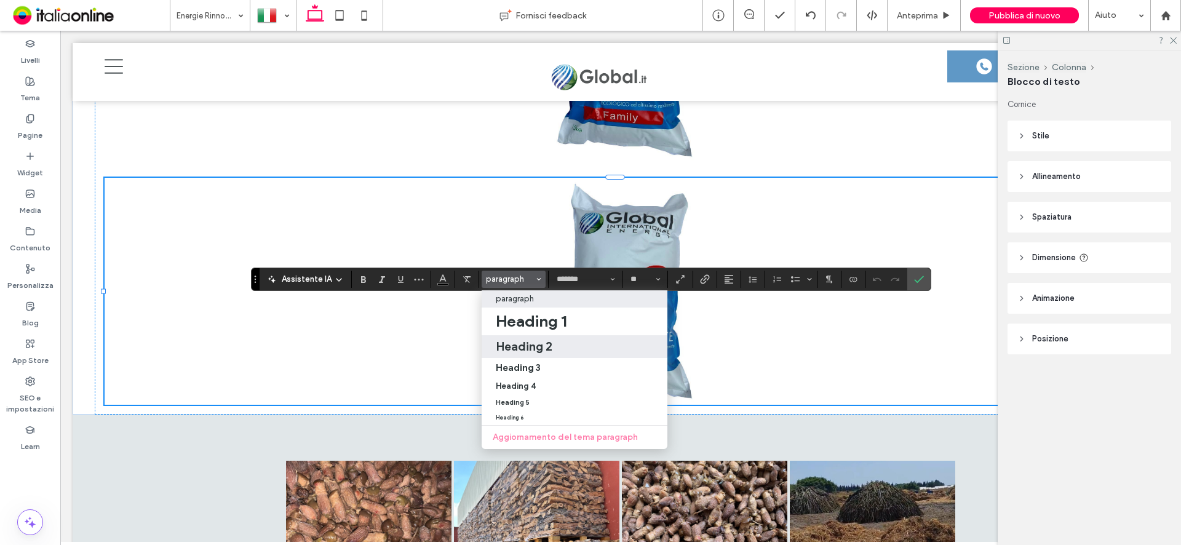
click at [542, 349] on h2 "Heading 2" at bounding box center [524, 346] width 57 height 15
type input "****"
type input "**"
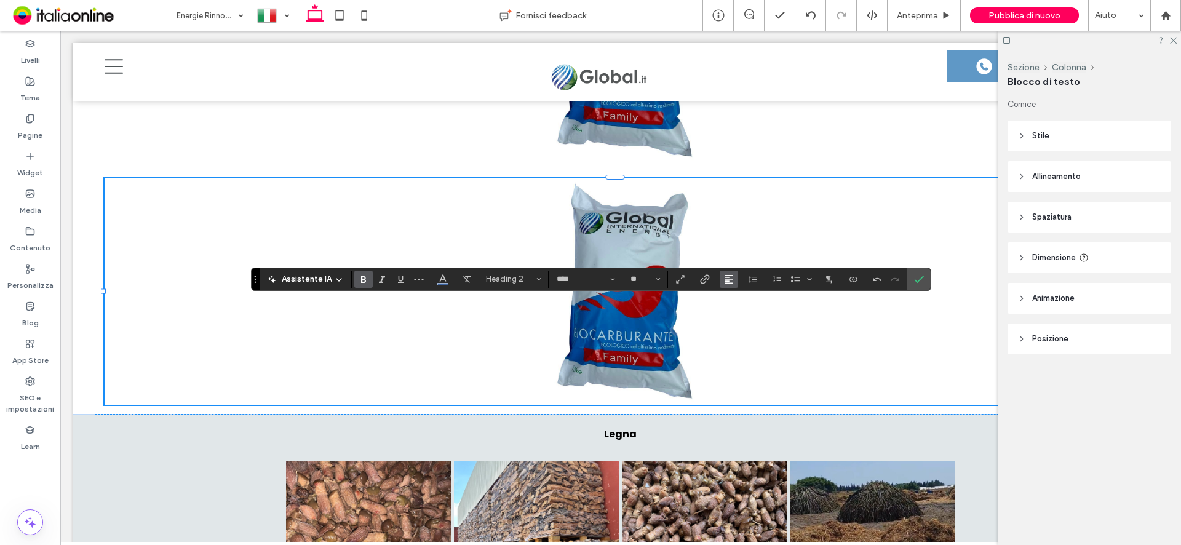
click at [725, 279] on use "Allineamento" at bounding box center [729, 279] width 9 height 9
click at [735, 318] on icon "ui.textEditor.alignment.center" at bounding box center [738, 317] width 10 height 10
click at [922, 279] on icon "Conferma" at bounding box center [919, 279] width 10 height 10
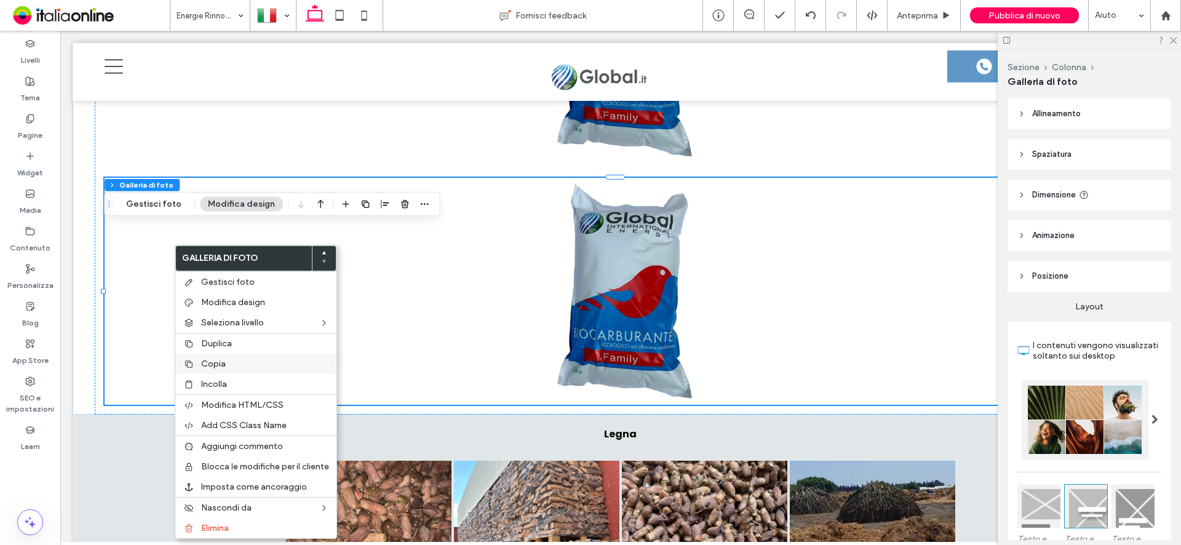
click at [205, 357] on div "Copia" at bounding box center [255, 364] width 161 height 20
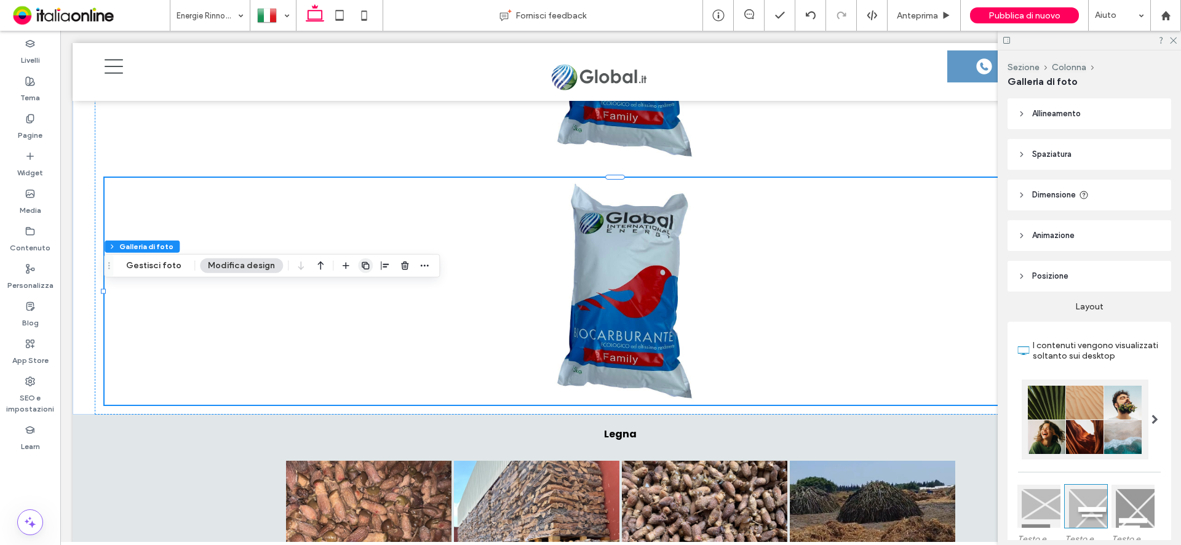
click at [360, 266] on icon "button" at bounding box center [365, 266] width 10 height 10
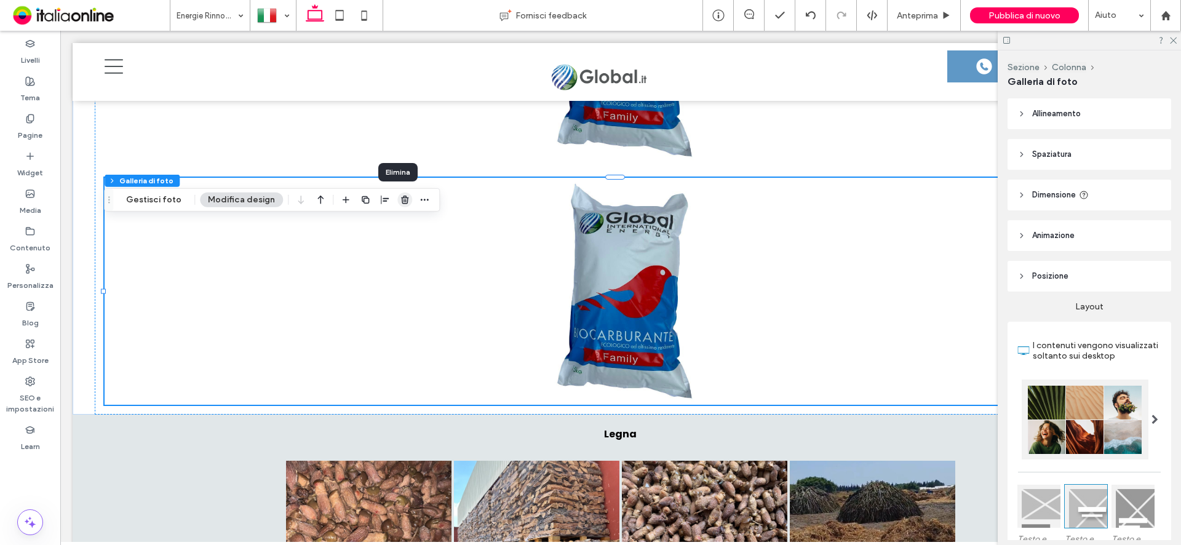
click at [401, 202] on use "button" at bounding box center [404, 200] width 7 height 8
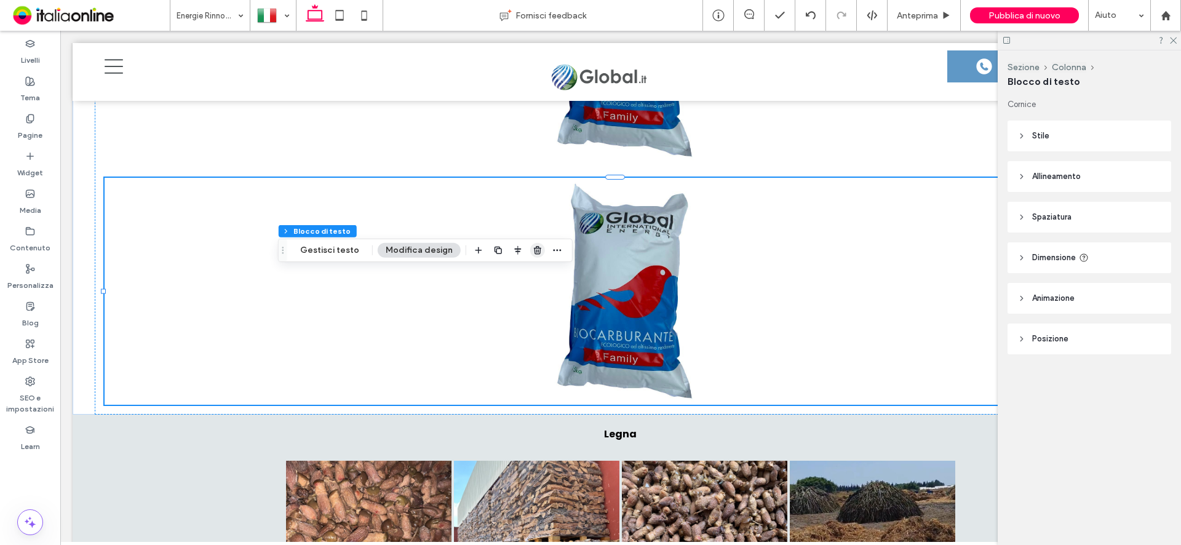
click at [534, 254] on use "button" at bounding box center [537, 250] width 7 height 8
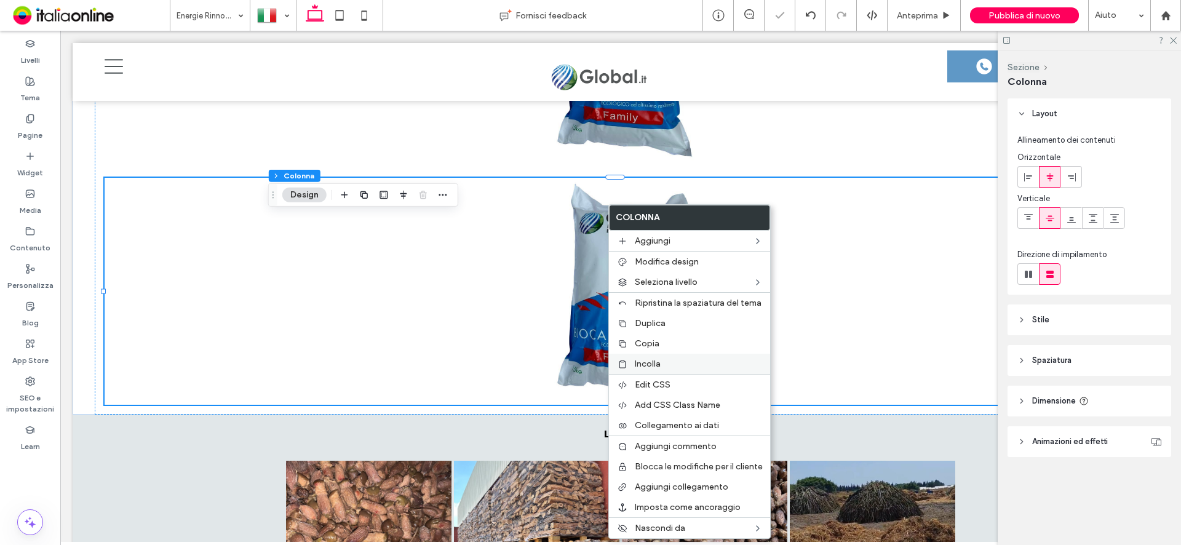
click at [645, 364] on span "Incolla" at bounding box center [648, 364] width 26 height 10
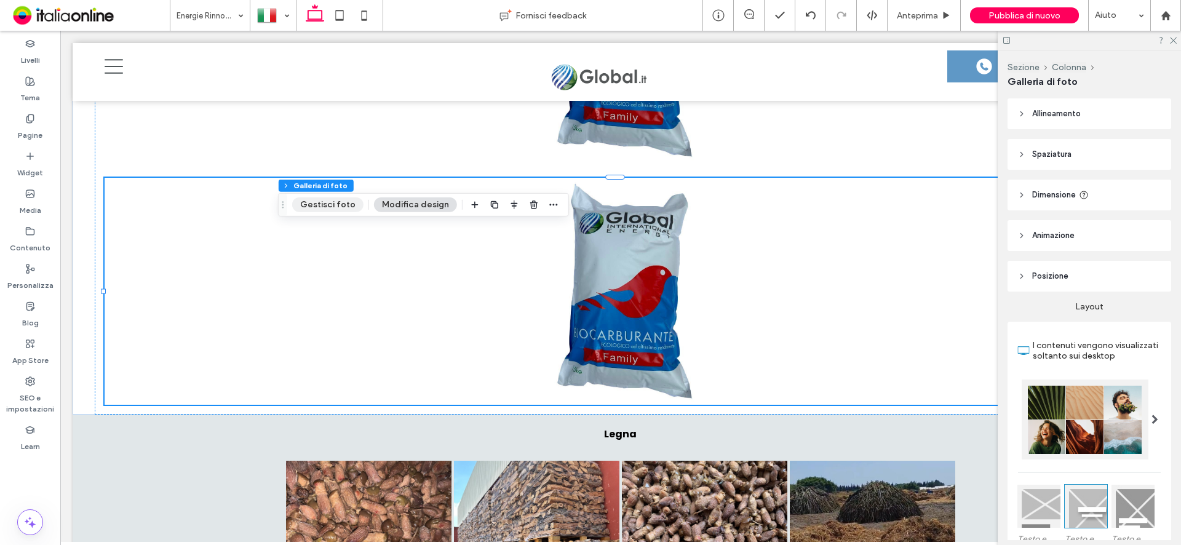
click at [339, 204] on button "Gestisci foto" at bounding box center [327, 204] width 71 height 15
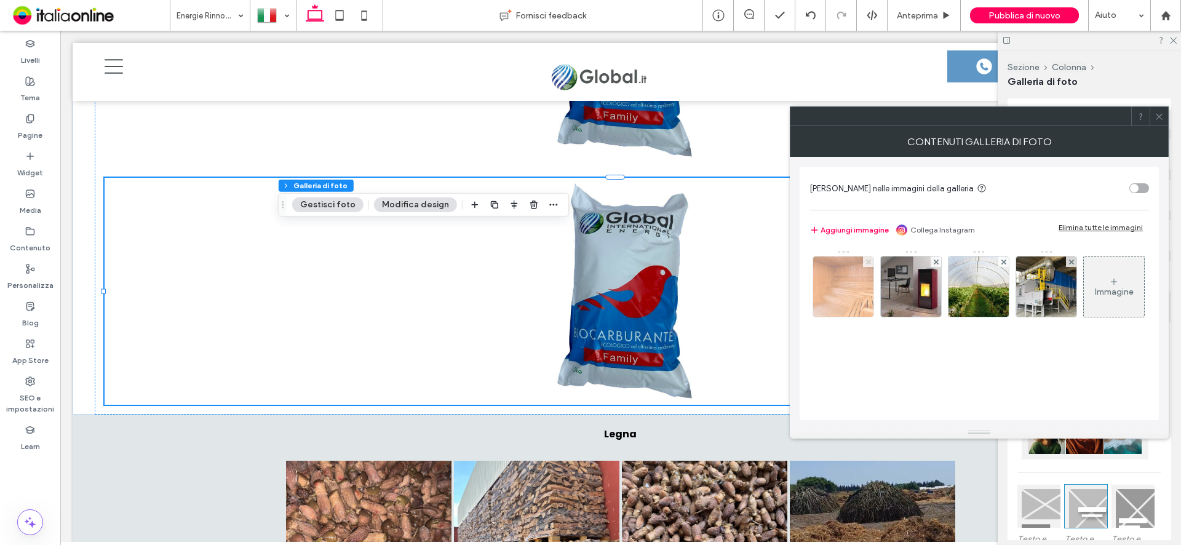
click at [870, 261] on icon at bounding box center [868, 262] width 5 height 5
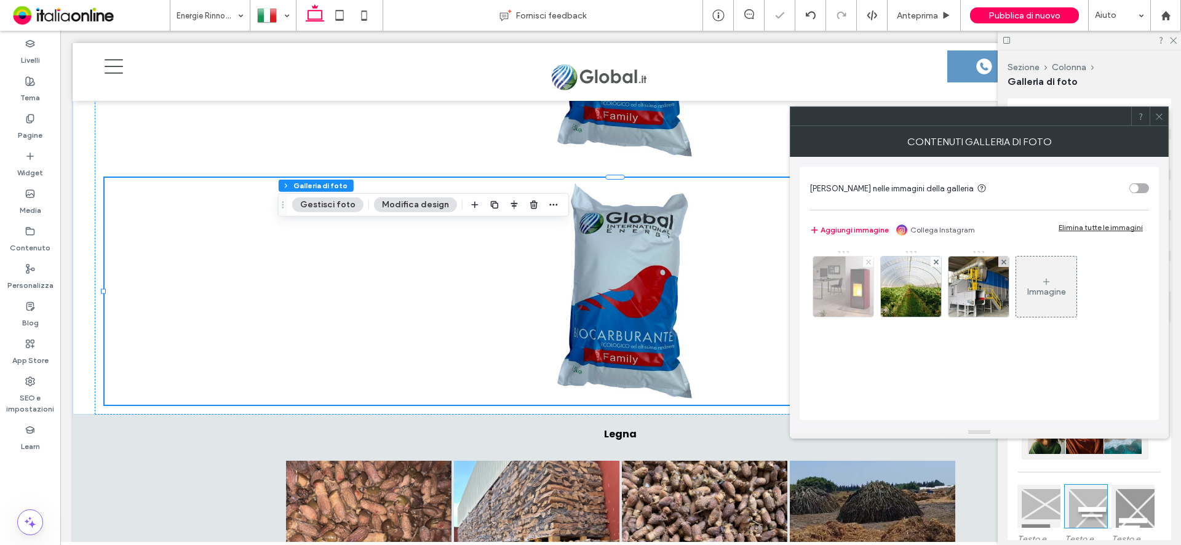
click at [870, 261] on icon at bounding box center [868, 262] width 5 height 5
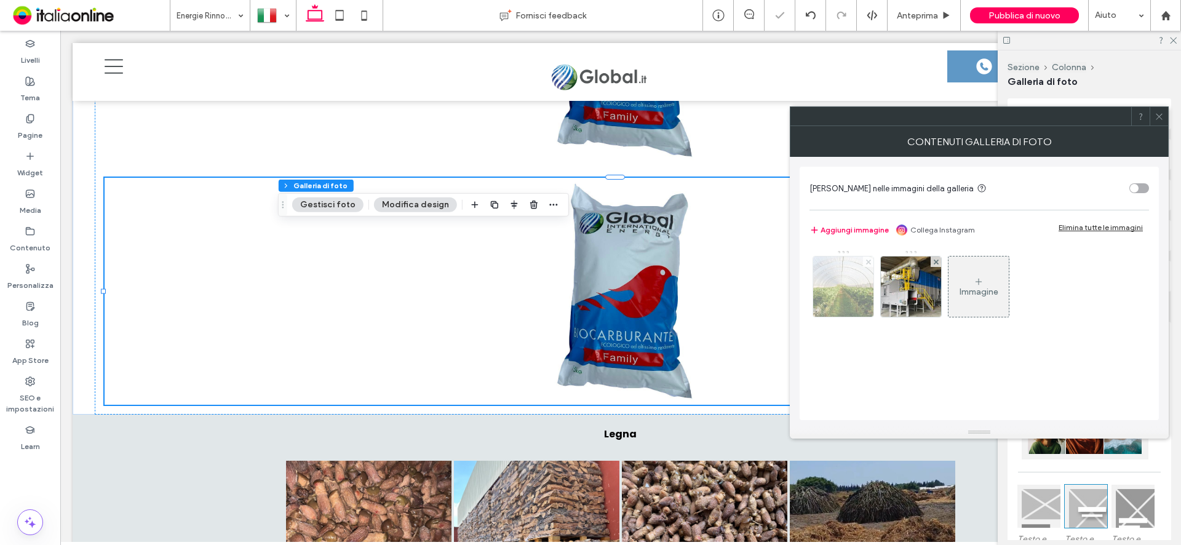
click at [870, 261] on icon at bounding box center [868, 262] width 5 height 5
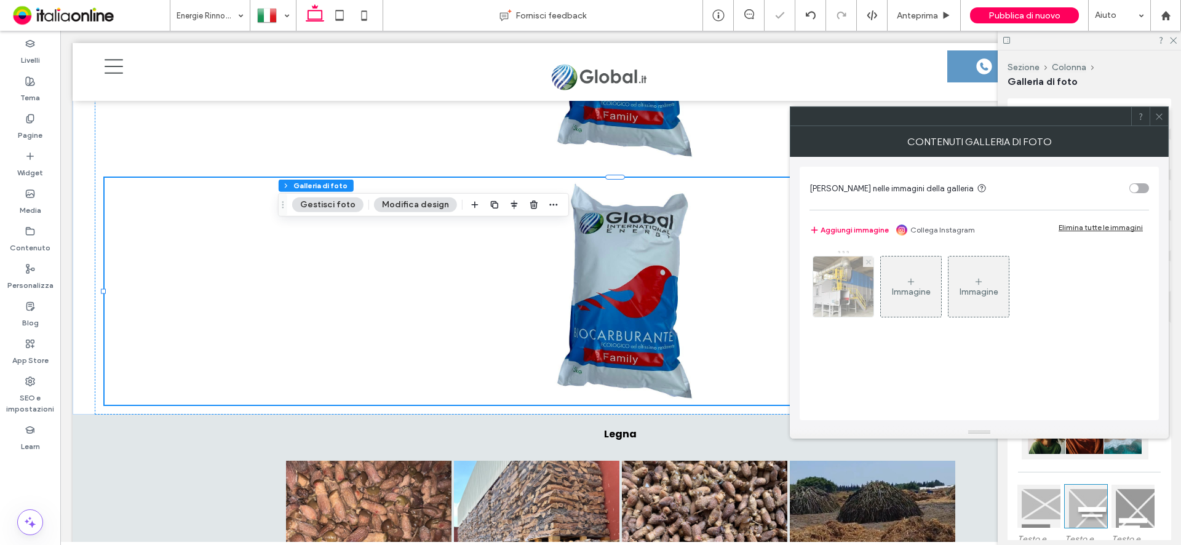
click at [870, 261] on icon at bounding box center [868, 262] width 5 height 5
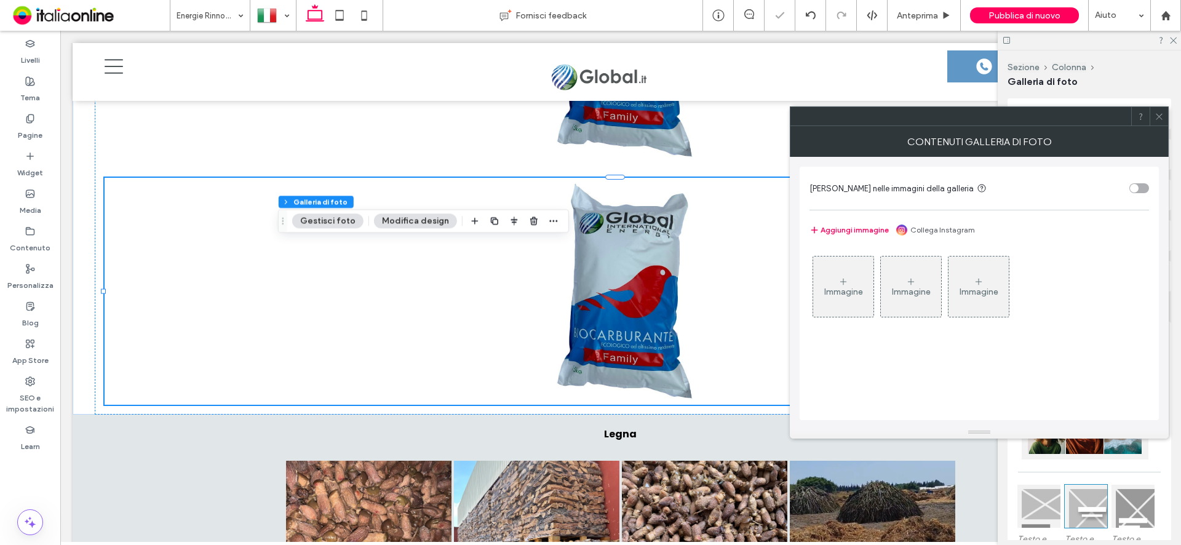
click at [851, 290] on div "Immagine" at bounding box center [843, 292] width 39 height 10
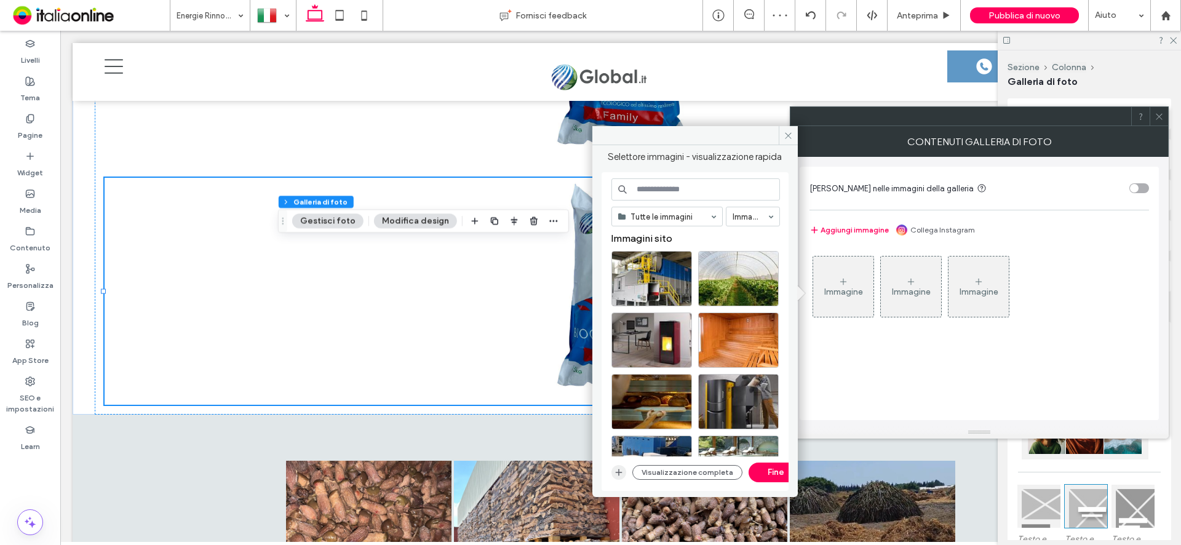
click at [618, 473] on icon "button" at bounding box center [619, 472] width 10 height 10
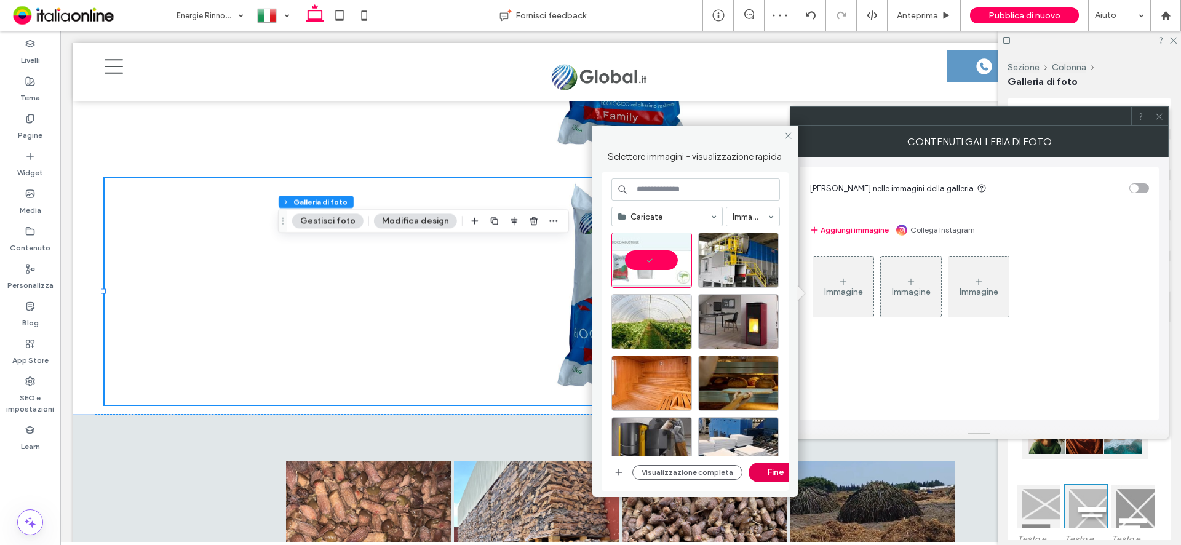
click at [777, 474] on button "Fine" at bounding box center [776, 473] width 55 height 20
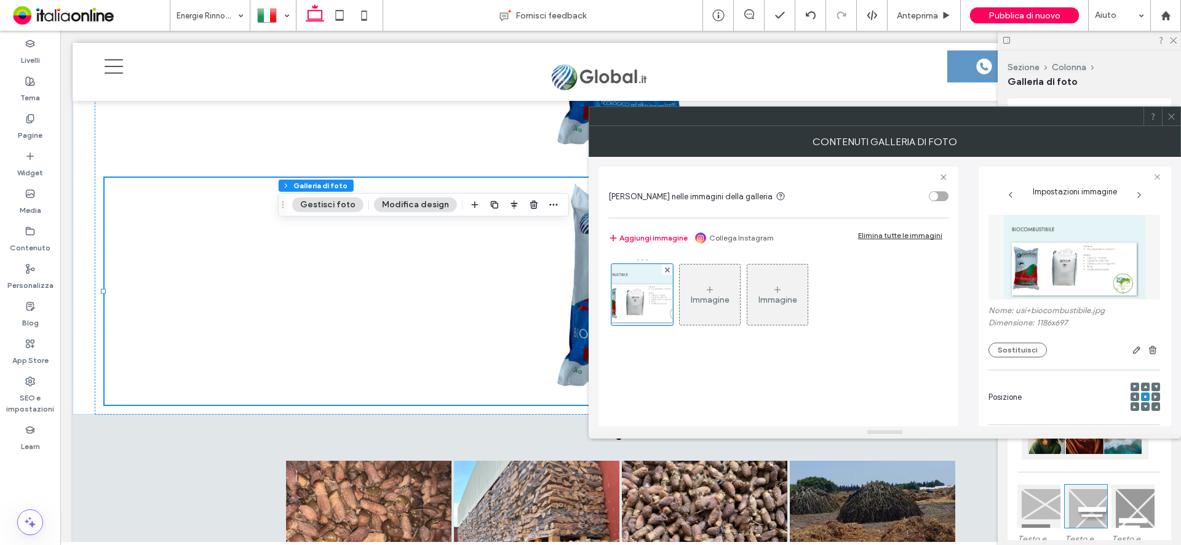
click at [405, 197] on button "Modifica design" at bounding box center [415, 204] width 83 height 15
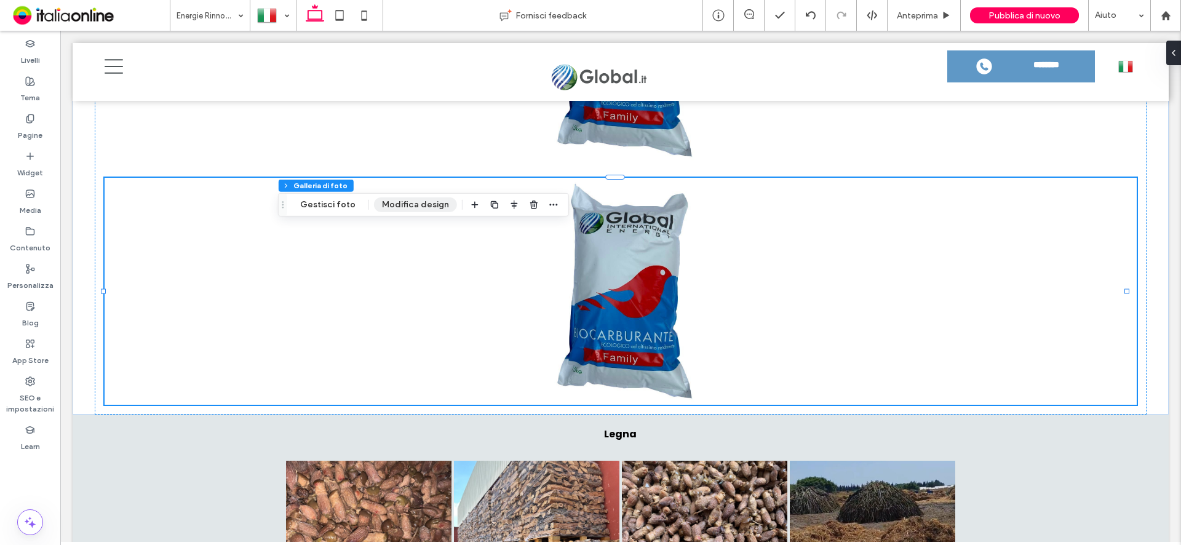
click at [424, 207] on button "Modifica design" at bounding box center [415, 204] width 83 height 15
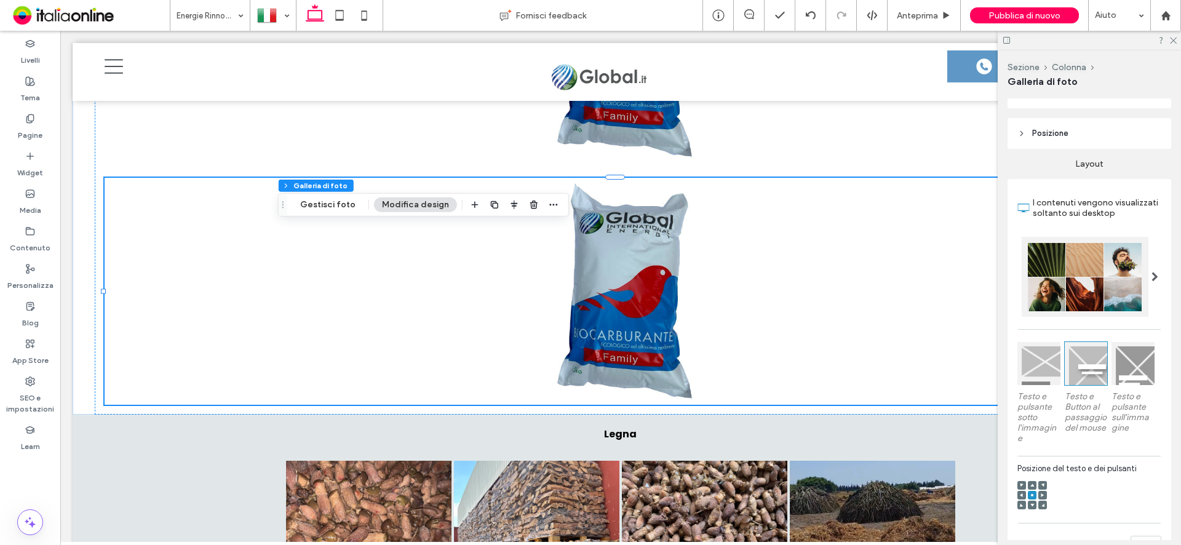
scroll to position [369, 0]
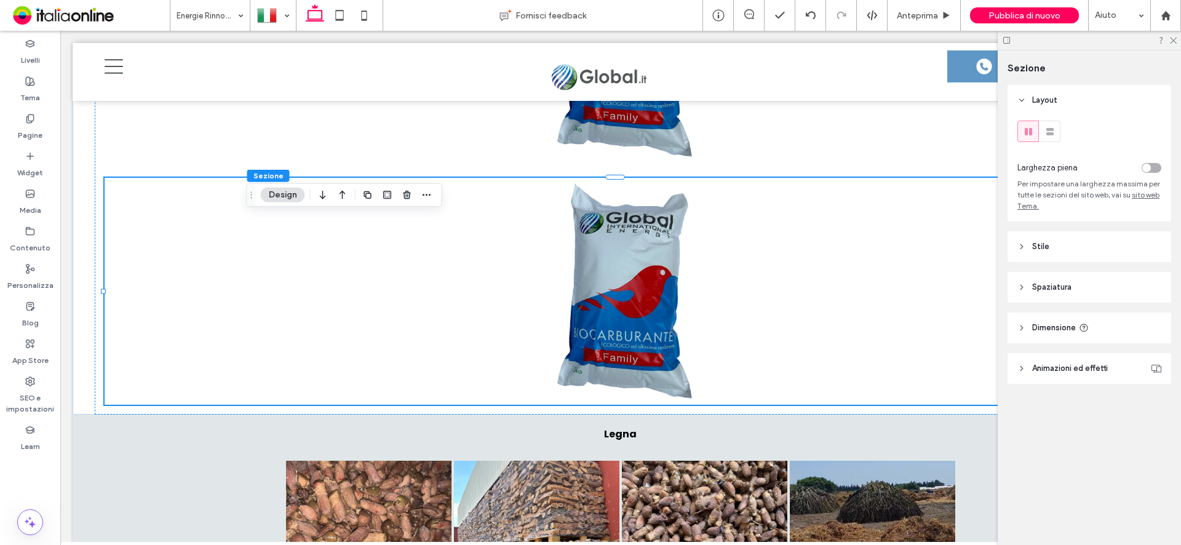
click at [285, 200] on button "Design" at bounding box center [283, 195] width 44 height 15
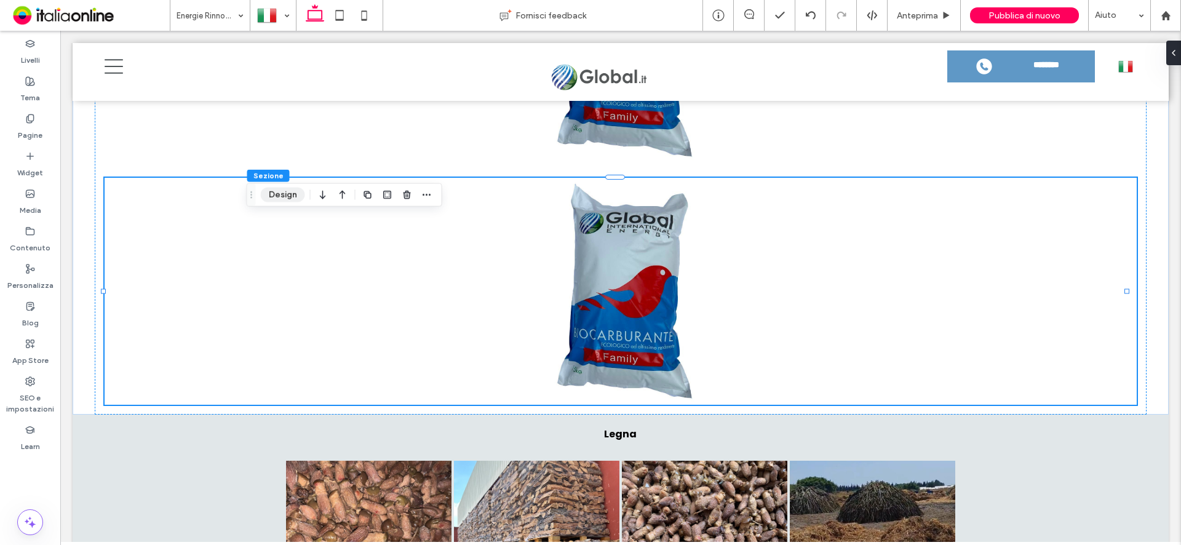
click at [285, 200] on button "Design" at bounding box center [283, 195] width 44 height 15
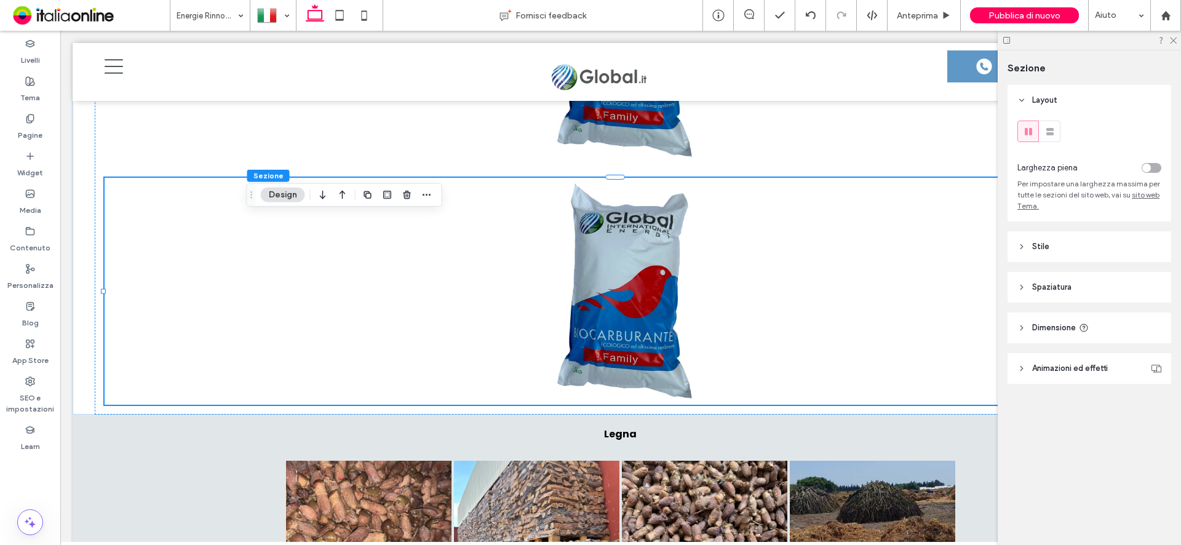
click at [1150, 166] on div "toggle" at bounding box center [1146, 168] width 9 height 9
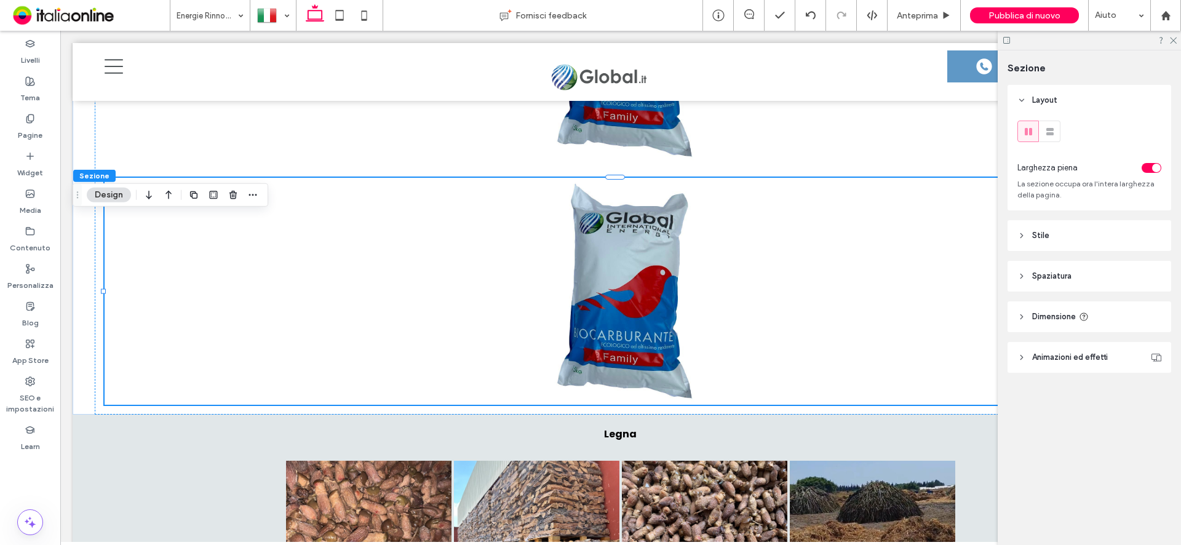
click at [110, 196] on button "Design" at bounding box center [109, 195] width 44 height 15
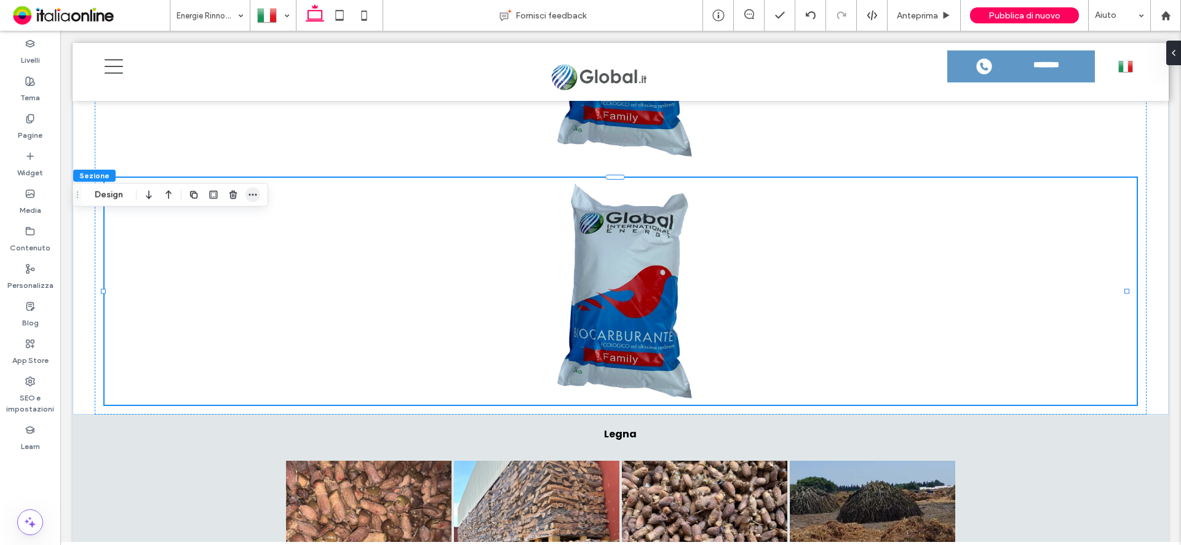
click at [253, 193] on icon "button" at bounding box center [253, 195] width 10 height 10
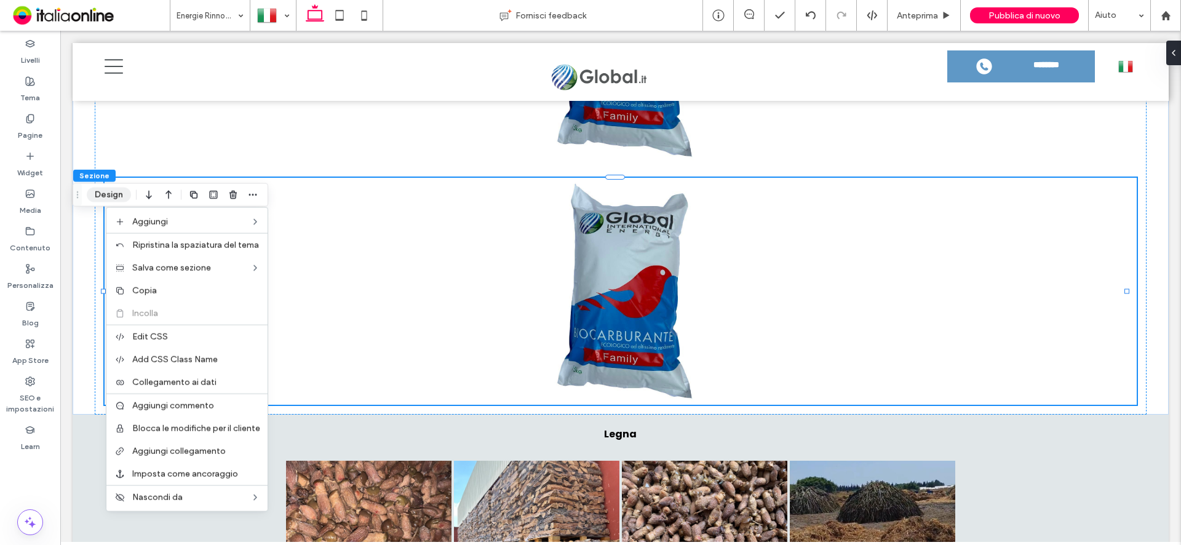
click at [106, 191] on button "Design" at bounding box center [109, 195] width 44 height 15
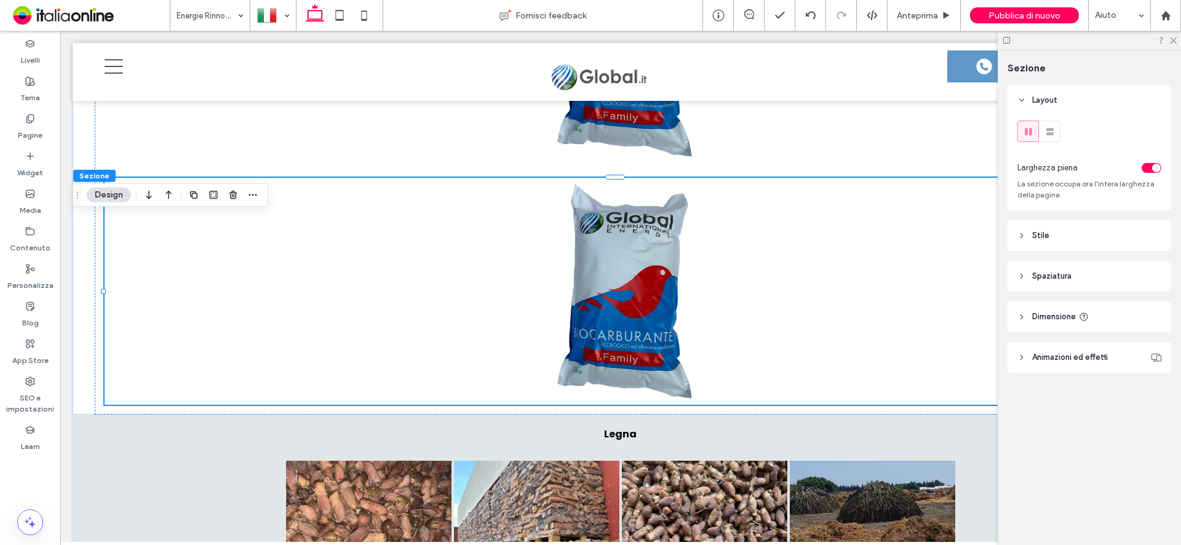
click at [1044, 234] on span "Stile" at bounding box center [1040, 235] width 17 height 12
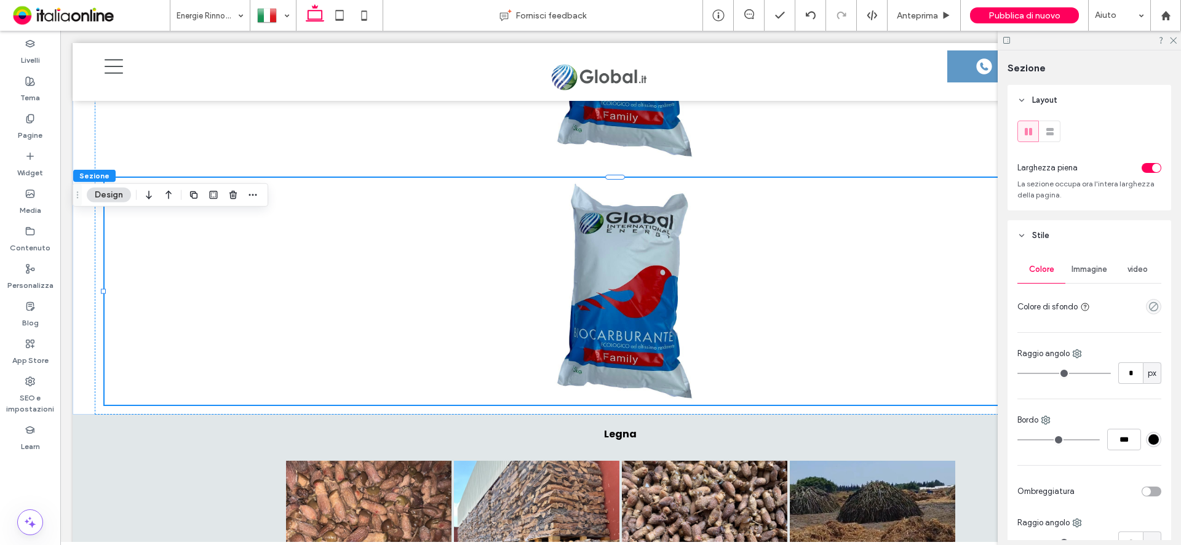
click at [1086, 270] on span "Immagine" at bounding box center [1089, 269] width 36 height 10
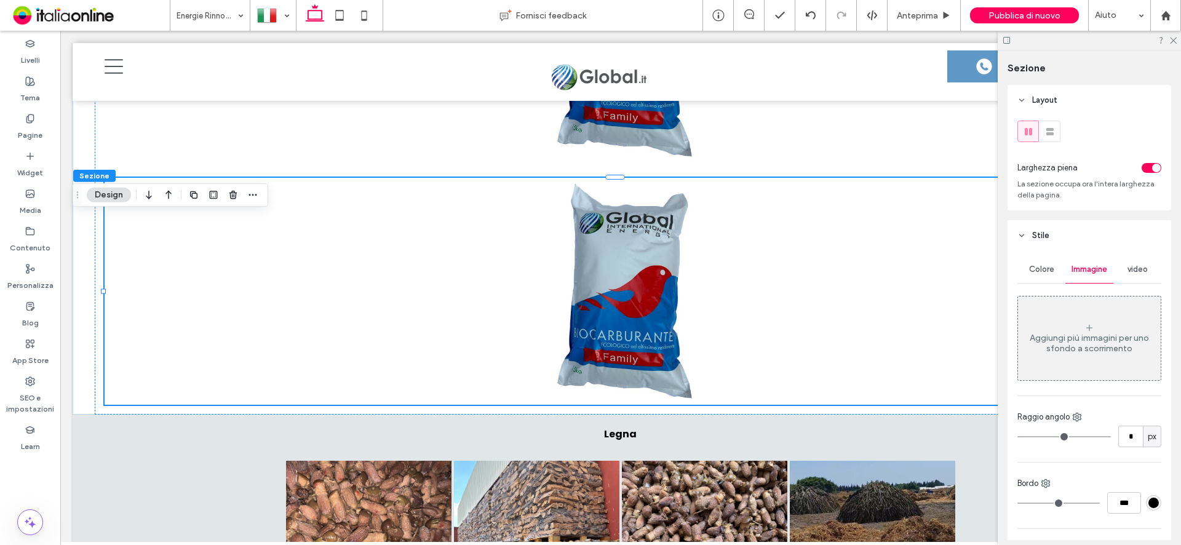
click at [1102, 328] on div "Aggiungi più immagini per uno sfondo a scorrimento" at bounding box center [1089, 338] width 143 height 81
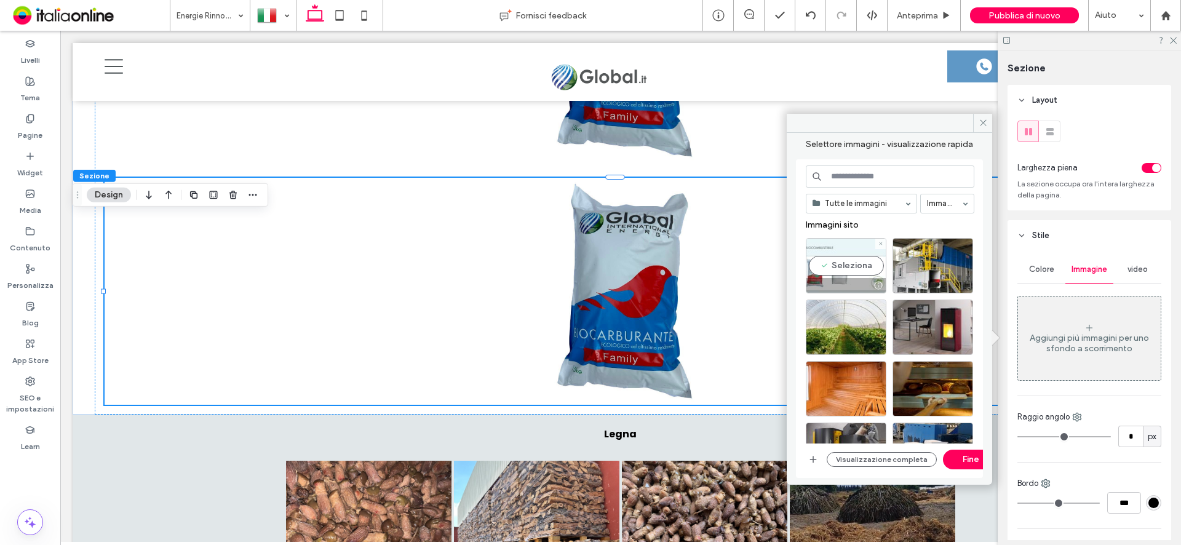
click at [854, 265] on div "Seleziona" at bounding box center [846, 265] width 81 height 55
click at [955, 454] on button "Fine" at bounding box center [970, 460] width 55 height 20
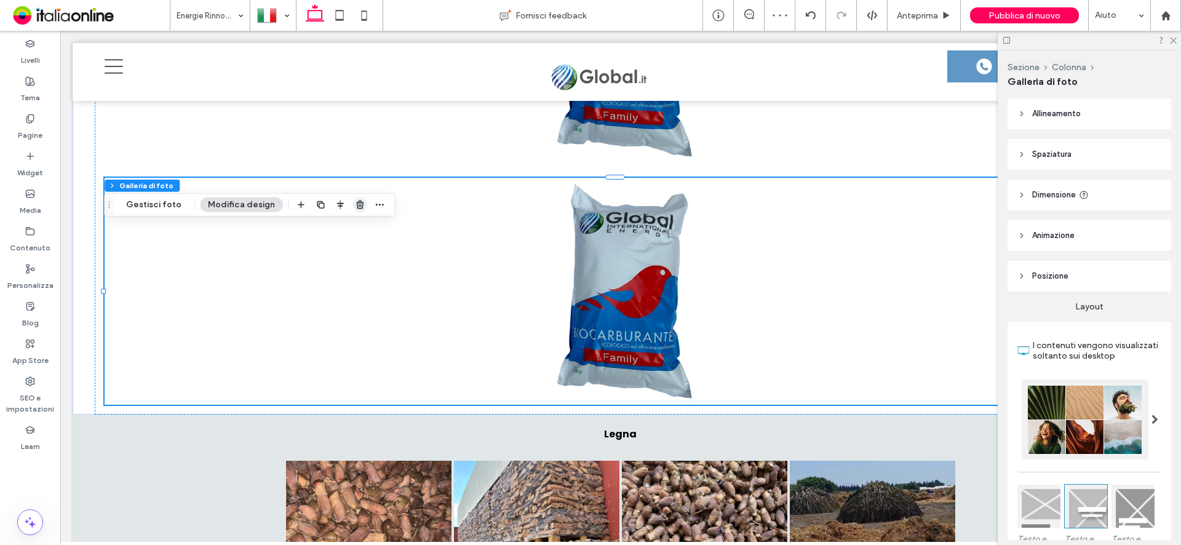
click at [353, 210] on span "button" at bounding box center [359, 204] width 15 height 15
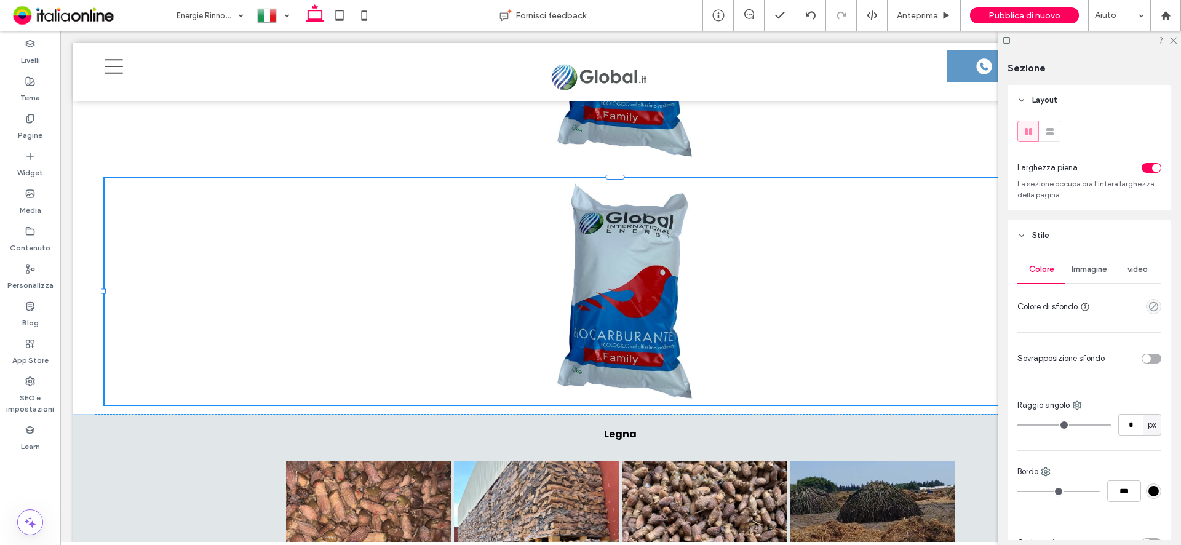
type input "***"
click at [1149, 306] on use "empty color" at bounding box center [1153, 306] width 9 height 9
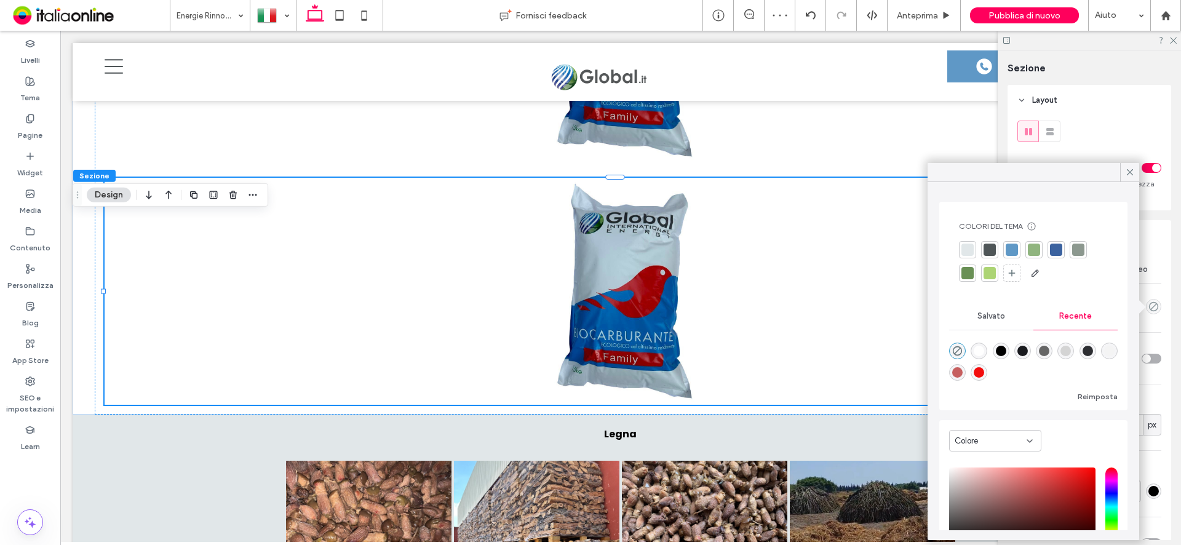
drag, startPoint x: 1129, startPoint y: 174, endPoint x: 1114, endPoint y: 222, distance: 50.2
click at [1129, 174] on icon at bounding box center [1129, 172] width 11 height 11
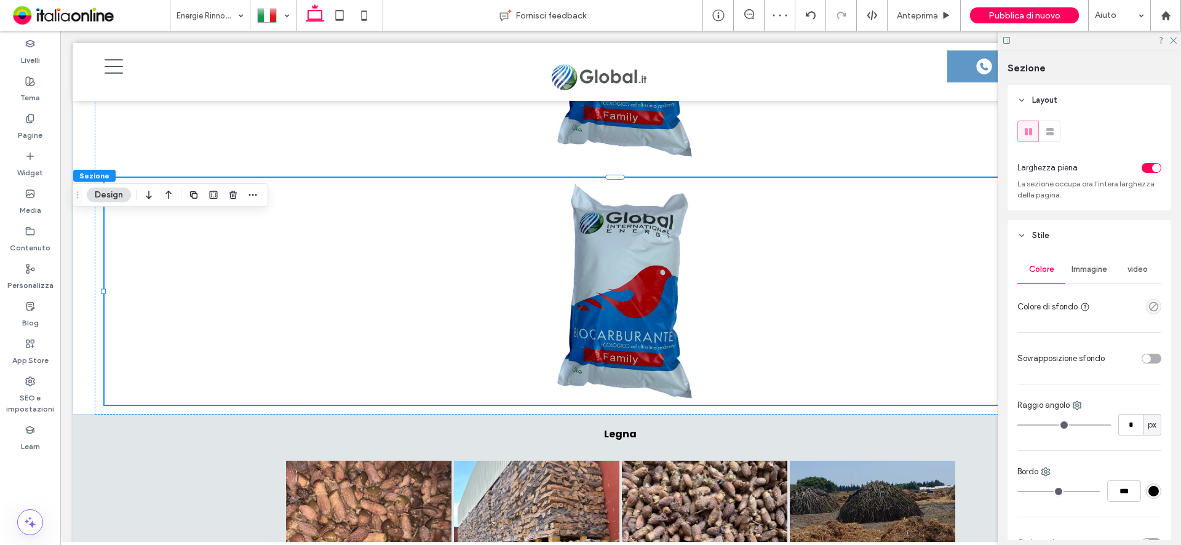
click at [1089, 271] on span "Immagine" at bounding box center [1089, 269] width 36 height 10
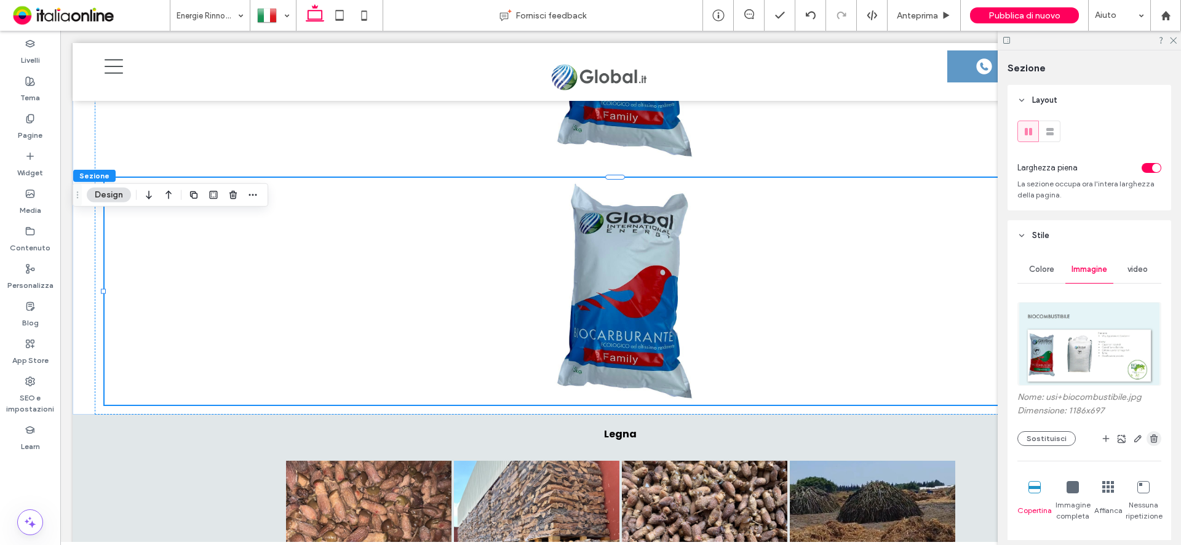
click at [1151, 442] on icon "button" at bounding box center [1154, 439] width 10 height 10
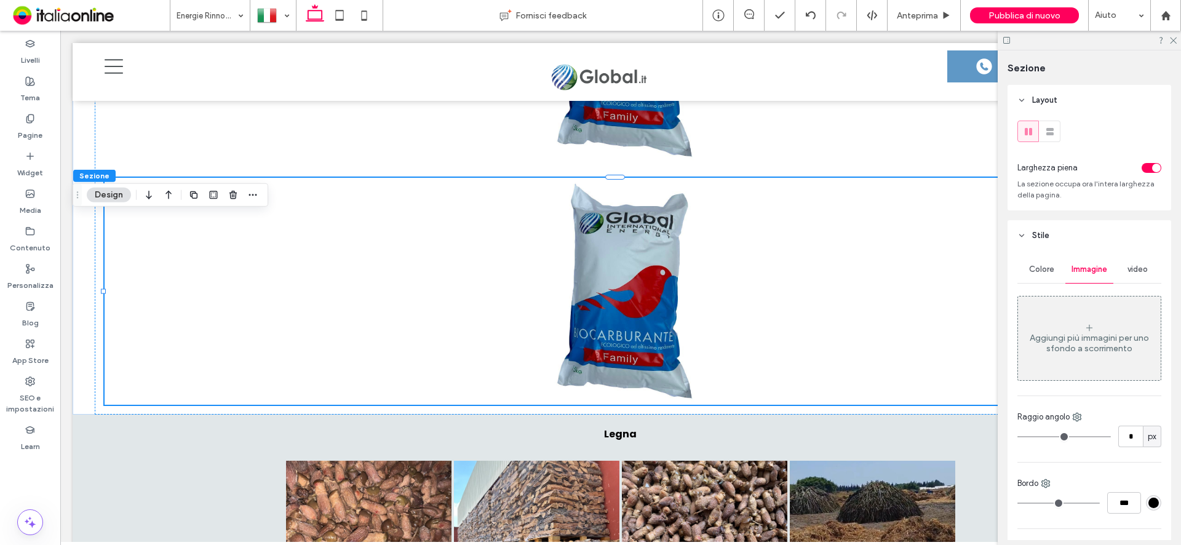
click at [115, 200] on button "Design" at bounding box center [109, 195] width 44 height 15
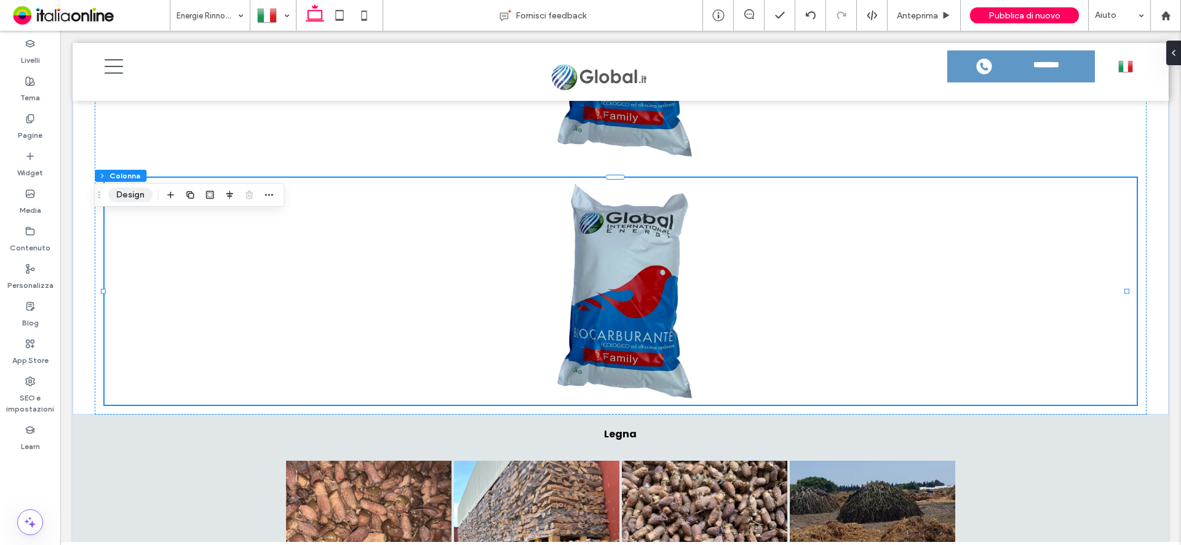
click at [127, 198] on button "Design" at bounding box center [130, 195] width 44 height 15
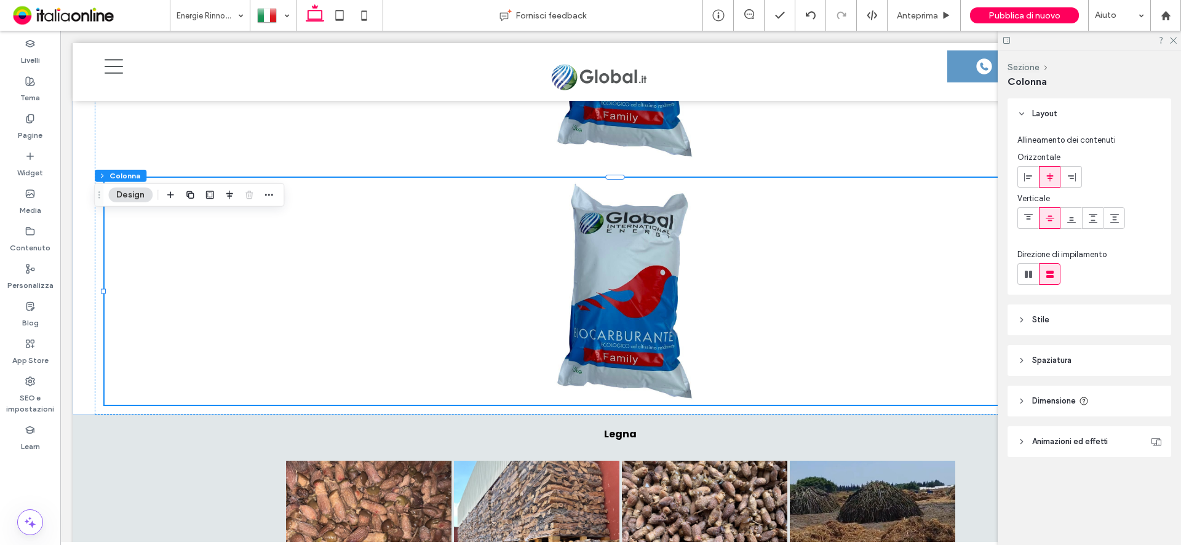
click at [1046, 310] on header "Stile" at bounding box center [1090, 319] width 164 height 31
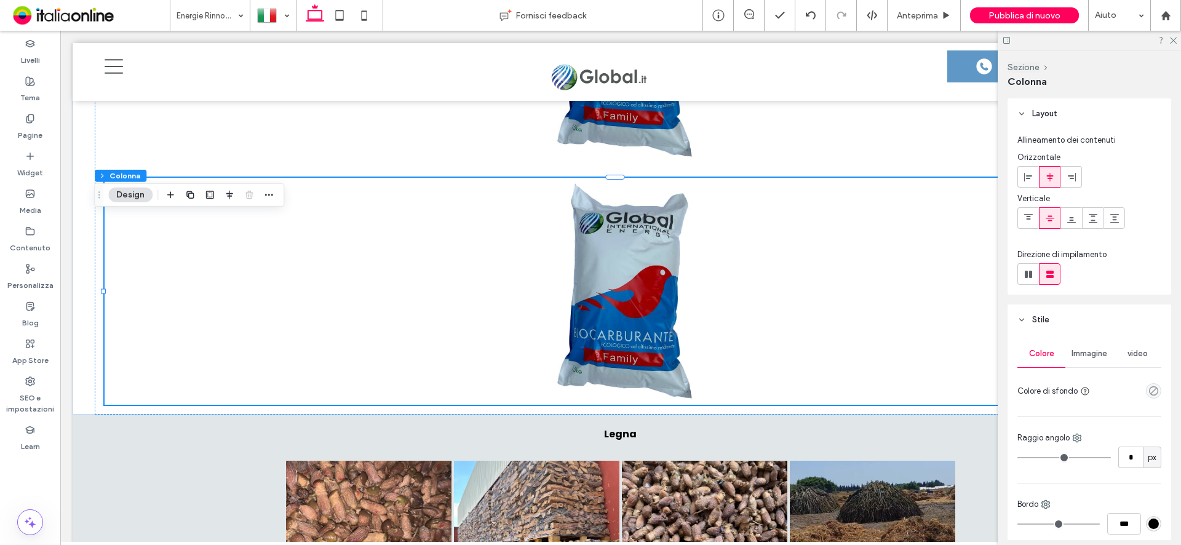
click at [1092, 355] on span "Immagine" at bounding box center [1089, 354] width 36 height 10
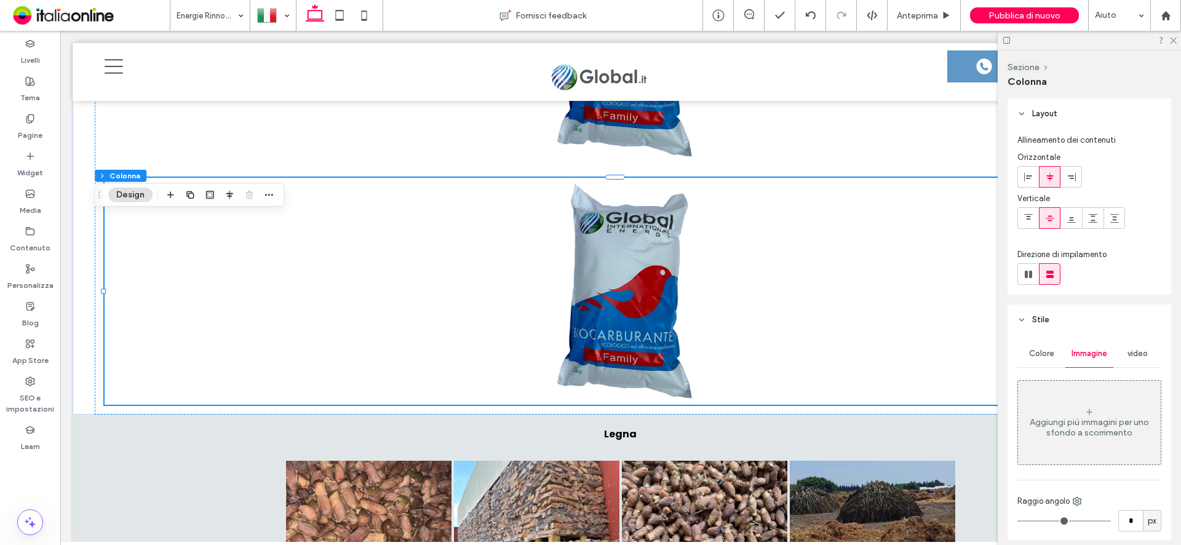
click at [1109, 423] on div "Aggiungi più immagini per uno sfondo a scorrimento" at bounding box center [1089, 427] width 143 height 21
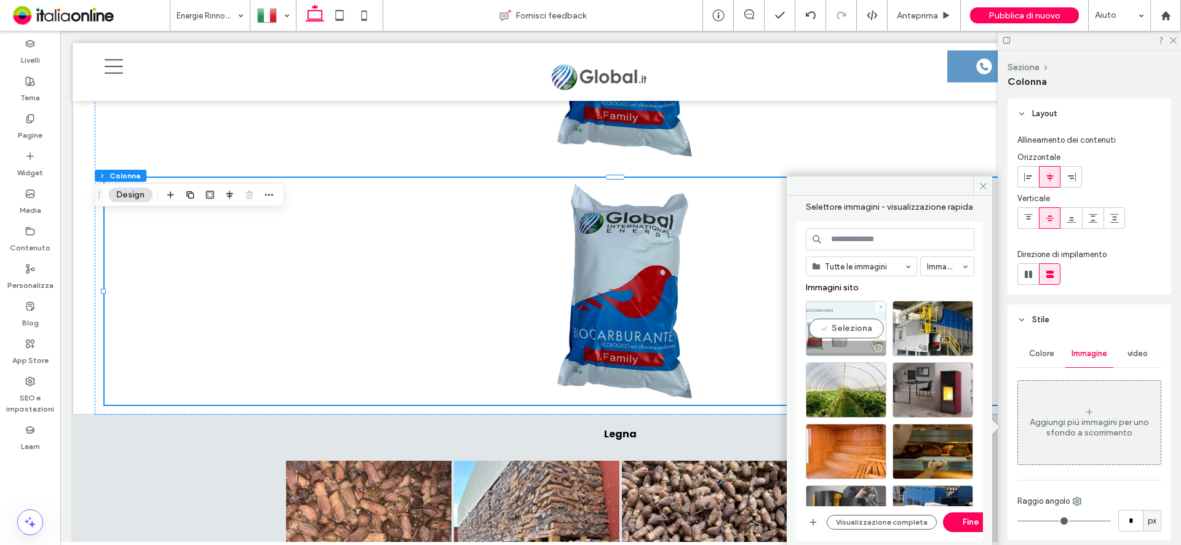
click at [839, 329] on div "Seleziona" at bounding box center [846, 328] width 81 height 55
click at [964, 517] on button "Fine" at bounding box center [970, 522] width 55 height 20
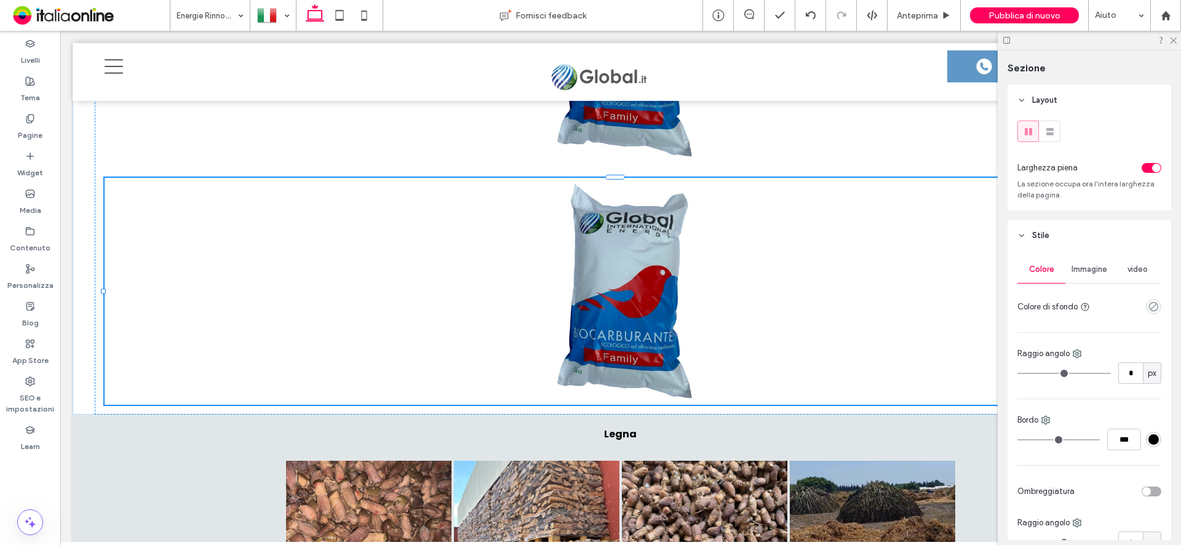
type input "***"
type input "****"
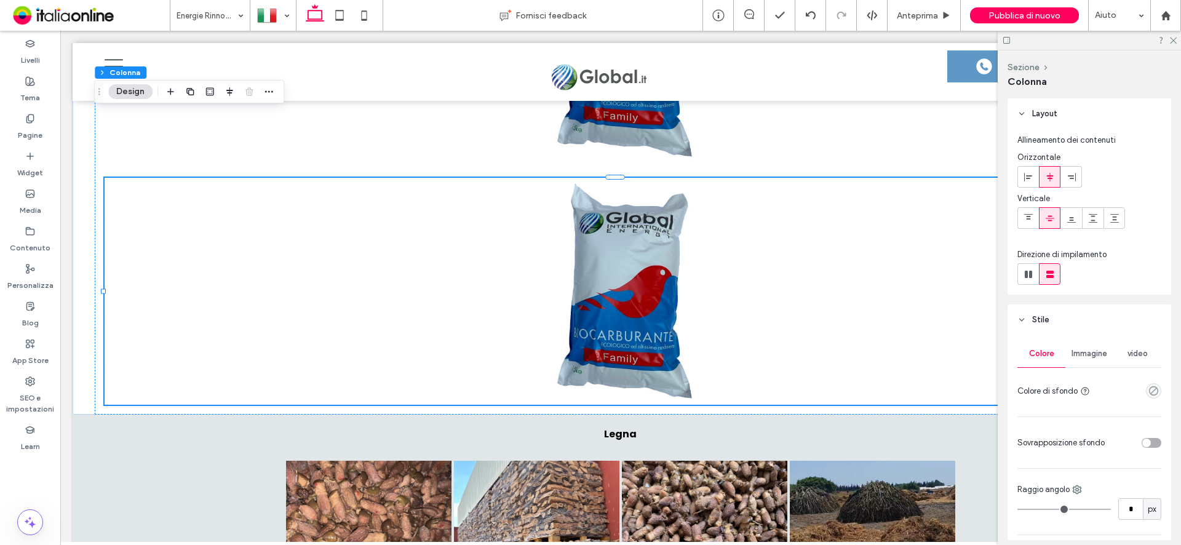
click at [135, 95] on button "Design" at bounding box center [130, 91] width 44 height 15
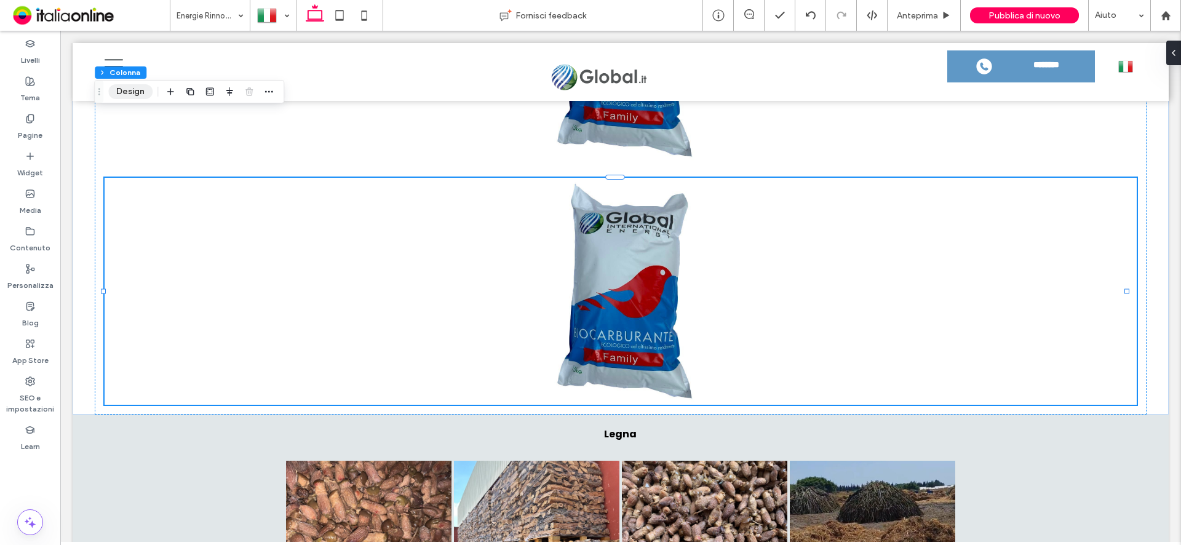
click at [124, 92] on button "Design" at bounding box center [130, 91] width 44 height 15
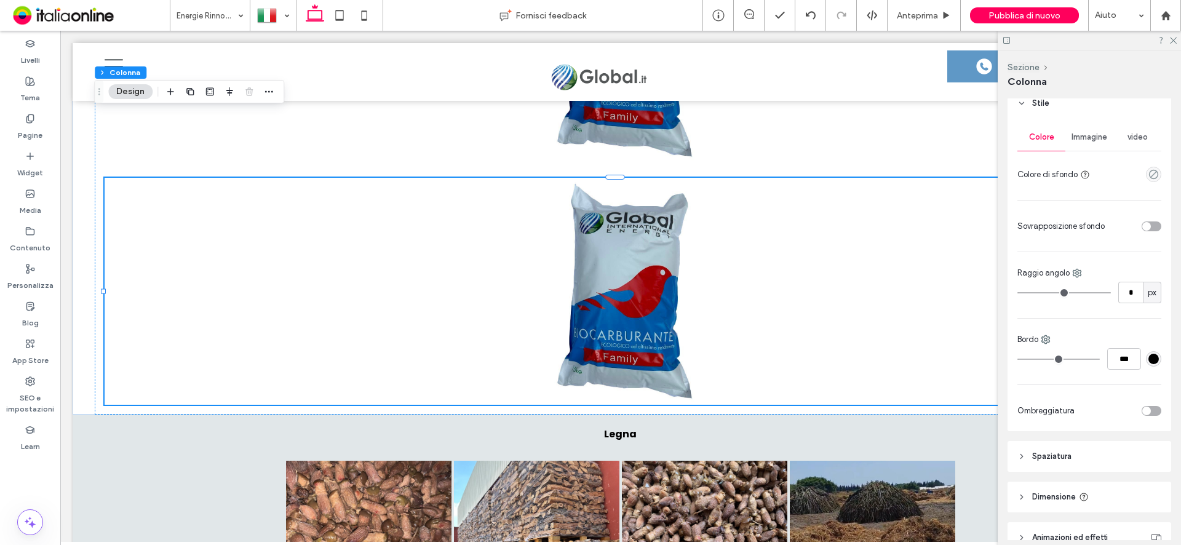
scroll to position [246, 0]
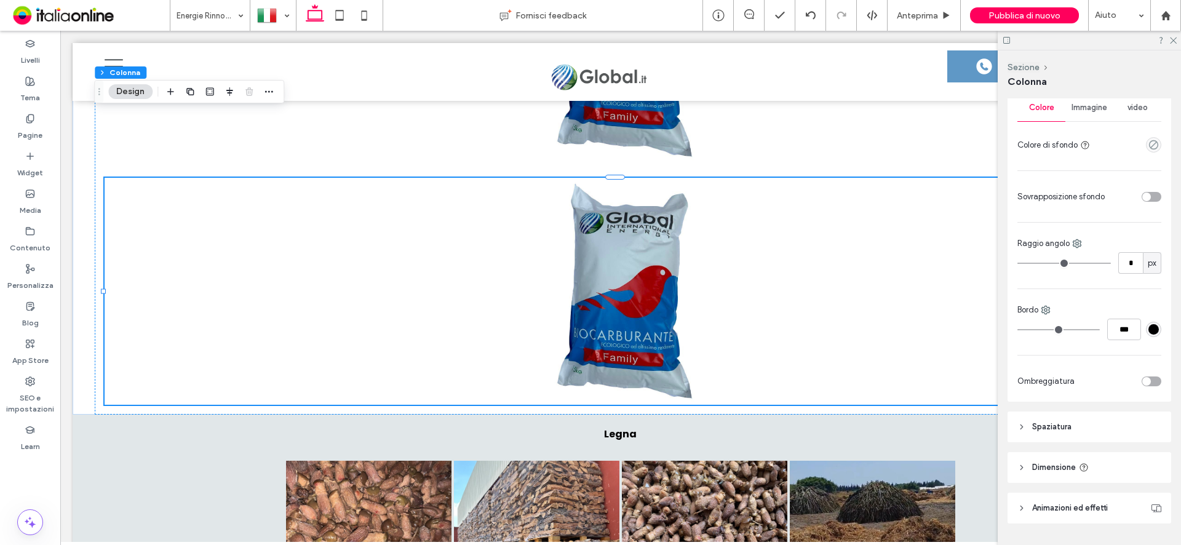
click at [1087, 103] on span "Immagine" at bounding box center [1089, 108] width 36 height 10
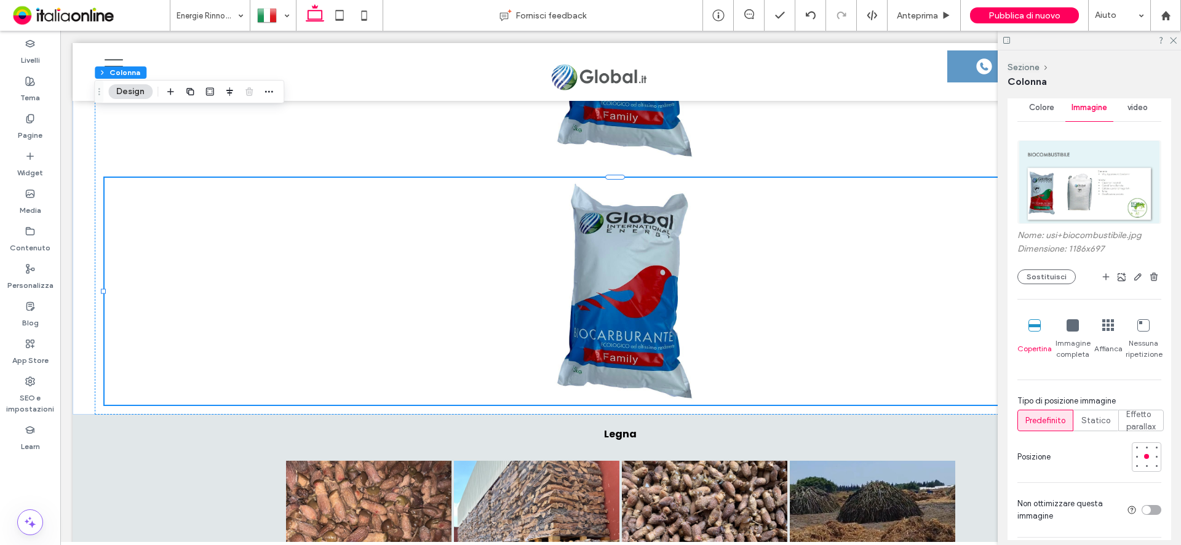
click at [1149, 279] on icon "button" at bounding box center [1154, 277] width 10 height 10
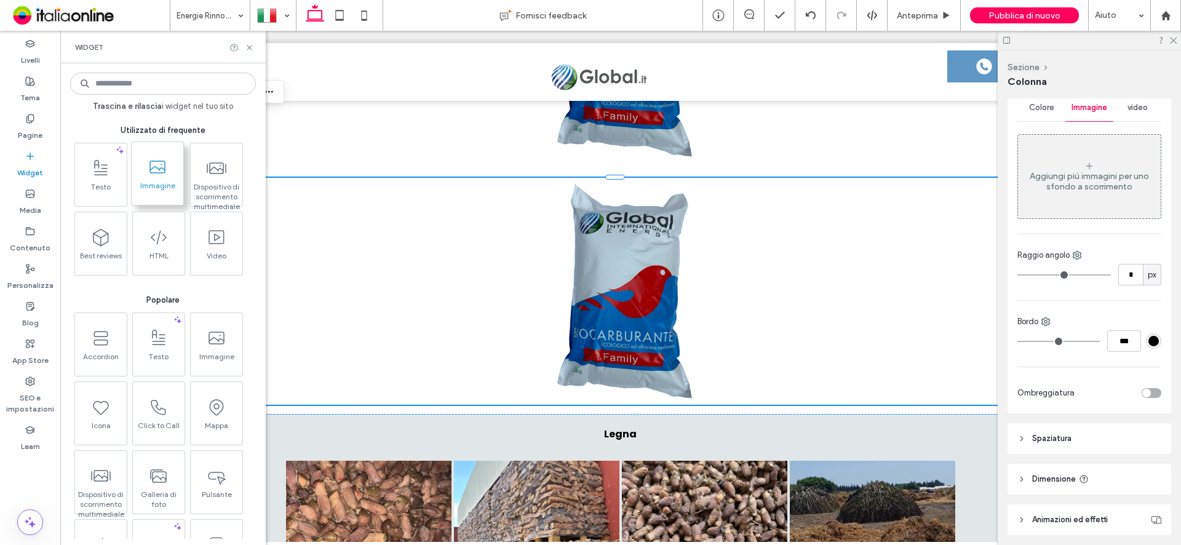
click at [162, 175] on icon at bounding box center [158, 167] width 20 height 20
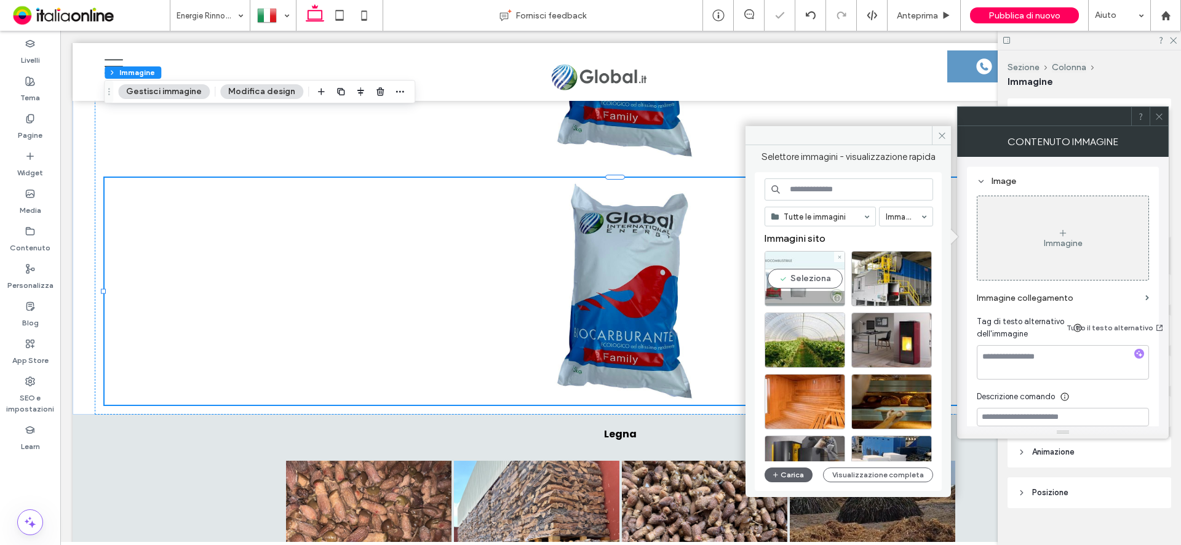
click at [818, 285] on div "Seleziona" at bounding box center [805, 278] width 81 height 55
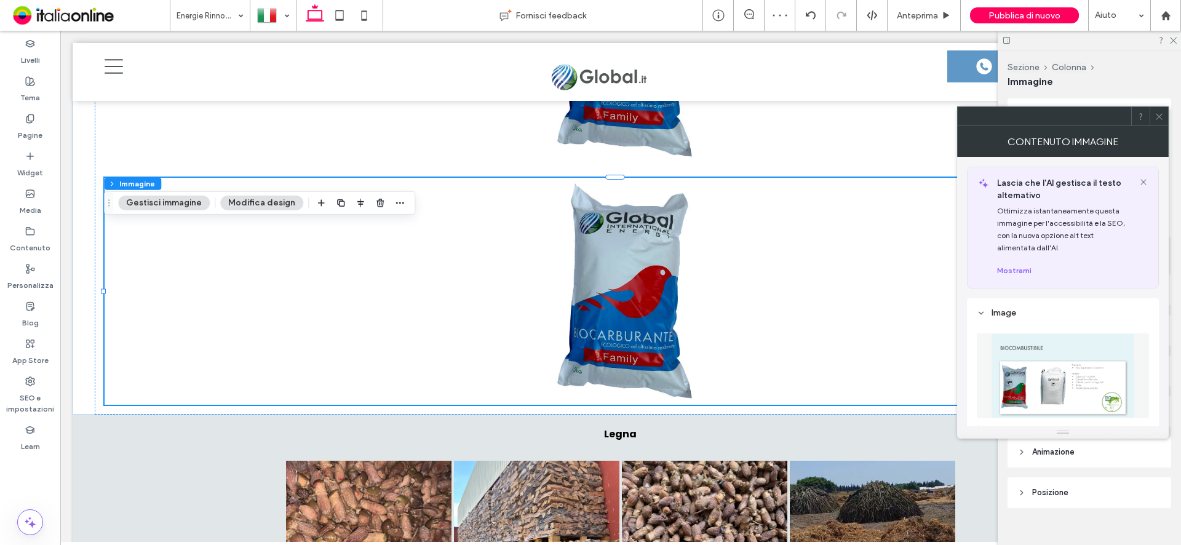
click at [263, 205] on button "Modifica design" at bounding box center [261, 203] width 83 height 15
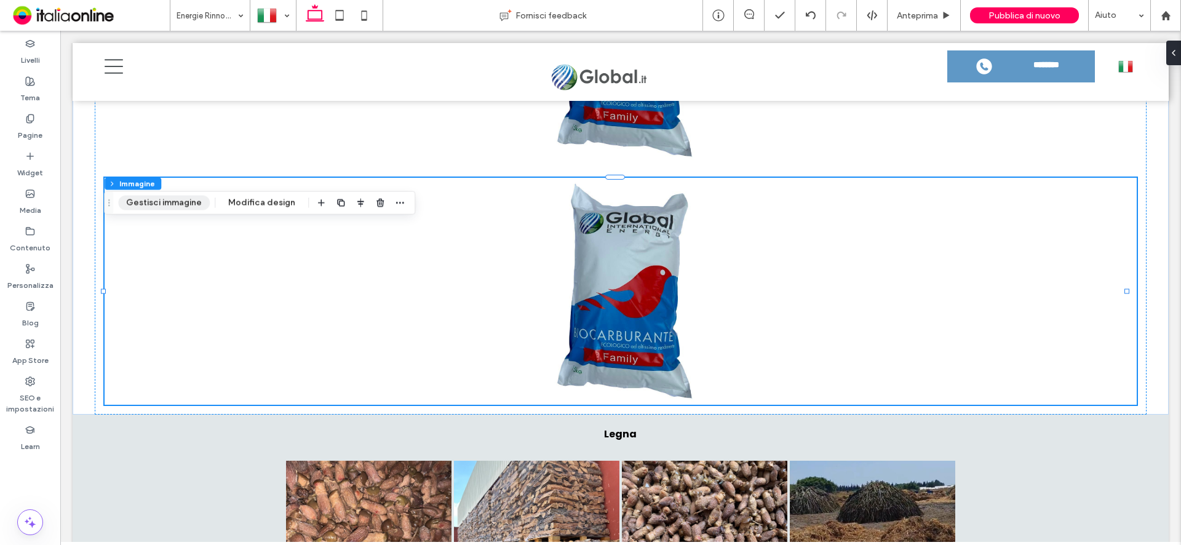
click at [201, 203] on button "Gestisci immagine" at bounding box center [164, 203] width 92 height 15
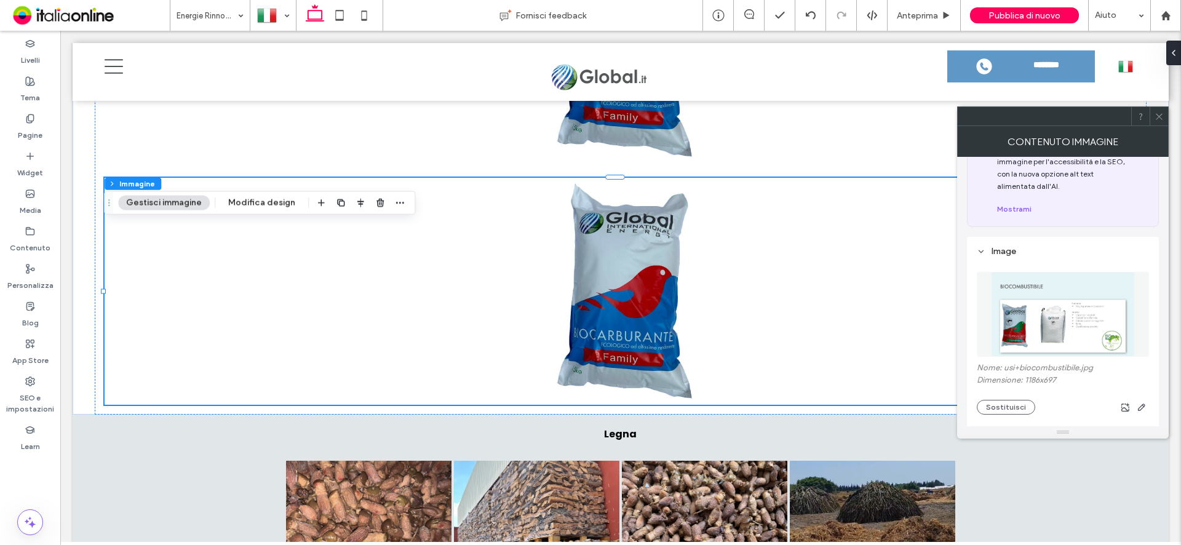
scroll to position [0, 0]
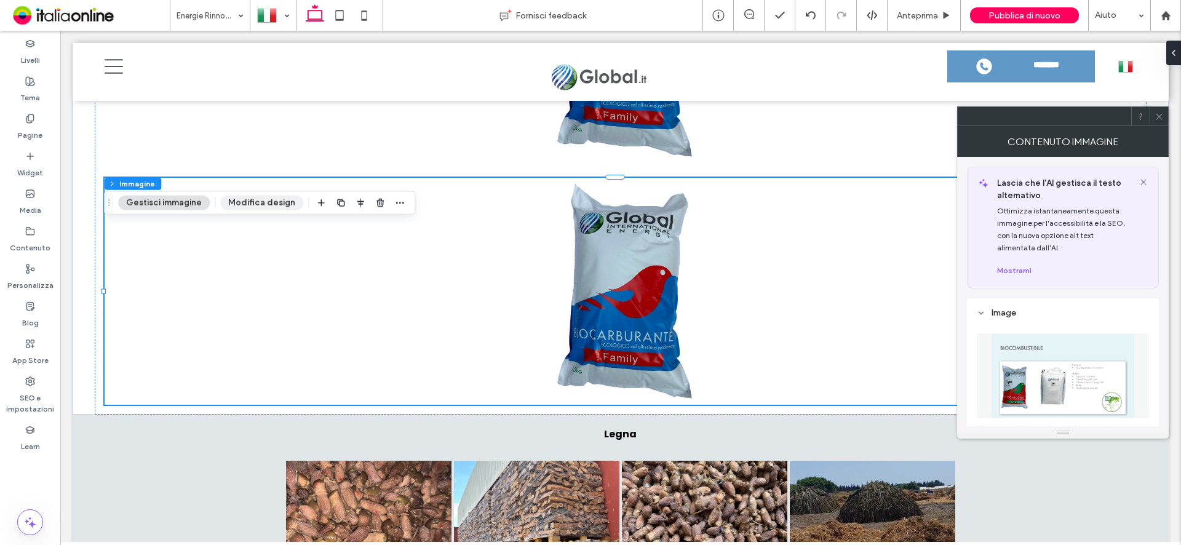
click at [273, 202] on button "Modifica design" at bounding box center [261, 203] width 83 height 15
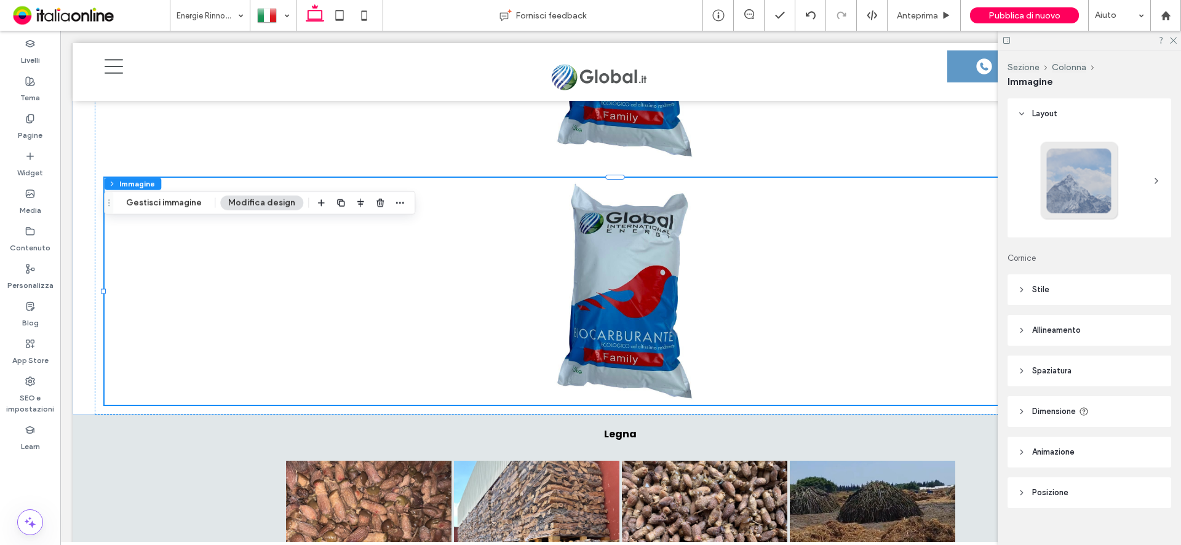
click at [1043, 292] on span "Stile" at bounding box center [1040, 290] width 17 height 12
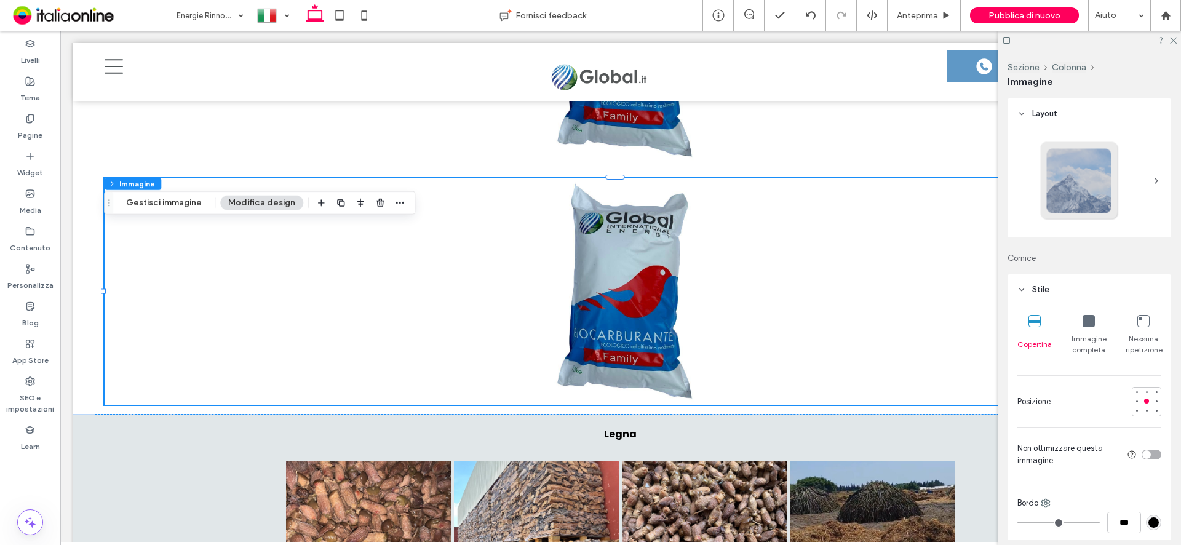
click at [1084, 317] on icon at bounding box center [1089, 321] width 12 height 12
click at [1030, 328] on div at bounding box center [1034, 322] width 12 height 14
type input "***"
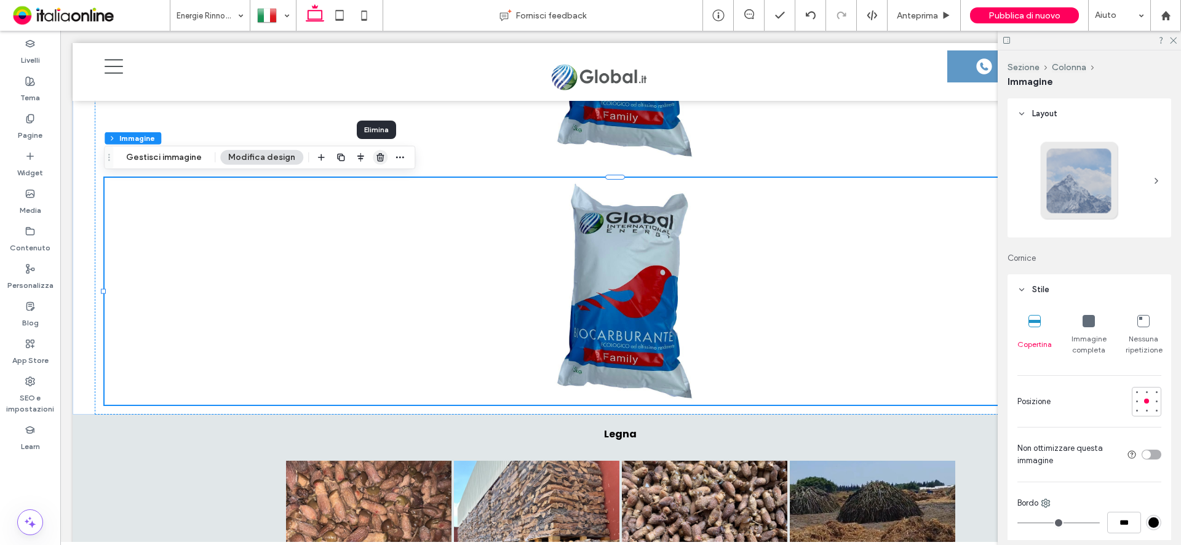
click at [377, 154] on icon "button" at bounding box center [380, 158] width 10 height 10
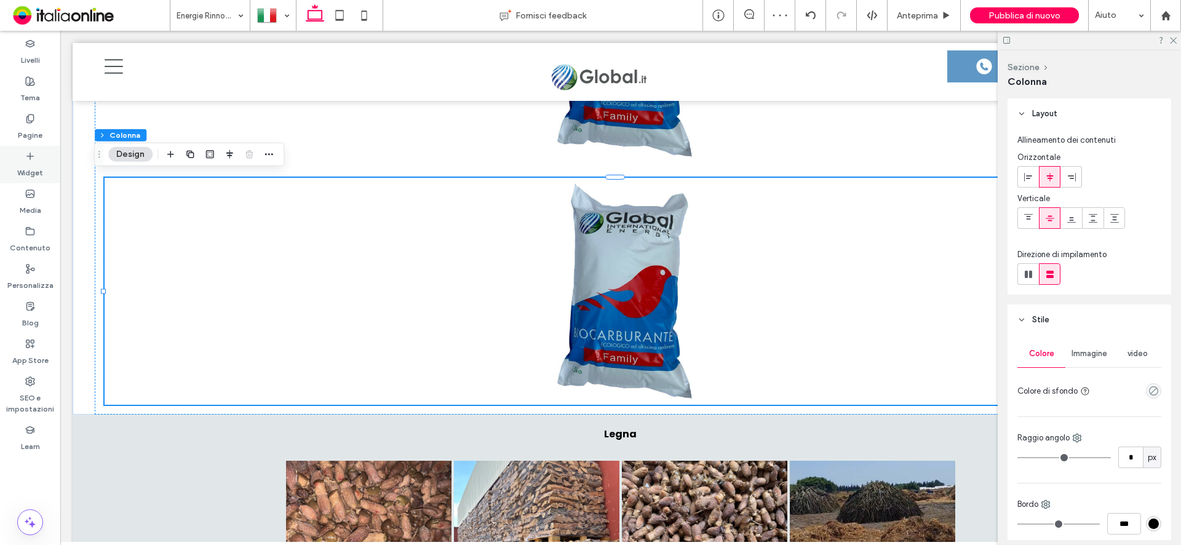
click at [33, 172] on label "Widget" at bounding box center [30, 169] width 26 height 17
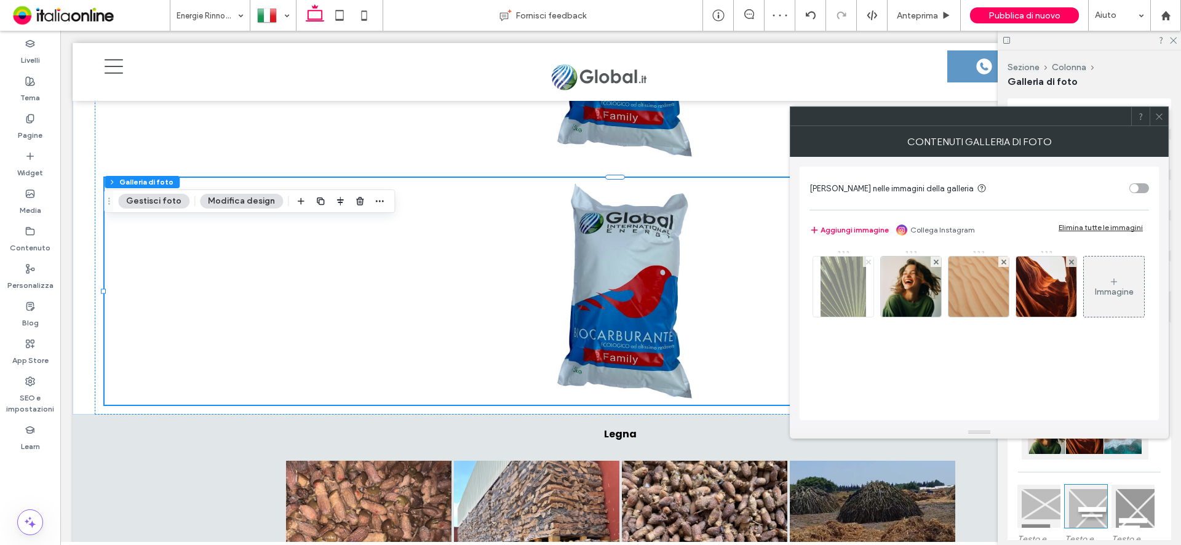
click at [870, 260] on icon at bounding box center [868, 262] width 5 height 5
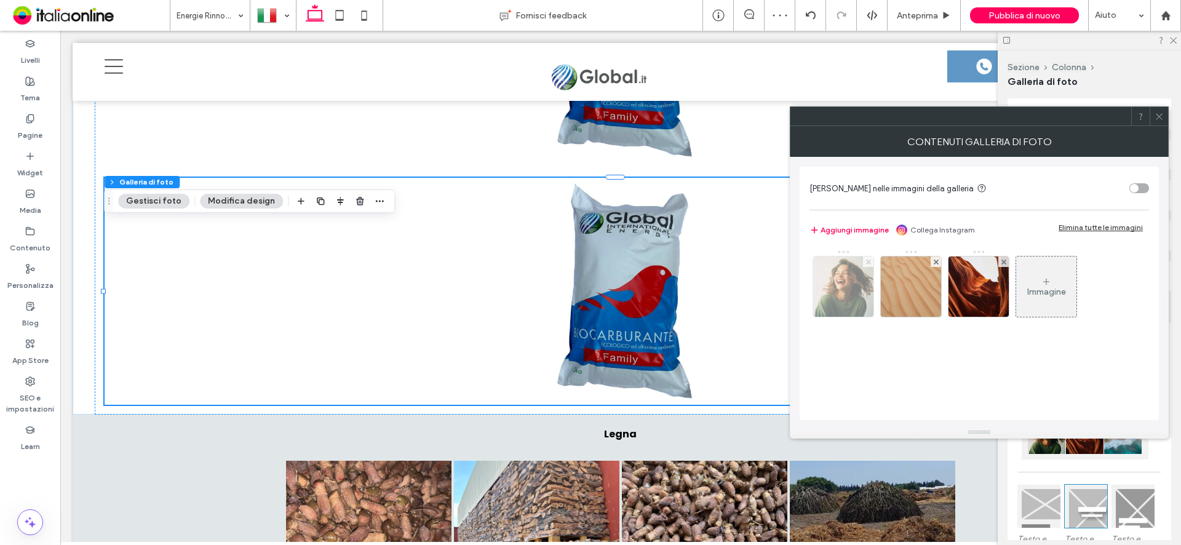
click at [870, 260] on icon at bounding box center [868, 262] width 5 height 5
click at [934, 260] on icon at bounding box center [936, 262] width 5 height 5
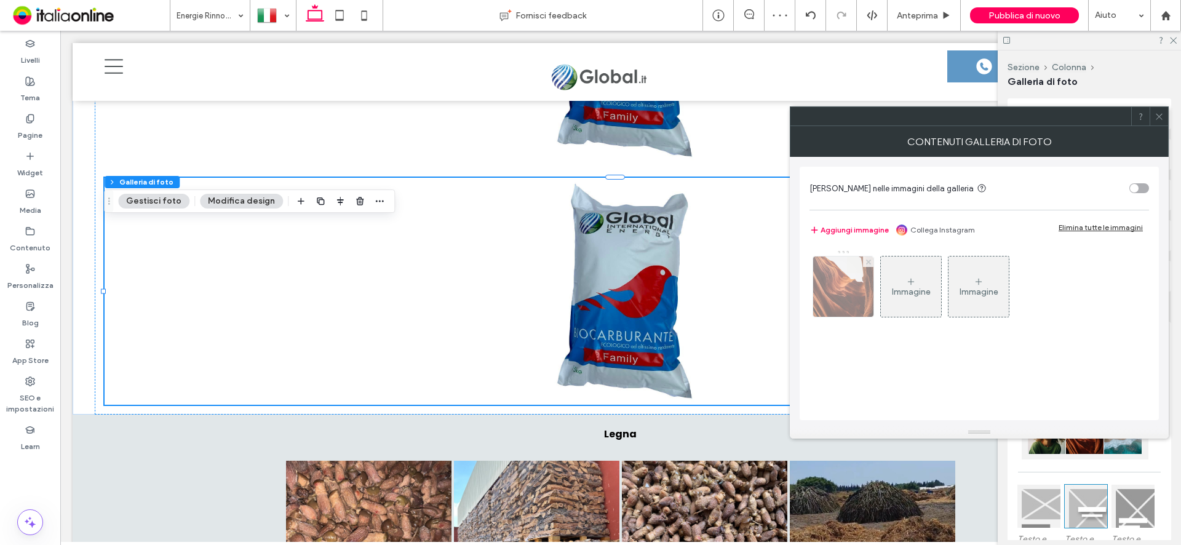
click at [870, 260] on icon at bounding box center [868, 262] width 5 height 5
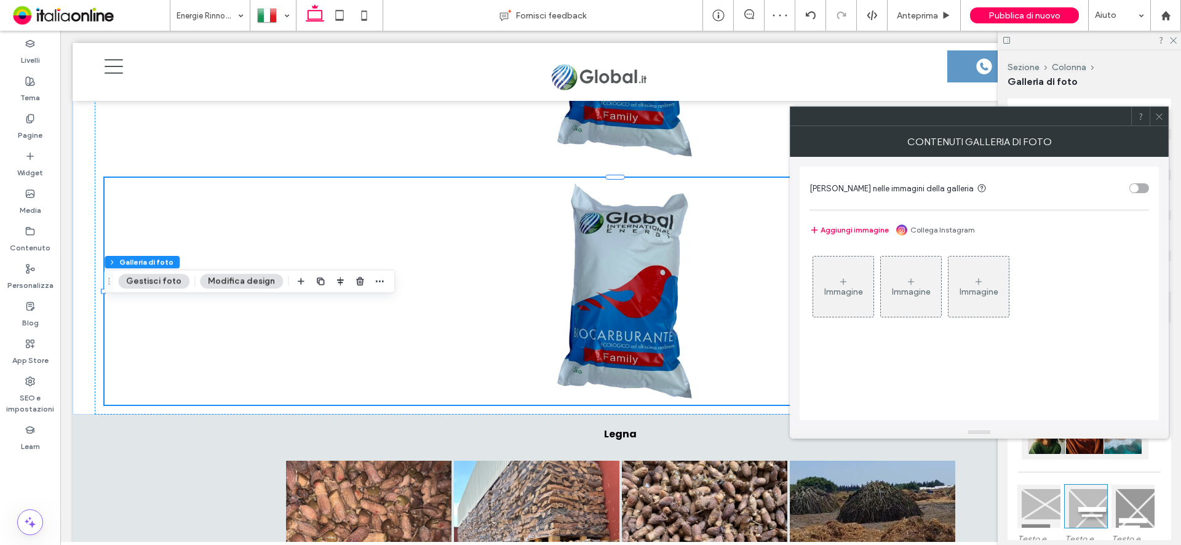
click at [840, 292] on div "Immagine" at bounding box center [843, 292] width 39 height 10
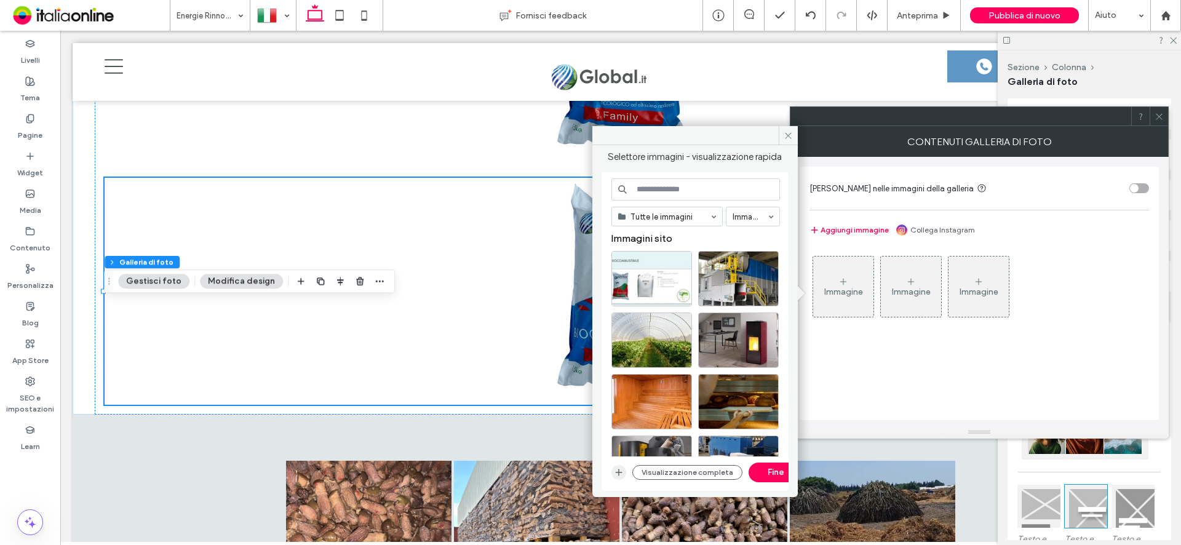
click at [618, 471] on icon "button" at bounding box center [619, 472] width 10 height 10
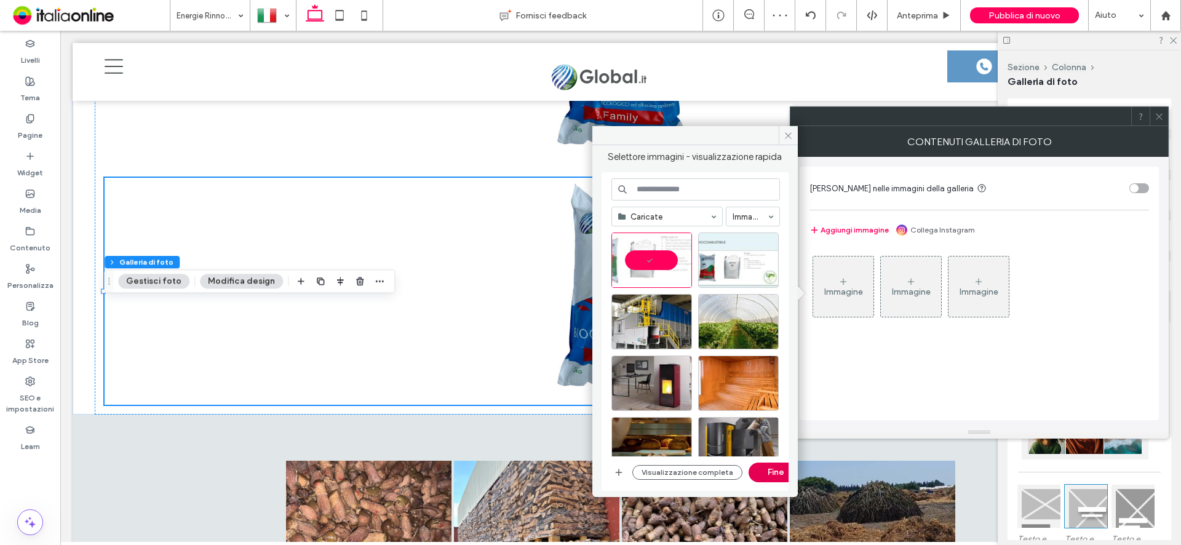
click at [765, 471] on button "Fine" at bounding box center [776, 473] width 55 height 20
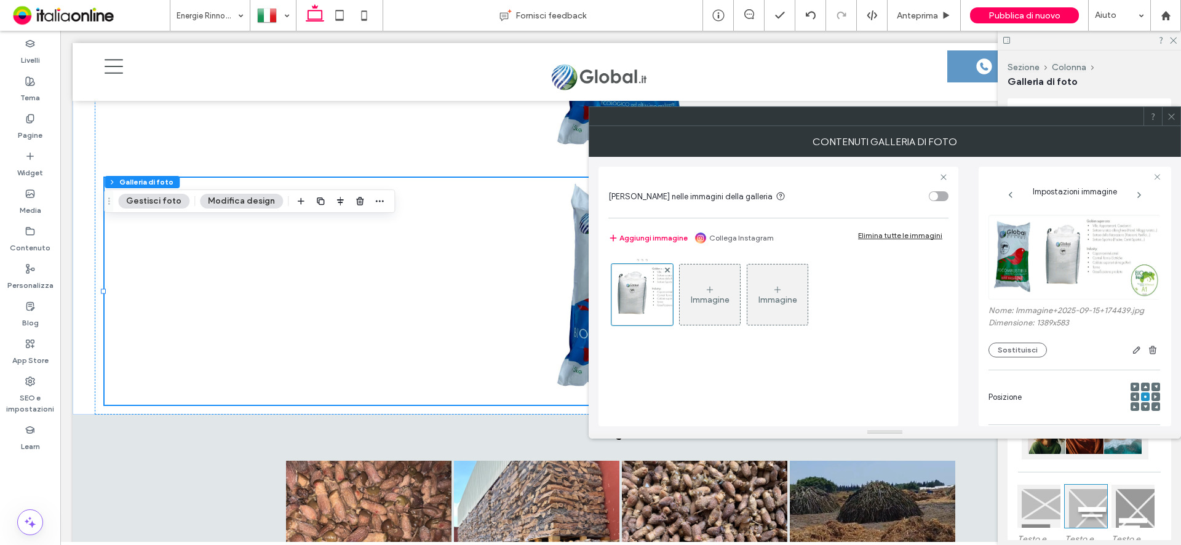
click at [157, 199] on button "Gestisci foto" at bounding box center [153, 201] width 71 height 15
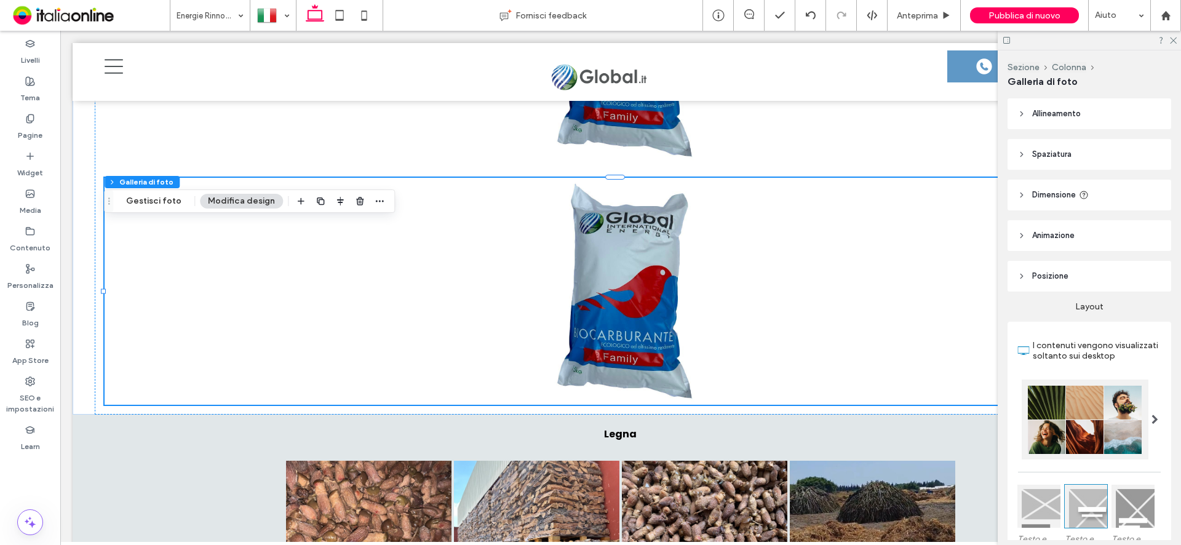
click at [256, 201] on button "Modifica design" at bounding box center [241, 201] width 83 height 15
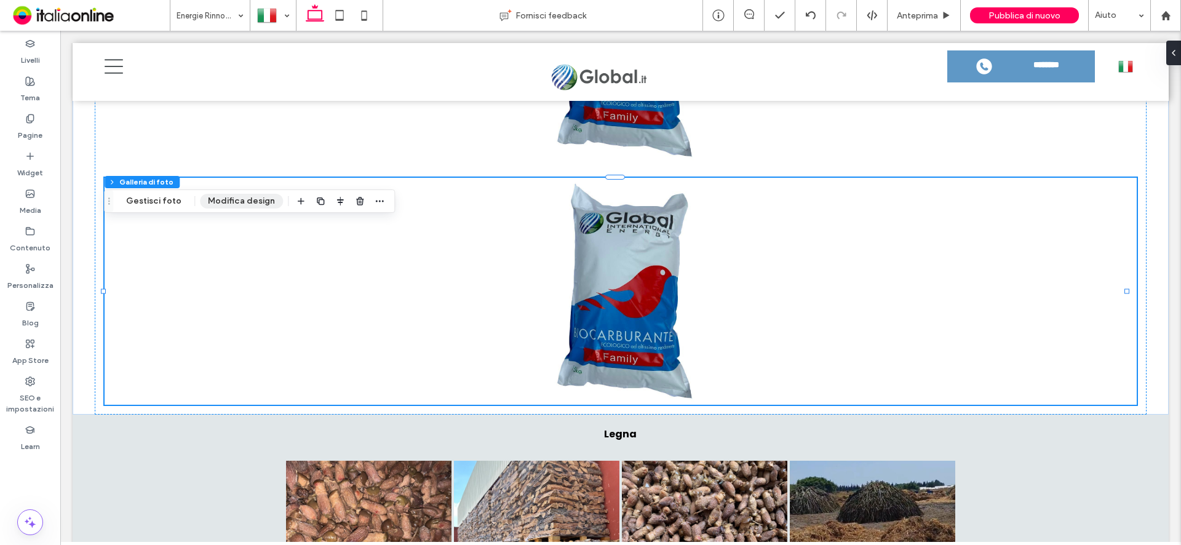
drag, startPoint x: 233, startPoint y: 201, endPoint x: 247, endPoint y: 201, distance: 14.1
click at [233, 201] on button "Modifica design" at bounding box center [241, 201] width 83 height 15
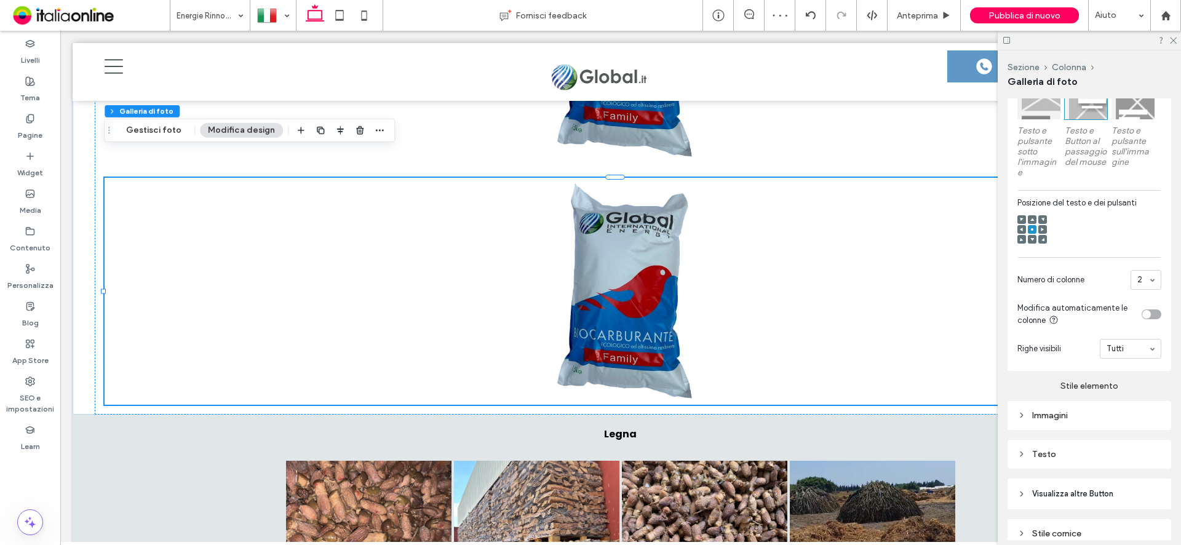
scroll to position [431, 0]
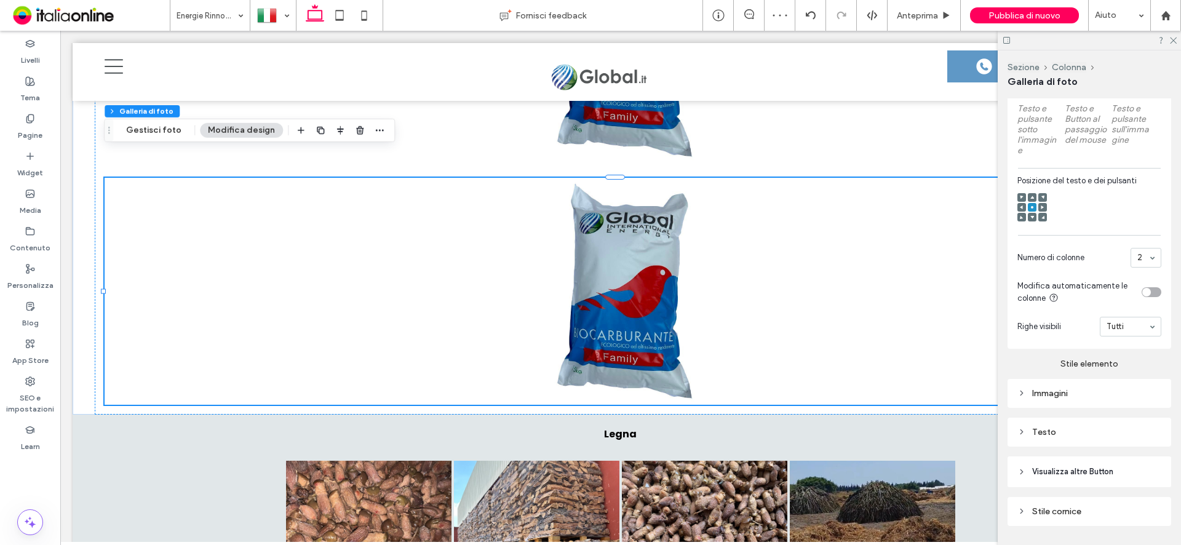
click at [1049, 399] on div "Immagini" at bounding box center [1089, 393] width 144 height 10
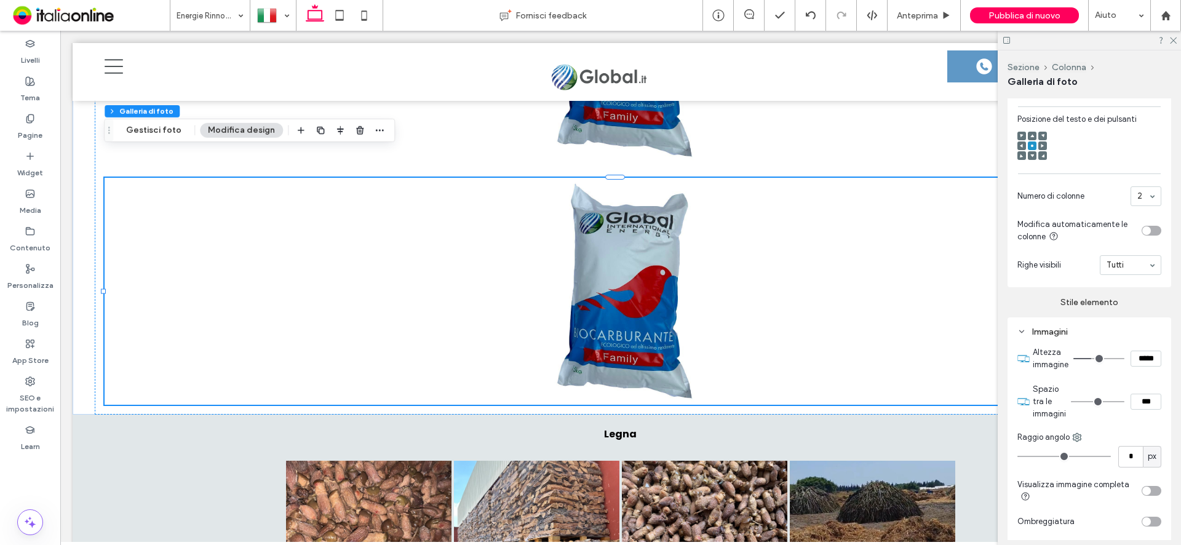
scroll to position [554, 0]
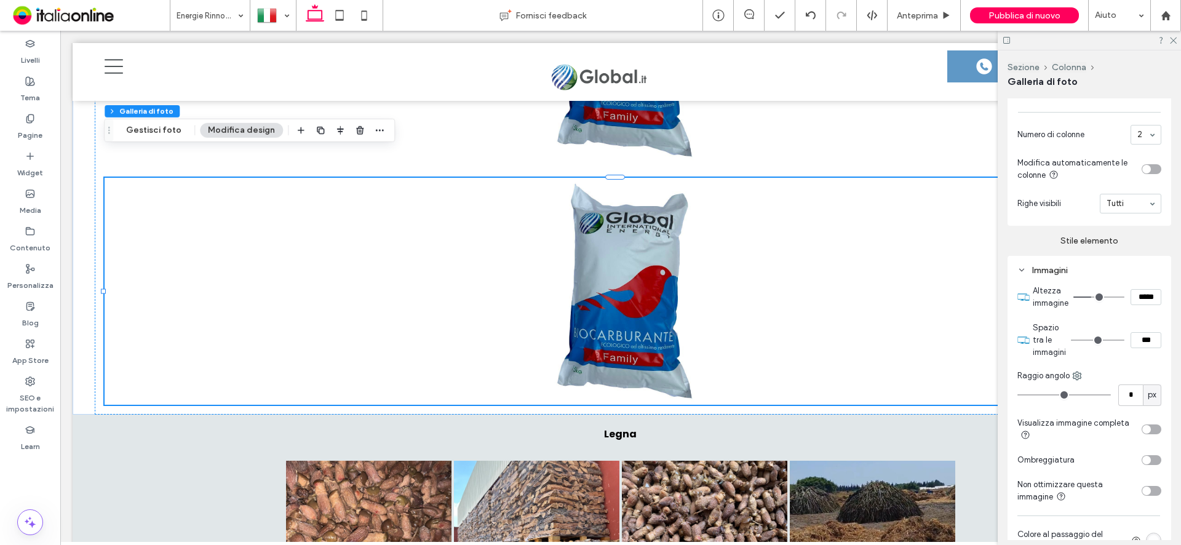
click at [1147, 434] on div "toggle" at bounding box center [1152, 429] width 20 height 10
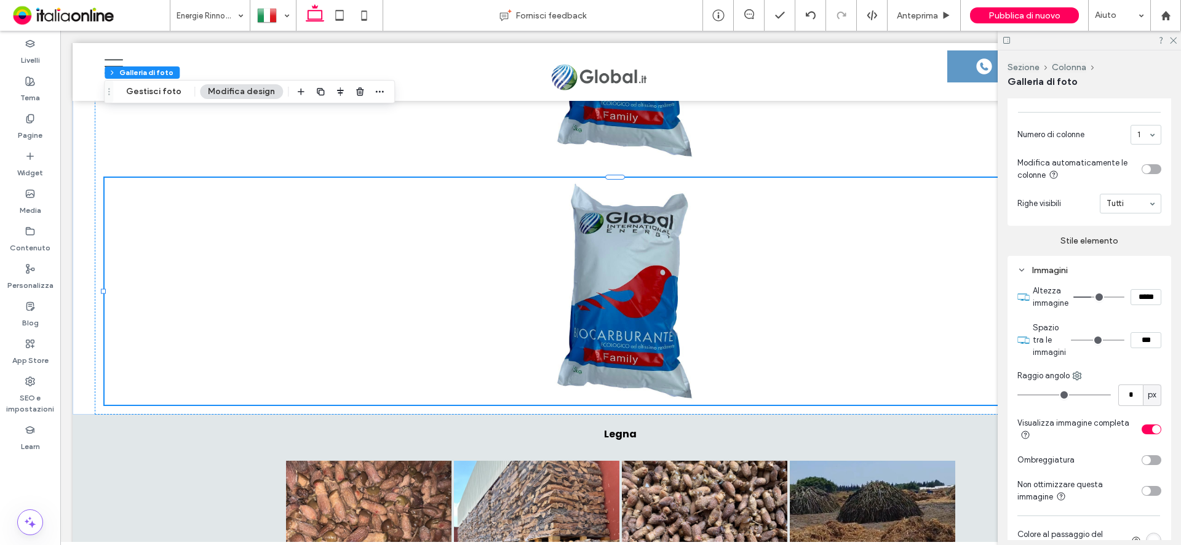
drag, startPoint x: 1174, startPoint y: 40, endPoint x: 1147, endPoint y: 62, distance: 34.6
click at [1174, 40] on use at bounding box center [1173, 41] width 7 height 7
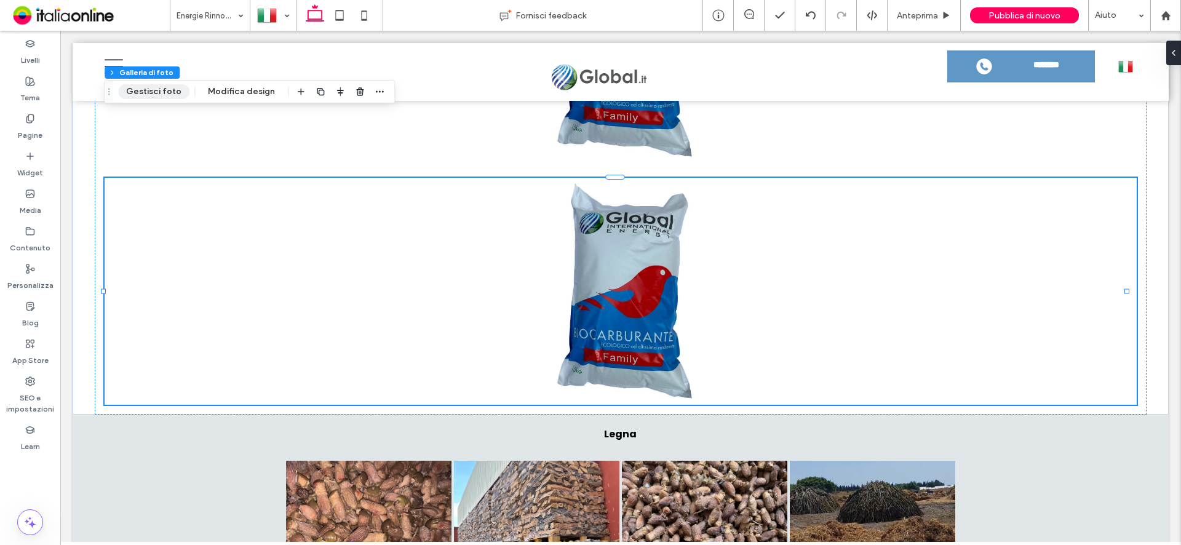
click at [152, 89] on button "Gestisci foto" at bounding box center [153, 91] width 71 height 15
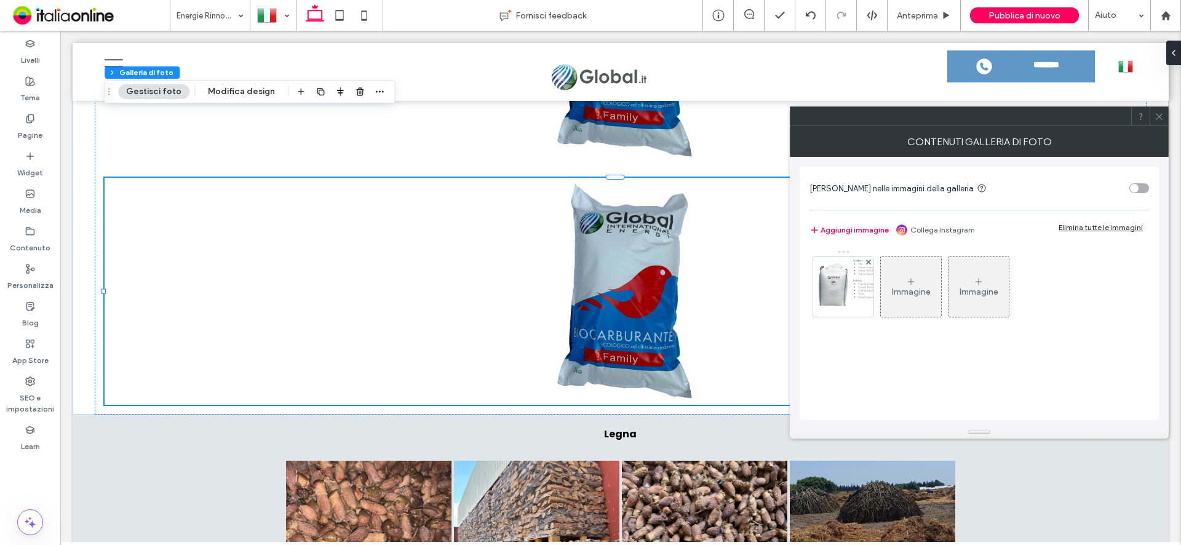
click at [918, 295] on div "Immagine" at bounding box center [911, 292] width 39 height 10
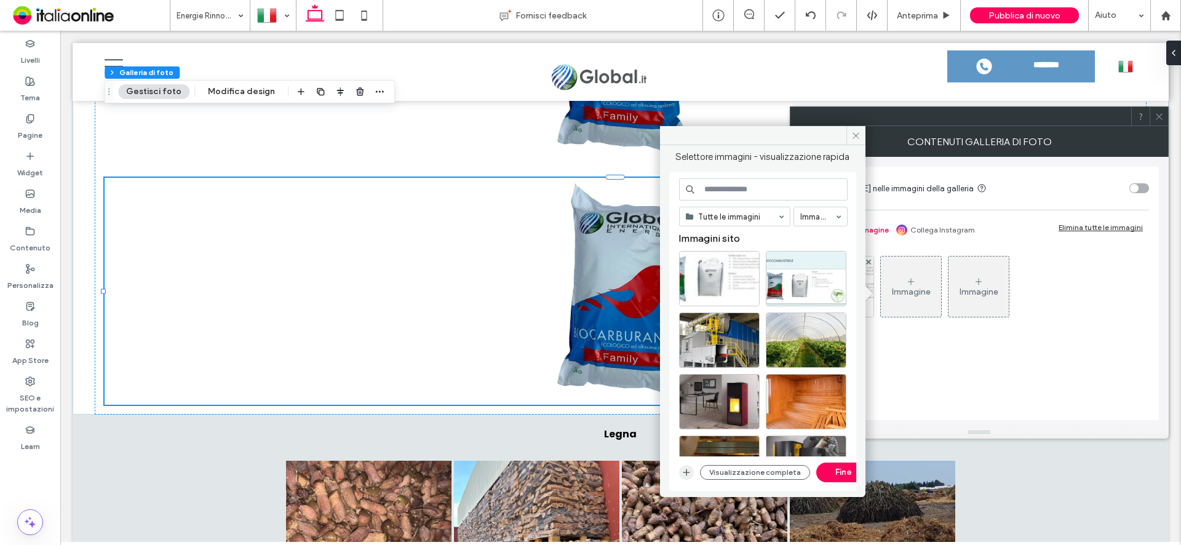
click at [686, 475] on use "button" at bounding box center [686, 472] width 7 height 7
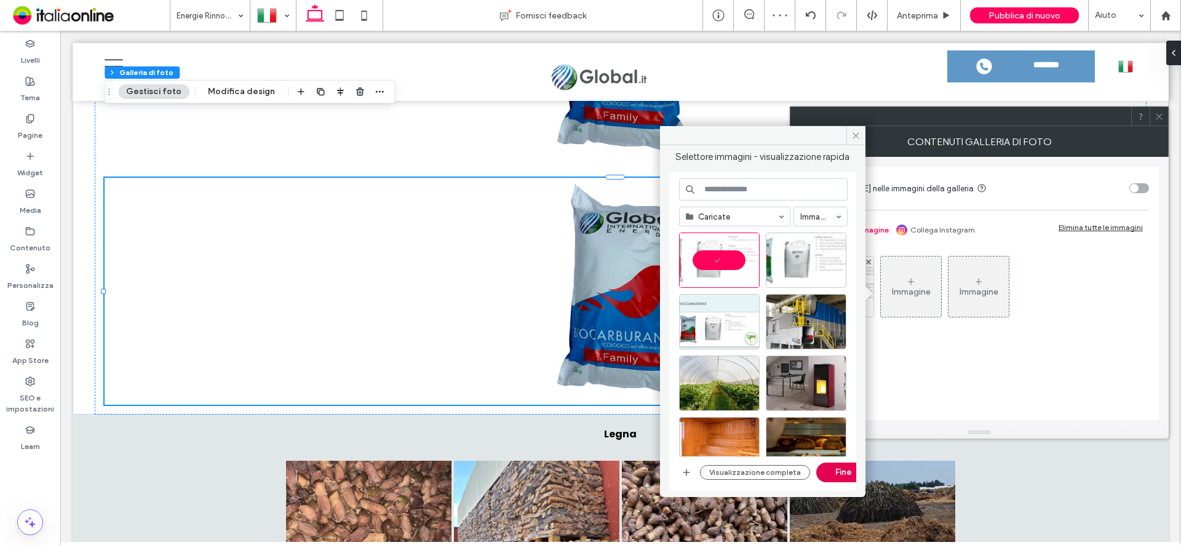
click at [838, 472] on button "Fine" at bounding box center [843, 473] width 55 height 20
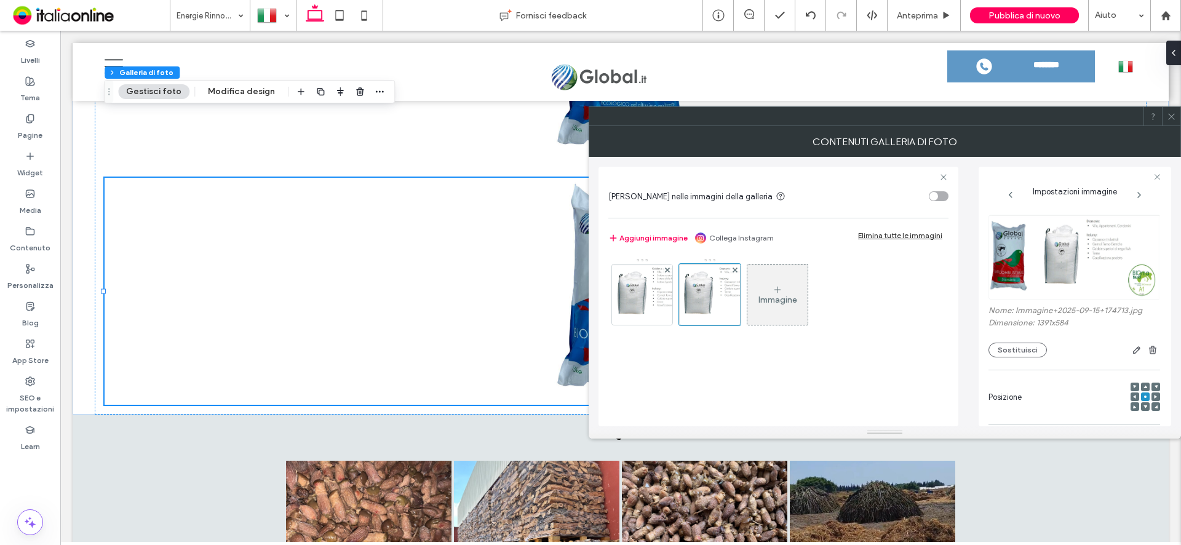
click at [1171, 121] on span at bounding box center [1171, 116] width 9 height 18
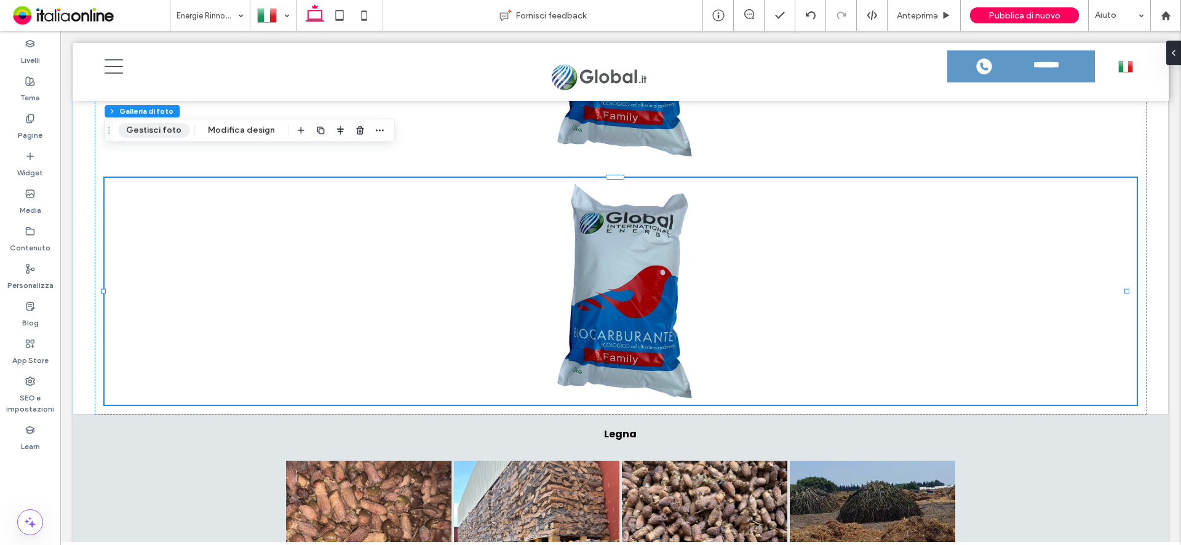
click at [152, 132] on button "Gestisci foto" at bounding box center [153, 130] width 71 height 15
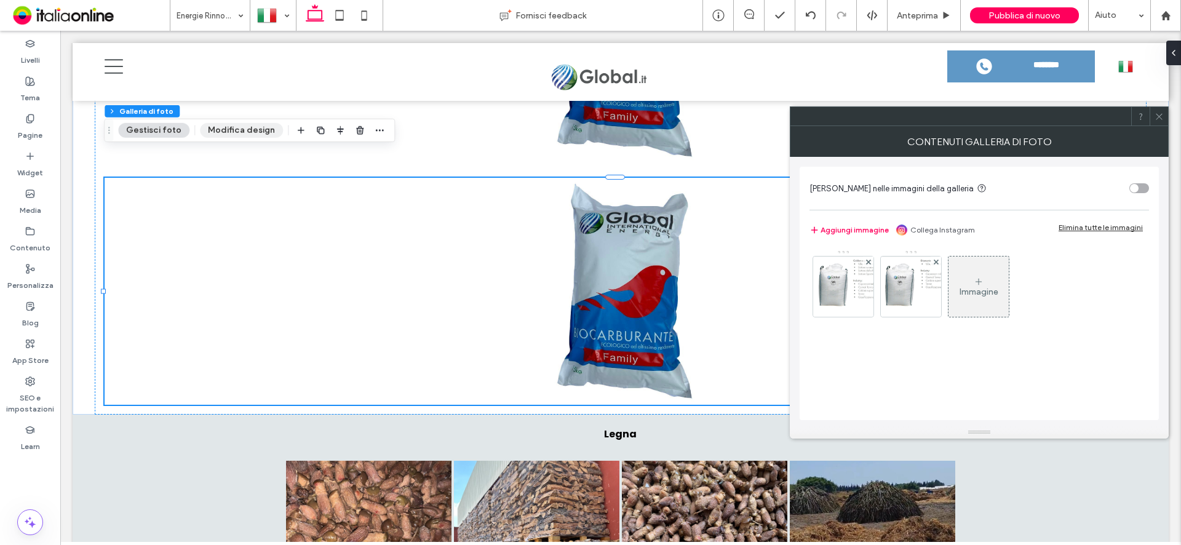
click at [242, 124] on button "Modifica design" at bounding box center [241, 130] width 83 height 15
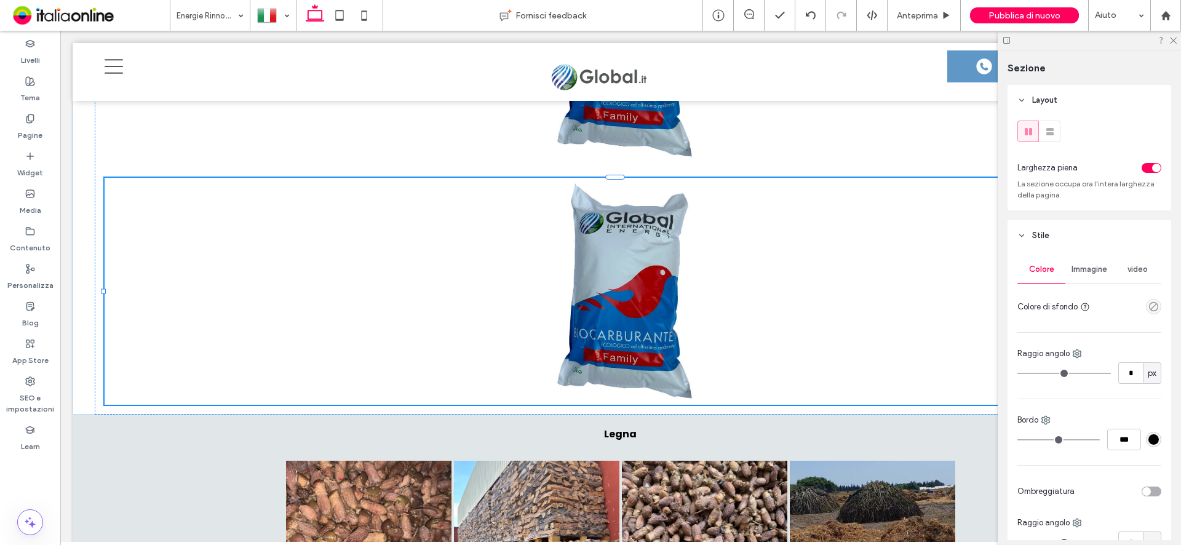
type input "***"
click at [1176, 38] on use at bounding box center [1173, 41] width 7 height 7
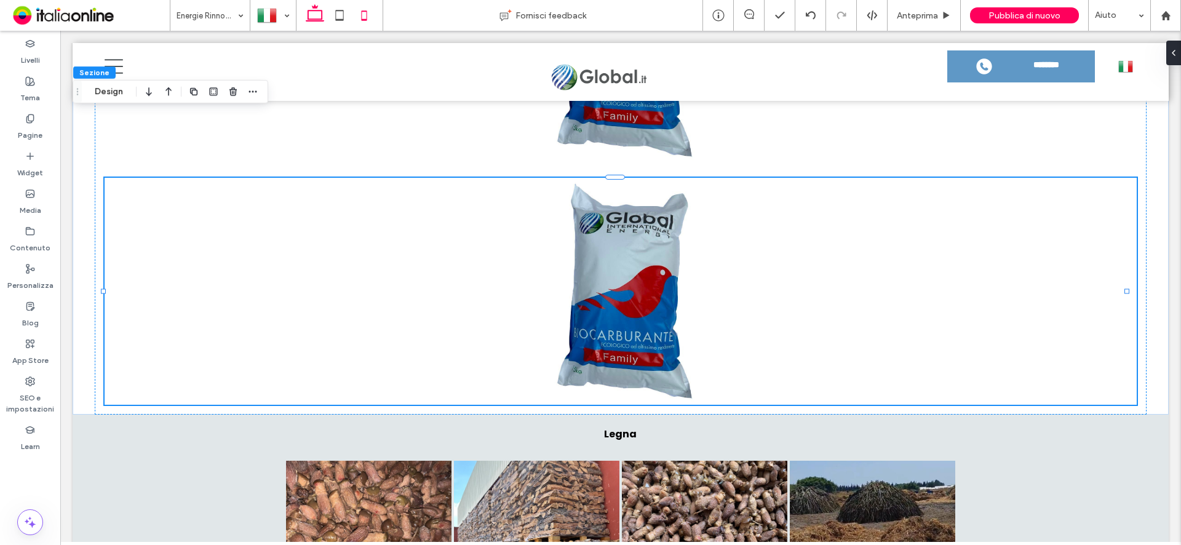
click at [367, 18] on use at bounding box center [365, 15] width 6 height 10
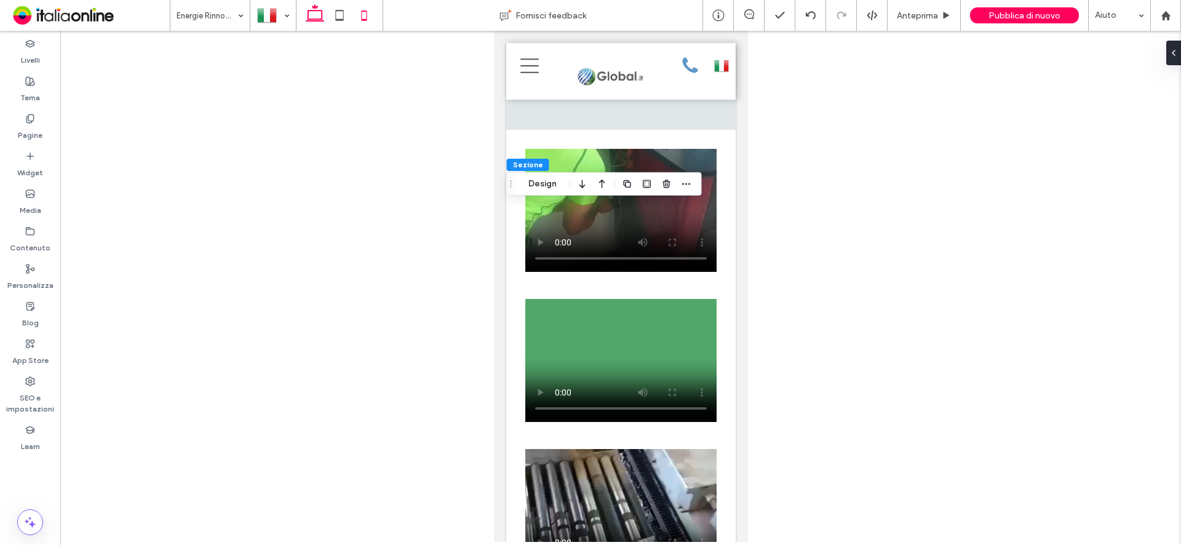
click at [312, 20] on icon at bounding box center [315, 15] width 25 height 25
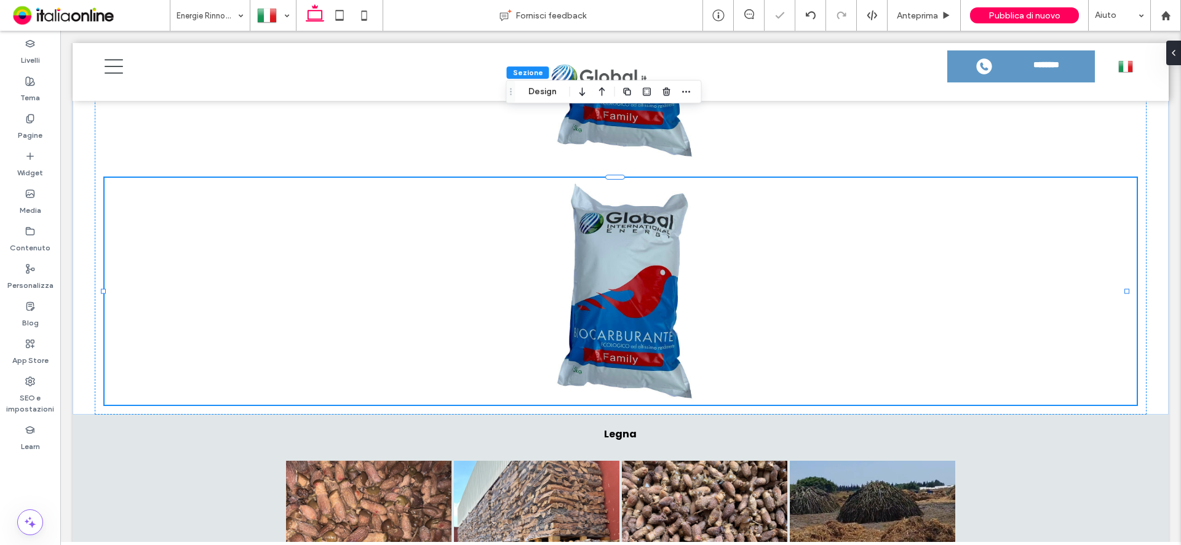
type input "*"
